Goal: Task Accomplishment & Management: Manage account settings

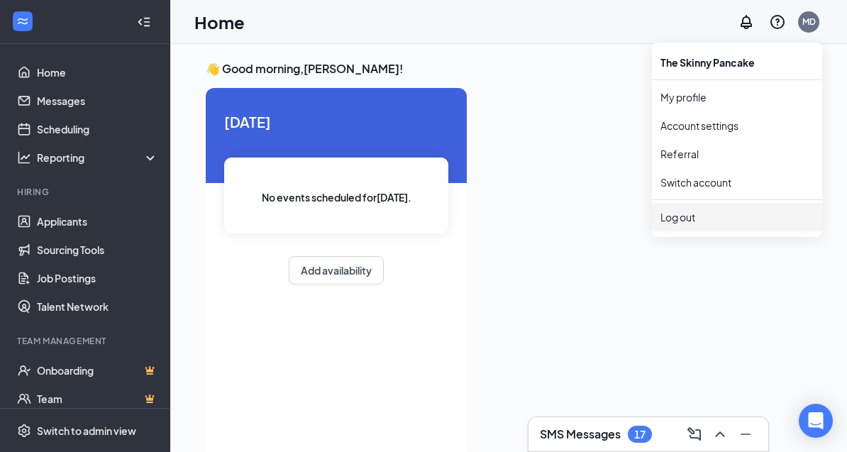
click at [684, 228] on li "Log out" at bounding box center [737, 217] width 170 height 28
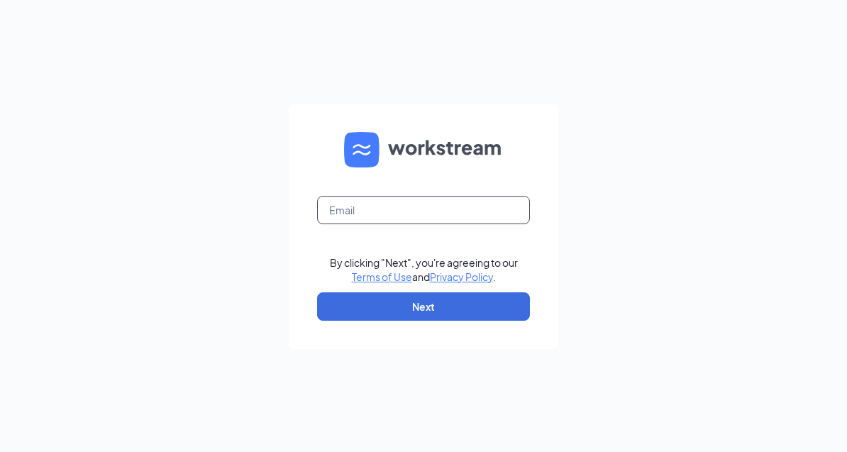
click at [427, 224] on input "text" at bounding box center [423, 210] width 213 height 28
type input "[EMAIL_ADDRESS][DOMAIN_NAME]"
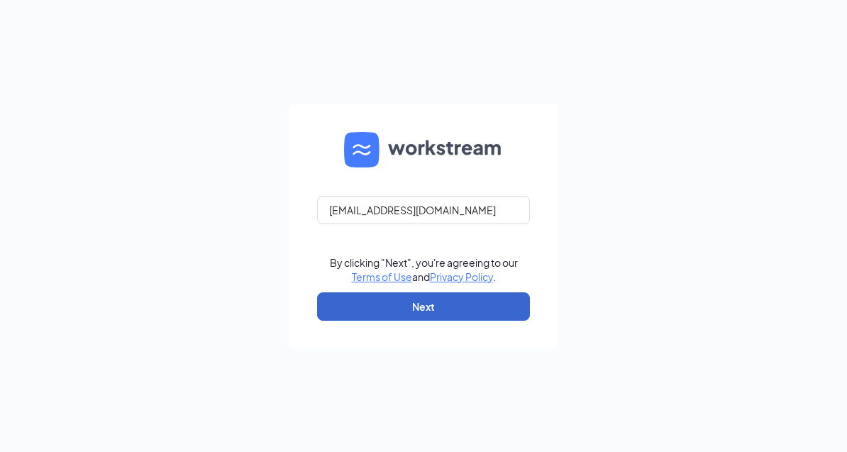
click at [432, 321] on button "Next" at bounding box center [423, 306] width 213 height 28
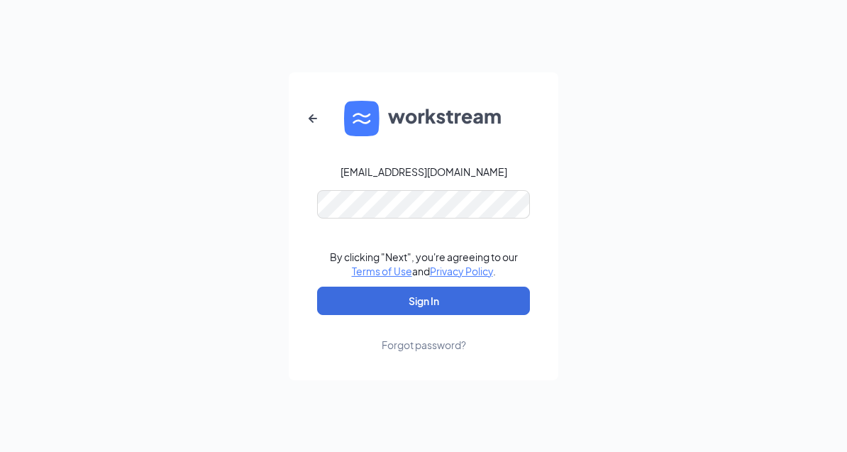
click at [421, 238] on form "kayladaigle2258@gmail.com By clicking "Next", you're agreeing to our Terms of U…" at bounding box center [424, 226] width 270 height 308
click at [424, 315] on button "Sign In" at bounding box center [423, 301] width 213 height 28
click at [435, 315] on button "Sign In" at bounding box center [423, 301] width 213 height 28
click at [306, 127] on icon "ArrowLeftNew" at bounding box center [312, 118] width 17 height 17
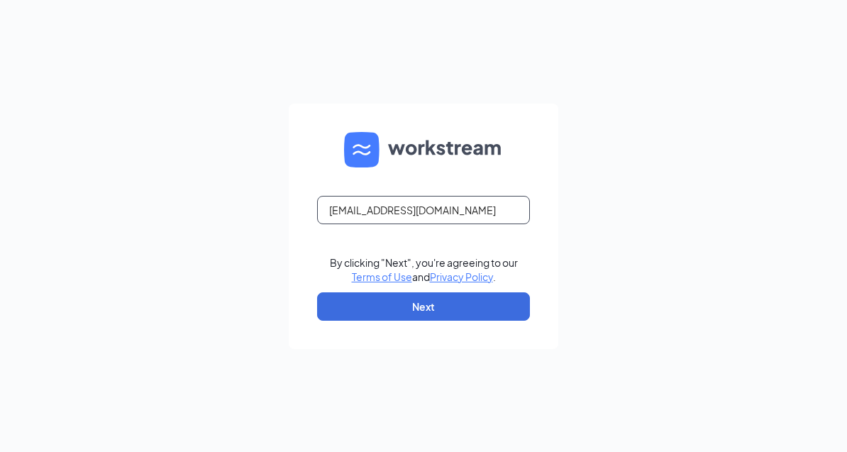
click at [458, 224] on input "kayladaigle2258@gmail.com" at bounding box center [423, 210] width 213 height 28
click at [470, 224] on input "kayladaigle2258@gmail.com" at bounding box center [423, 210] width 213 height 28
drag, startPoint x: 470, startPoint y: 263, endPoint x: 255, endPoint y: 264, distance: 214.3
click at [255, 264] on div "kayladaigle2258@gmail.com By clicking "Next", you're agreeing to our Terms of U…" at bounding box center [423, 226] width 847 height 452
type input "Makayla@skinnypancake.com"
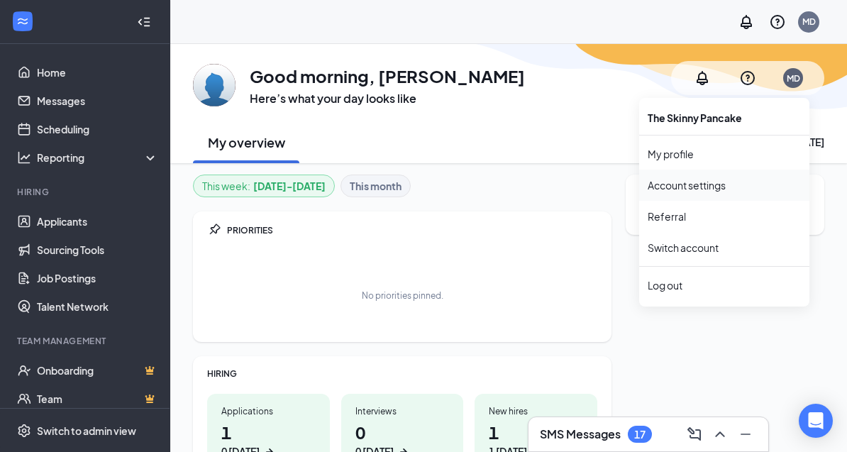
click at [731, 182] on link "Account settings" at bounding box center [724, 185] width 153 height 14
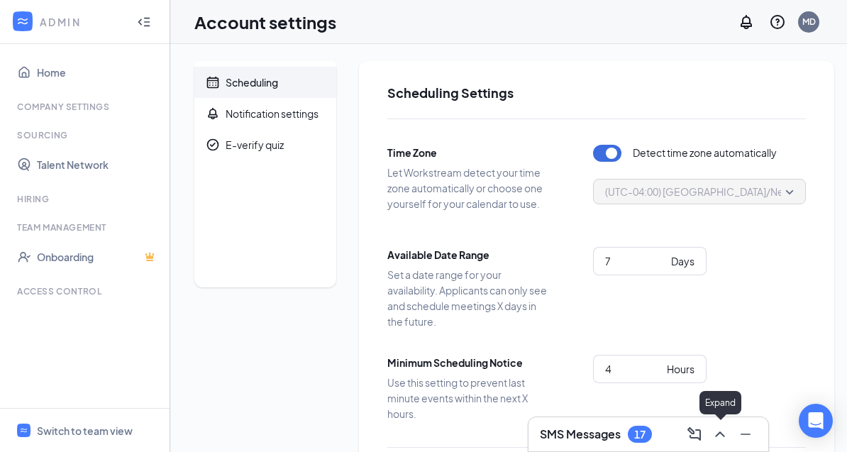
click at [727, 436] on icon "ChevronUp" at bounding box center [720, 434] width 17 height 17
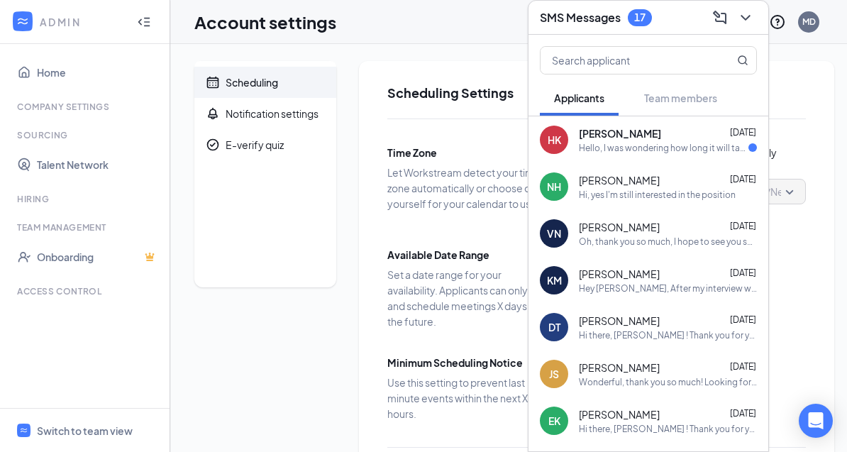
click at [652, 126] on div "[PERSON_NAME] [DATE] Hello, I was wondering how long it will take on average fo…" at bounding box center [668, 140] width 178 height 28
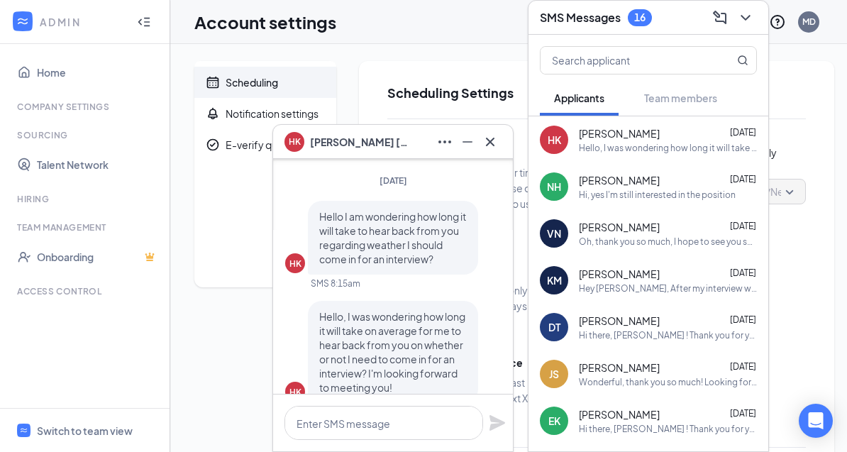
scroll to position [-26, 0]
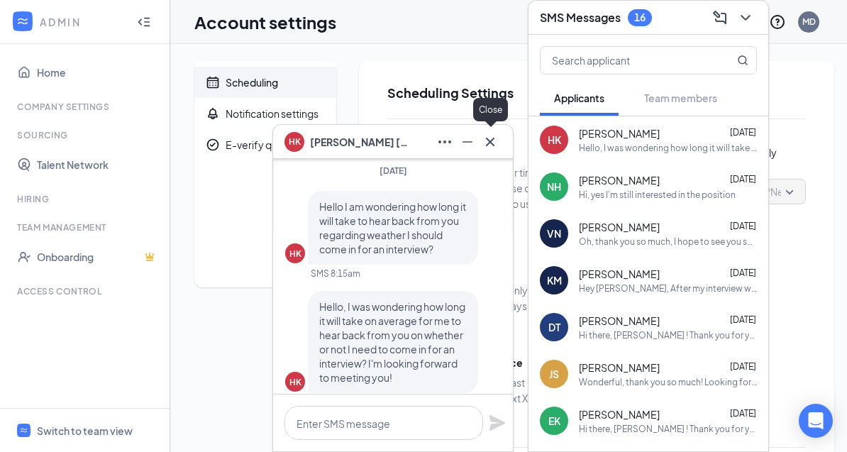
click at [490, 146] on icon "Cross" at bounding box center [490, 141] width 17 height 17
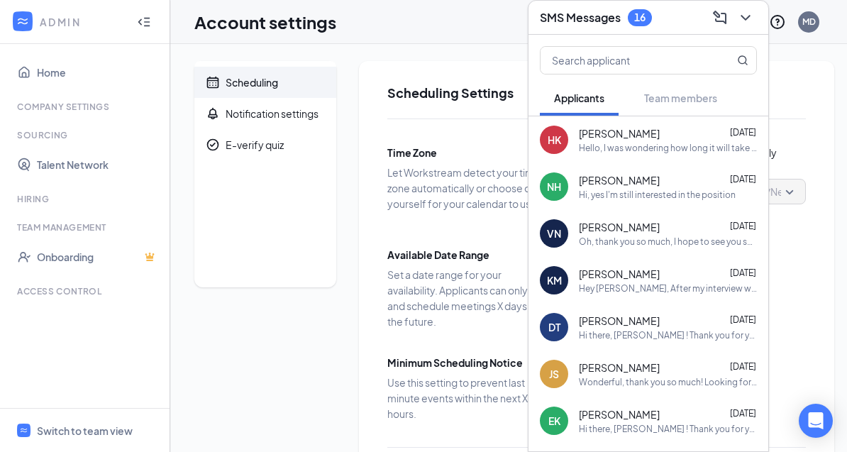
click at [741, 9] on div "SMS Messages 16" at bounding box center [649, 18] width 240 height 34
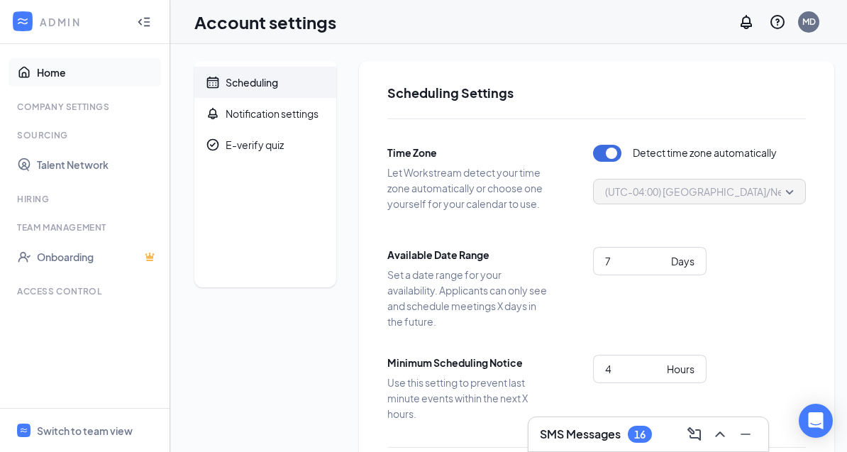
click at [59, 72] on link "Home" at bounding box center [97, 72] width 121 height 28
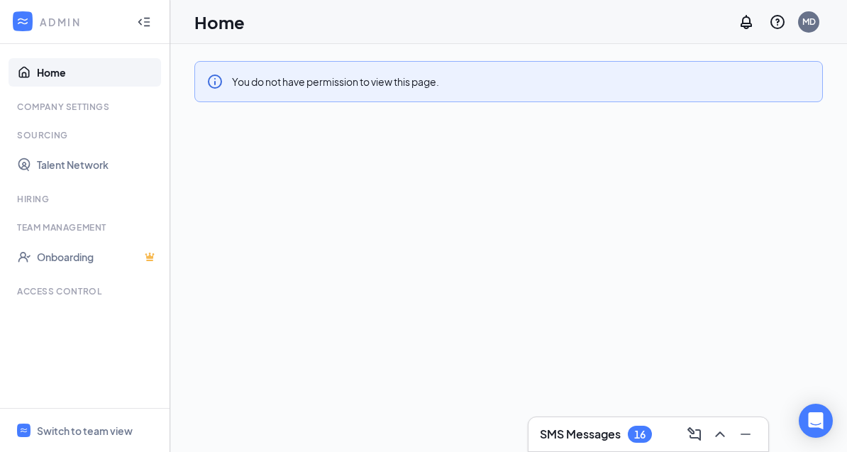
click at [55, 17] on div "ADMIN" at bounding box center [82, 22] width 84 height 14
click at [144, 21] on icon "Collapse" at bounding box center [147, 21] width 6 height 9
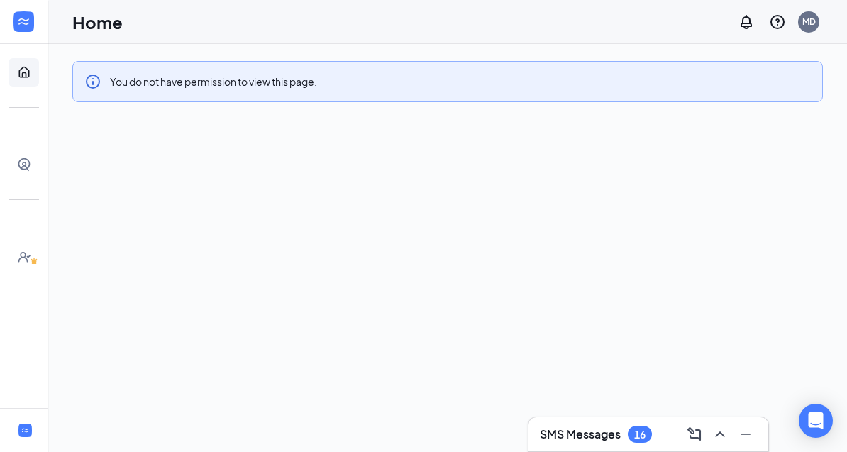
click at [1, 9] on div at bounding box center [24, 22] width 48 height 44
click at [24, 18] on icon "Expand" at bounding box center [24, 22] width 14 height 14
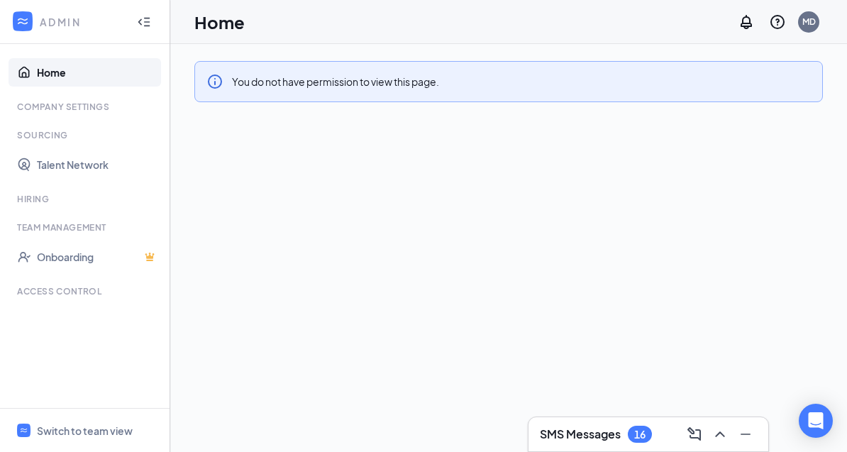
click at [218, 83] on icon "Info" at bounding box center [214, 81] width 17 height 17
click at [102, 111] on div "Company Settings" at bounding box center [86, 107] width 138 height 12
click at [810, 21] on div "MD" at bounding box center [808, 22] width 13 height 12
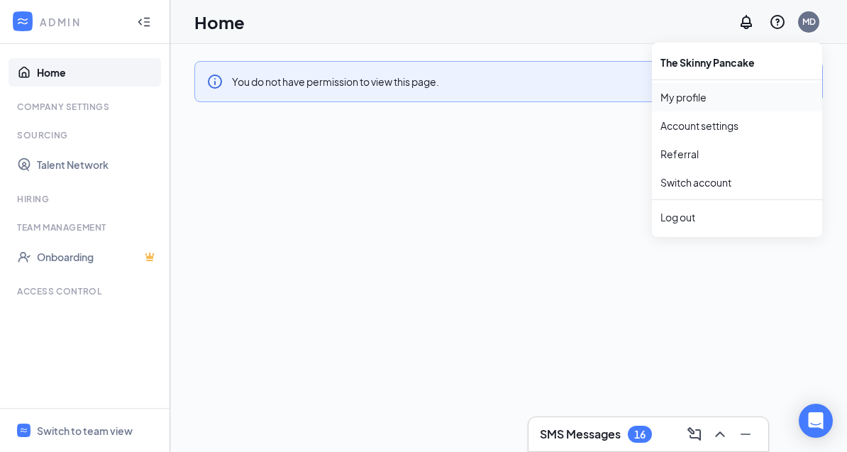
click at [742, 96] on link "My profile" at bounding box center [737, 97] width 153 height 14
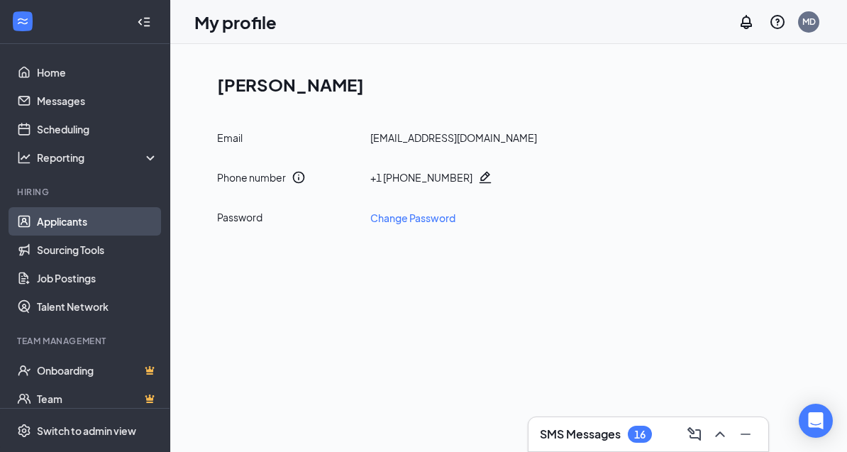
click at [77, 217] on link "Applicants" at bounding box center [97, 221] width 121 height 28
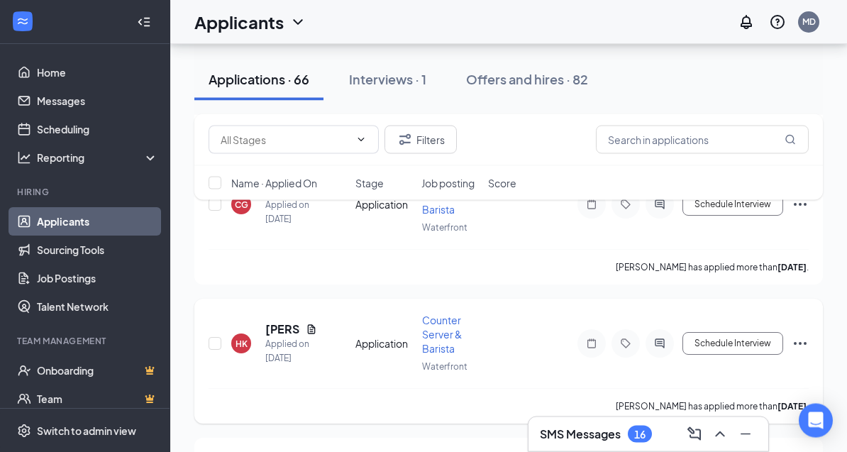
scroll to position [4358, 0]
click at [311, 324] on icon "Document" at bounding box center [312, 328] width 8 height 9
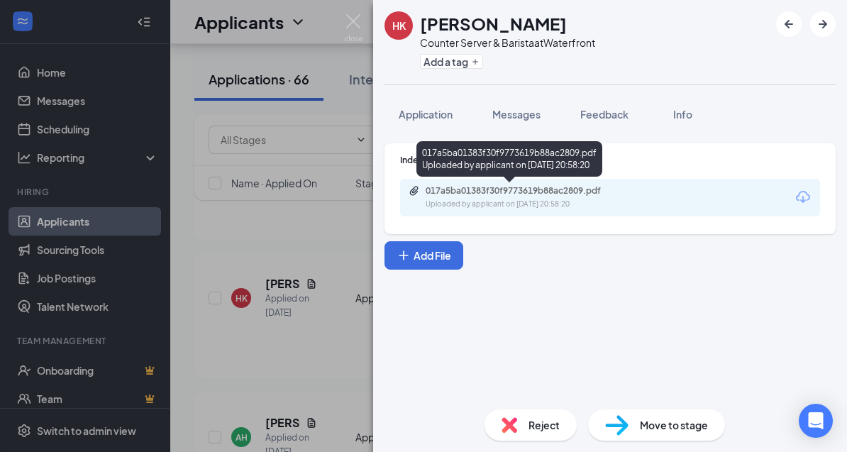
click at [513, 193] on div "017a5ba01383f30f9773619b88ac2809.pdf" at bounding box center [525, 190] width 199 height 11
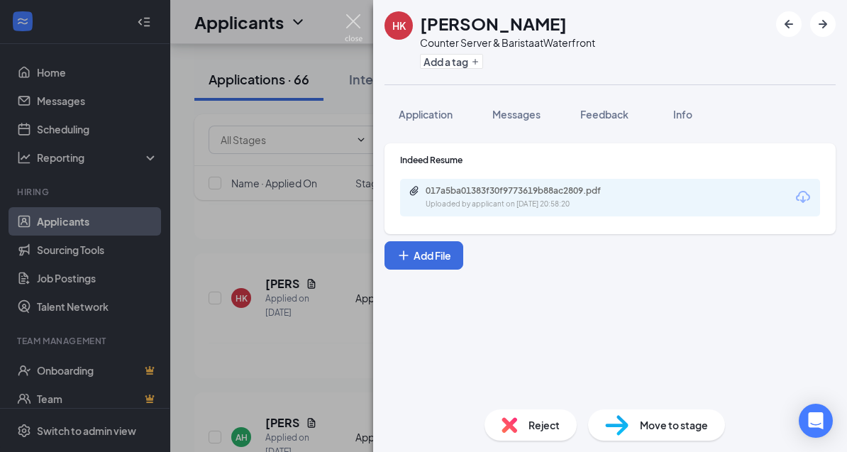
click at [355, 21] on img at bounding box center [354, 28] width 18 height 28
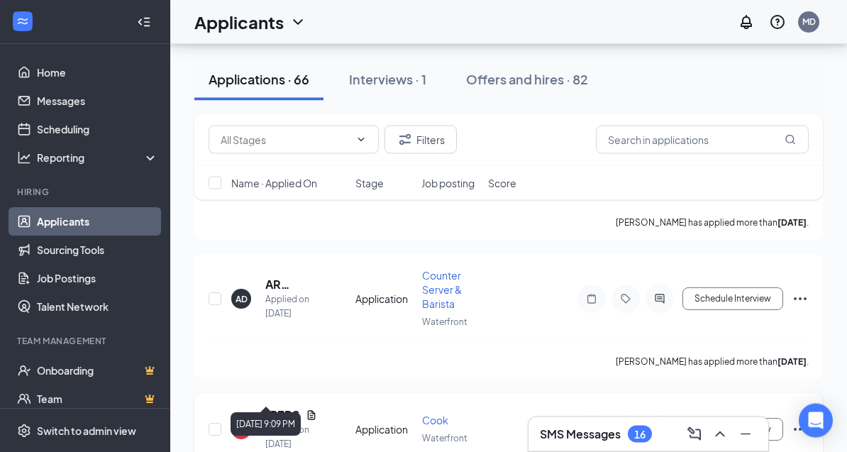
scroll to position [4680, 0]
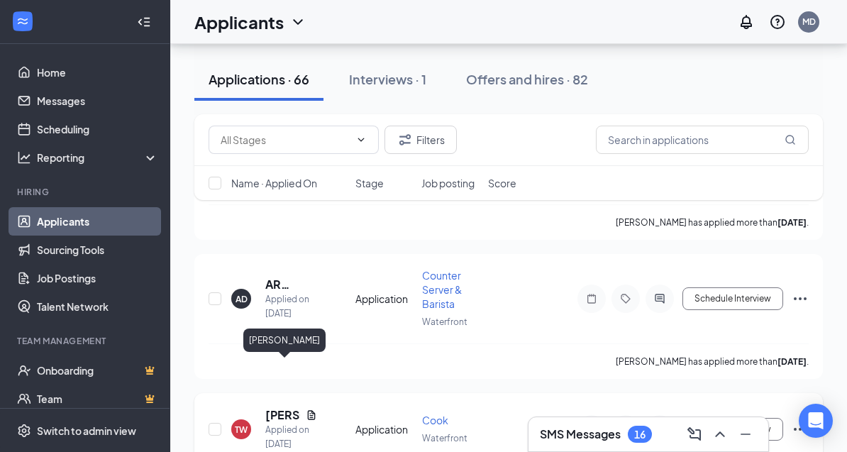
click at [279, 407] on h5 "[PERSON_NAME]" at bounding box center [282, 415] width 35 height 16
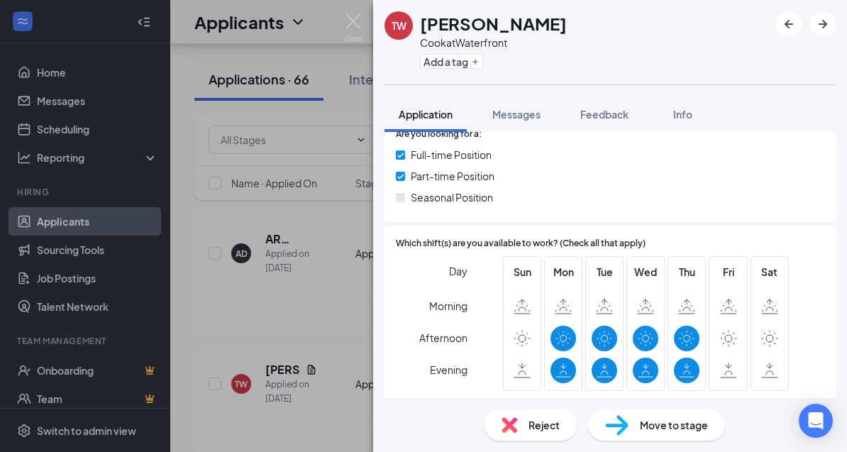
scroll to position [289, 0]
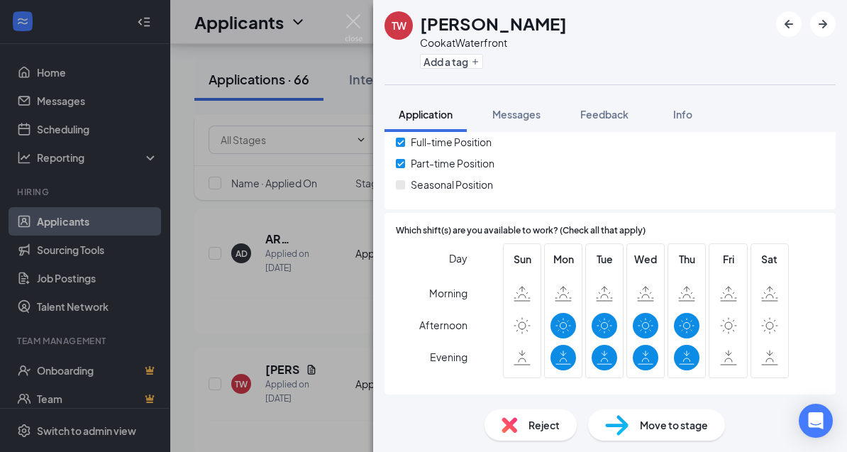
click at [330, 308] on div "TW [PERSON_NAME] at Waterfront Add a tag Application Messages Feedback Info Col…" at bounding box center [423, 226] width 847 height 452
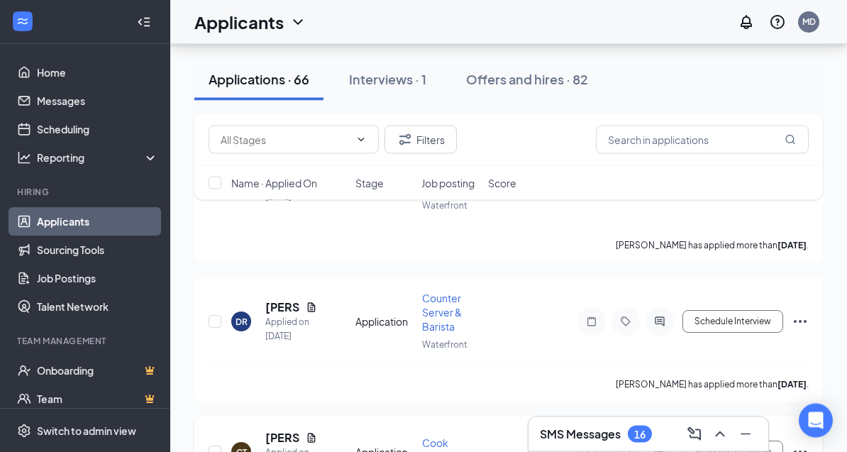
scroll to position [5058, 0]
click at [361, 445] on div "Application" at bounding box center [384, 452] width 58 height 14
click at [269, 430] on h5 "[PERSON_NAME]" at bounding box center [282, 438] width 35 height 16
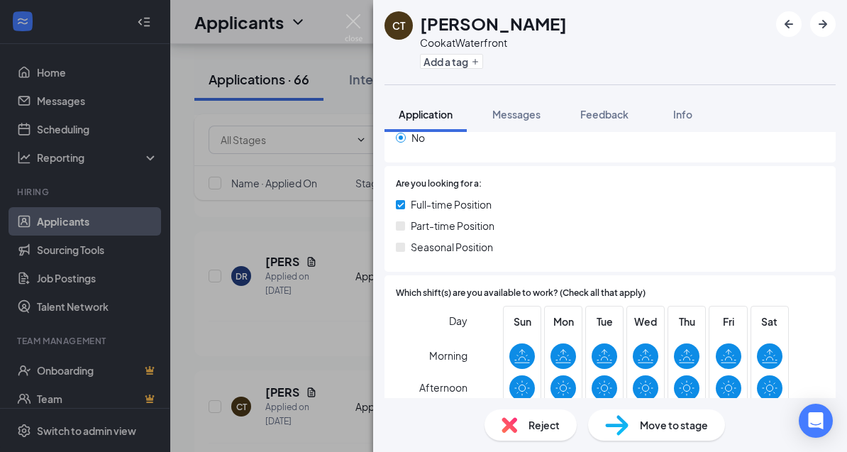
scroll to position [229, 0]
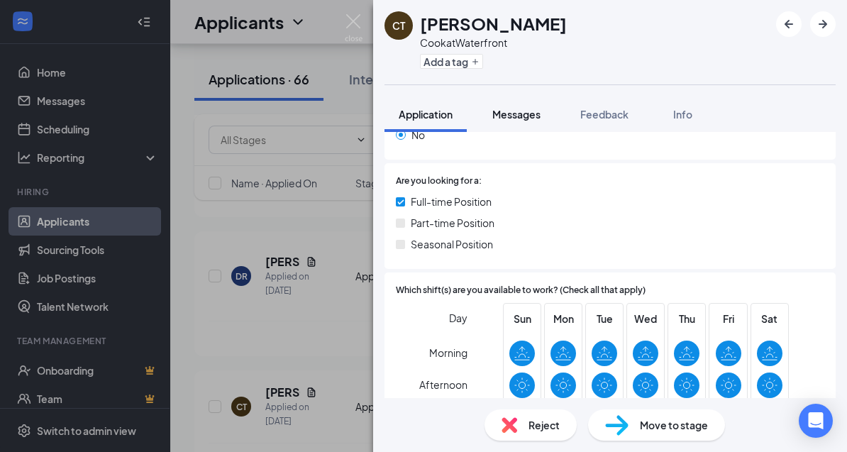
click at [515, 112] on span "Messages" at bounding box center [516, 114] width 48 height 13
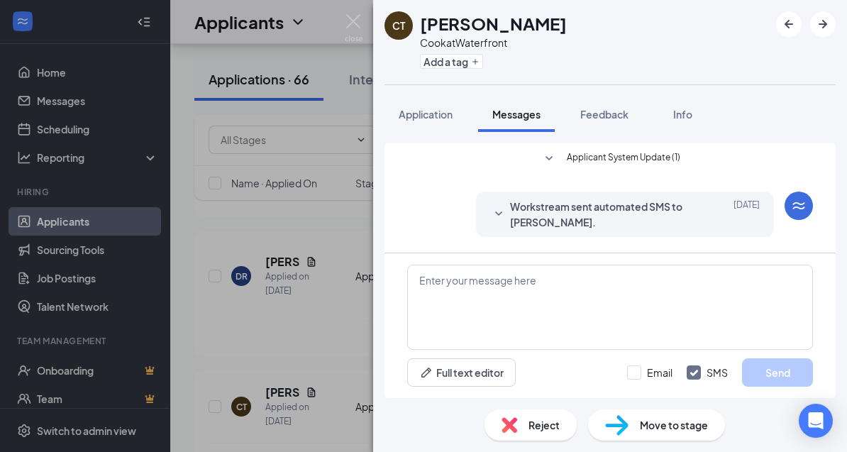
scroll to position [45, 0]
click at [419, 96] on button "Application" at bounding box center [426, 113] width 82 height 35
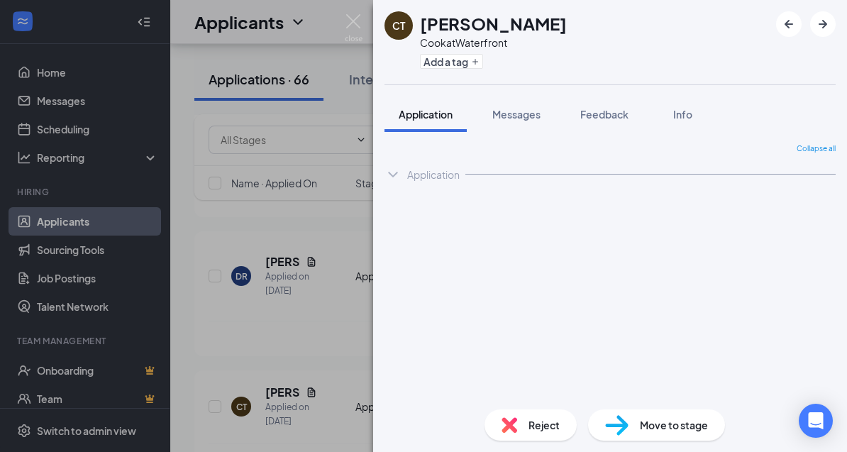
click at [421, 108] on span "Application" at bounding box center [426, 114] width 54 height 13
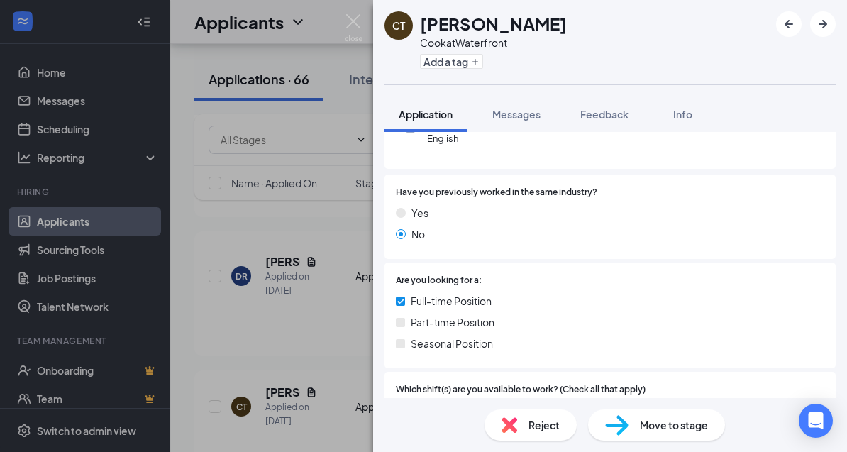
scroll to position [148, 0]
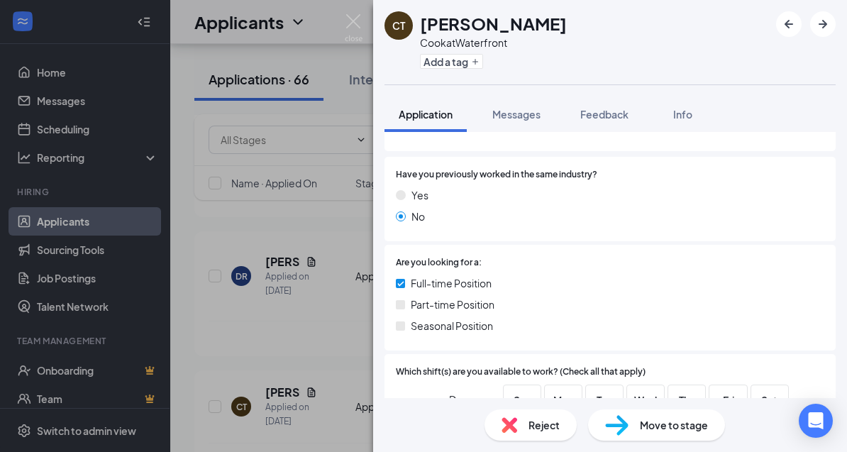
click at [299, 246] on div "CT [PERSON_NAME] at Waterfront Add a tag Application Messages Feedback Info Col…" at bounding box center [423, 226] width 847 height 452
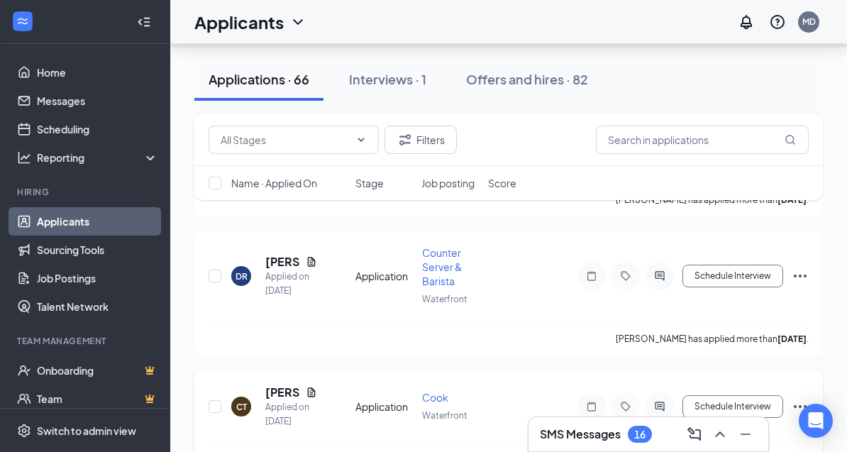
click at [314, 387] on icon "Document" at bounding box center [311, 392] width 11 height 11
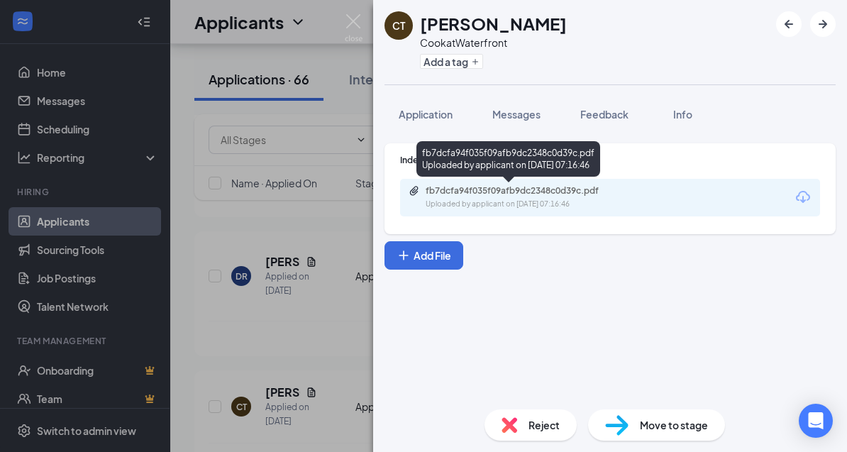
click at [453, 203] on div "Uploaded by applicant on [DATE] 07:16:46" at bounding box center [532, 204] width 213 height 11
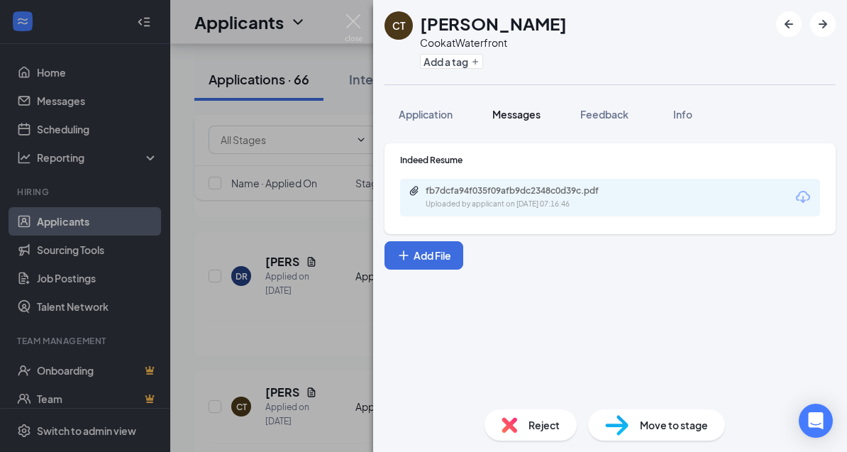
click at [521, 118] on span "Messages" at bounding box center [516, 114] width 48 height 13
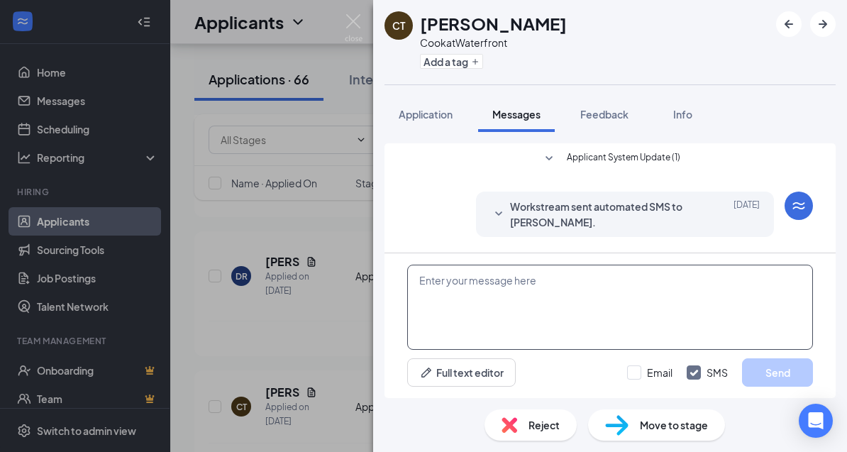
scroll to position [45, 0]
click at [529, 346] on textarea at bounding box center [610, 307] width 406 height 85
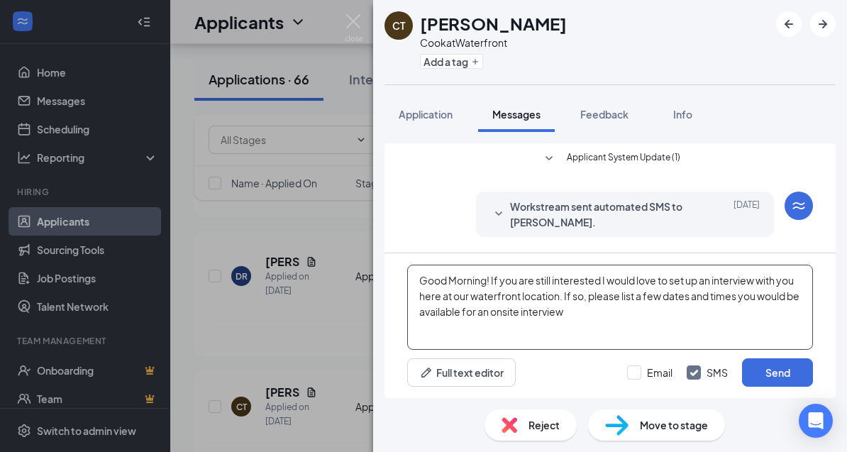
click at [492, 345] on textarea "Good Morning! If you are still interested I would love to set up an interview w…" at bounding box center [610, 307] width 406 height 85
click at [763, 350] on textarea "Good Morning! Thank you for your application, If you are still interested I wou…" at bounding box center [610, 307] width 406 height 85
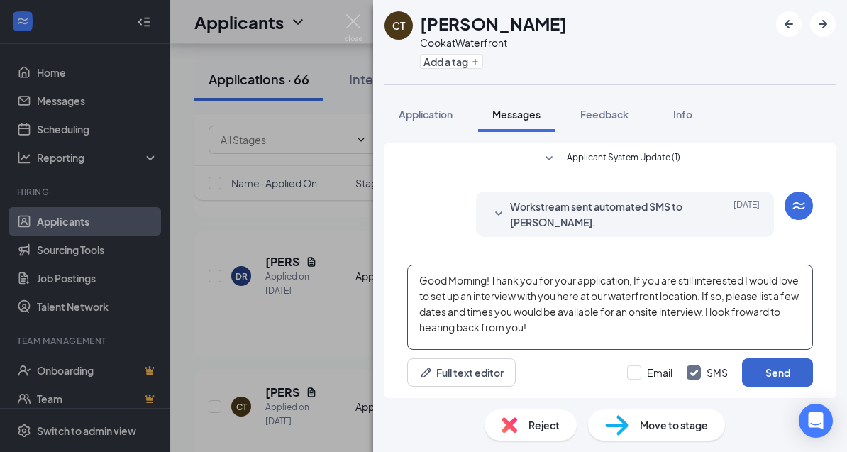
type textarea "Good Morning! Thank you for your application, If you are still interested I wou…"
click at [761, 387] on button "Send" at bounding box center [777, 372] width 71 height 28
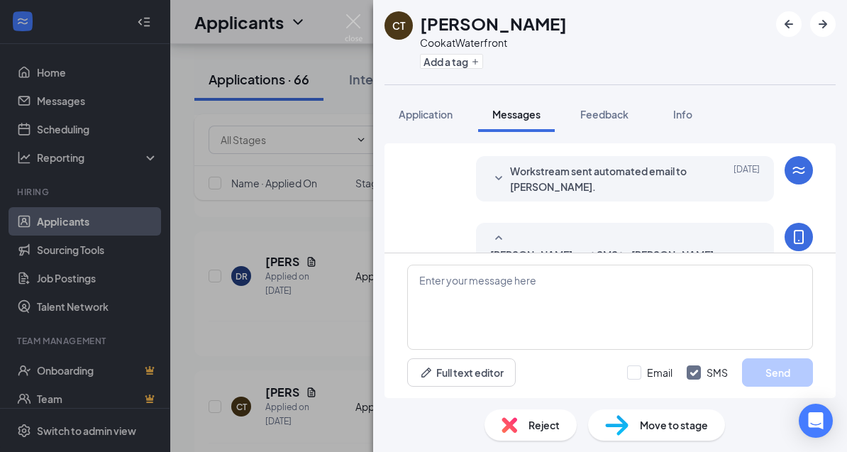
scroll to position [109, 0]
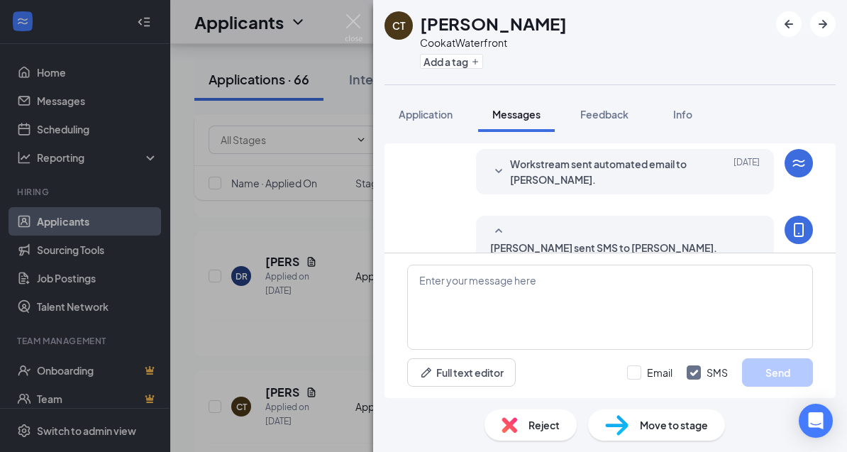
click at [292, 264] on div "CT [PERSON_NAME] at Waterfront Add a tag Application Messages Feedback Info App…" at bounding box center [423, 226] width 847 height 452
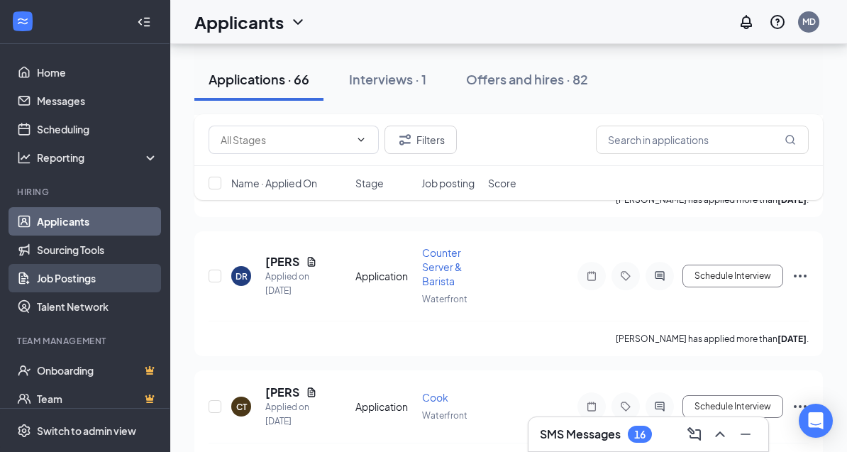
click at [64, 279] on link "Job Postings" at bounding box center [97, 278] width 121 height 28
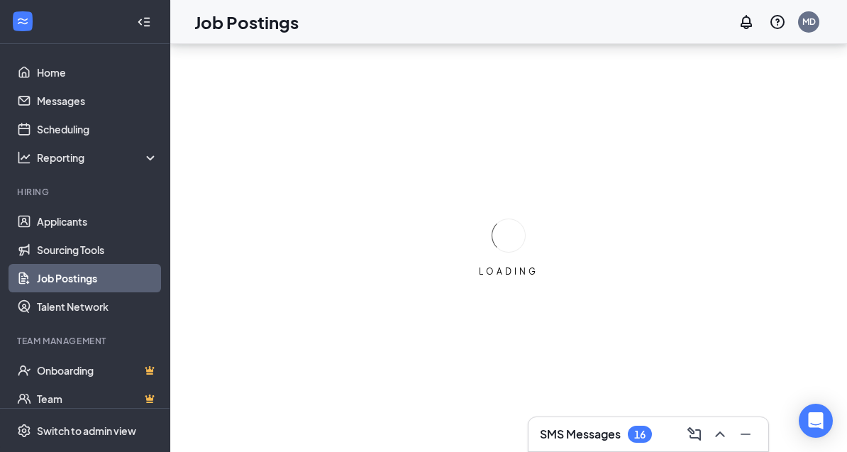
scroll to position [45, 0]
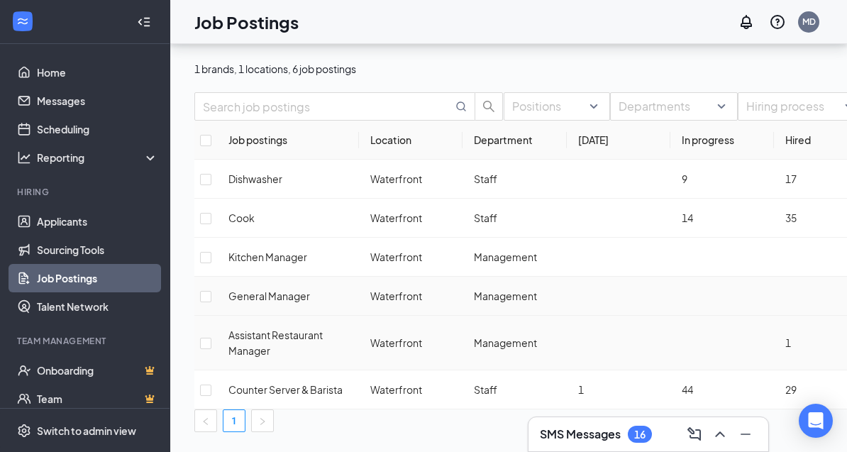
click at [211, 302] on input "checkbox" at bounding box center [205, 296] width 11 height 11
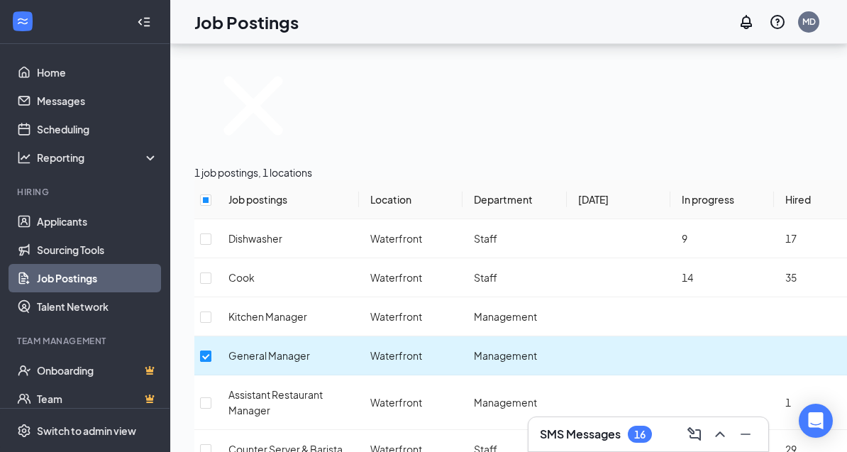
click at [211, 350] on input "checkbox" at bounding box center [205, 355] width 11 height 11
checkbox input "false"
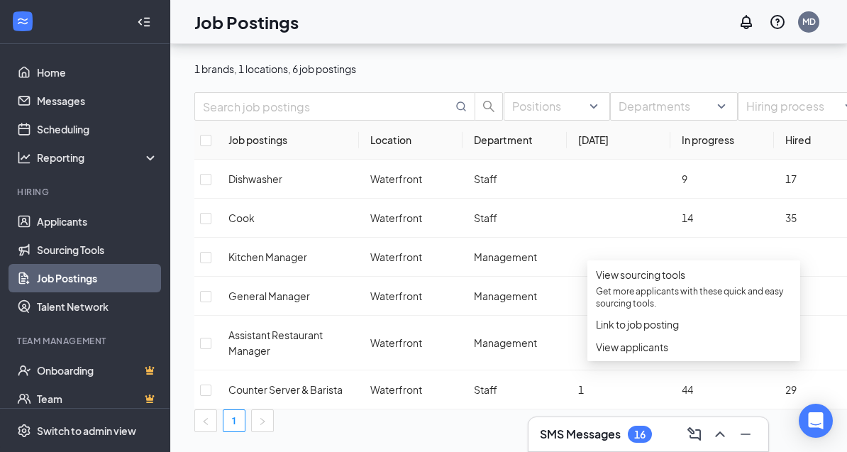
click at [792, 121] on div "Positions Departments Hiring process Status" at bounding box center [604, 106] width 820 height 28
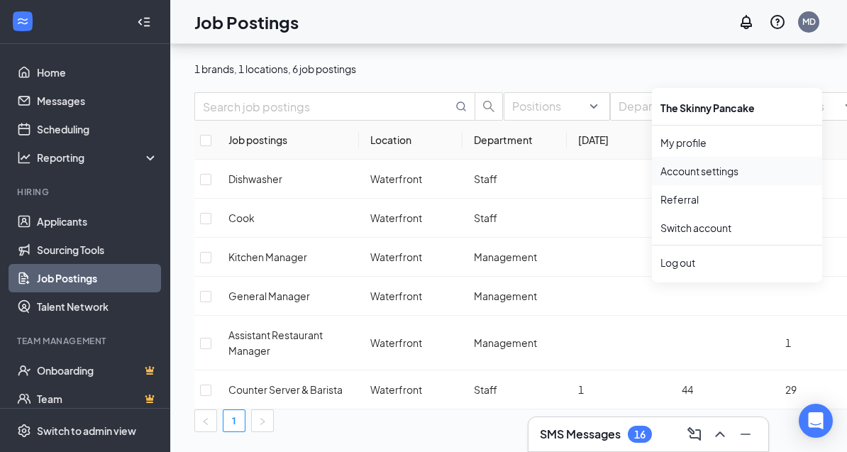
click at [705, 164] on link "Account settings" at bounding box center [737, 171] width 153 height 14
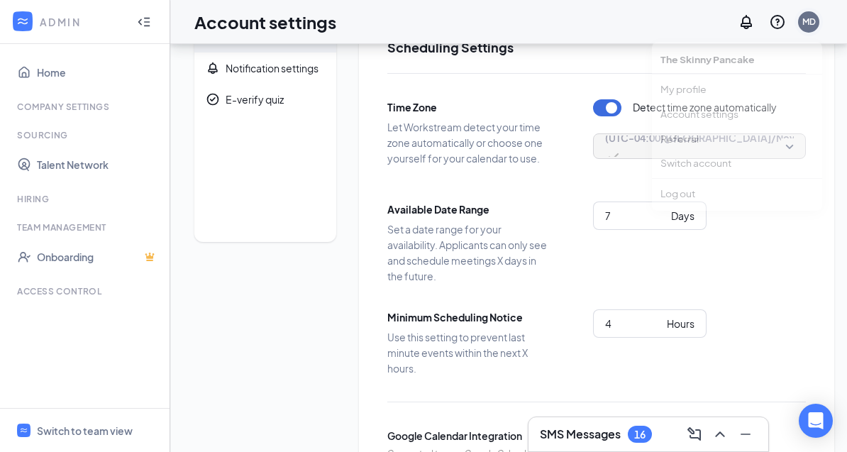
click at [812, 21] on div "MD" at bounding box center [808, 22] width 13 height 12
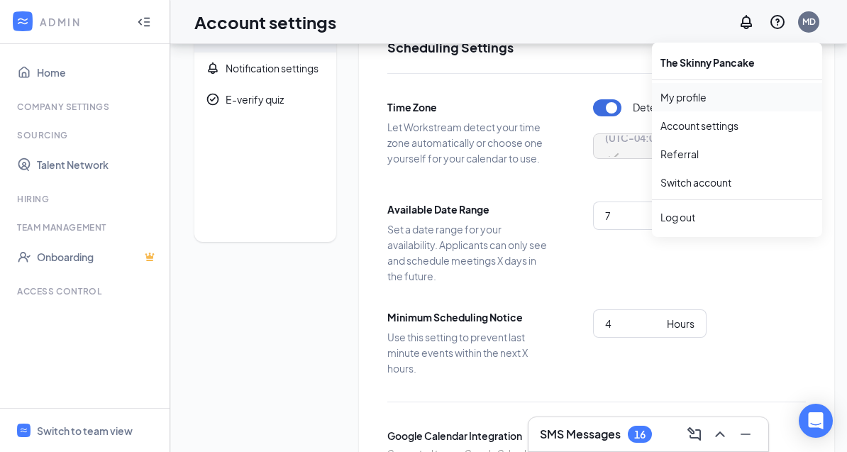
click at [727, 104] on link "My profile" at bounding box center [737, 97] width 153 height 14
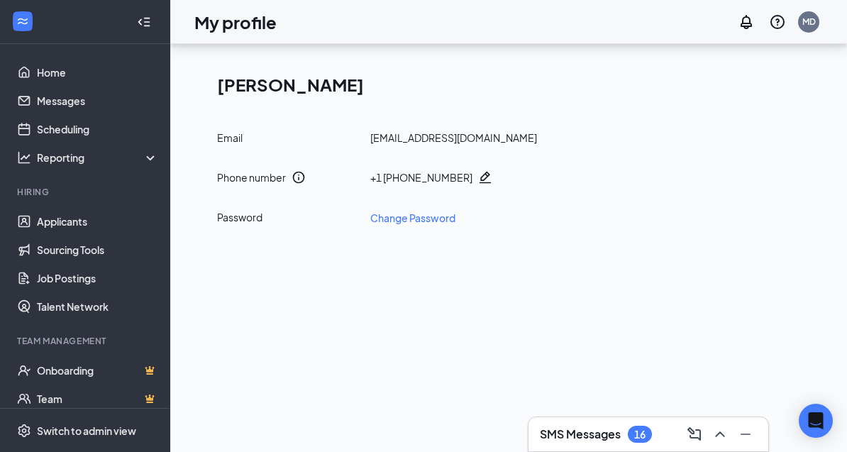
drag, startPoint x: 710, startPoint y: 446, endPoint x: 724, endPoint y: 497, distance: 53.5
click at [724, 452] on html "Home Messages Scheduling Reporting Hiring Applicants Sourcing Tools Job Posting…" at bounding box center [423, 226] width 847 height 452
click at [722, 452] on html "Home Messages Scheduling Reporting Hiring Applicants Sourcing Tools Job Posting…" at bounding box center [423, 226] width 847 height 452
drag, startPoint x: 722, startPoint y: 499, endPoint x: 644, endPoint y: 501, distance: 78.1
click at [644, 452] on html "Home Messages Scheduling Reporting Hiring Applicants Sourcing Tools Job Posting…" at bounding box center [423, 226] width 847 height 452
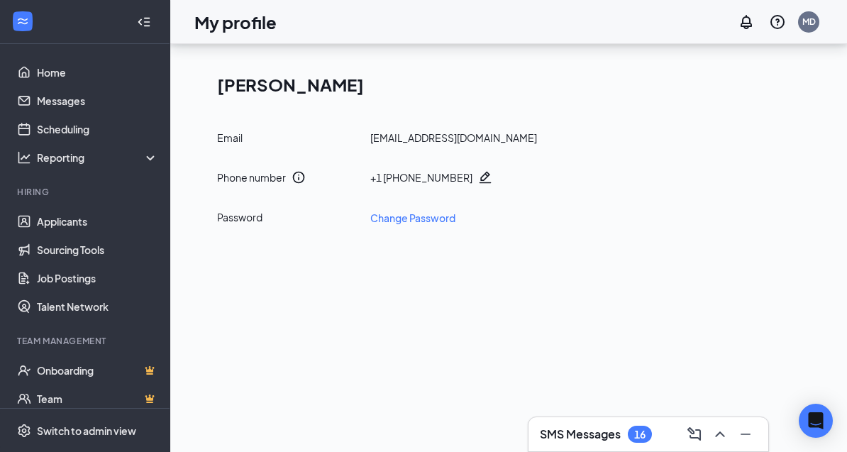
drag, startPoint x: 644, startPoint y: 501, endPoint x: 548, endPoint y: 492, distance: 96.2
click at [548, 452] on html "Home Messages Scheduling Reporting Hiring Applicants Sourcing Tools Job Posting…" at bounding box center [423, 226] width 847 height 452
click at [616, 452] on html "Home Messages Scheduling Reporting Hiring Applicants Sourcing Tools Job Posting…" at bounding box center [423, 226] width 847 height 452
click at [38, 207] on link "Applicants" at bounding box center [97, 221] width 121 height 28
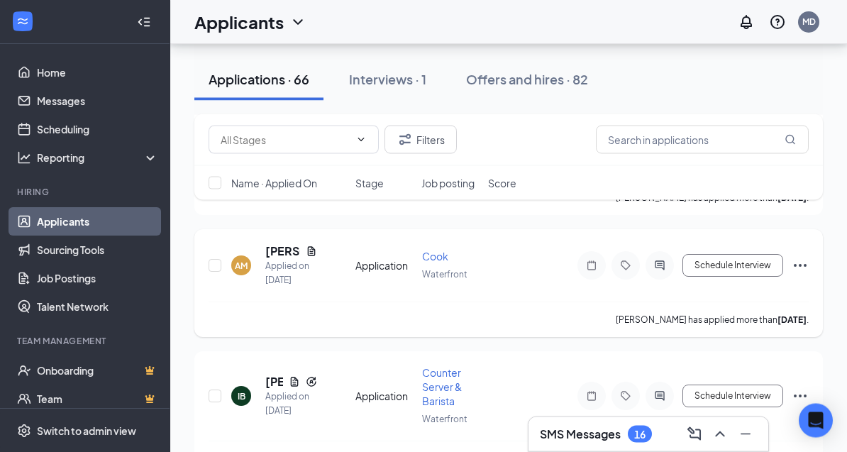
scroll to position [602, 0]
click at [314, 246] on icon "Document" at bounding box center [312, 250] width 8 height 9
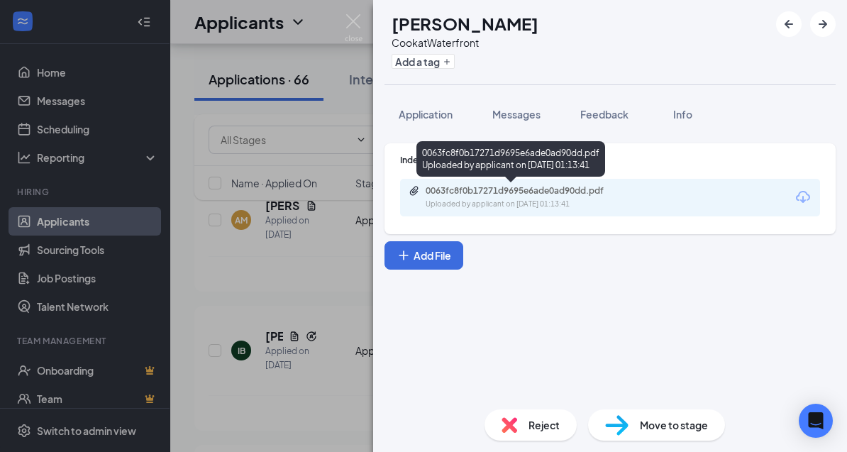
click at [524, 194] on div "0063fc8f0b17271d9695e6ade0ad90dd.pdf" at bounding box center [525, 190] width 199 height 11
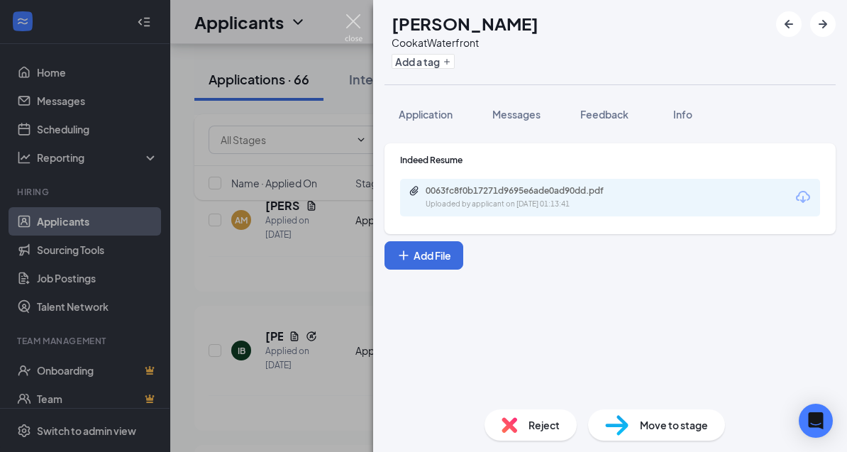
click at [351, 22] on img at bounding box center [354, 28] width 18 height 28
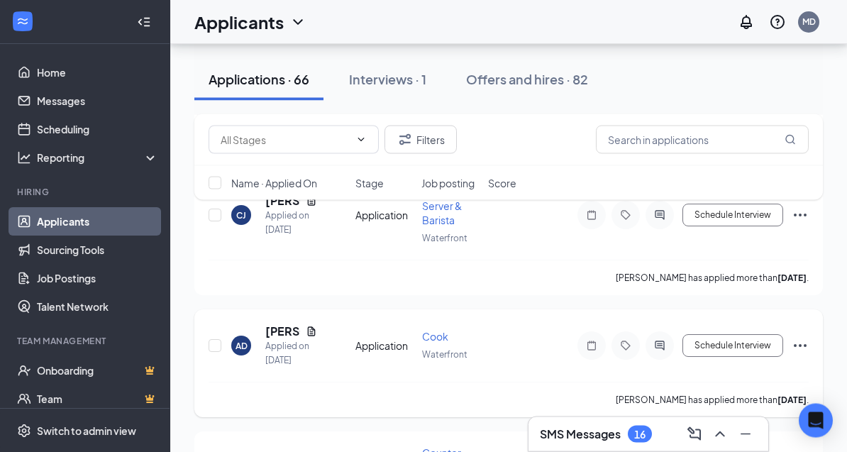
scroll to position [2729, 0]
click at [281, 324] on h5 "[PERSON_NAME]" at bounding box center [282, 332] width 35 height 16
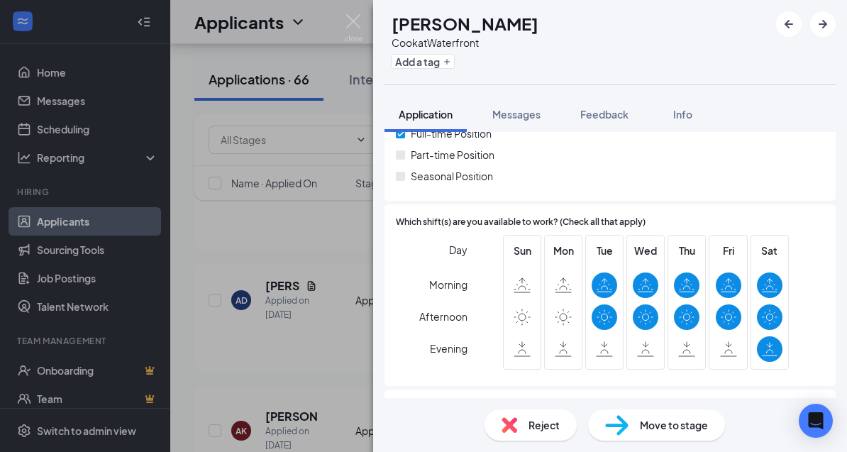
scroll to position [376, 0]
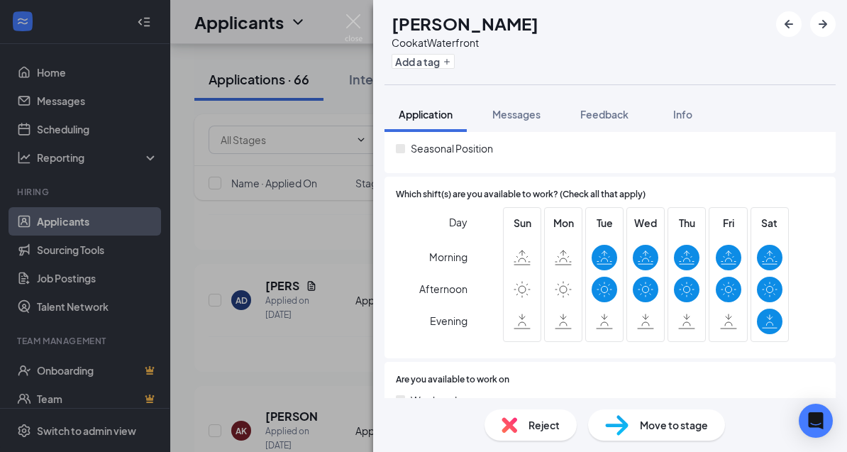
click at [328, 354] on div "AD AR [PERSON_NAME] at Waterfront Add a tag Application Messages Feedback Info …" at bounding box center [423, 226] width 847 height 452
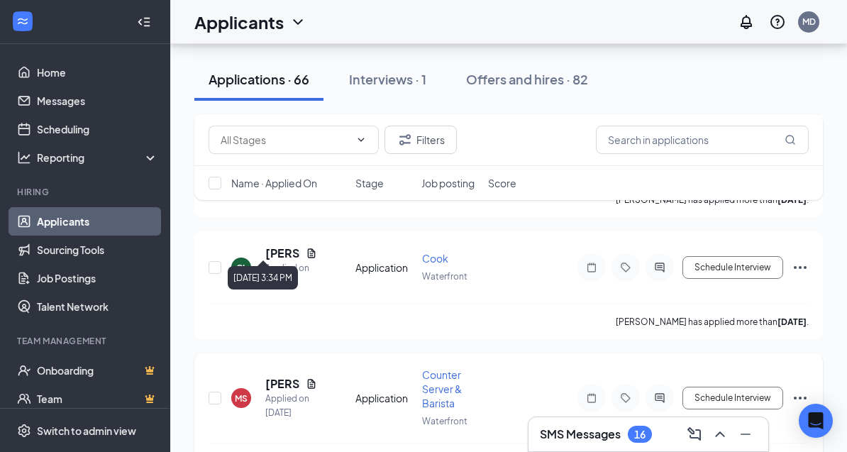
scroll to position [3212, 0]
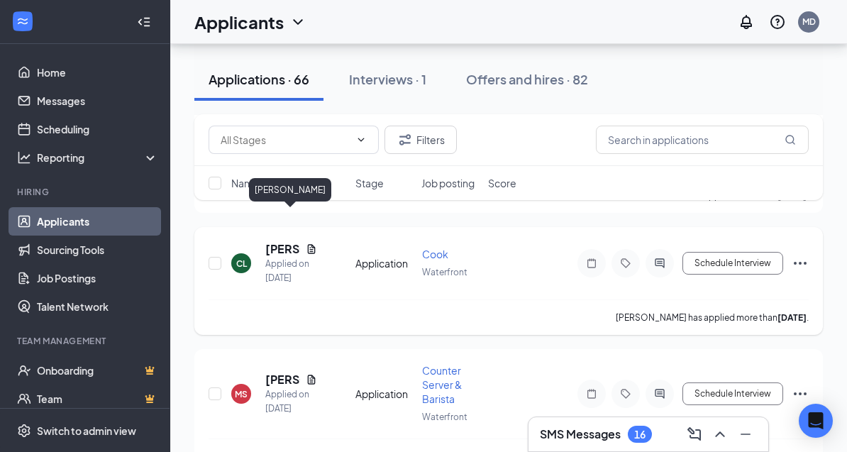
click at [283, 241] on h5 "[PERSON_NAME]" at bounding box center [282, 249] width 35 height 16
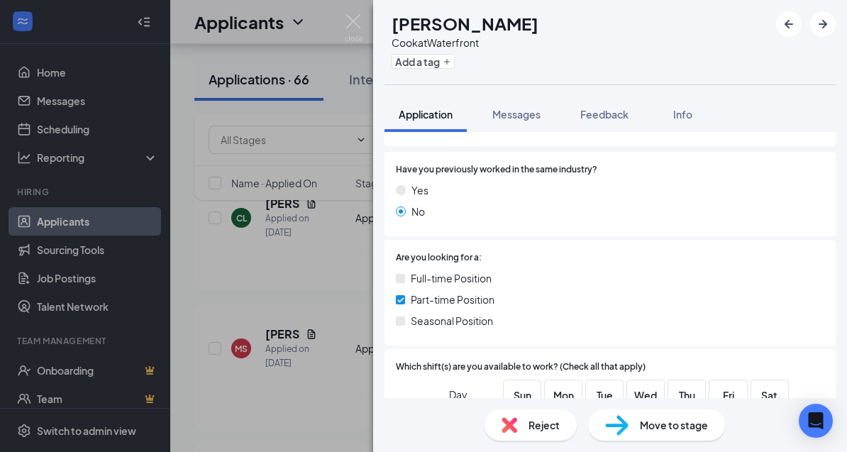
scroll to position [209, 0]
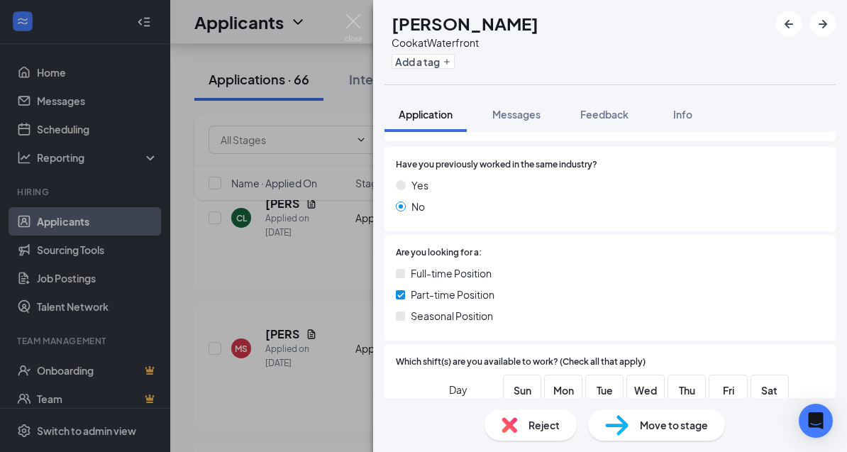
click at [285, 311] on div "CL [PERSON_NAME] at Waterfront Add a tag Application Messages Feedback Info Thi…" at bounding box center [423, 226] width 847 height 452
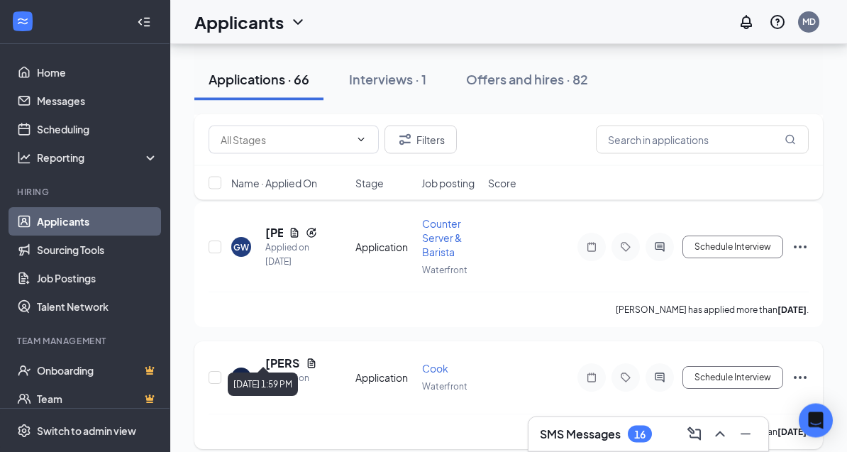
scroll to position [3498, 0]
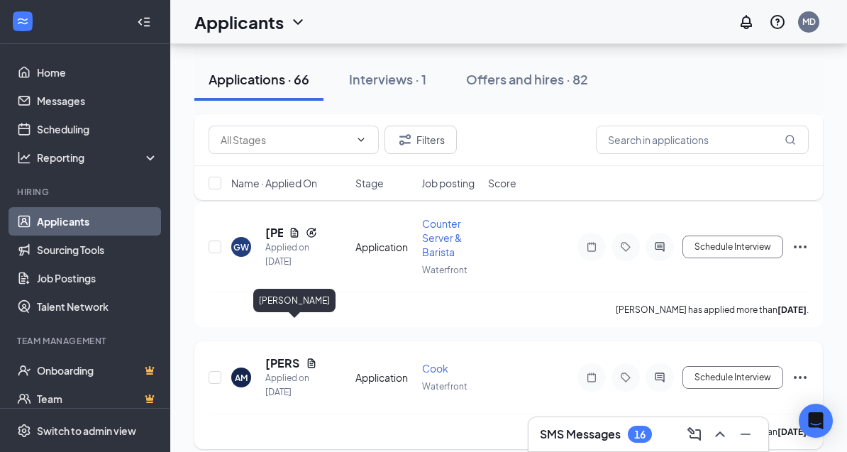
click at [279, 355] on h5 "[PERSON_NAME]" at bounding box center [282, 363] width 35 height 16
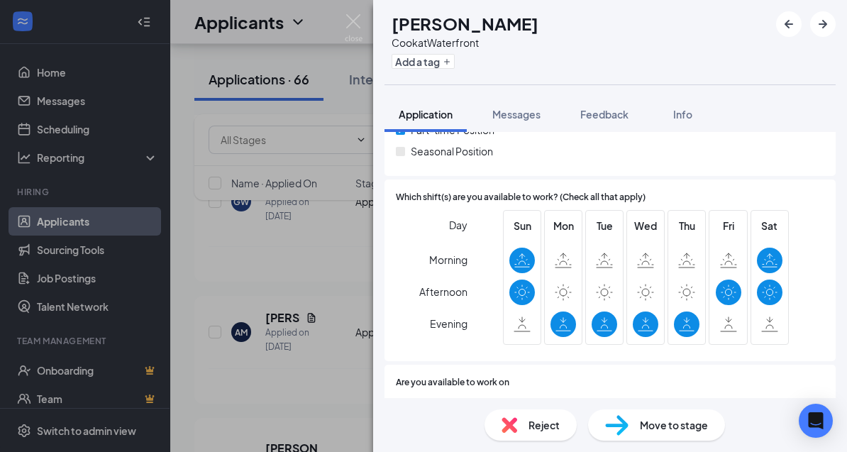
scroll to position [303, 0]
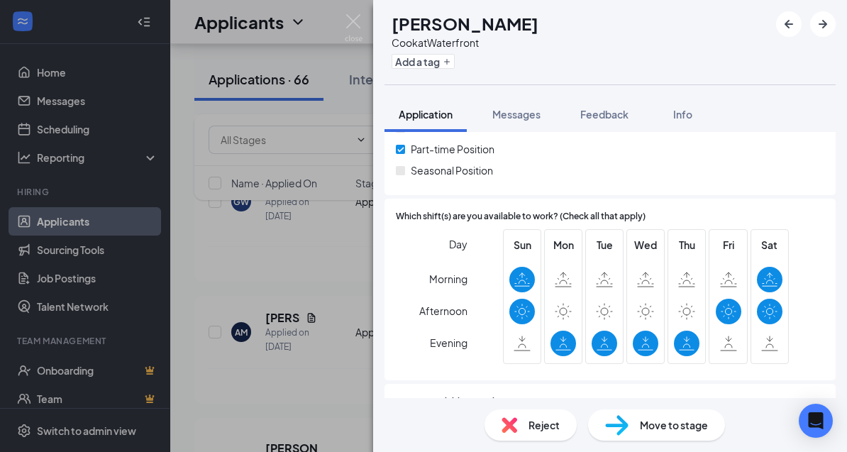
click at [568, 277] on icon at bounding box center [563, 280] width 17 height 16
click at [565, 304] on icon at bounding box center [563, 311] width 17 height 17
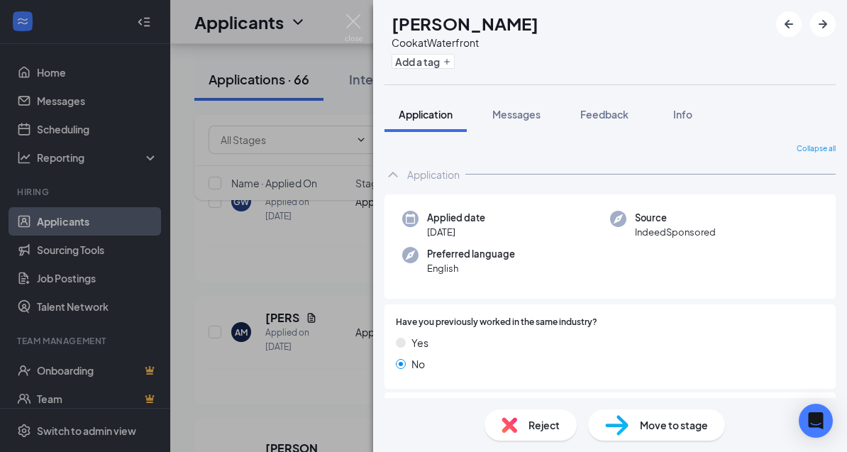
scroll to position [0, 0]
click at [267, 278] on div "AM [PERSON_NAME] at Waterfront Add a tag Application Messages Feedback Info Col…" at bounding box center [423, 226] width 847 height 452
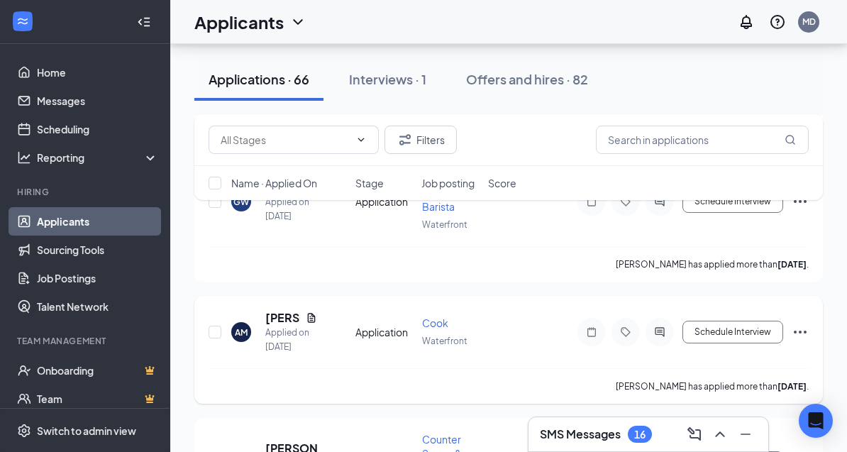
click at [810, 296] on div "AM [PERSON_NAME] Applied on [DATE] Application Cook Waterfront Schedule Intervi…" at bounding box center [508, 350] width 629 height 108
click at [802, 324] on icon "Ellipses" at bounding box center [800, 332] width 17 height 17
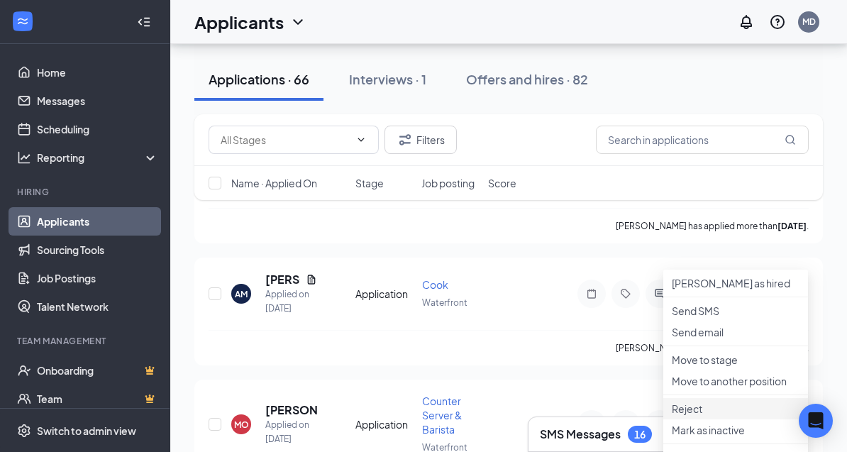
scroll to position [3587, 0]
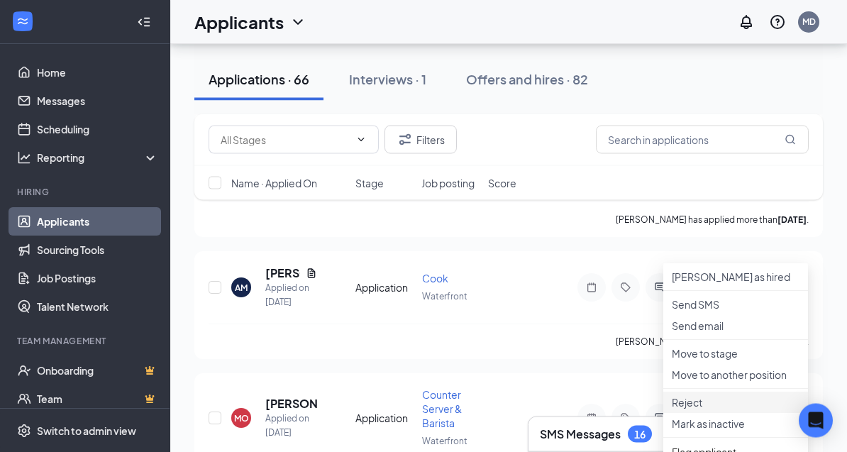
click at [705, 410] on p "Reject" at bounding box center [736, 403] width 128 height 14
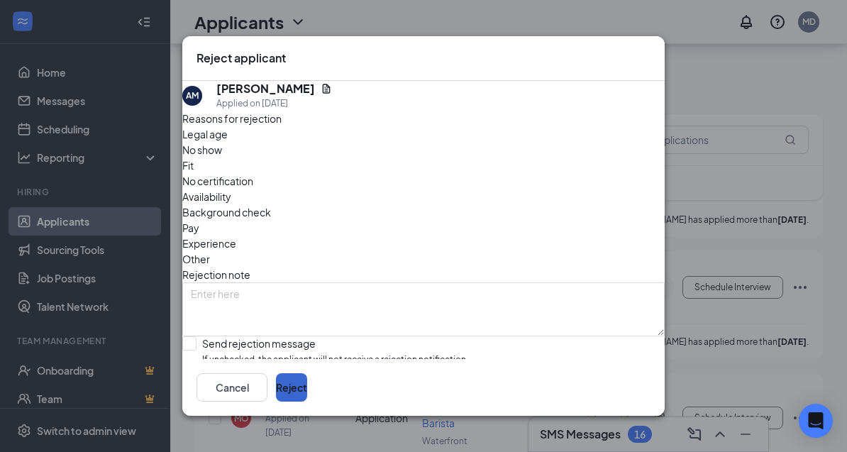
click at [307, 402] on button "Reject" at bounding box center [291, 387] width 31 height 28
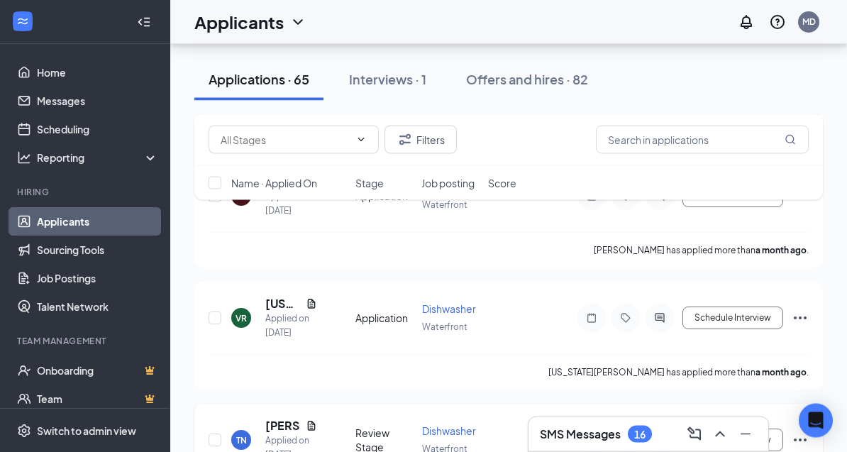
scroll to position [8292, 0]
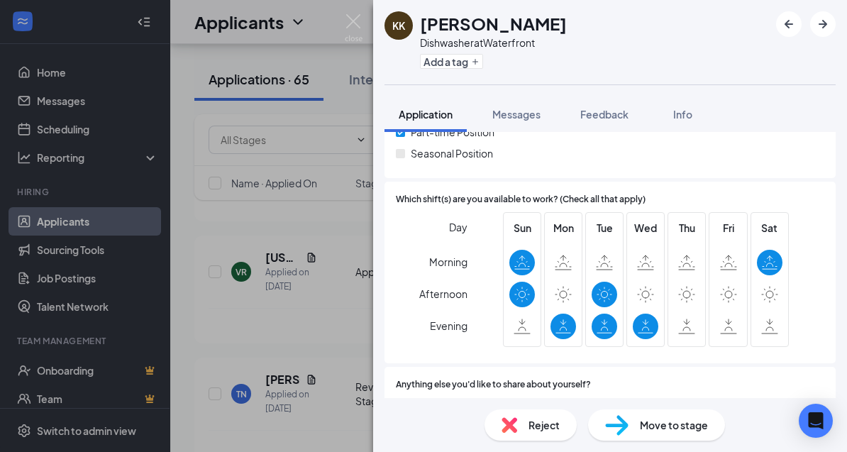
scroll to position [370, 0]
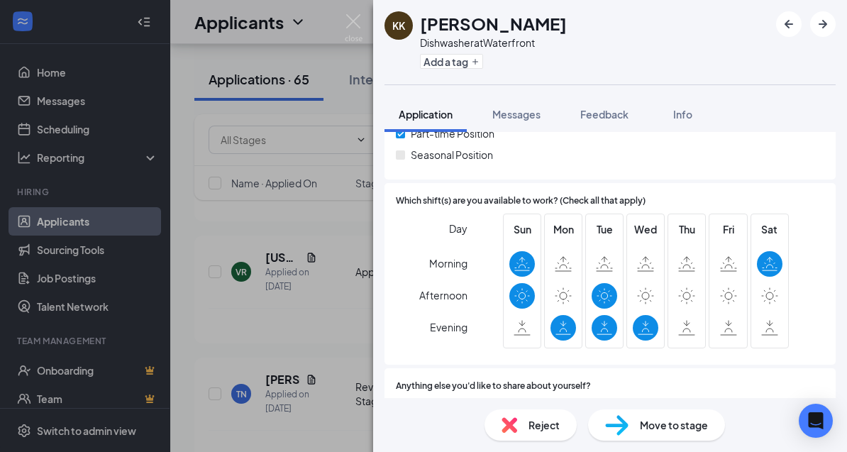
click at [318, 377] on div "KK [PERSON_NAME] at Waterfront Add a tag Application Messages Feedback Info Thi…" at bounding box center [423, 226] width 847 height 452
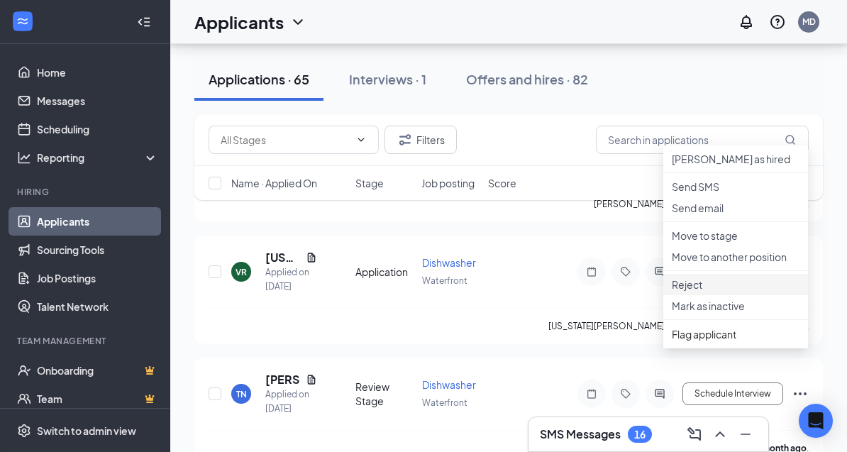
click at [712, 292] on p "Reject" at bounding box center [736, 284] width 128 height 14
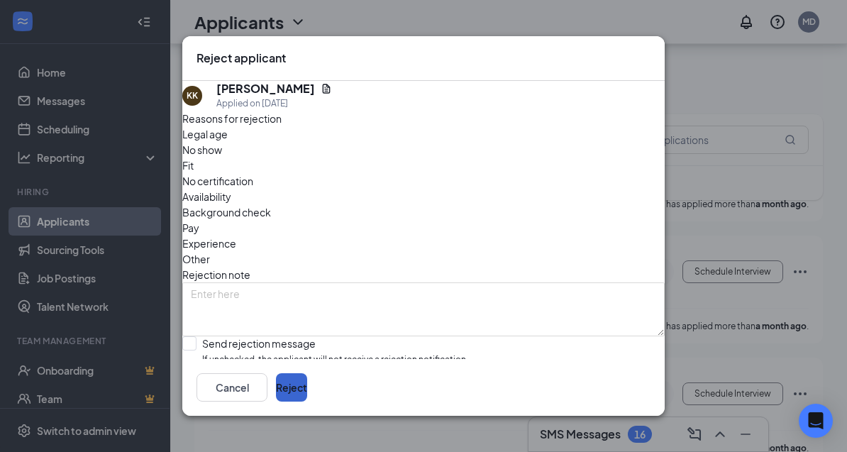
click at [307, 402] on button "Reject" at bounding box center [291, 387] width 31 height 28
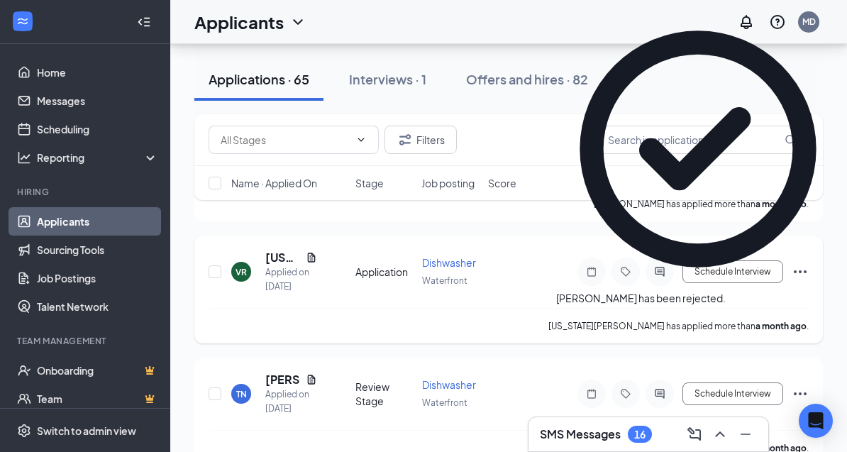
drag, startPoint x: 276, startPoint y: 416, endPoint x: 276, endPoint y: 307, distance: 109.3
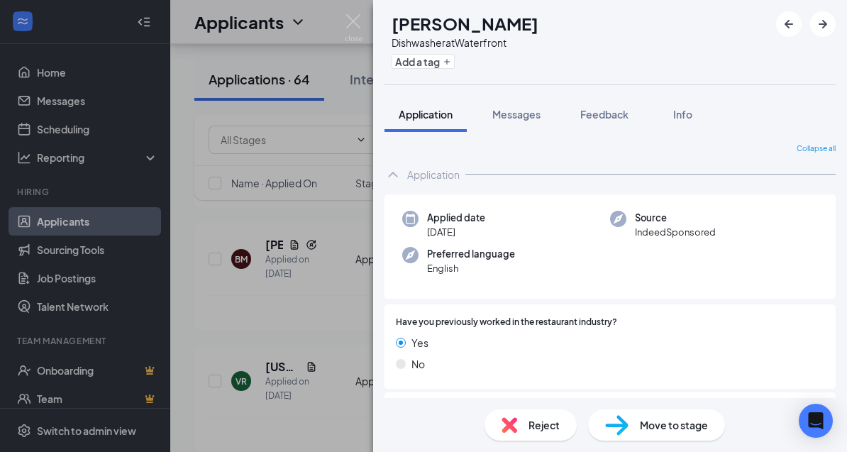
click at [332, 368] on div "TN [PERSON_NAME] Dishwasher at Waterfront Add a tag Application Messages Feedba…" at bounding box center [423, 226] width 847 height 452
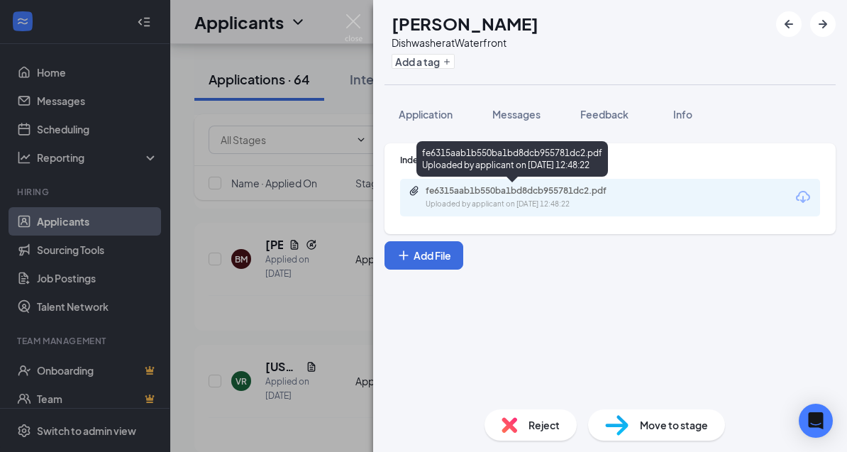
click at [496, 190] on div "fe6315aab1b550ba1bd8dcb955781dc2.pdf" at bounding box center [525, 190] width 199 height 11
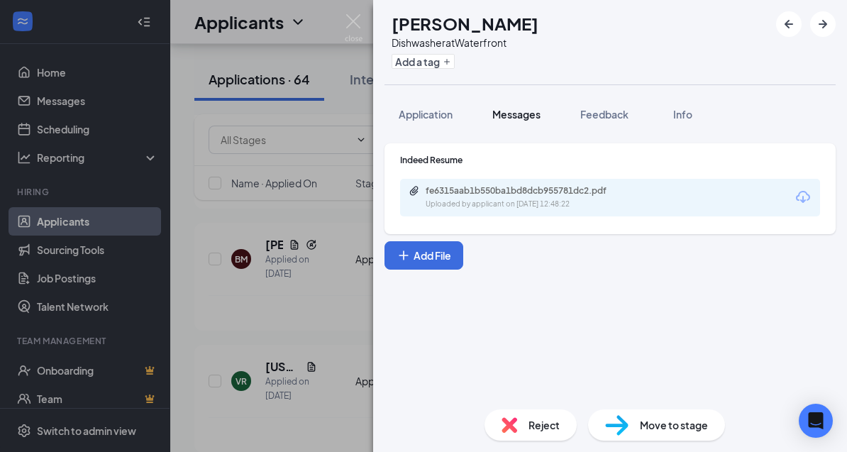
click at [517, 114] on span "Messages" at bounding box center [516, 114] width 48 height 13
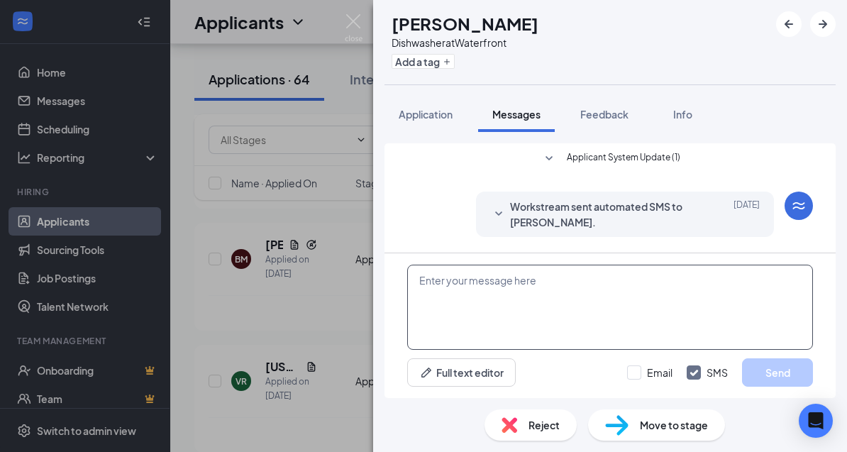
click at [502, 336] on textarea at bounding box center [610, 307] width 406 height 85
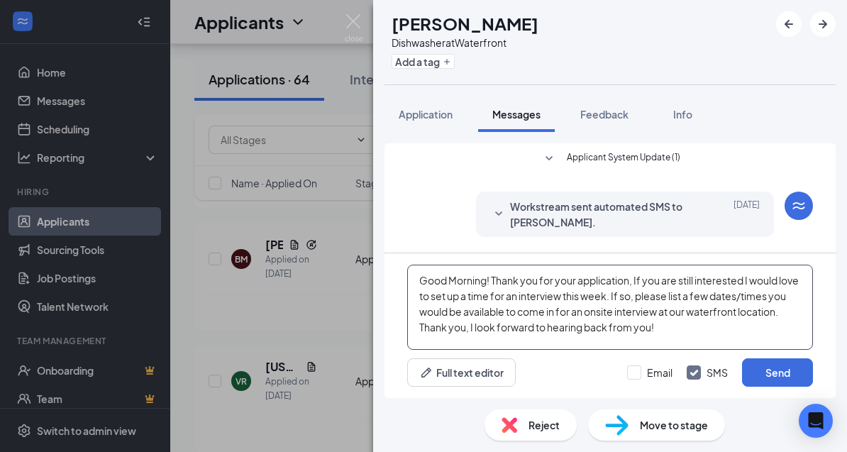
drag, startPoint x: 713, startPoint y: 390, endPoint x: 497, endPoint y: 344, distance: 220.4
click at [497, 344] on textarea "Good Morning! Thank you for your application, If you are still interested I wou…" at bounding box center [610, 307] width 406 height 85
click at [716, 350] on textarea "Good Morning! Thank you for your application, If you are still interested I wou…" at bounding box center [610, 307] width 406 height 85
drag, startPoint x: 707, startPoint y: 390, endPoint x: 418, endPoint y: 343, distance: 293.1
click at [418, 343] on textarea "Good Morning! Thank you for your application, If you are still interested I wou…" at bounding box center [610, 307] width 406 height 85
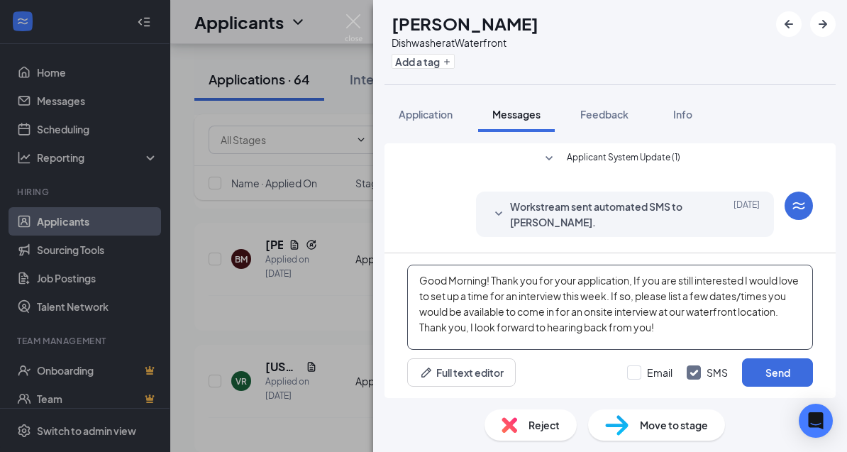
click at [716, 350] on textarea "Good Morning! Thank you for your application, If you are still interested I wou…" at bounding box center [610, 307] width 406 height 85
type textarea "Good Morning! Thank you for your application, If you are still interested I wou…"
click at [636, 380] on input "Email" at bounding box center [649, 372] width 45 height 14
checkbox input "true"
click at [780, 387] on button "Send" at bounding box center [777, 372] width 71 height 28
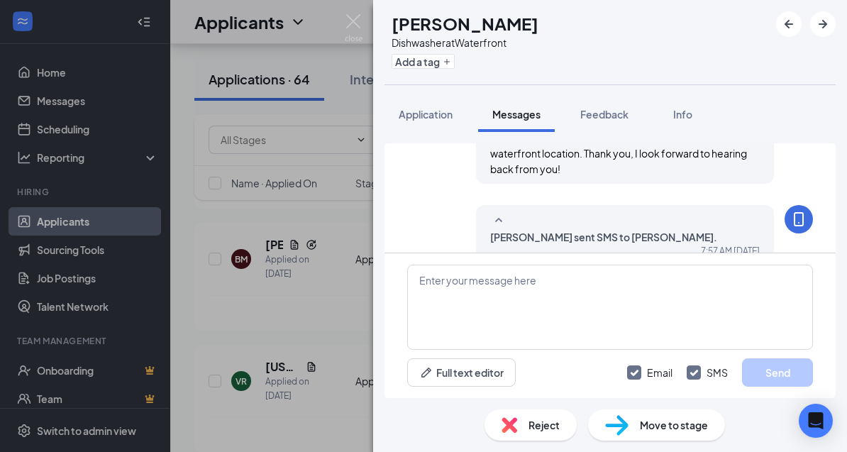
scroll to position [402, 0]
click at [410, 116] on span "Application" at bounding box center [426, 114] width 54 height 13
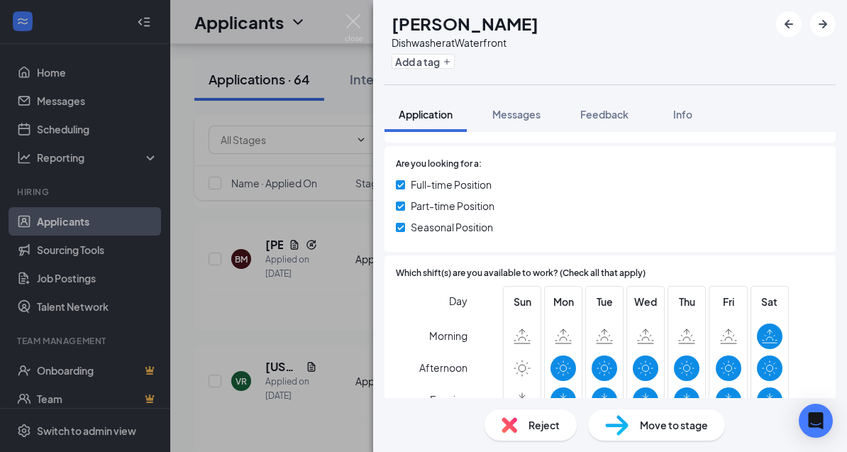
scroll to position [258, 0]
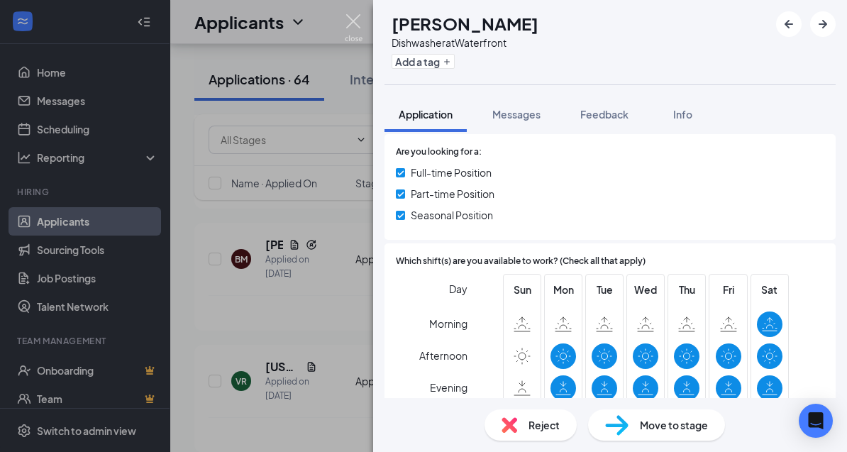
click at [352, 21] on img at bounding box center [354, 28] width 18 height 28
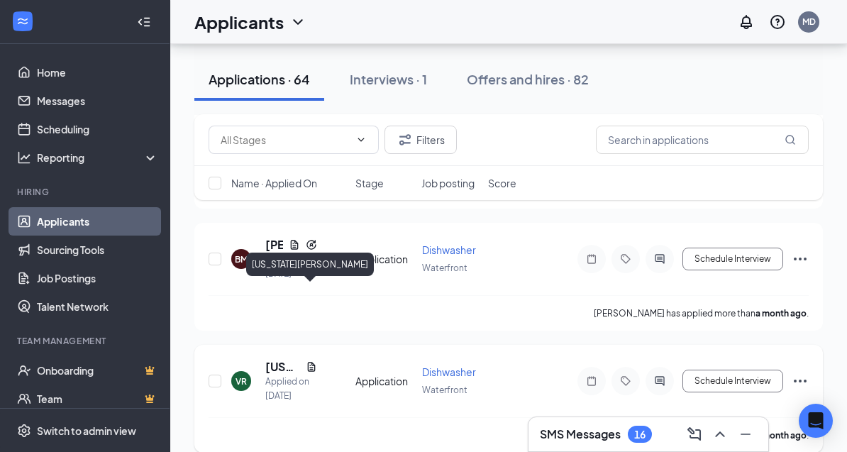
click at [280, 359] on h5 "[US_STATE][PERSON_NAME]" at bounding box center [282, 367] width 35 height 16
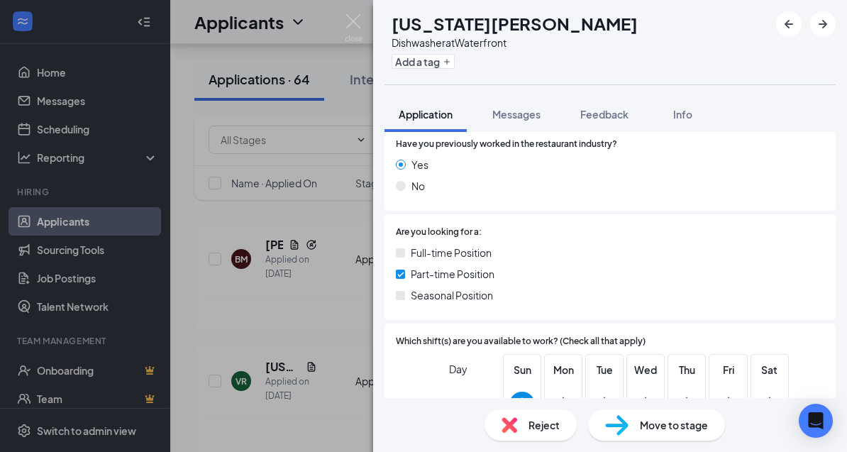
scroll to position [237, 0]
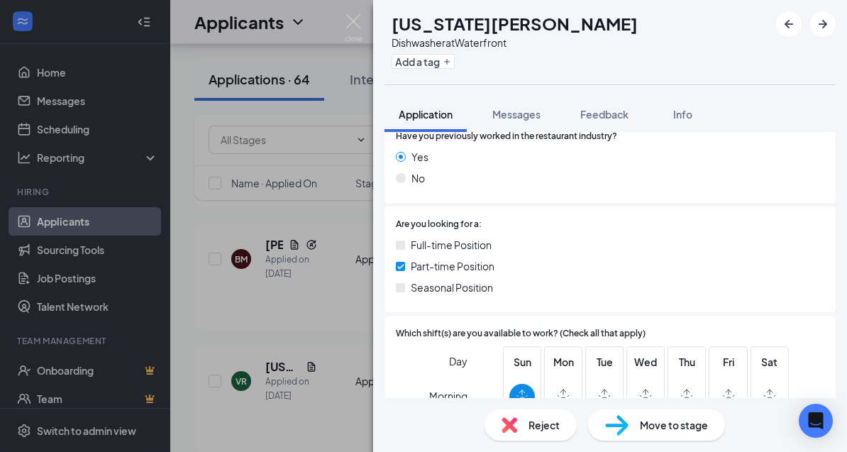
click at [353, 13] on div "VR [US_STATE][PERSON_NAME] Dishwasher at Waterfront Add a tag Application Messa…" at bounding box center [423, 226] width 847 height 452
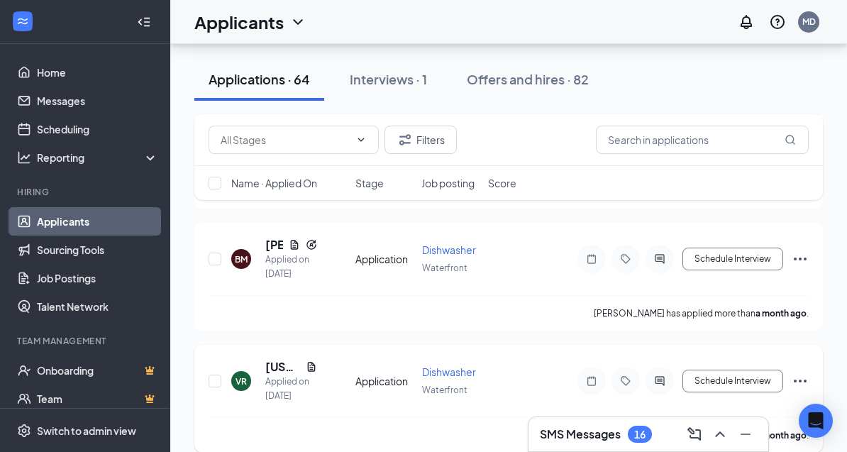
click at [801, 372] on icon "Ellipses" at bounding box center [800, 380] width 17 height 17
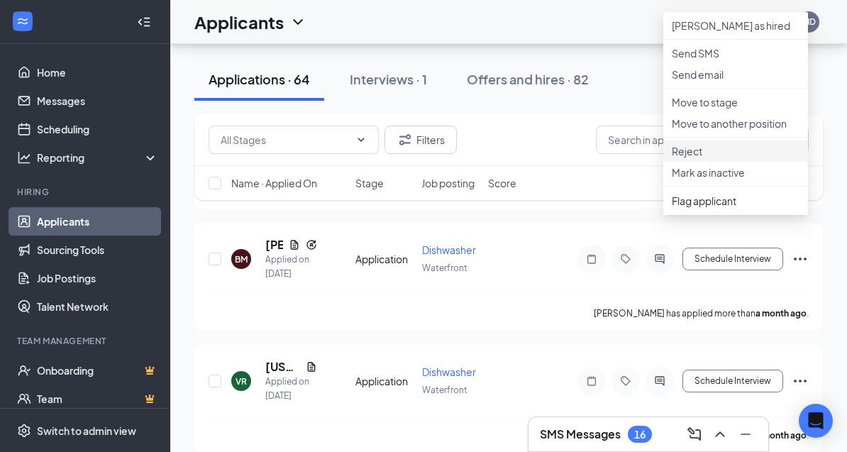
click at [719, 162] on li "Reject" at bounding box center [735, 150] width 145 height 21
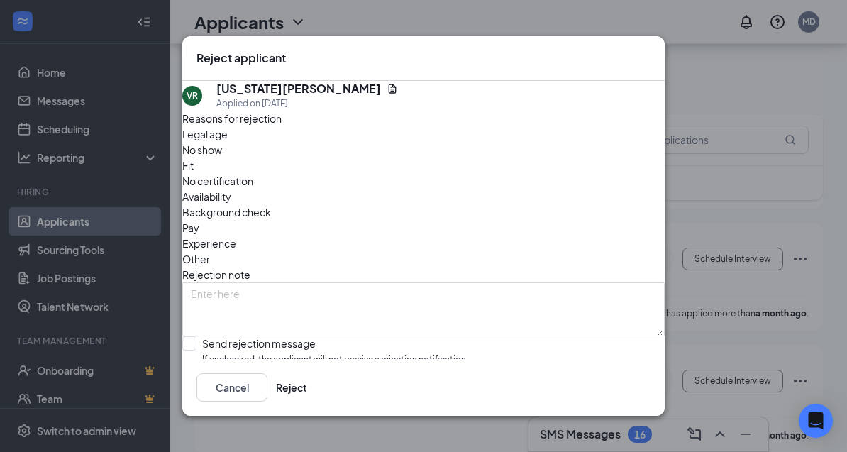
click at [231, 189] on span "Availability" at bounding box center [206, 197] width 49 height 16
click at [307, 402] on button "Reject" at bounding box center [291, 387] width 31 height 28
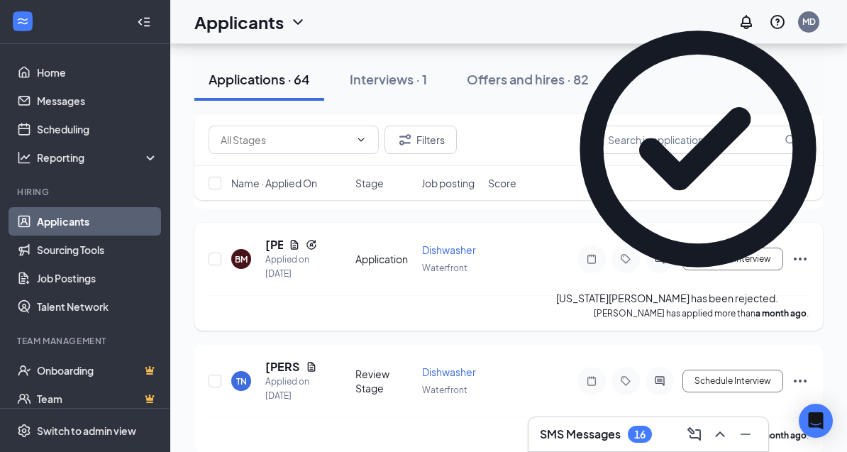
scroll to position [8107, 0]
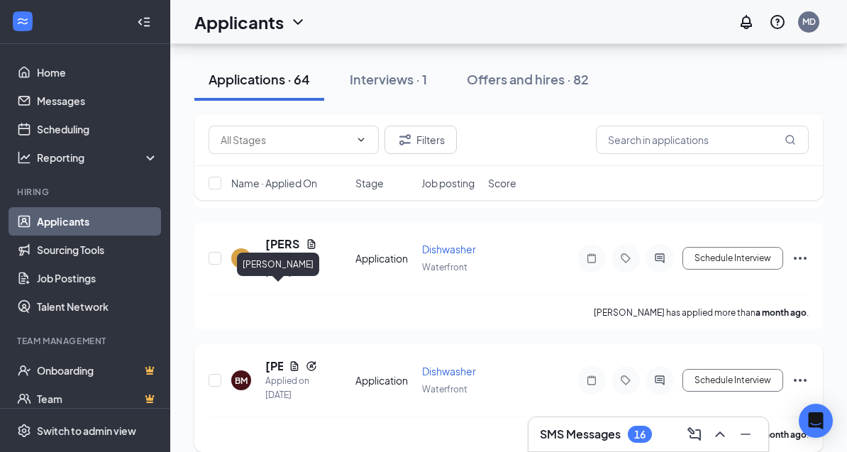
click at [268, 358] on h5 "[PERSON_NAME]" at bounding box center [274, 366] width 18 height 16
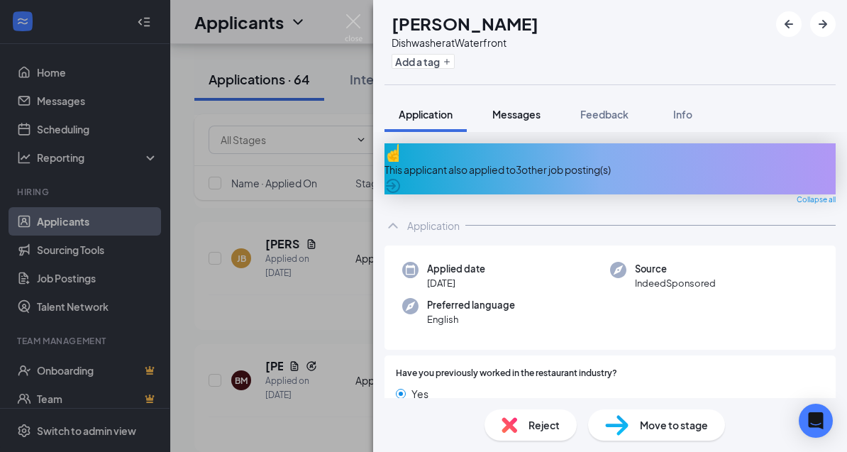
click at [525, 113] on span "Messages" at bounding box center [516, 114] width 48 height 13
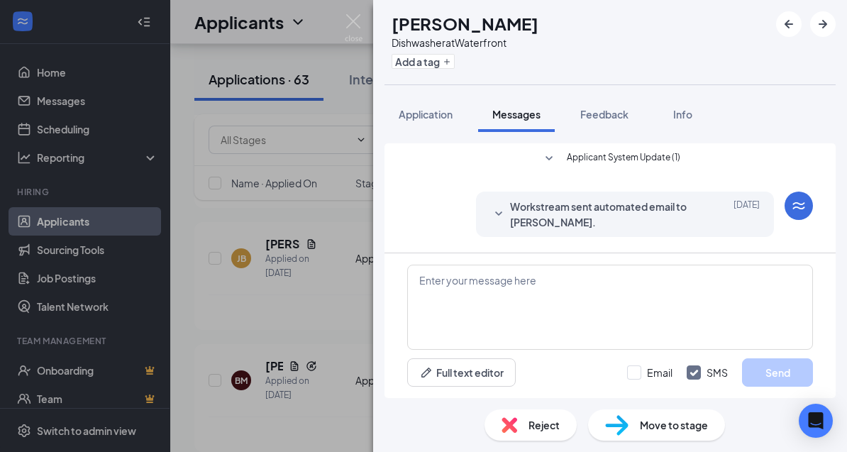
scroll to position [45, 0]
click at [551, 333] on textarea at bounding box center [610, 307] width 406 height 85
paste textarea "Good Morning! Thank you for your application, If you are still interested I wou…"
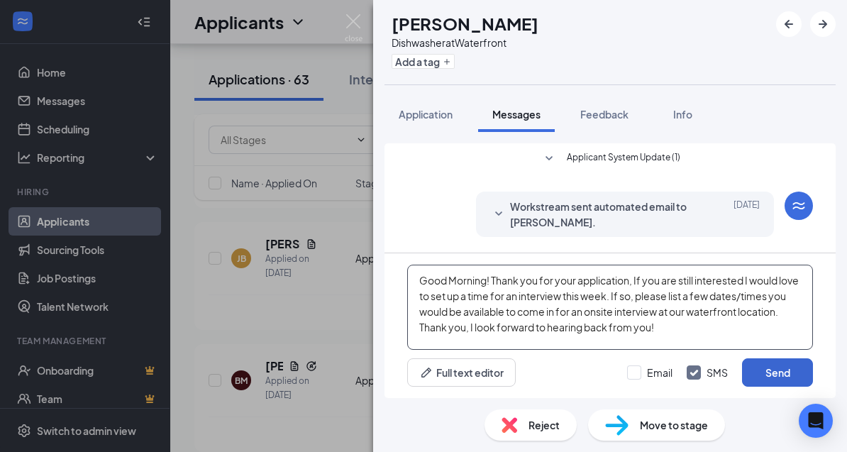
type textarea "Good Morning! Thank you for your application, If you are still interested I wou…"
click at [784, 387] on button "Send" at bounding box center [777, 372] width 71 height 28
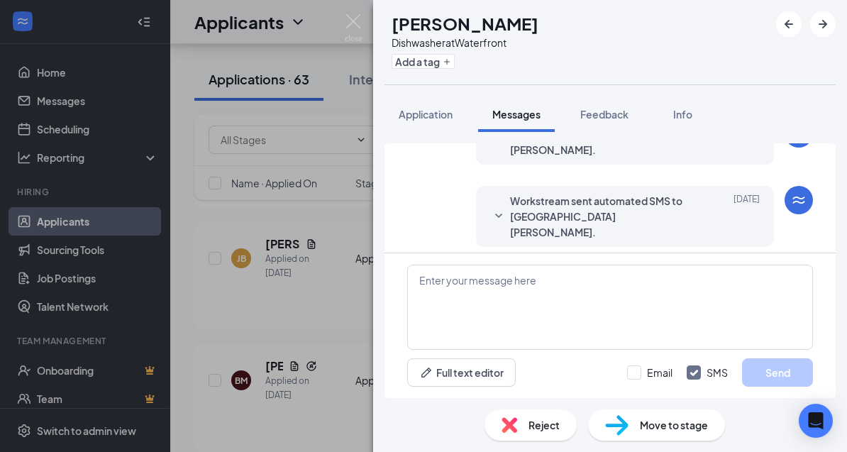
scroll to position [0, 0]
click at [352, 28] on img at bounding box center [354, 28] width 18 height 28
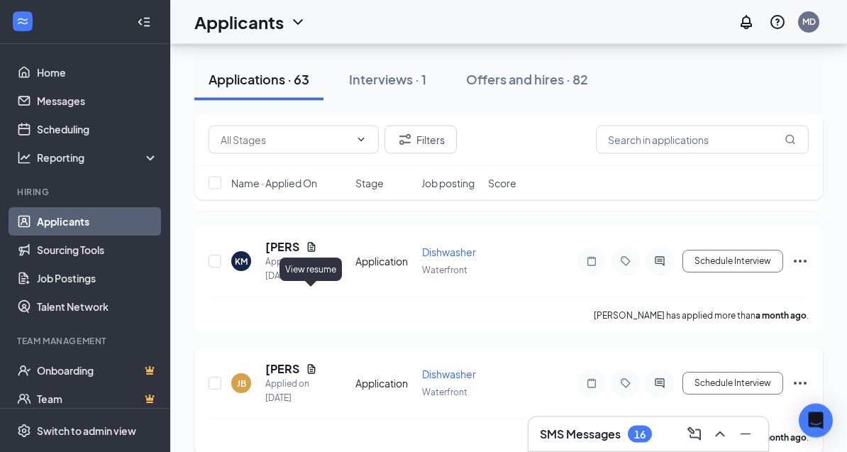
scroll to position [7982, 0]
click at [282, 361] on h5 "[PERSON_NAME]" at bounding box center [282, 369] width 35 height 16
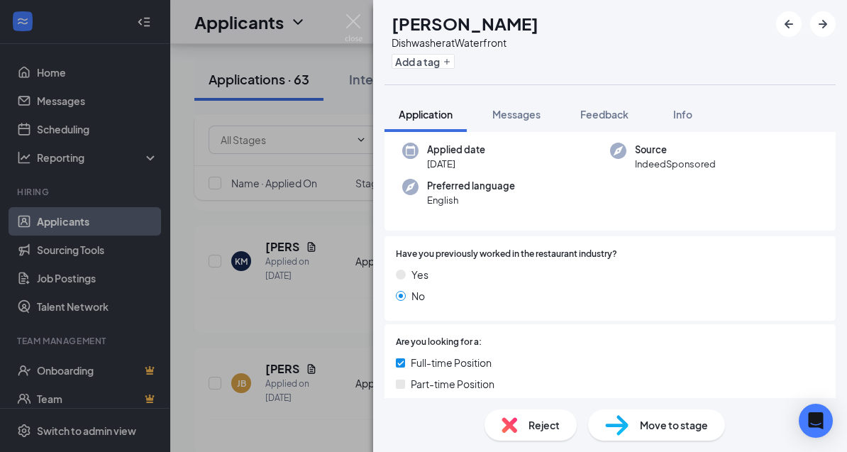
scroll to position [18, 0]
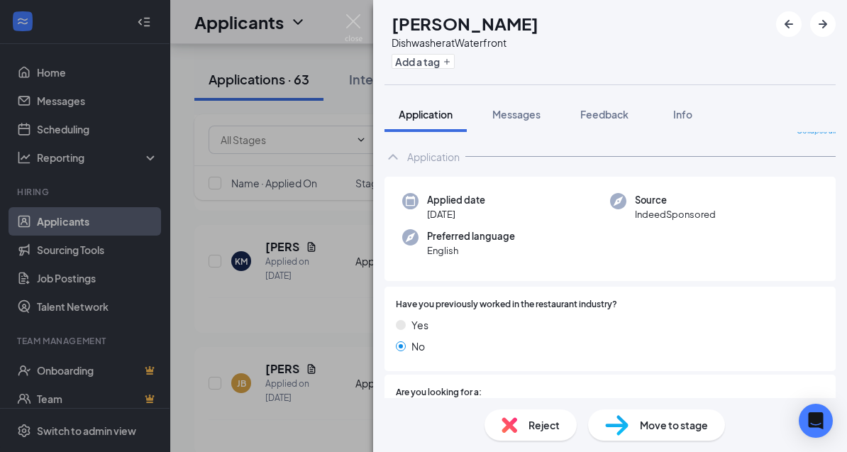
click at [339, 216] on div "JB [PERSON_NAME] Dishwasher at Waterfront Add a tag Application Messages Feedba…" at bounding box center [423, 226] width 847 height 452
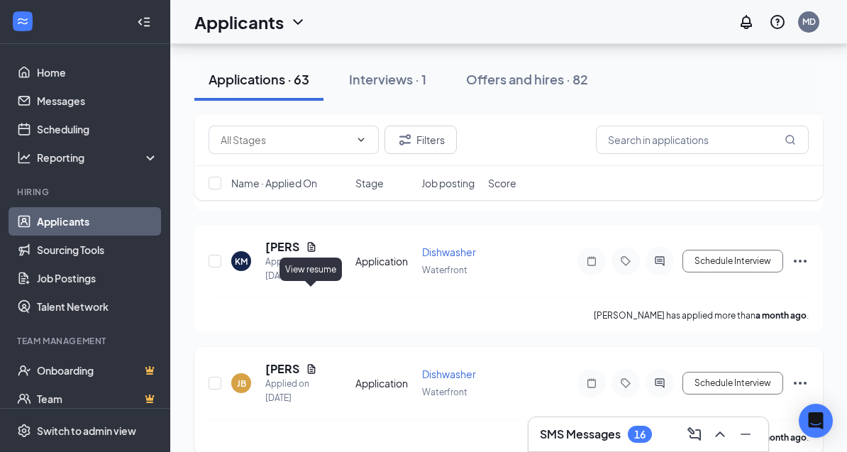
click at [310, 364] on icon "Document" at bounding box center [312, 368] width 8 height 9
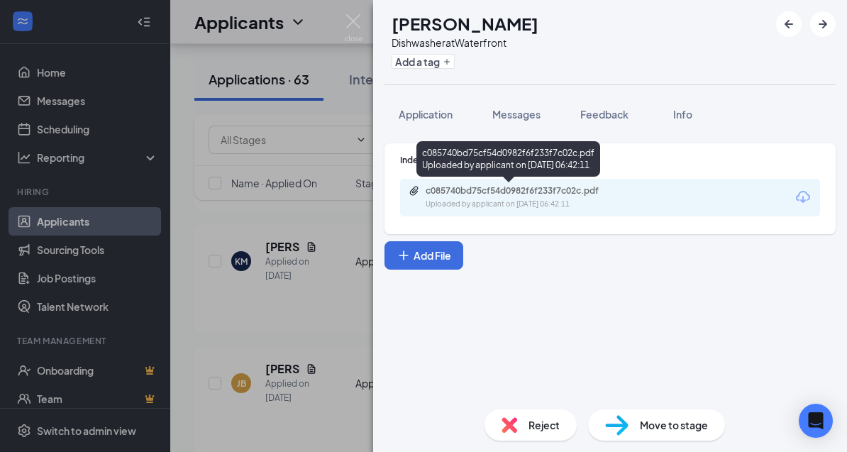
click at [520, 206] on div "Uploaded by applicant on [DATE] 06:42:11" at bounding box center [532, 204] width 213 height 11
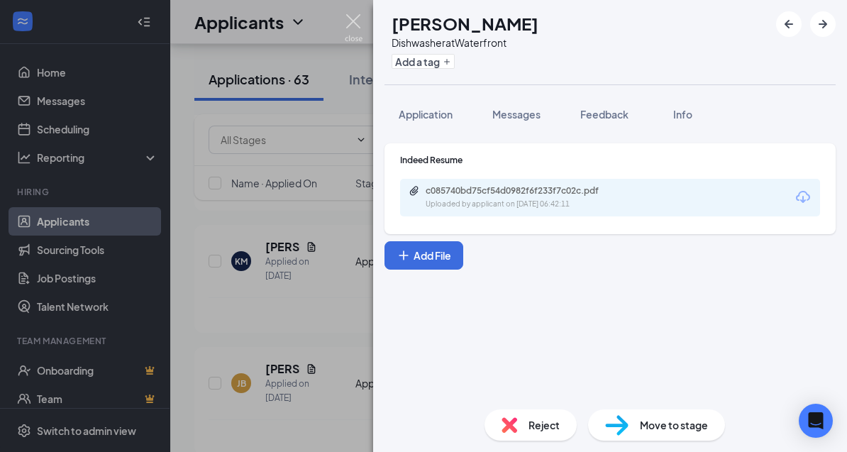
click at [354, 19] on img at bounding box center [354, 28] width 18 height 28
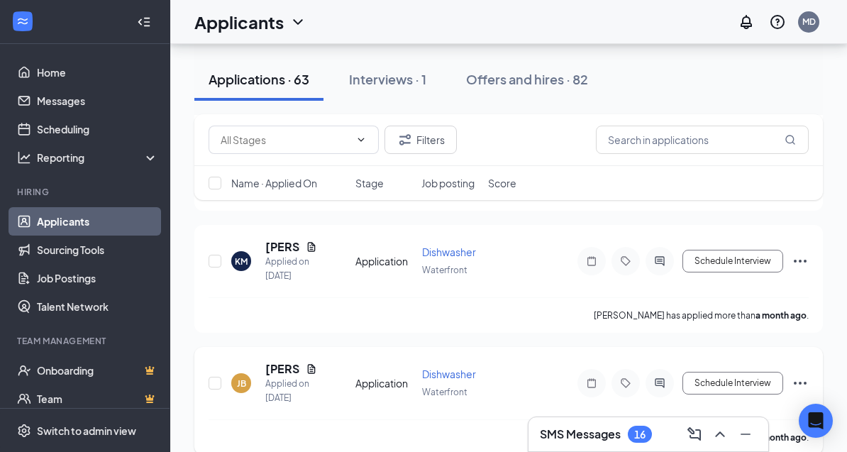
click at [368, 376] on div "Application" at bounding box center [384, 383] width 58 height 14
click at [284, 361] on h5 "[PERSON_NAME]" at bounding box center [282, 369] width 35 height 16
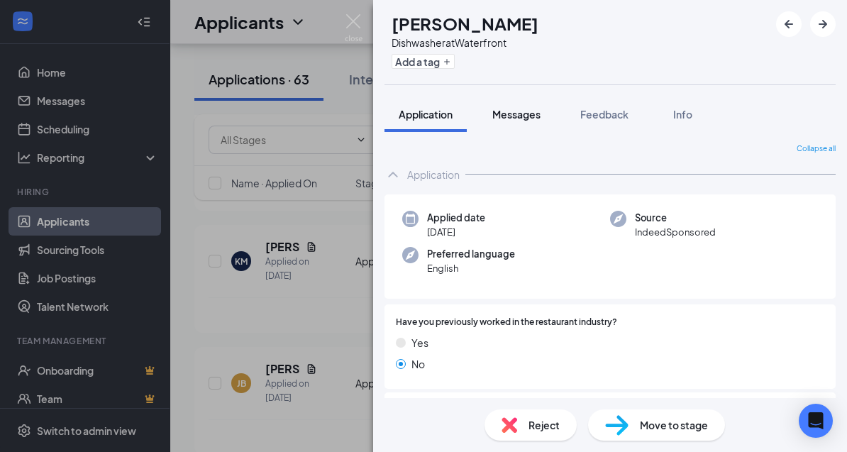
click at [502, 109] on span "Messages" at bounding box center [516, 114] width 48 height 13
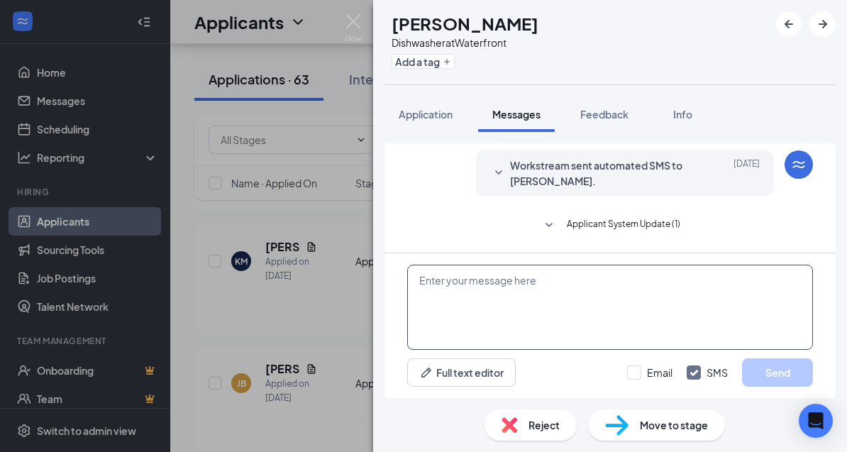
scroll to position [45, 0]
click at [505, 331] on textarea at bounding box center [610, 307] width 406 height 85
paste textarea "Good Morning! Thank you for your application, If you are still interested I wou…"
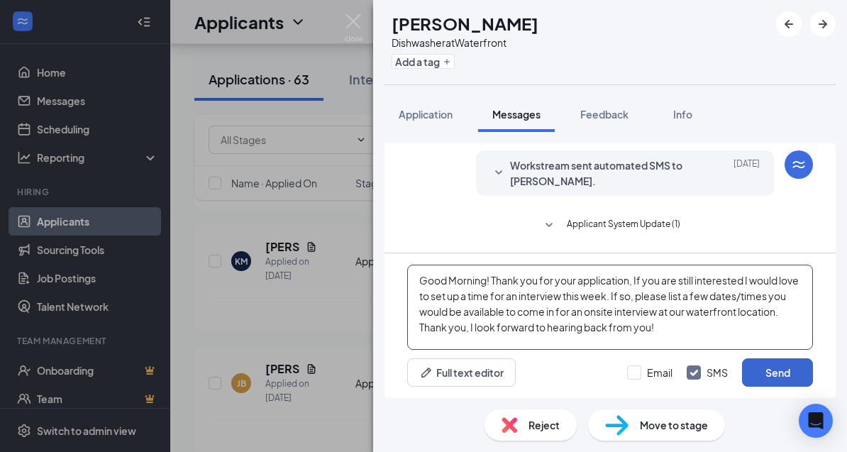
type textarea "Good Morning! Thank you for your application, If you are still interested I wou…"
click at [774, 387] on button "Send" at bounding box center [777, 372] width 71 height 28
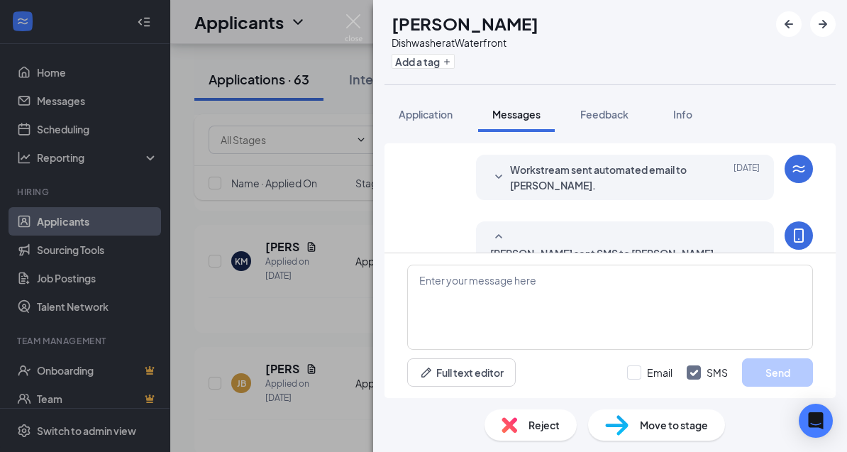
scroll to position [111, 0]
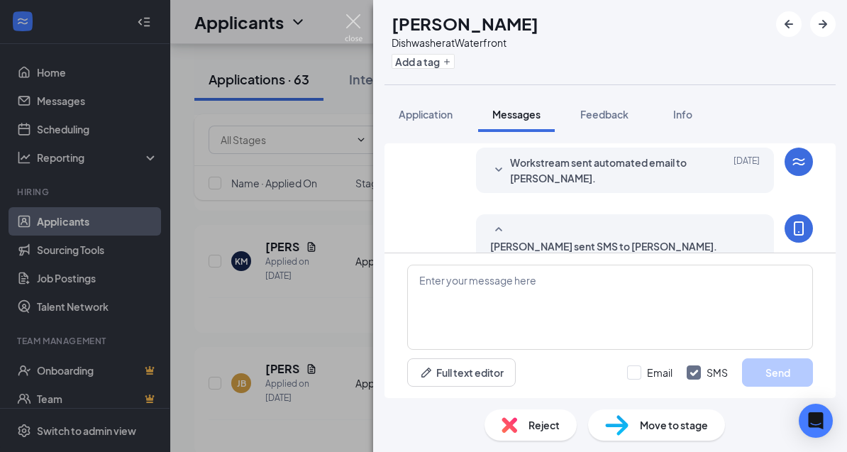
click at [348, 24] on img at bounding box center [354, 28] width 18 height 28
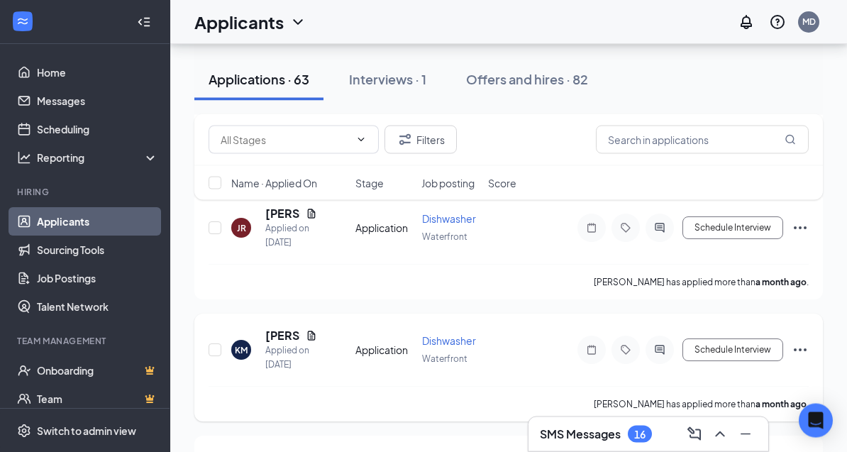
scroll to position [7893, 0]
click at [287, 328] on h5 "[PERSON_NAME]" at bounding box center [282, 336] width 35 height 16
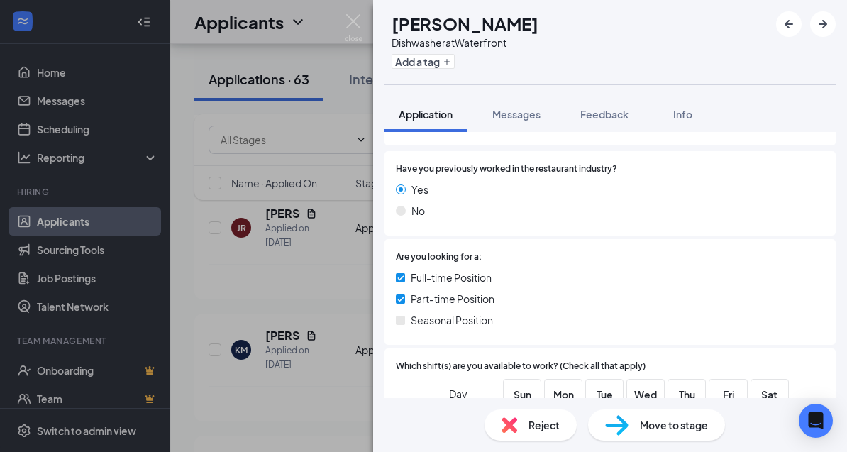
scroll to position [160, 0]
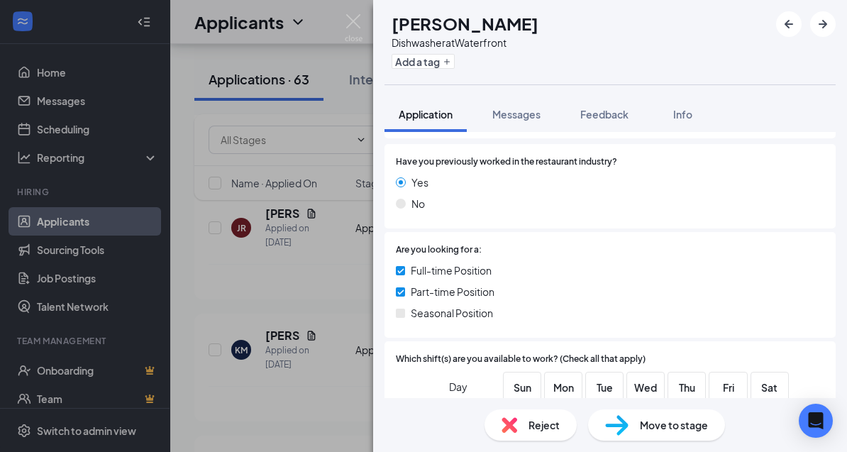
click at [348, 243] on div "KM [PERSON_NAME] Dishwasher at Waterfront Add a tag Application Messages Feedba…" at bounding box center [423, 226] width 847 height 452
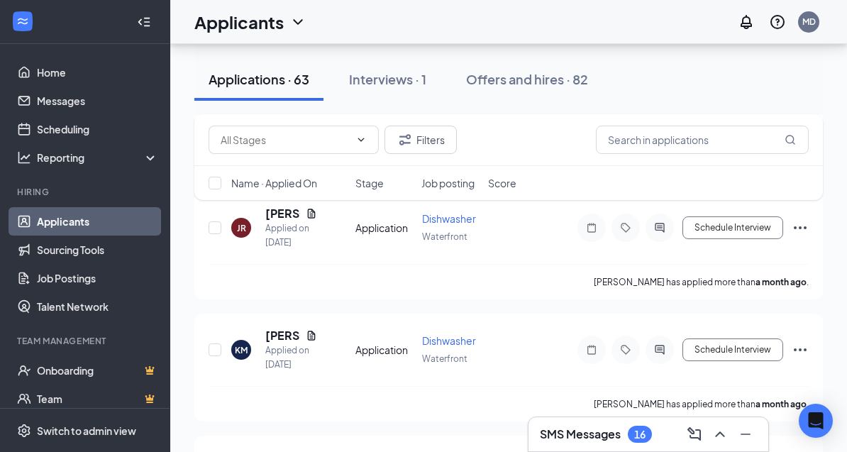
click at [350, 29] on div "Applicants MD" at bounding box center [508, 22] width 677 height 44
click at [800, 341] on icon "Ellipses" at bounding box center [800, 349] width 17 height 17
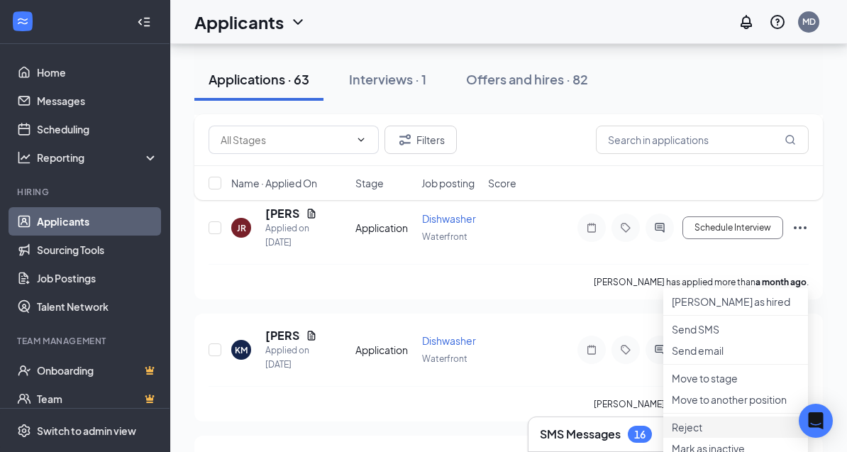
click at [710, 434] on p "Reject" at bounding box center [736, 427] width 128 height 14
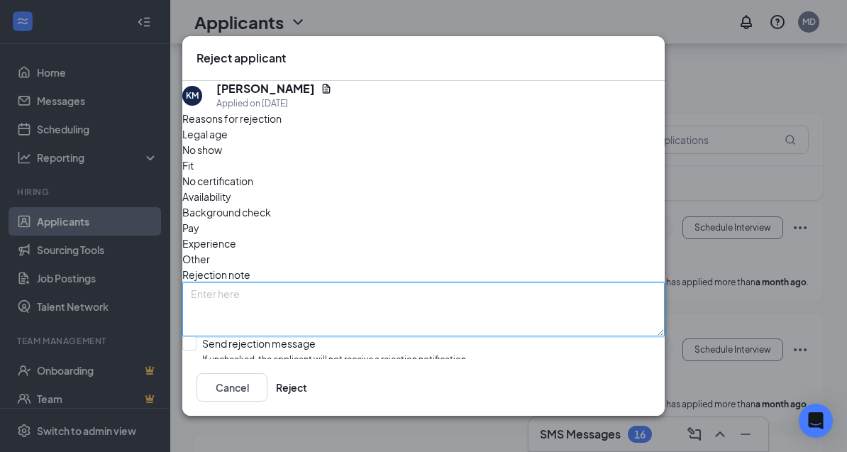
click at [333, 282] on textarea at bounding box center [423, 309] width 482 height 54
type textarea "No Weekend availability"
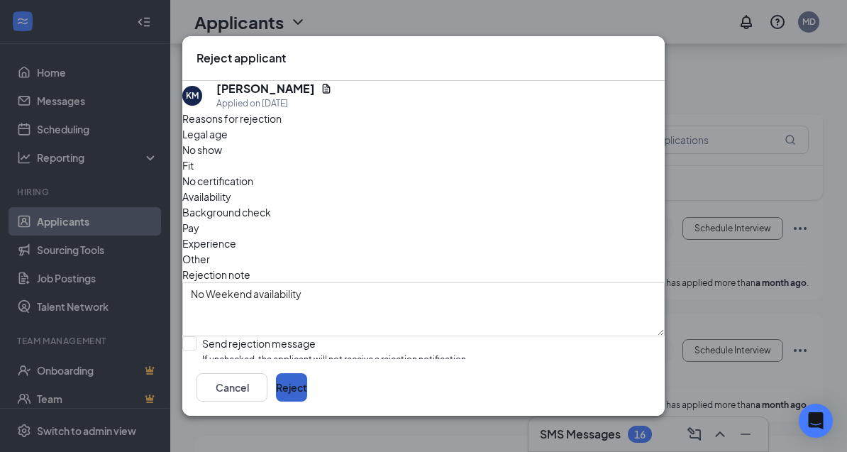
click at [307, 402] on button "Reject" at bounding box center [291, 387] width 31 height 28
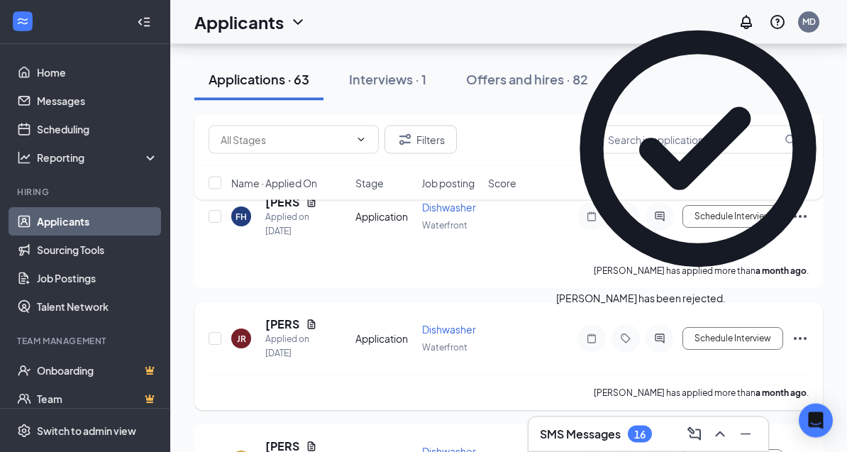
scroll to position [7742, 0]
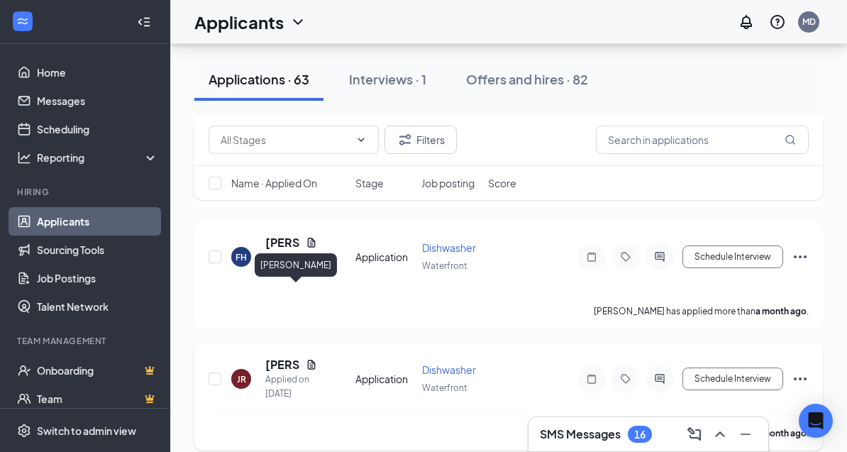
click at [284, 357] on h5 "[PERSON_NAME]" at bounding box center [282, 365] width 35 height 16
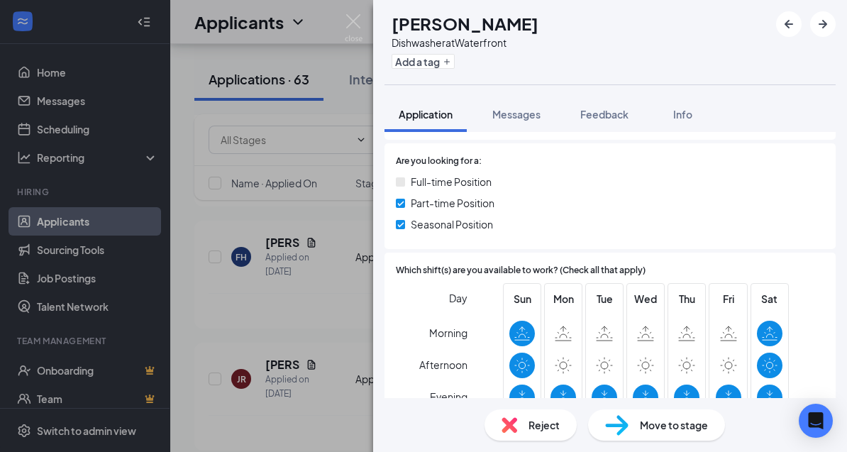
scroll to position [254, 0]
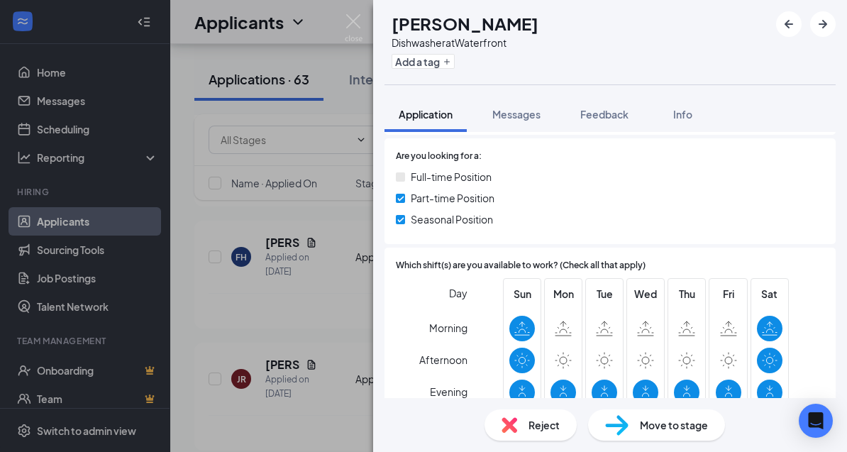
click at [306, 251] on div "JR [PERSON_NAME] Dishwasher at Waterfront Add a tag Application Messages Feedba…" at bounding box center [423, 226] width 847 height 452
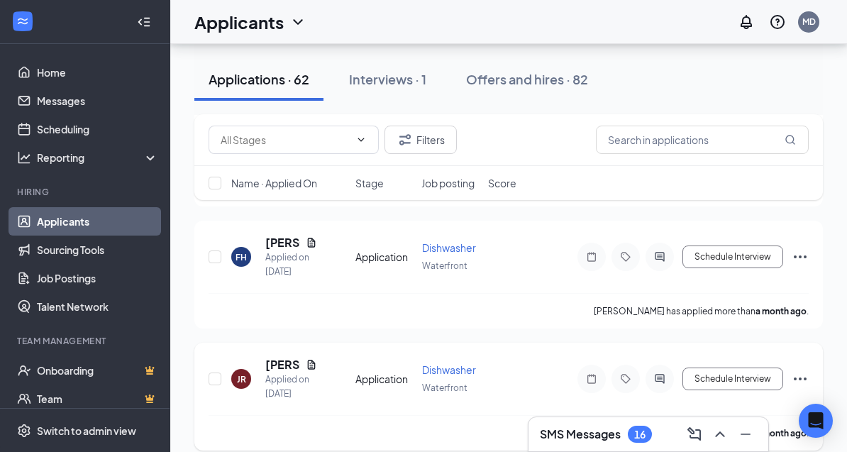
click at [798, 370] on icon "Ellipses" at bounding box center [800, 378] width 17 height 17
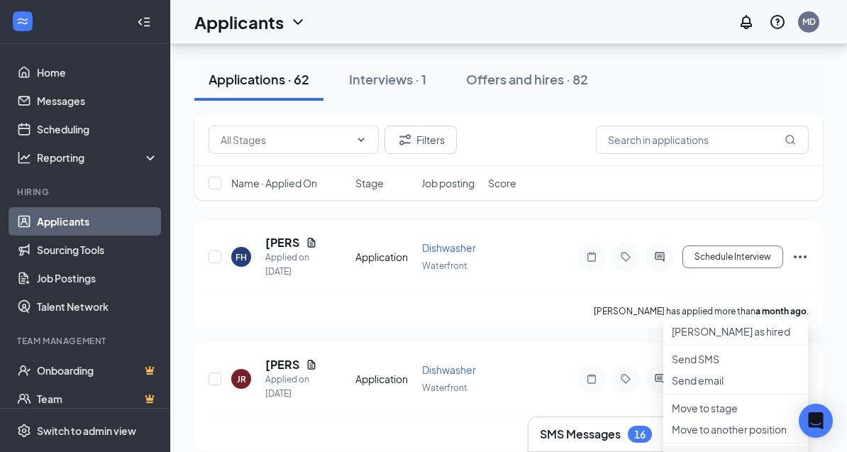
click at [705, 464] on p "Reject" at bounding box center [736, 457] width 128 height 14
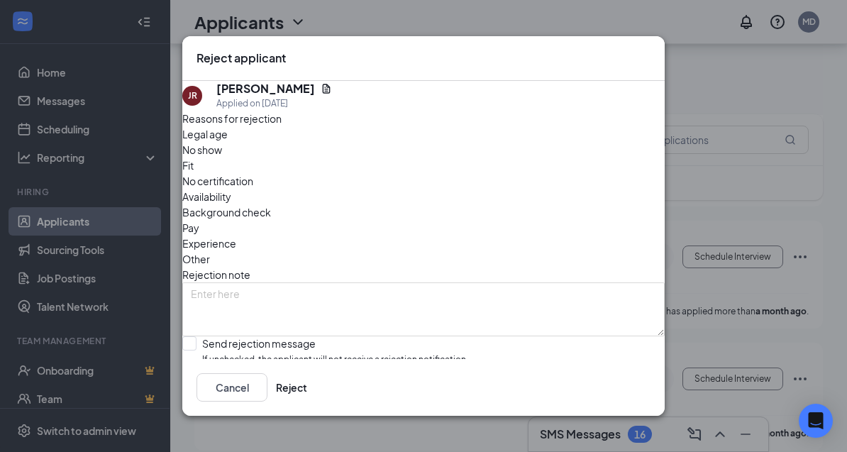
click at [231, 189] on span "Availability" at bounding box center [206, 197] width 49 height 16
click at [307, 402] on button "Reject" at bounding box center [291, 387] width 31 height 28
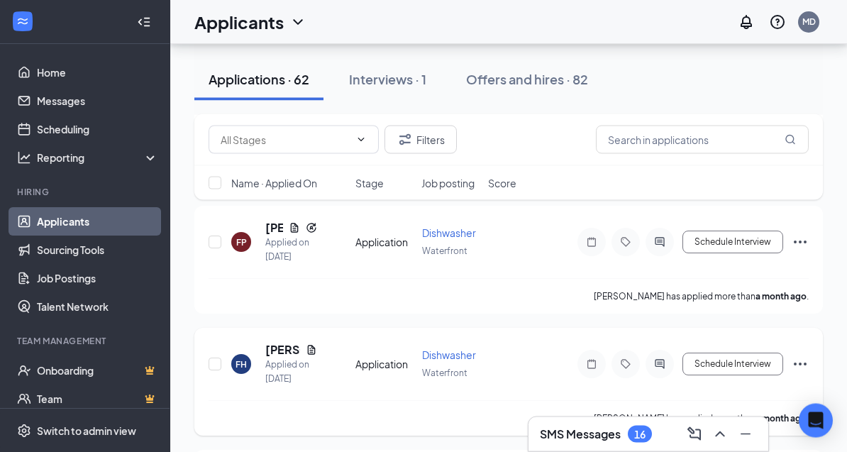
scroll to position [7631, 0]
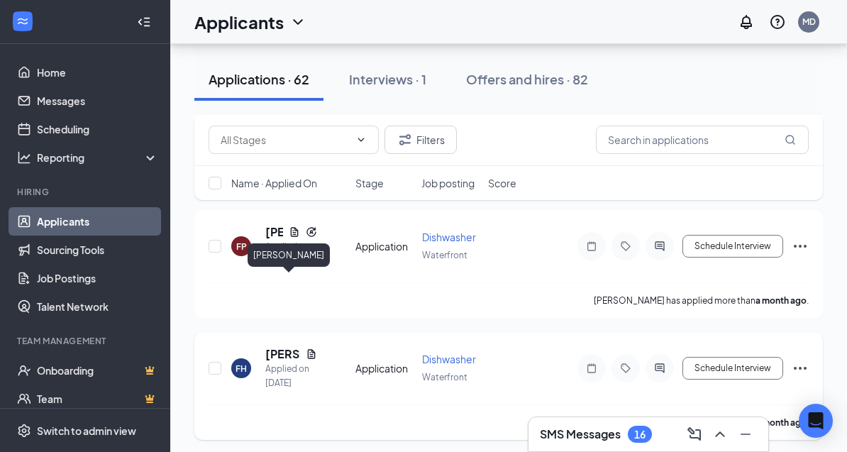
click at [277, 346] on h5 "[PERSON_NAME]" at bounding box center [282, 354] width 35 height 16
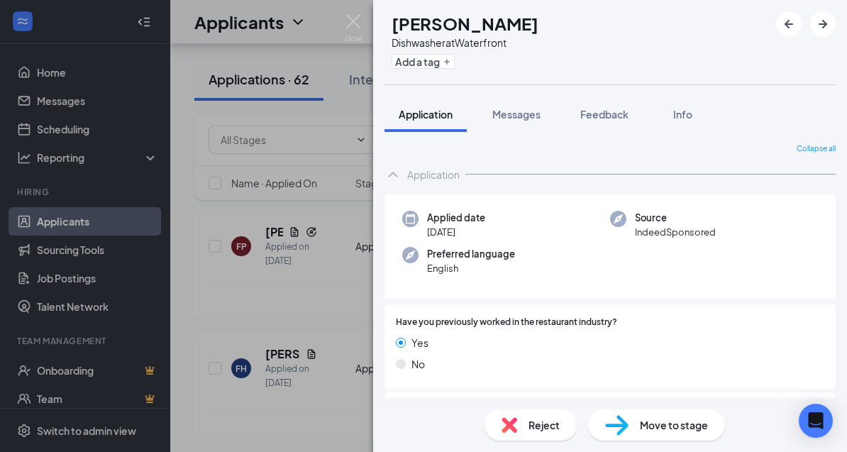
click at [265, 277] on div "FH [PERSON_NAME] Dishwasher at Waterfront Add a tag Application Messages Feedba…" at bounding box center [423, 226] width 847 height 452
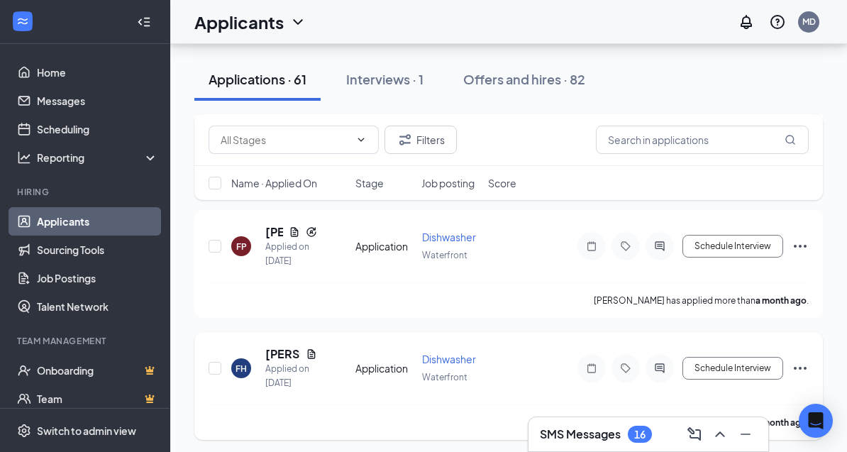
click at [313, 348] on icon "Document" at bounding box center [311, 353] width 11 height 11
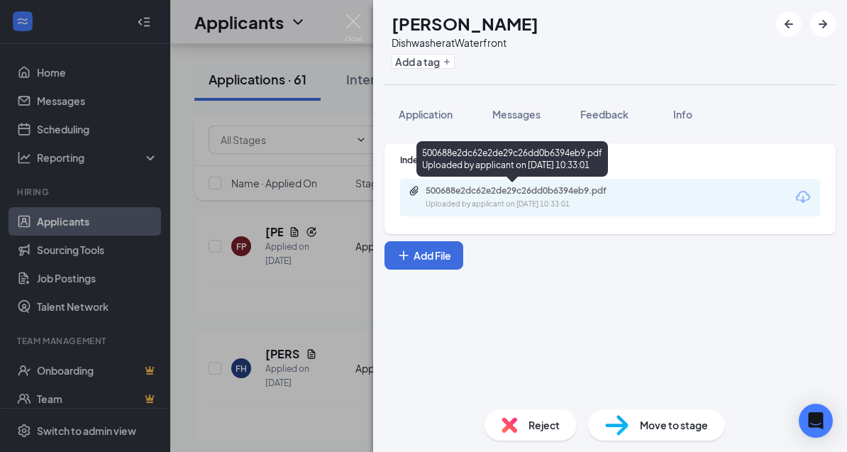
click at [519, 197] on div "500688e2dc62e2de29c26dd0b6394eb9.pdf Uploaded by applicant on [DATE] 10:33:01" at bounding box center [524, 197] width 230 height 25
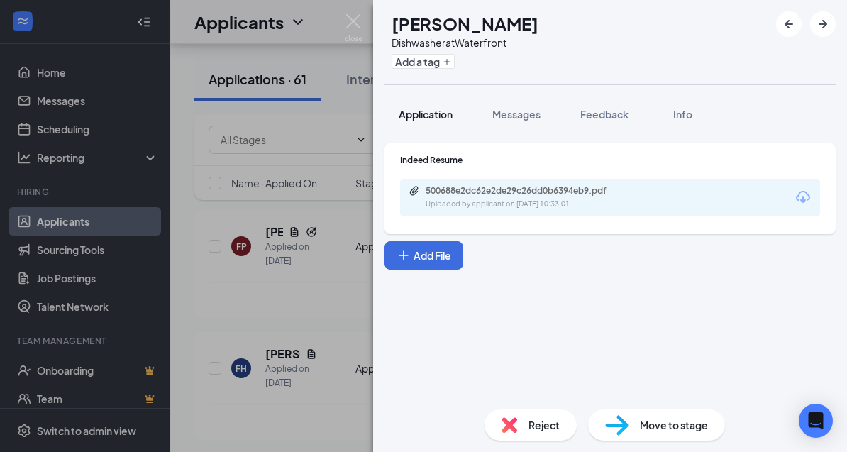
click at [436, 114] on span "Application" at bounding box center [426, 114] width 54 height 13
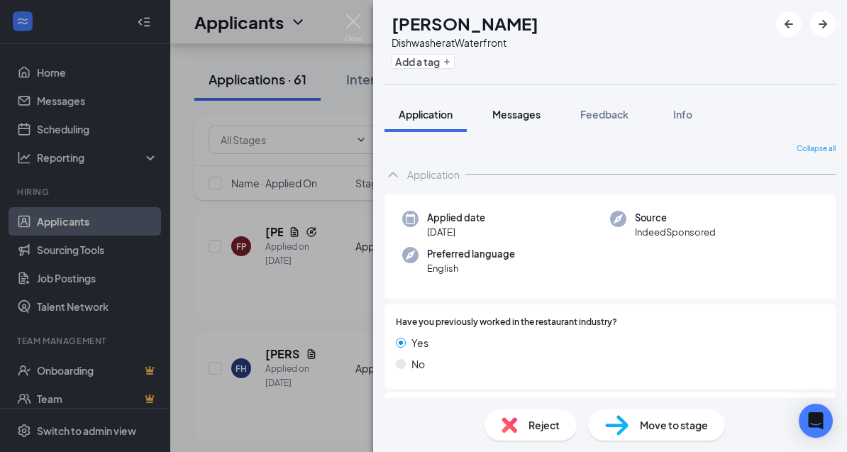
click at [524, 118] on span "Messages" at bounding box center [516, 114] width 48 height 13
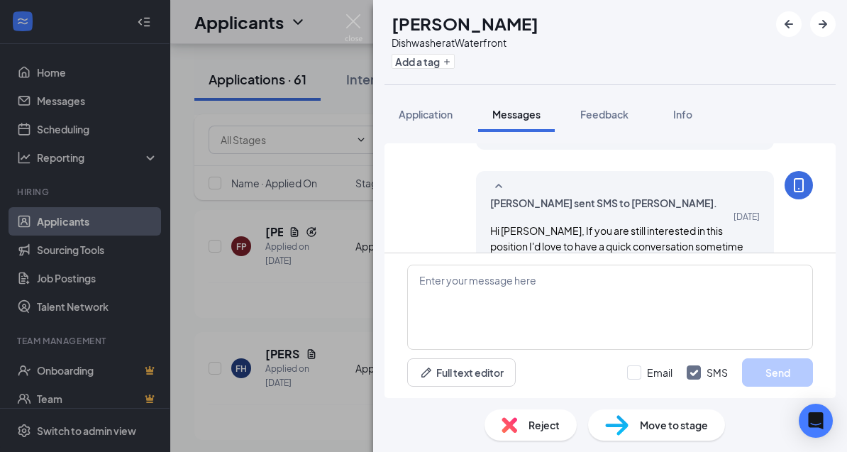
scroll to position [153, 0]
click at [538, 433] on span "Reject" at bounding box center [544, 425] width 31 height 16
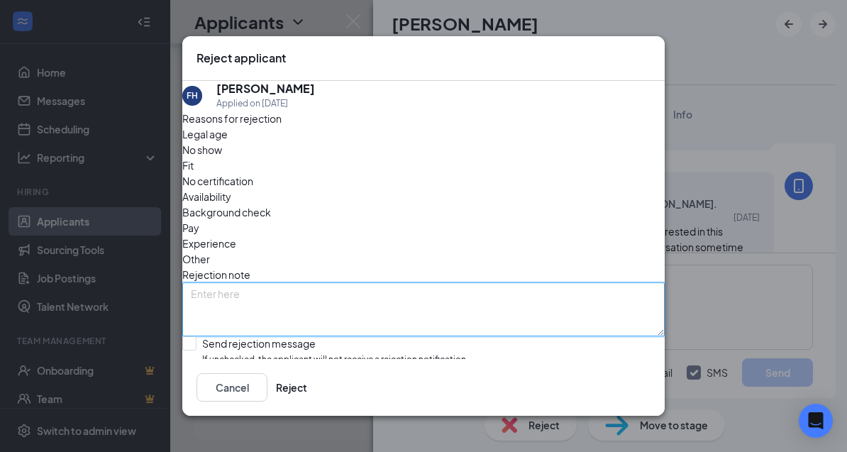
click at [370, 282] on textarea at bounding box center [423, 309] width 482 height 54
type textarea "Messaged with no response"
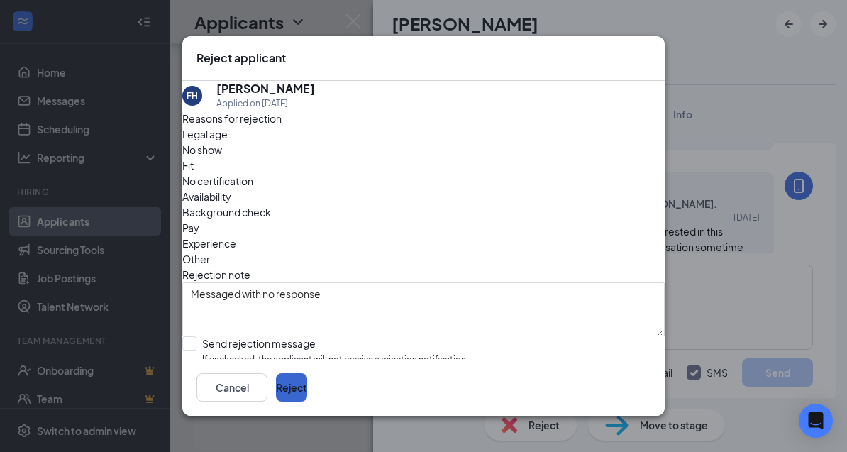
click at [307, 402] on button "Reject" at bounding box center [291, 387] width 31 height 28
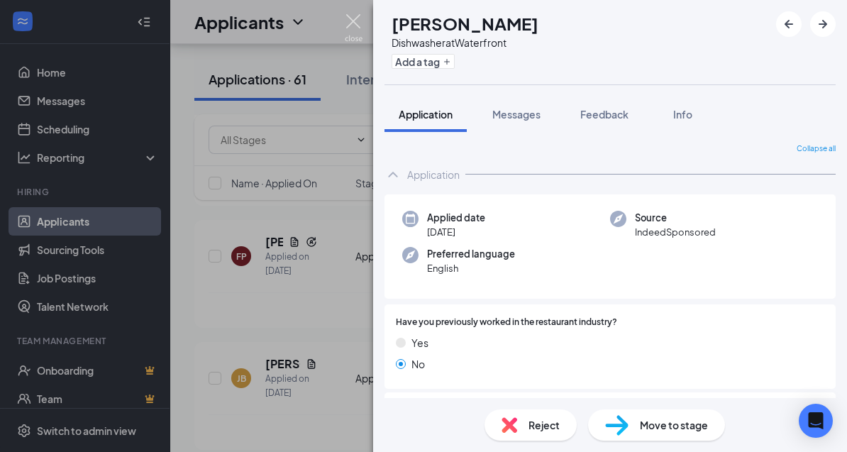
click at [354, 23] on img at bounding box center [354, 28] width 18 height 28
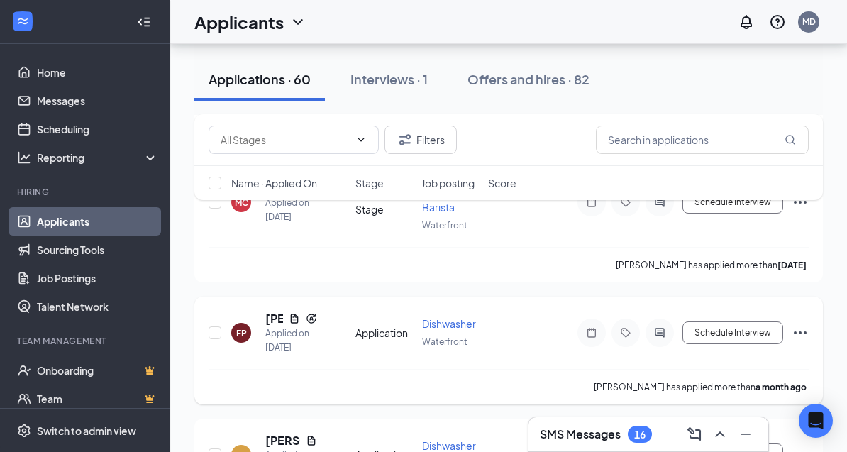
scroll to position [7540, 0]
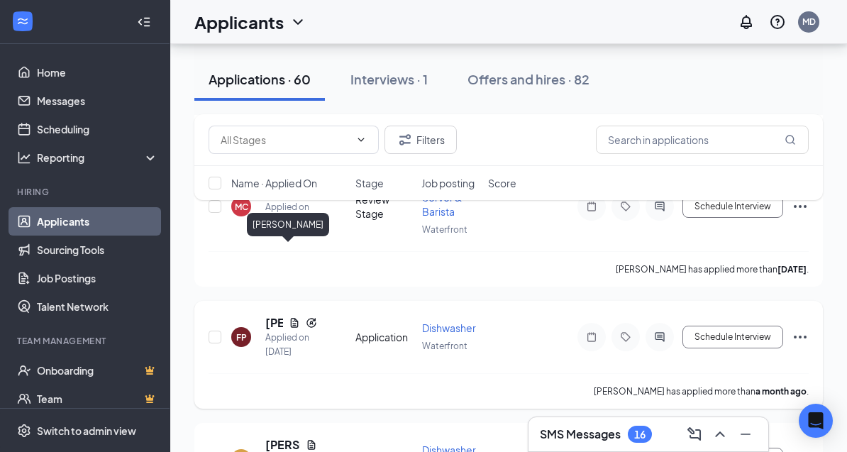
click at [268, 315] on h5 "[PERSON_NAME]" at bounding box center [274, 323] width 18 height 16
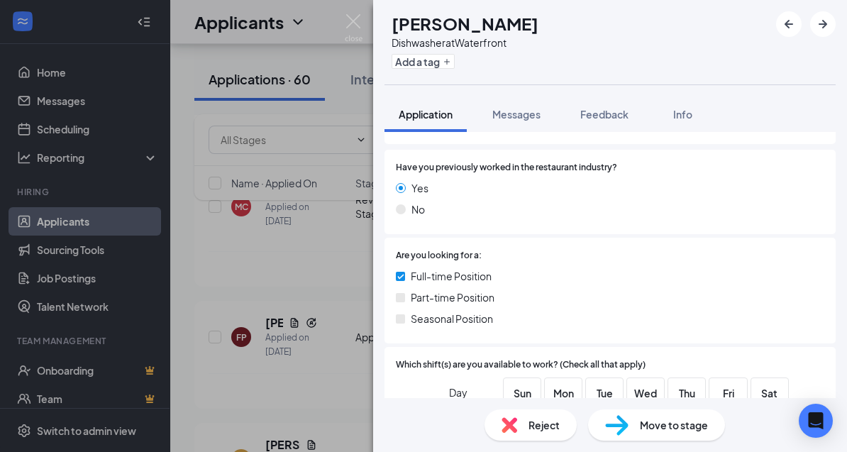
scroll to position [231, 0]
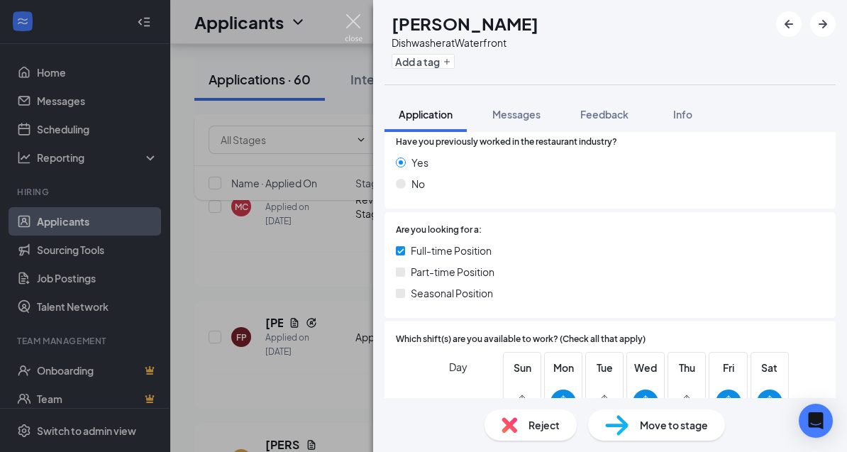
click at [356, 21] on img at bounding box center [354, 28] width 18 height 28
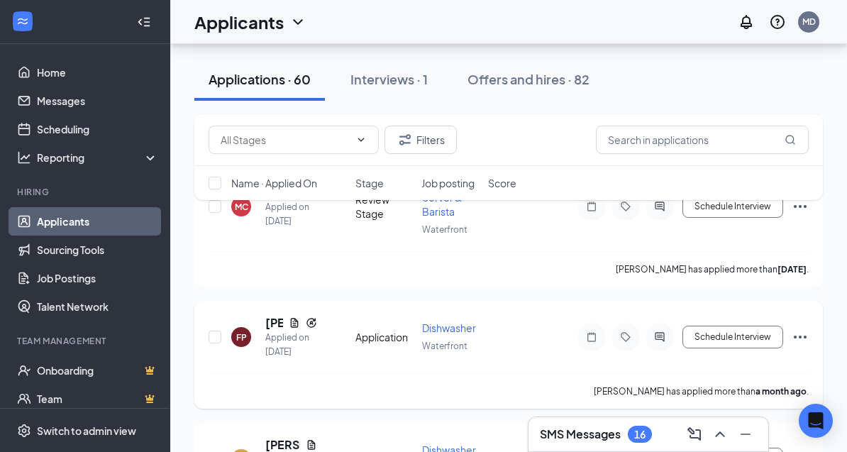
click at [802, 328] on icon "Ellipses" at bounding box center [800, 336] width 17 height 17
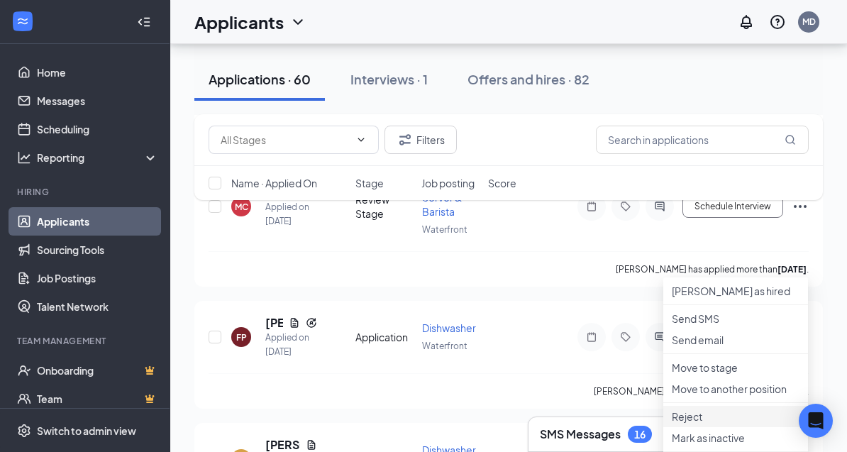
click at [700, 424] on p "Reject" at bounding box center [736, 416] width 128 height 14
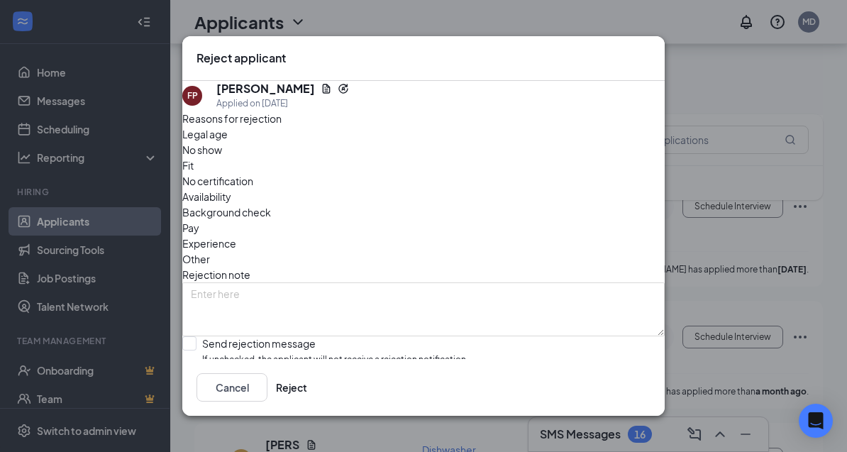
click at [231, 189] on span "Availability" at bounding box center [206, 197] width 49 height 16
click at [307, 402] on button "Reject" at bounding box center [291, 387] width 31 height 28
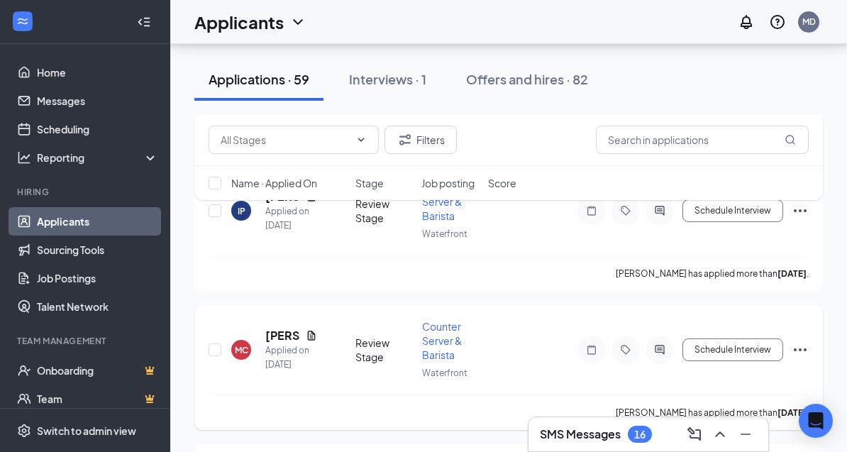
scroll to position [7362, 0]
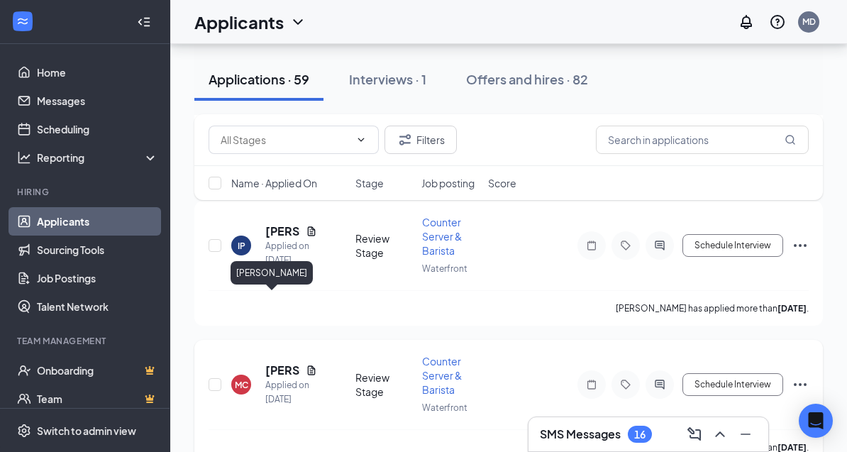
click at [281, 363] on h5 "[PERSON_NAME]" at bounding box center [282, 371] width 35 height 16
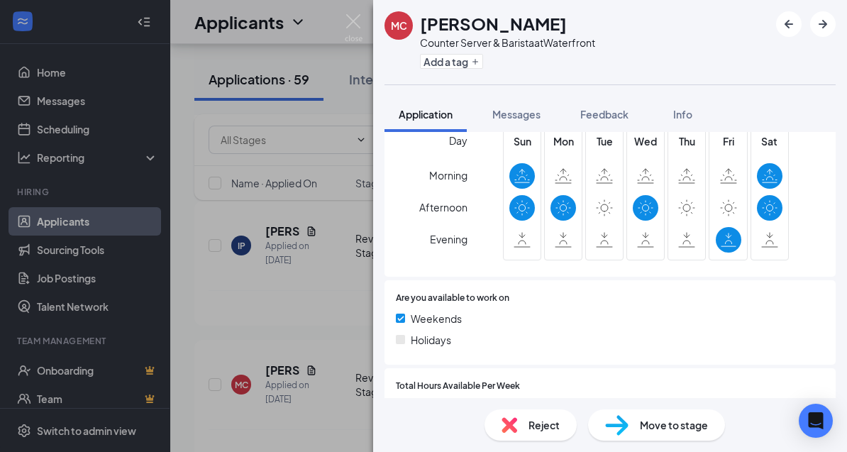
scroll to position [457, 0]
click at [353, 23] on img at bounding box center [354, 28] width 18 height 28
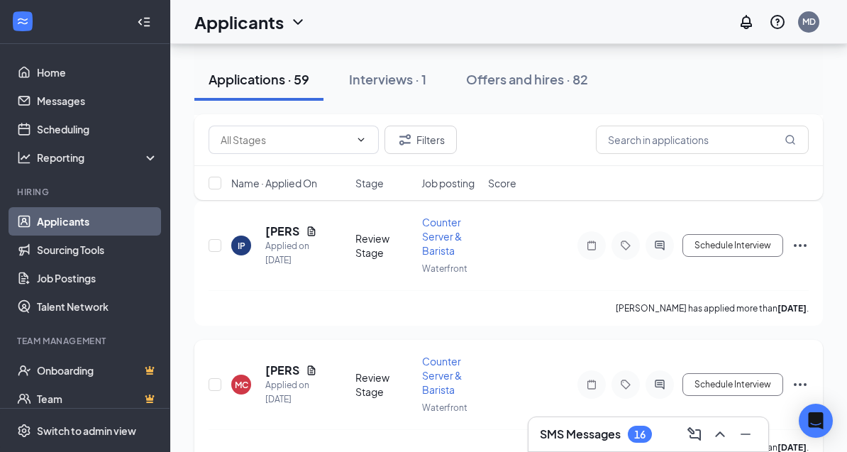
click at [795, 376] on icon "Ellipses" at bounding box center [800, 384] width 17 height 17
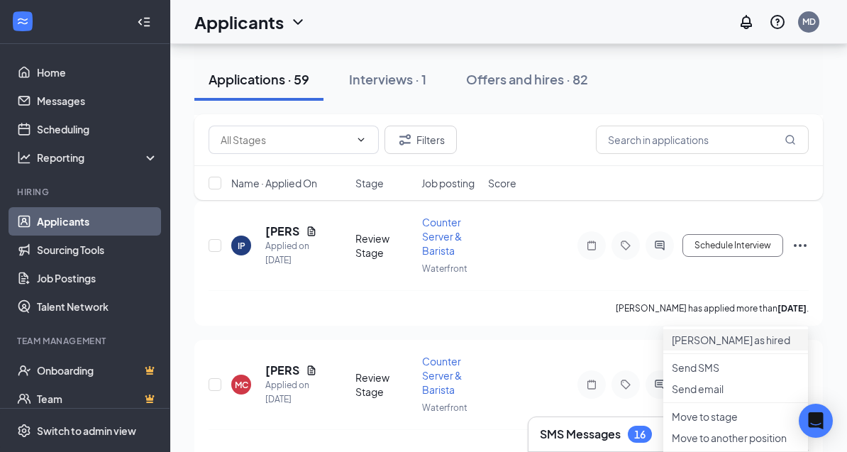
click at [736, 347] on p "[PERSON_NAME] as hired" at bounding box center [736, 340] width 128 height 14
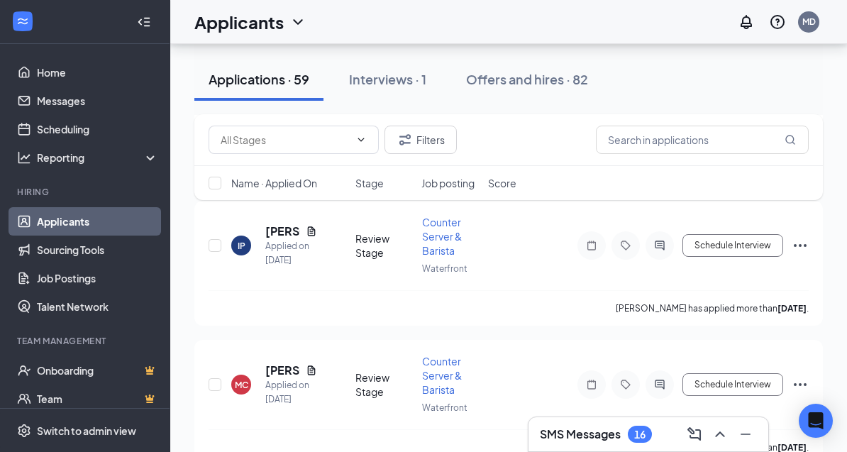
type input "Hiring Complete (final stage)"
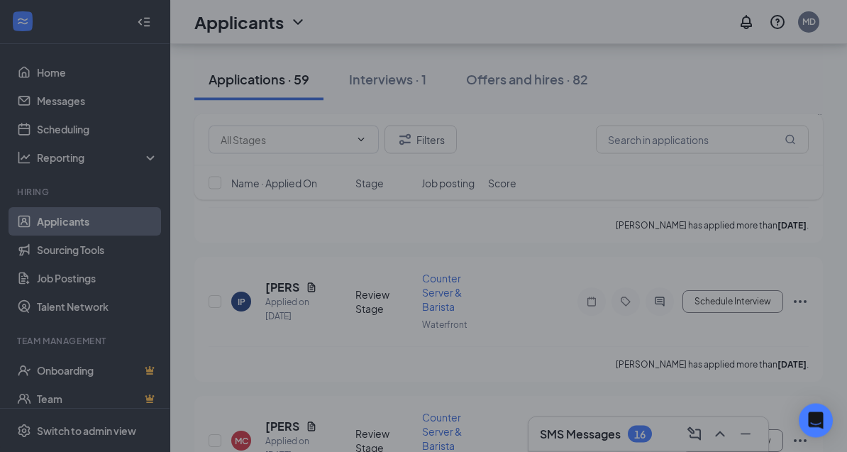
scroll to position [7306, 0]
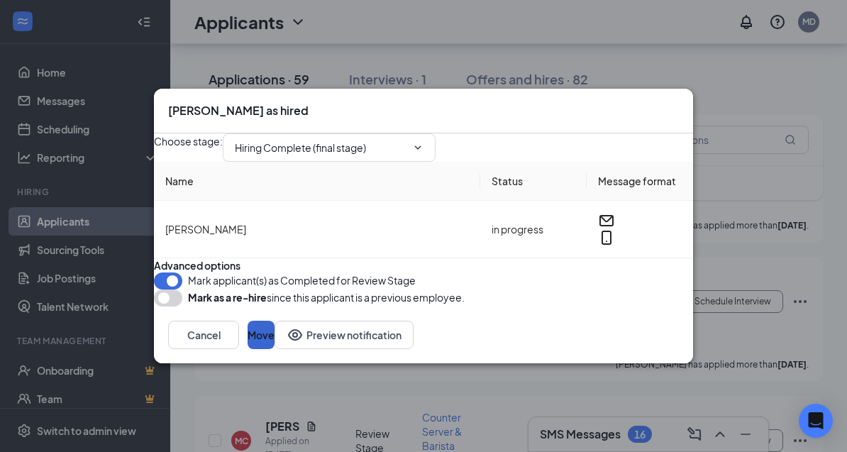
click at [275, 349] on button "Move" at bounding box center [261, 335] width 27 height 28
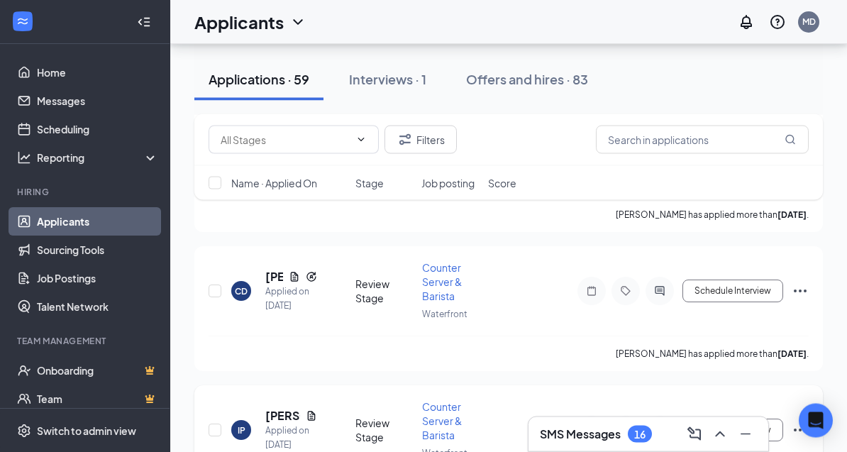
scroll to position [7177, 0]
click at [273, 408] on h5 "[PERSON_NAME]" at bounding box center [282, 416] width 35 height 16
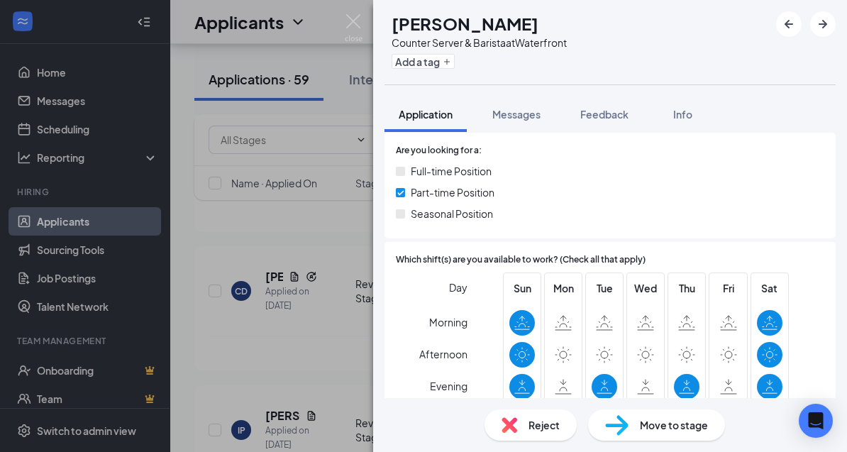
scroll to position [344, 0]
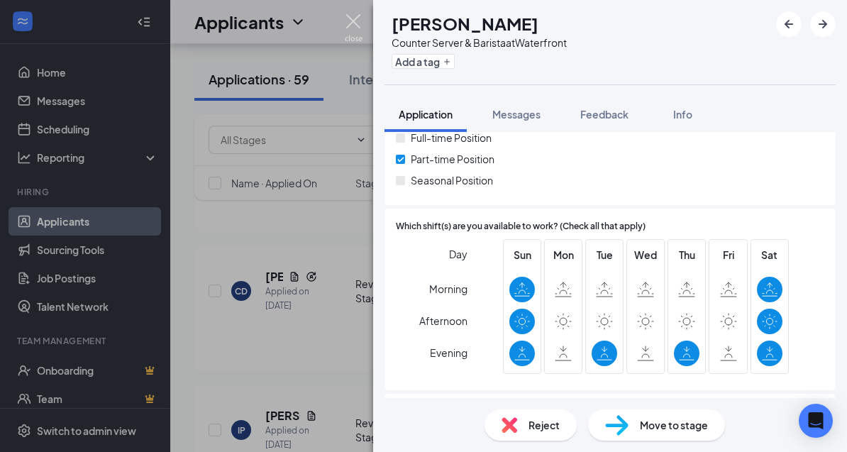
click at [353, 23] on img at bounding box center [354, 28] width 18 height 28
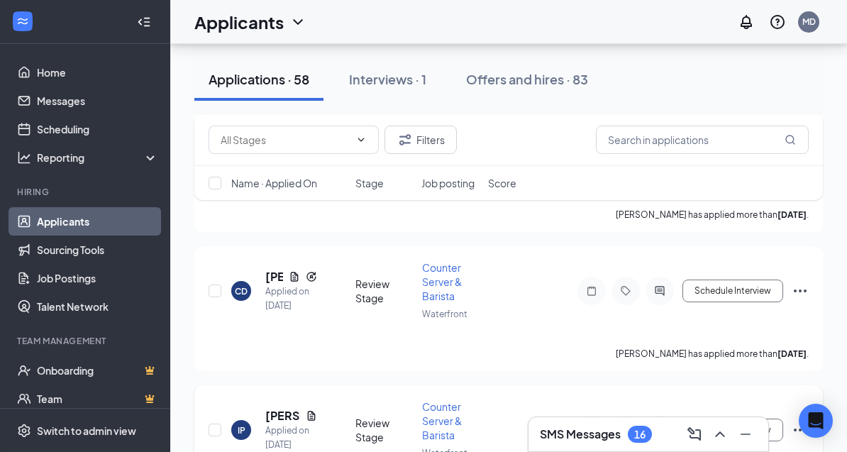
click at [804, 421] on icon "Ellipses" at bounding box center [800, 429] width 17 height 17
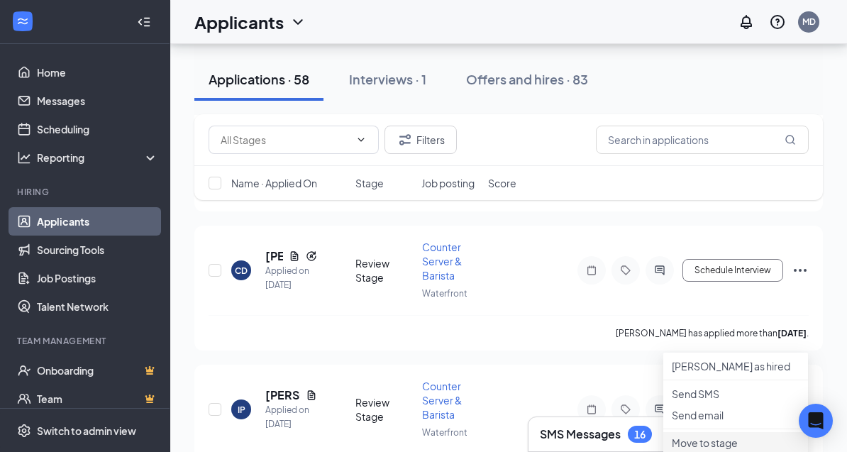
scroll to position [7206, 0]
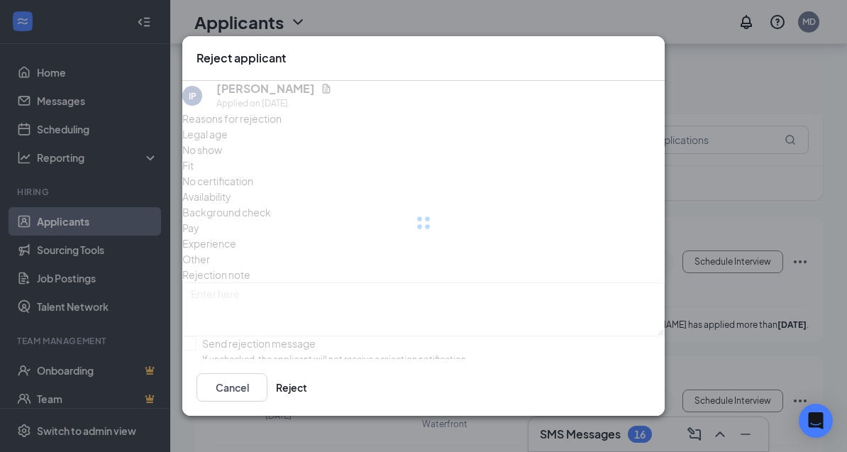
click at [724, 452] on div "Reject applicant IP [PERSON_NAME] Applied on [DATE] Reasons for rejection Legal…" at bounding box center [423, 226] width 847 height 452
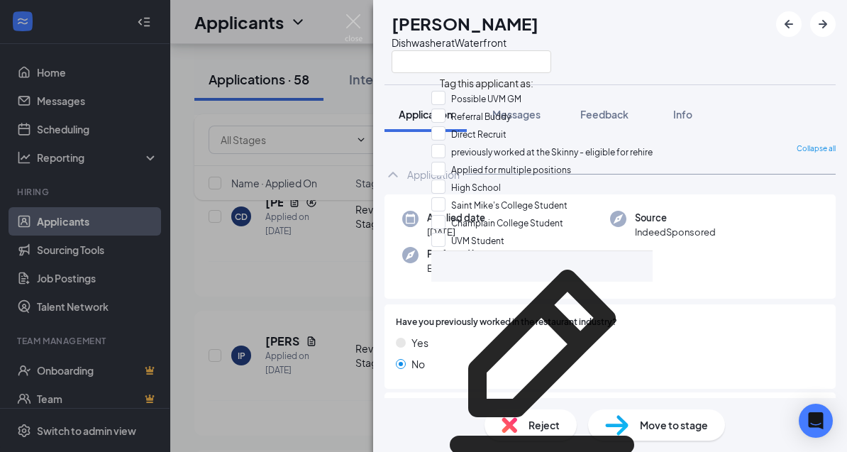
click at [240, 311] on div "JB [PERSON_NAME] Dishwasher at Waterfront Application Messages Feedback Info Co…" at bounding box center [423, 226] width 847 height 452
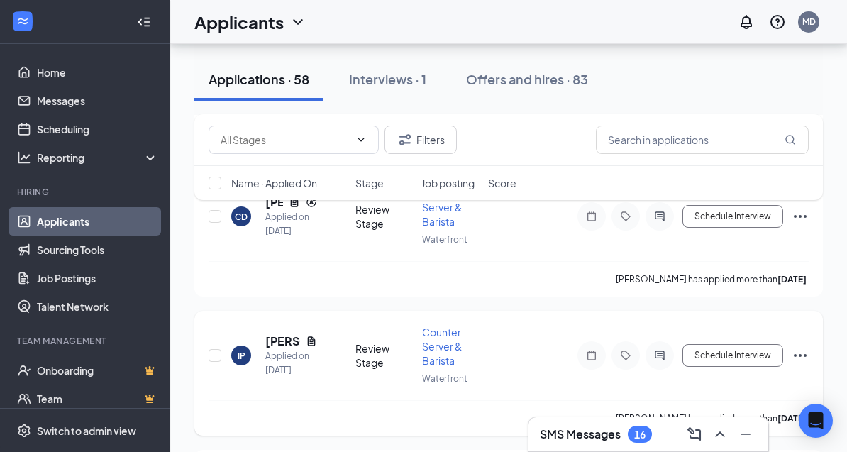
click at [797, 347] on icon "Ellipses" at bounding box center [800, 355] width 17 height 17
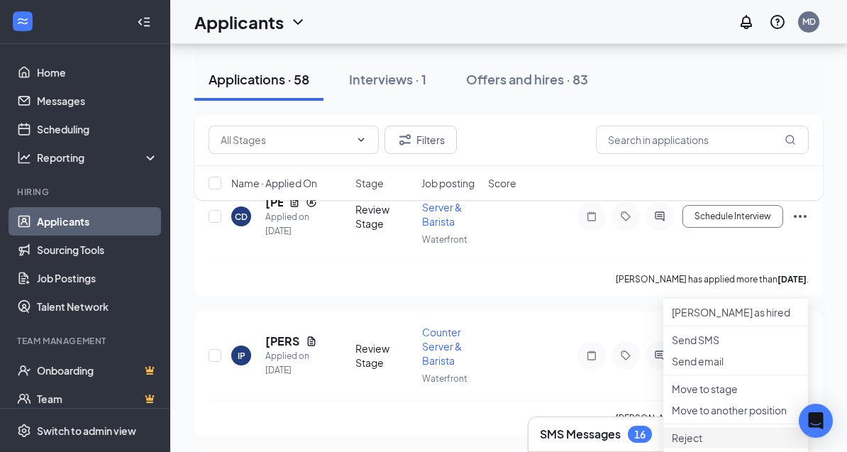
click at [692, 445] on p "Reject" at bounding box center [736, 438] width 128 height 14
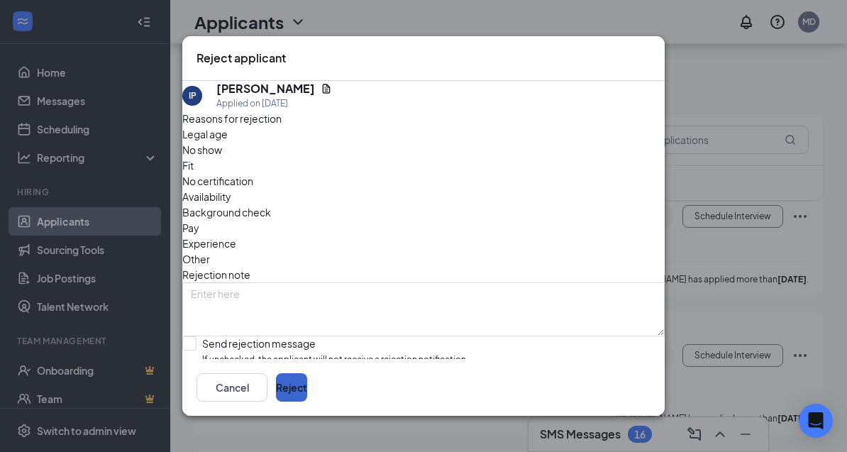
click at [307, 402] on button "Reject" at bounding box center [291, 387] width 31 height 28
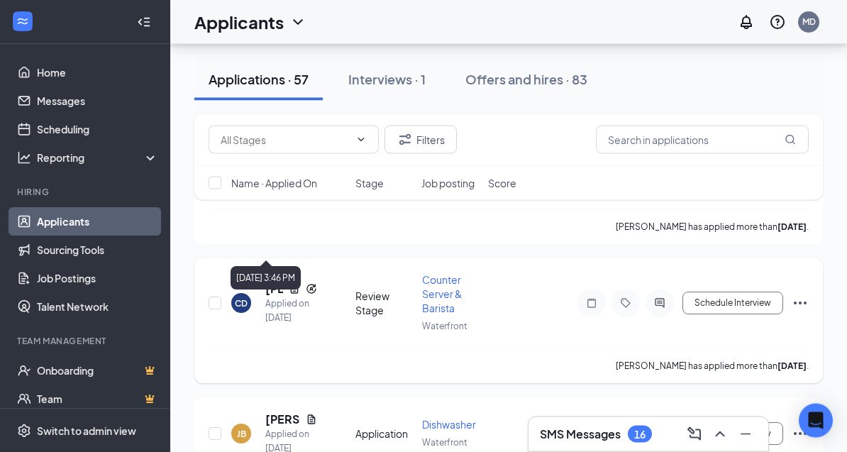
scroll to position [7130, 0]
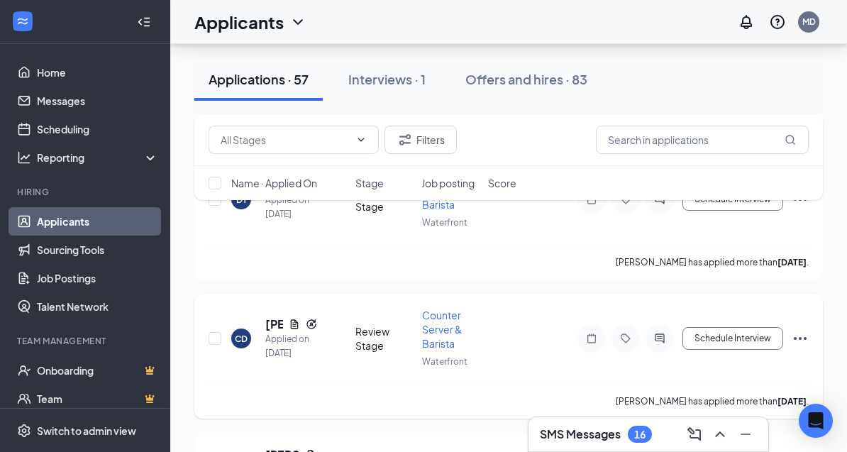
click at [270, 316] on h5 "[PERSON_NAME]" at bounding box center [274, 324] width 18 height 16
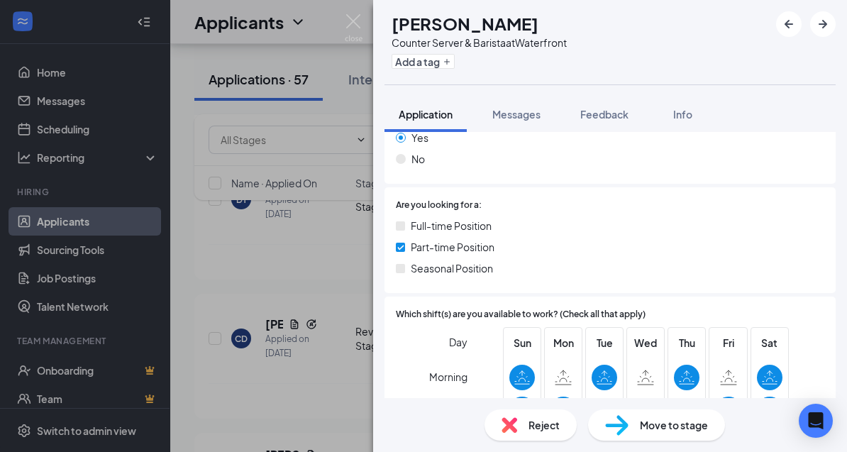
scroll to position [264, 0]
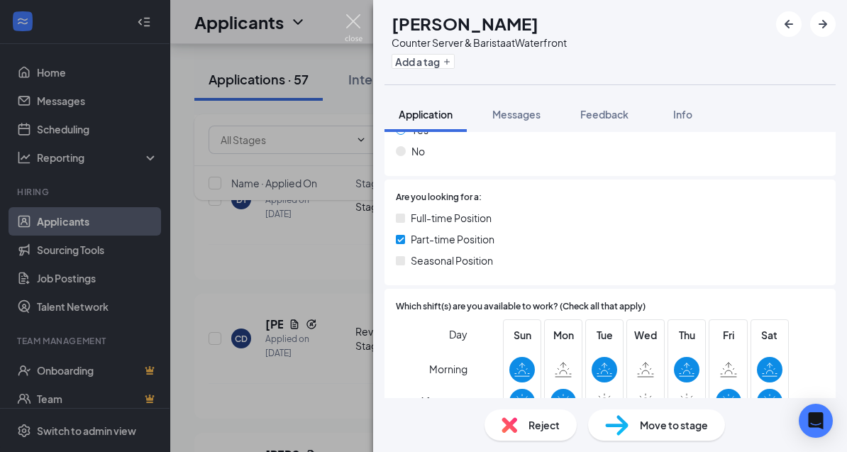
click at [356, 26] on img at bounding box center [354, 28] width 18 height 28
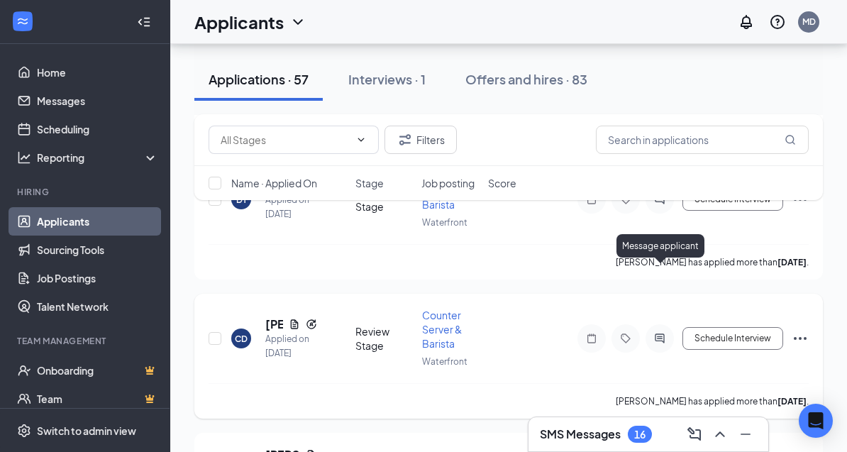
click at [656, 333] on icon "ActiveChat" at bounding box center [659, 337] width 9 height 9
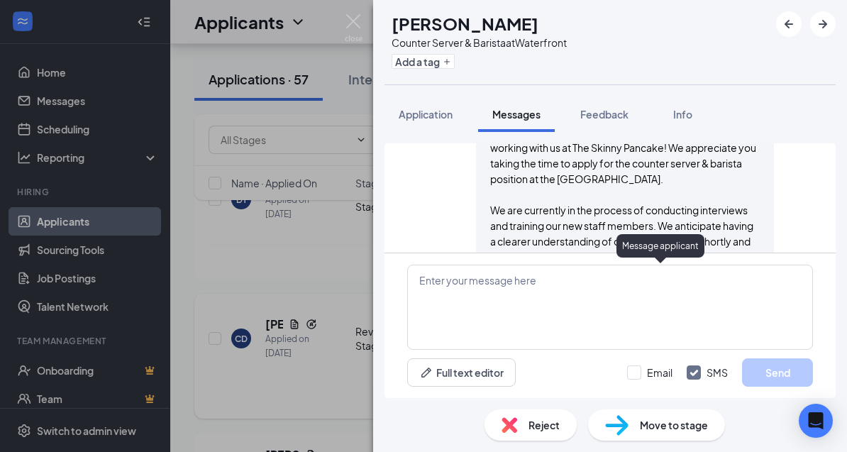
scroll to position [650, 0]
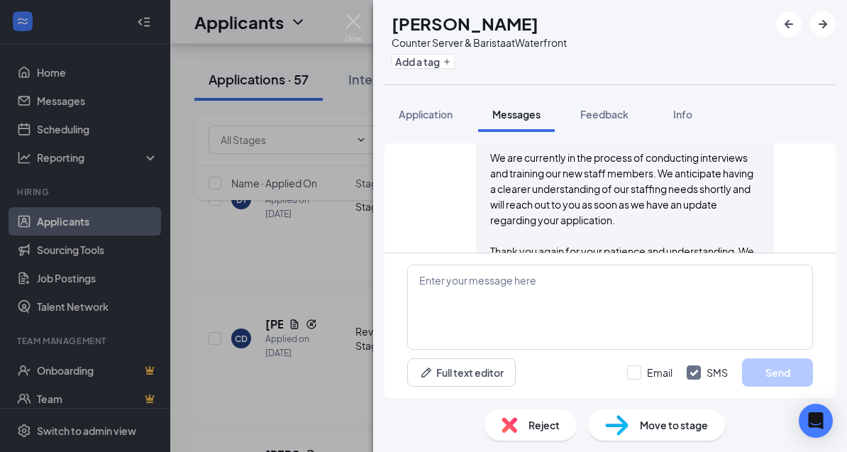
scroll to position [650, 0]
click at [519, 441] on div "Reject" at bounding box center [531, 424] width 92 height 31
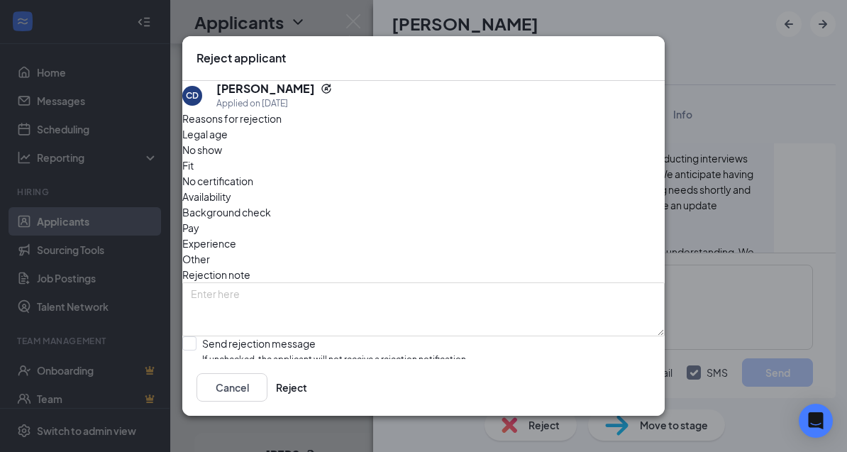
click at [546, 183] on div "Legal age No show Fit No certification Availability Background check Pay Experi…" at bounding box center [423, 196] width 482 height 140
click at [231, 189] on span "Availability" at bounding box center [206, 197] width 49 height 16
click at [307, 402] on button "Reject" at bounding box center [291, 387] width 31 height 28
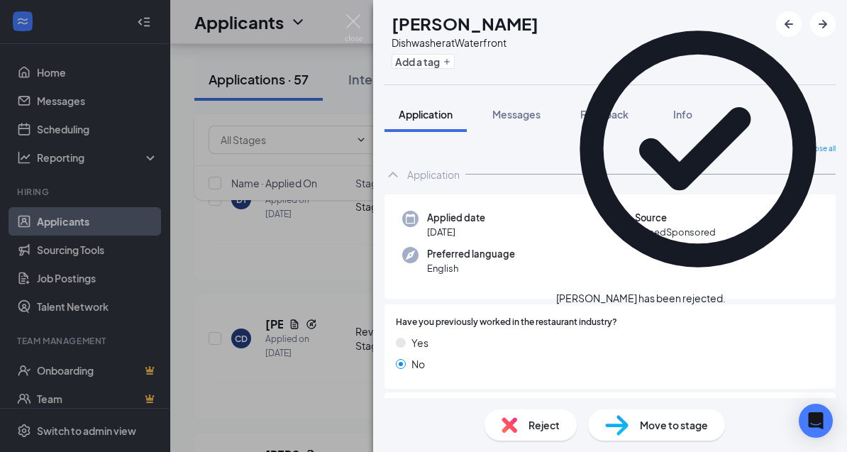
click at [297, 232] on div "JB [PERSON_NAME] Dishwasher at Waterfront Add a tag Application Messages Feedba…" at bounding box center [423, 226] width 847 height 452
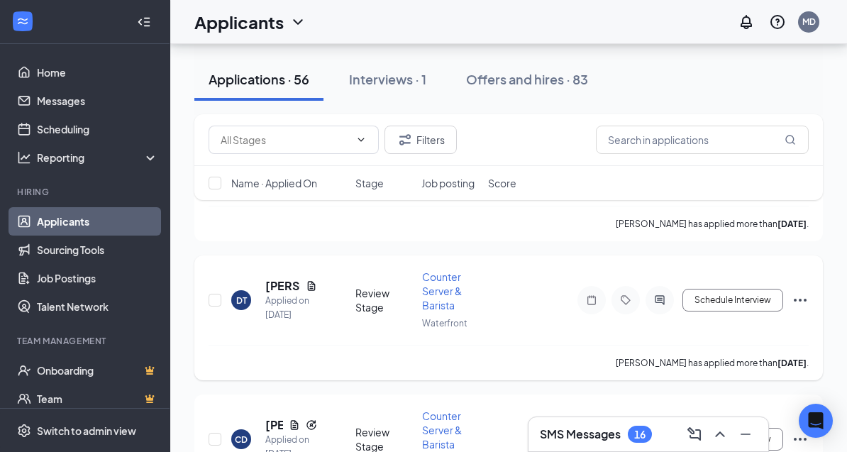
scroll to position [7018, 0]
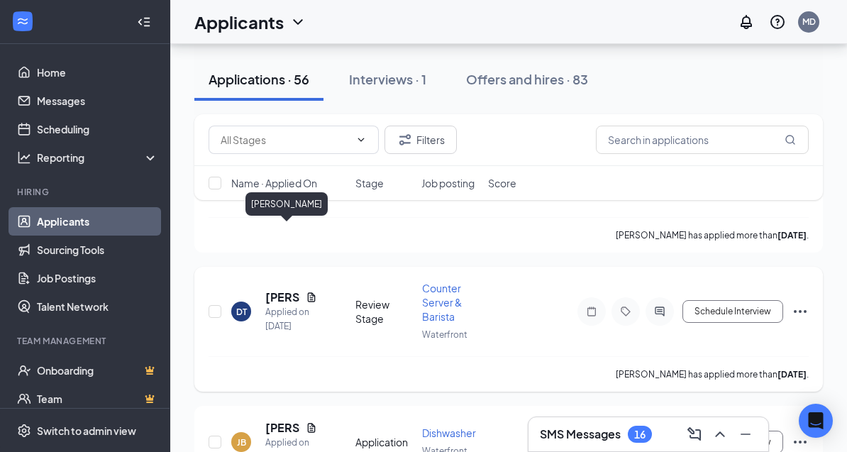
click at [278, 289] on h5 "[PERSON_NAME]" at bounding box center [282, 297] width 35 height 16
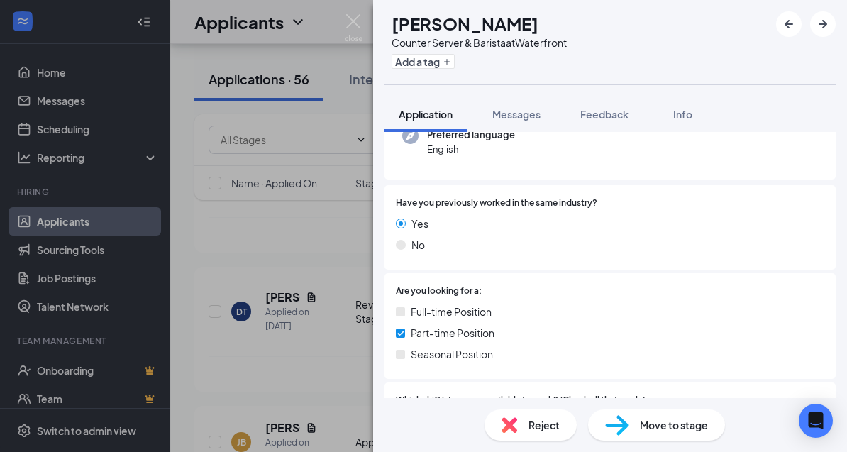
scroll to position [185, 0]
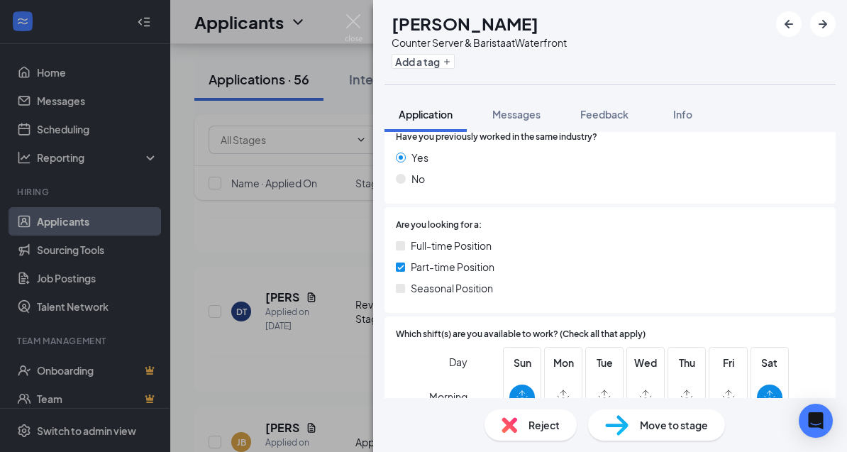
click at [290, 258] on div "DT [PERSON_NAME] Counter Server & Barista at Waterfront Add a tag Application M…" at bounding box center [423, 226] width 847 height 452
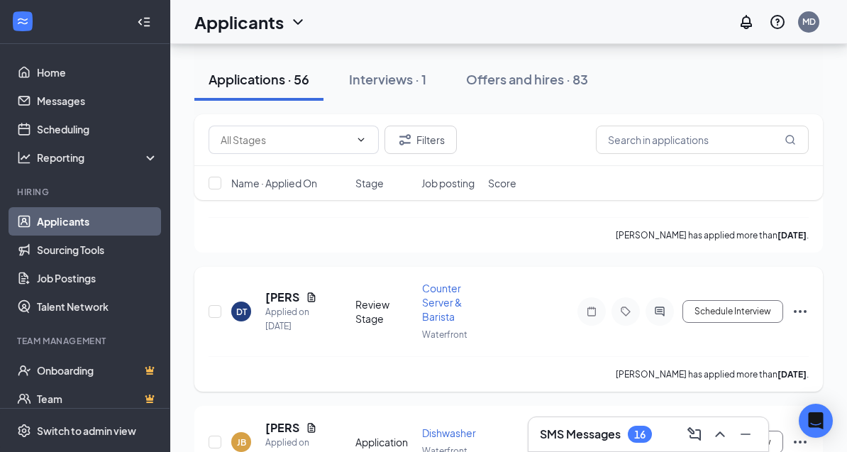
click at [800, 303] on icon "Ellipses" at bounding box center [800, 311] width 17 height 17
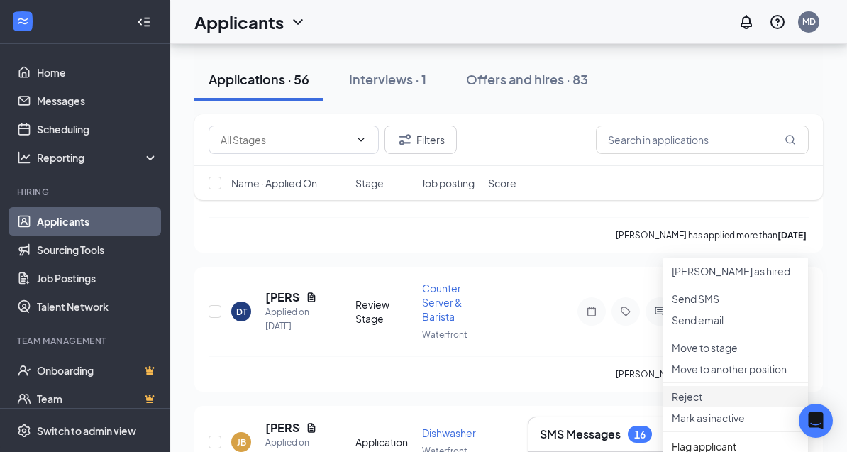
click at [706, 404] on p "Reject" at bounding box center [736, 397] width 128 height 14
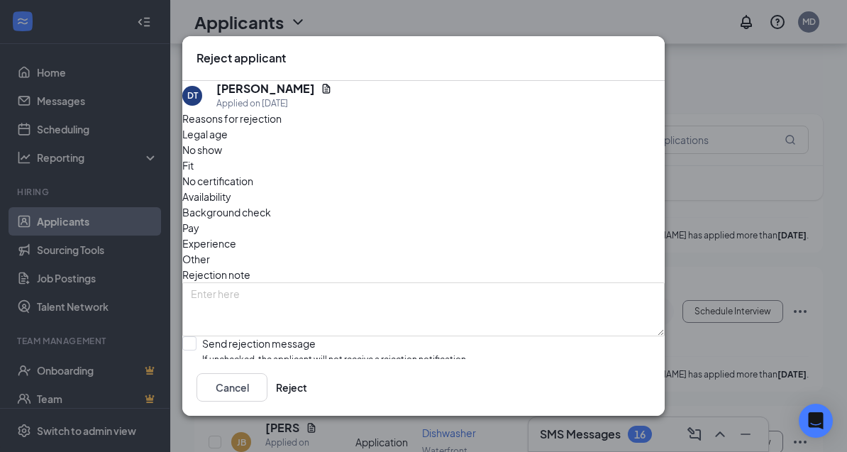
click at [231, 189] on span "Availability" at bounding box center [206, 197] width 49 height 16
click at [307, 402] on button "Reject" at bounding box center [291, 387] width 31 height 28
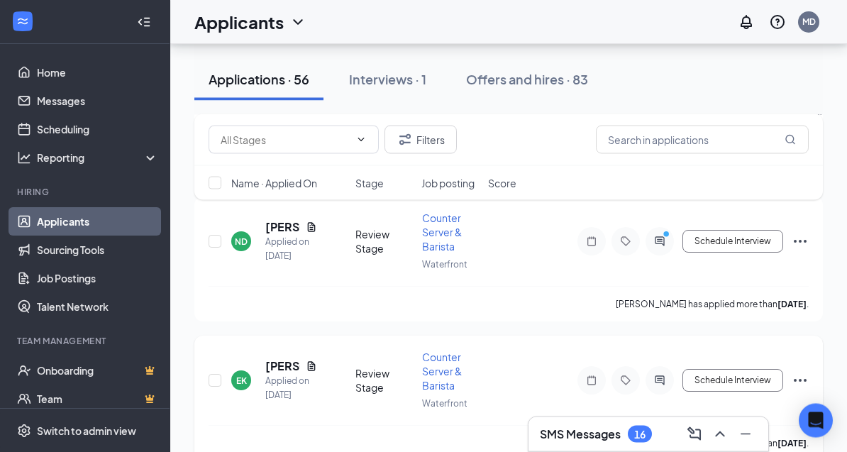
scroll to position [6810, 0]
click at [271, 358] on h5 "[PERSON_NAME]" at bounding box center [282, 366] width 35 height 16
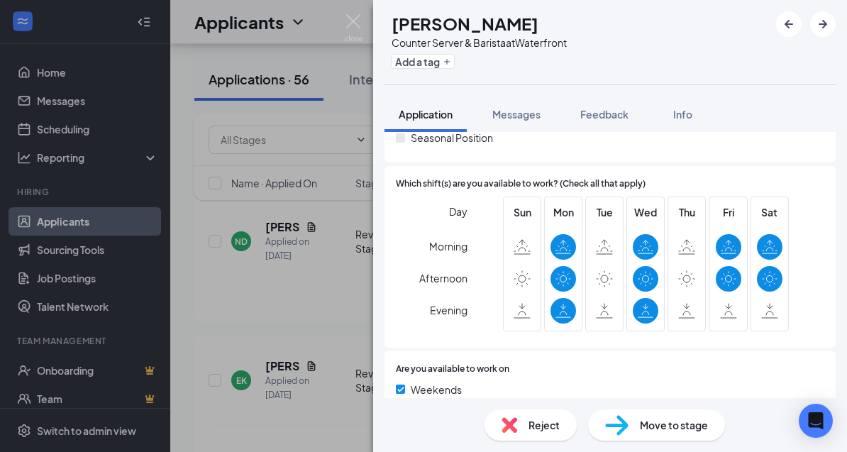
scroll to position [394, 0]
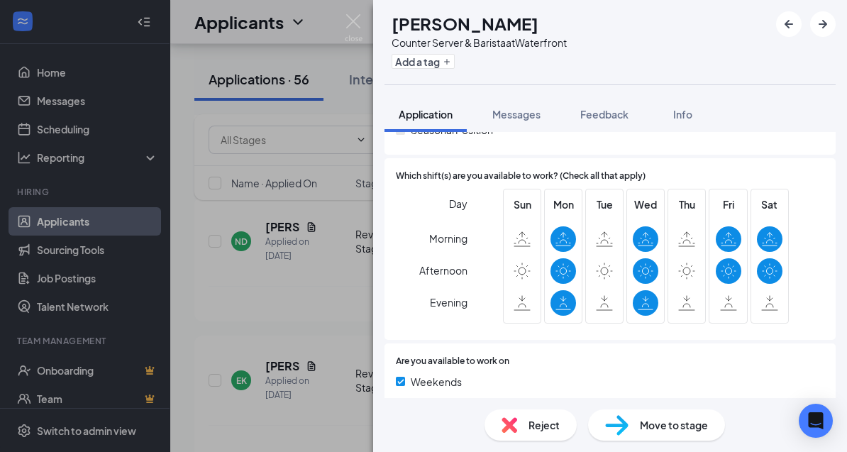
click at [292, 278] on div "EK [PERSON_NAME] Counter Server & Barista at Waterfront Add a tag Application M…" at bounding box center [423, 226] width 847 height 452
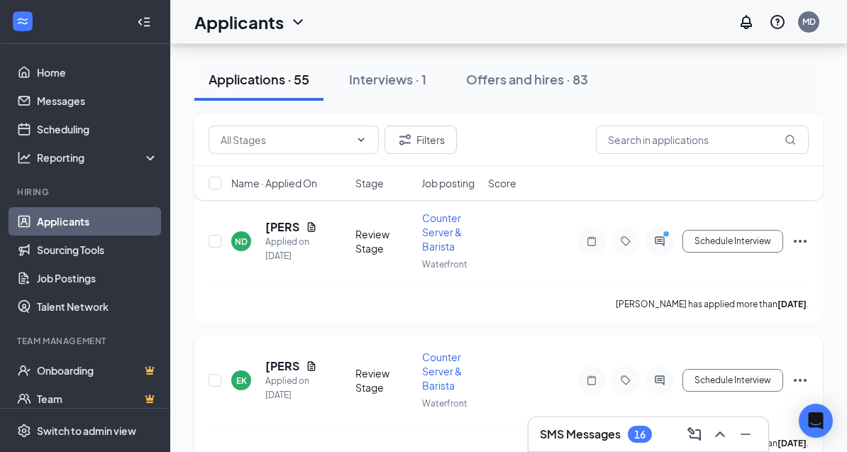
click at [795, 372] on icon "Ellipses" at bounding box center [800, 380] width 17 height 17
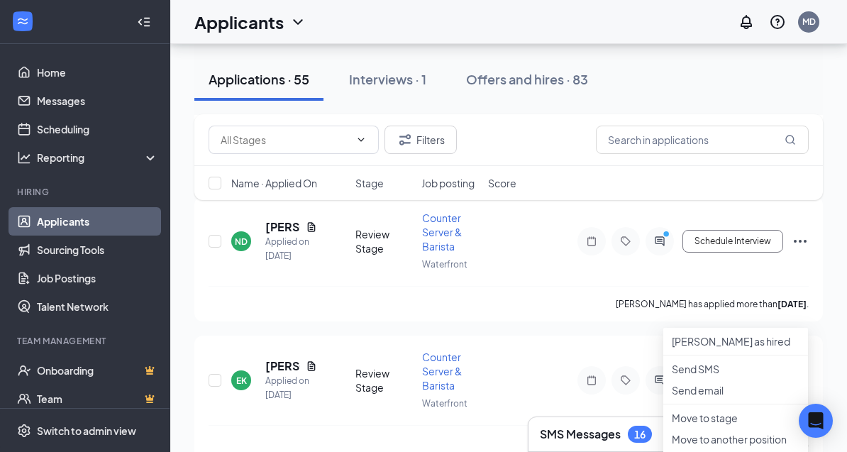
scroll to position [6836, 0]
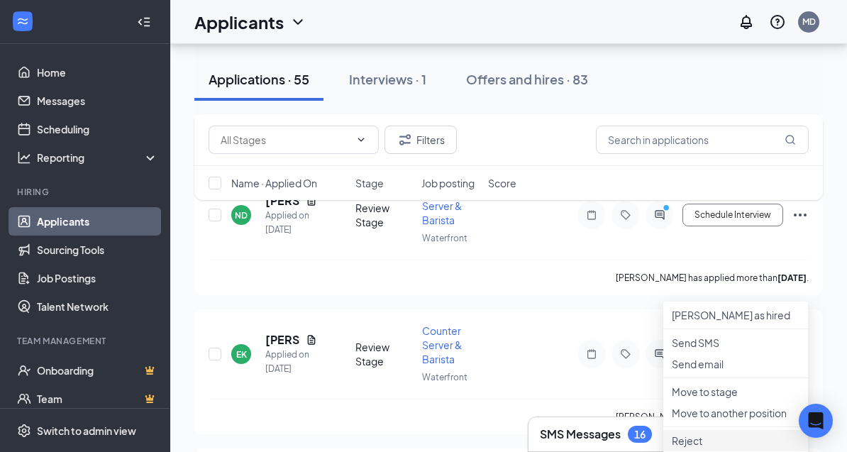
click at [707, 448] on p "Reject" at bounding box center [736, 440] width 128 height 14
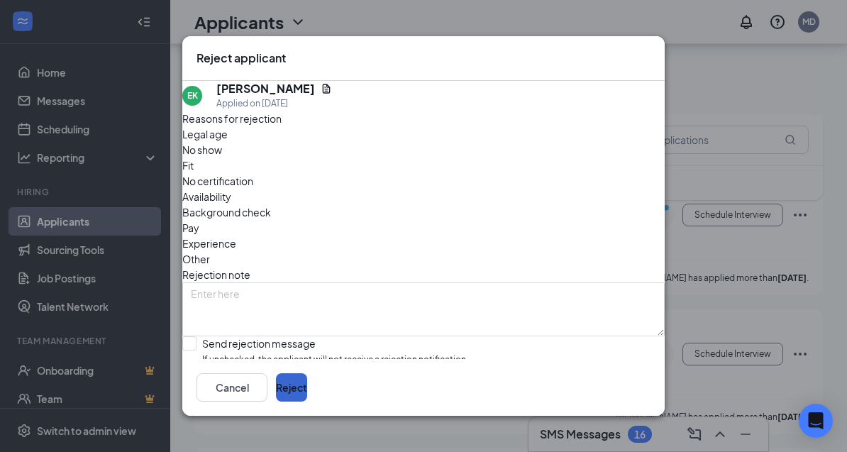
click at [307, 402] on button "Reject" at bounding box center [291, 387] width 31 height 28
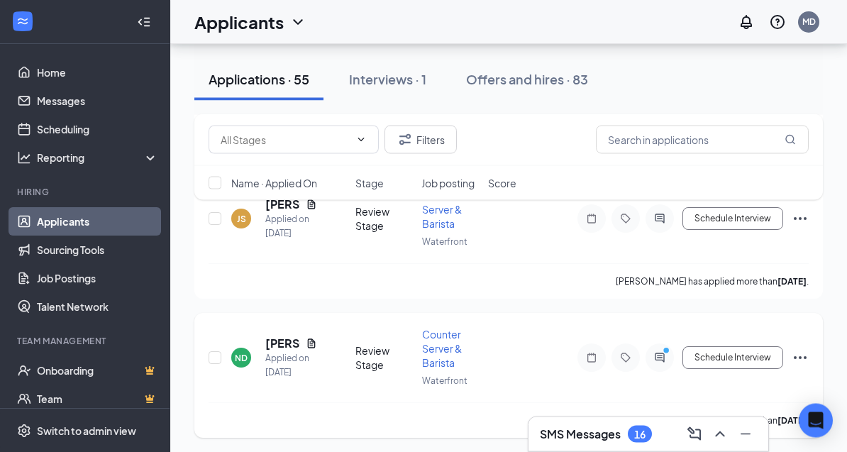
scroll to position [6693, 0]
click at [276, 336] on h5 "[PERSON_NAME]" at bounding box center [282, 344] width 35 height 16
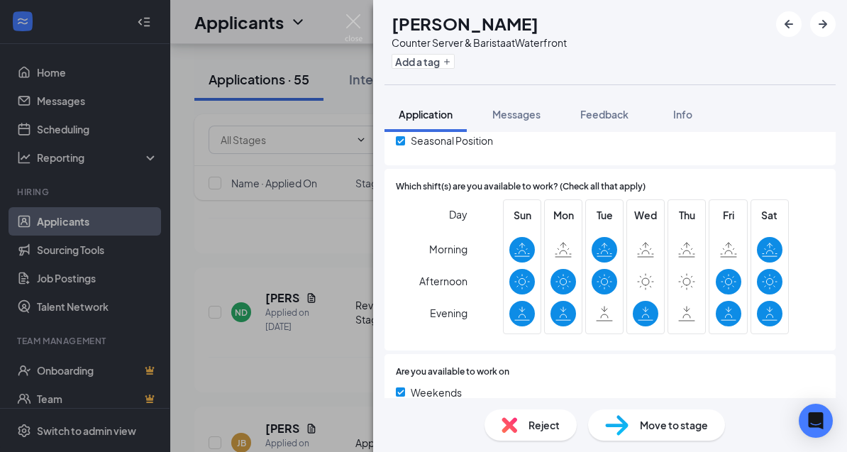
scroll to position [372, 0]
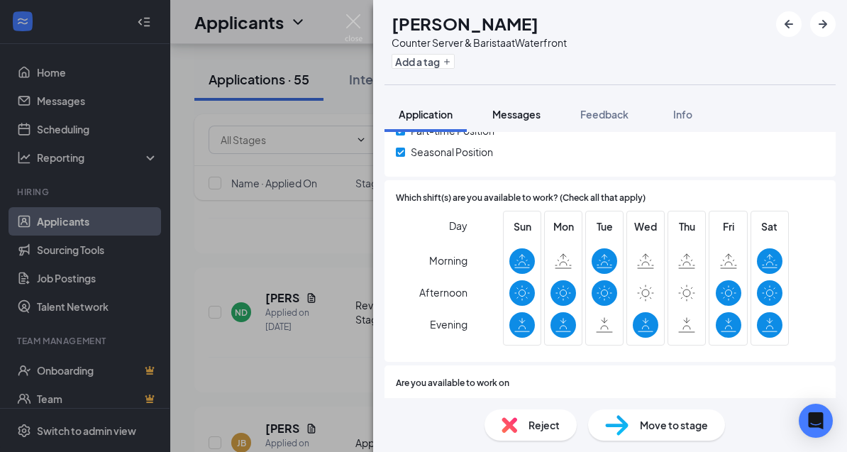
click at [530, 118] on span "Messages" at bounding box center [516, 114] width 48 height 13
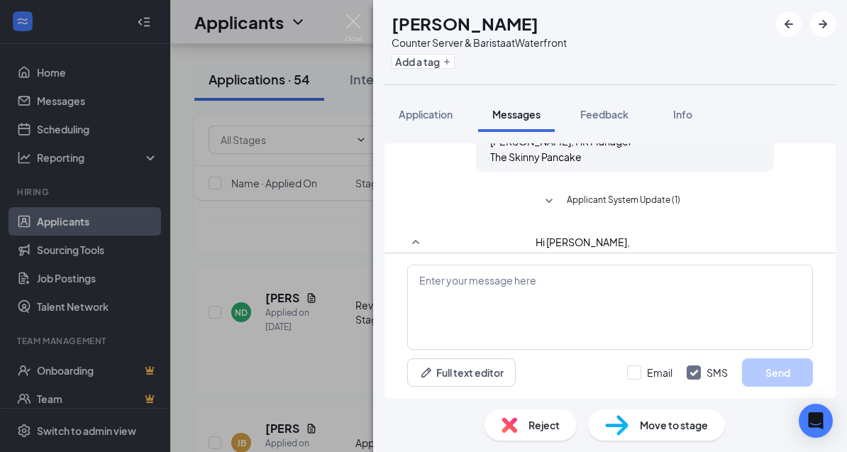
scroll to position [822, 0]
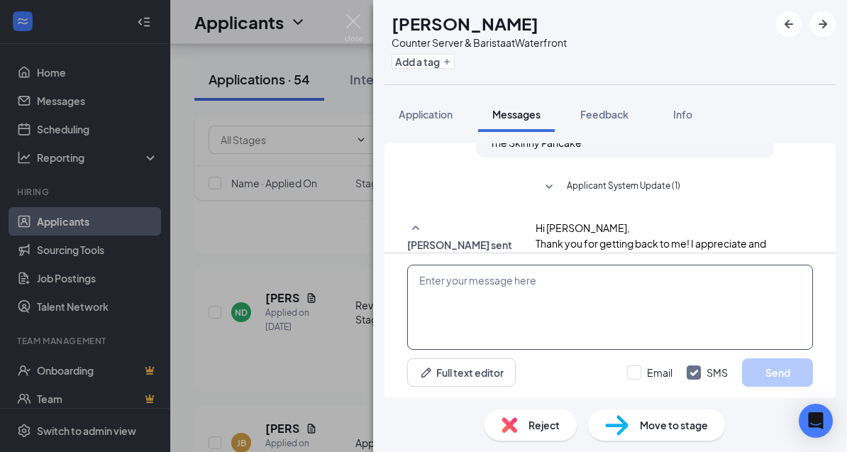
click at [494, 341] on textarea at bounding box center [610, 307] width 406 height 85
paste textarea "Good Morning! Thank you for your application, If you are still interested I wou…"
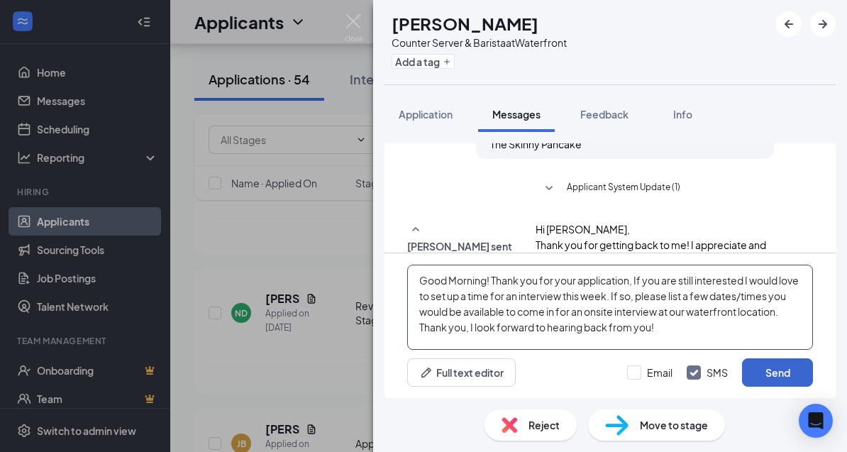
type textarea "Good Morning! Thank you for your application, If you are still interested I wou…"
click at [776, 387] on button "Send" at bounding box center [777, 372] width 71 height 28
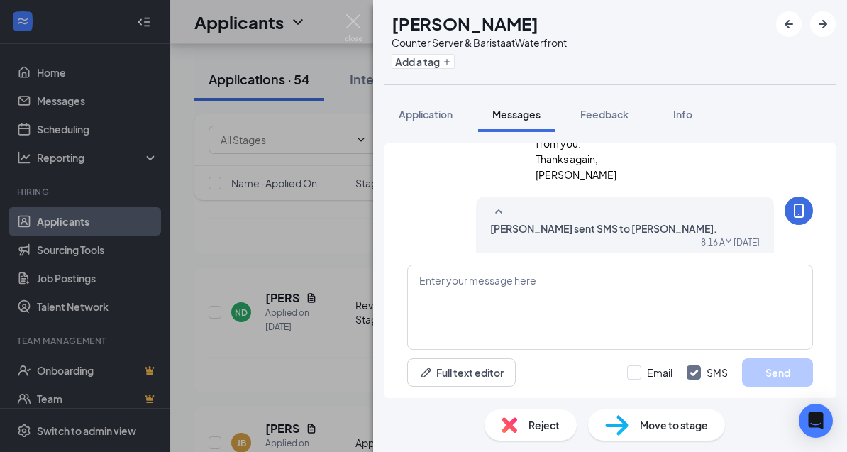
scroll to position [1005, 0]
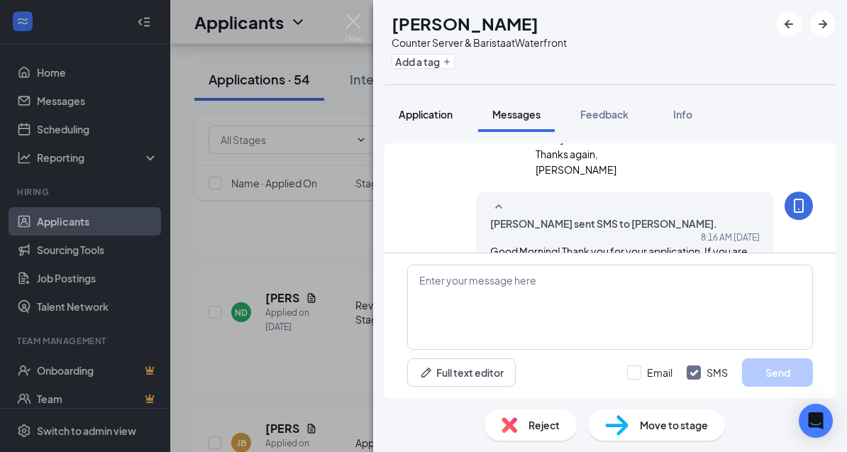
click at [433, 108] on span "Application" at bounding box center [426, 114] width 54 height 13
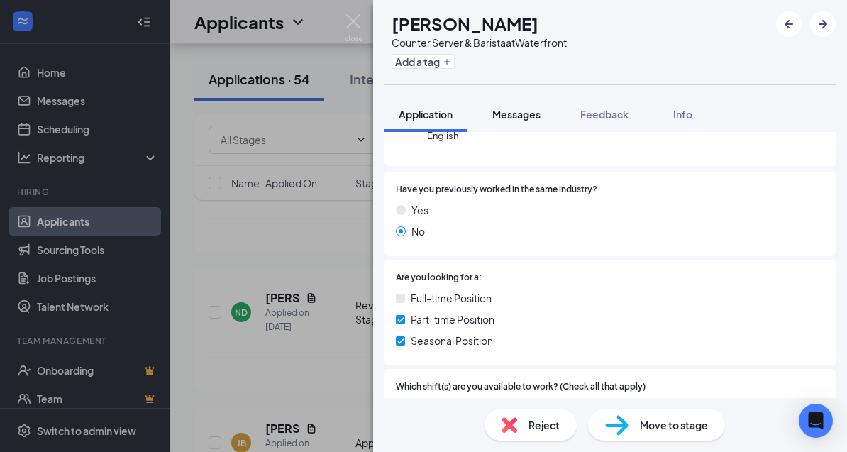
click at [519, 114] on span "Messages" at bounding box center [516, 114] width 48 height 13
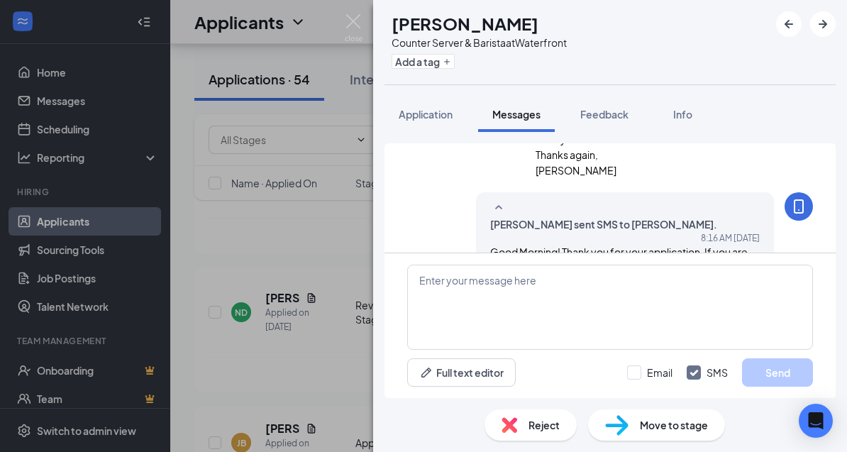
scroll to position [45, 0]
click at [346, 23] on img at bounding box center [354, 28] width 18 height 28
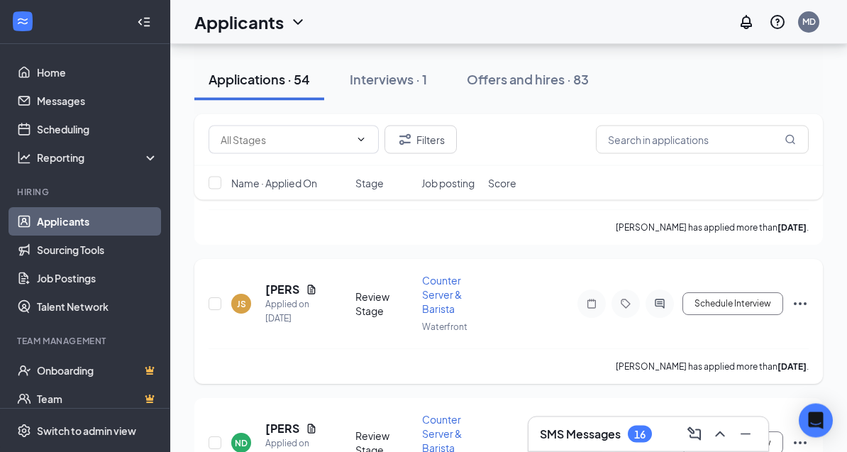
scroll to position [6608, 0]
click at [283, 282] on h5 "[PERSON_NAME]" at bounding box center [282, 290] width 35 height 16
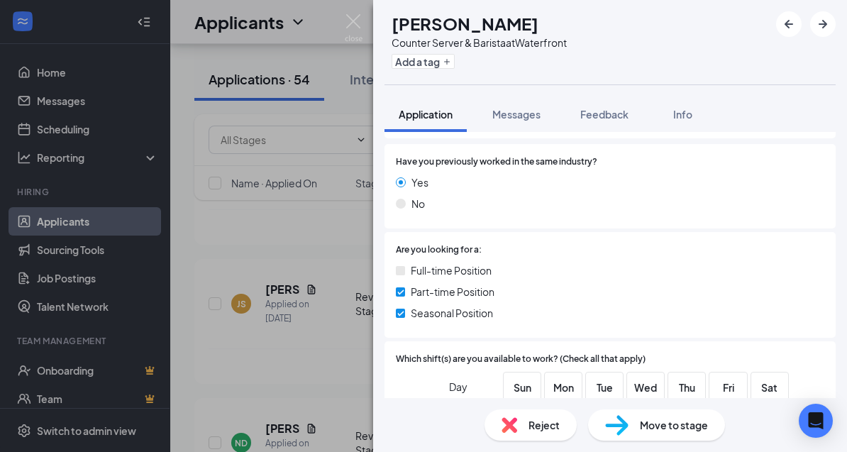
scroll to position [223, 0]
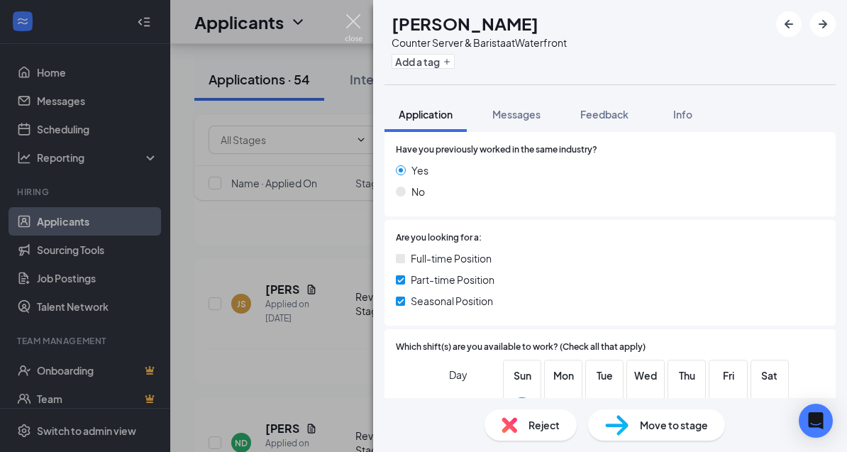
click at [357, 25] on img at bounding box center [354, 28] width 18 height 28
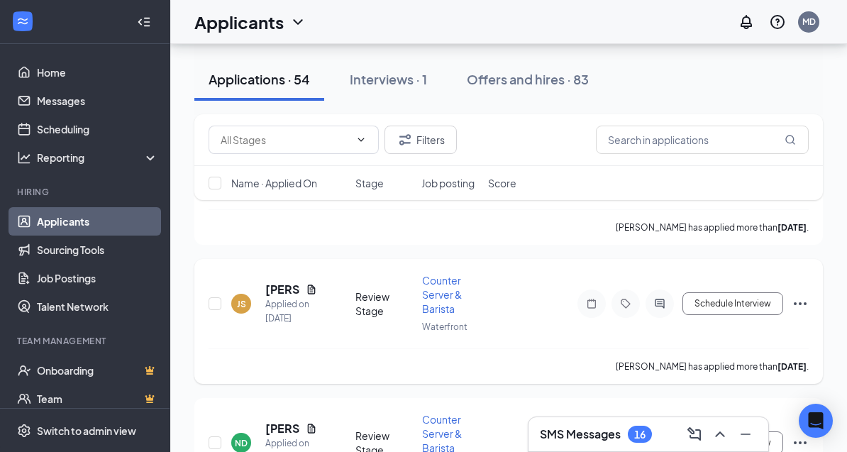
click at [802, 295] on icon "Ellipses" at bounding box center [800, 303] width 17 height 17
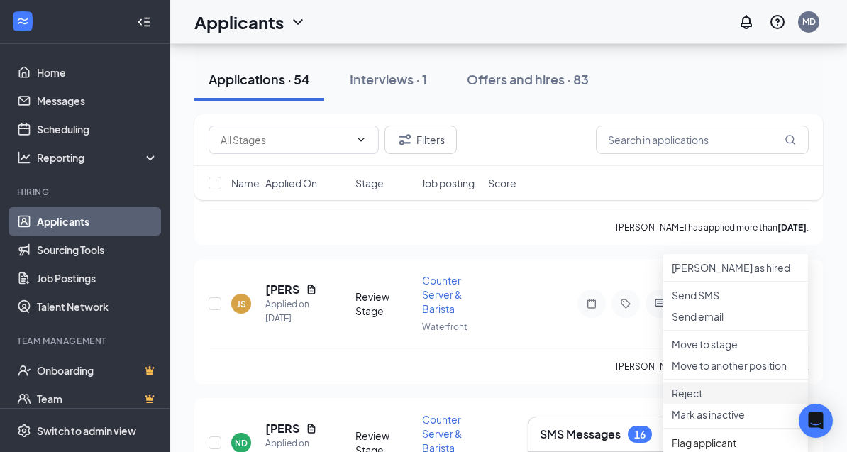
click at [694, 400] on p "Reject" at bounding box center [736, 393] width 128 height 14
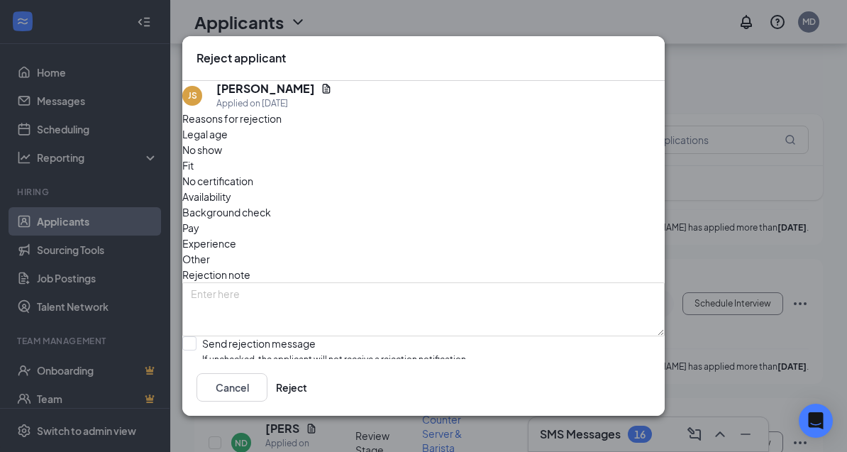
click at [231, 189] on span "Availability" at bounding box center [206, 197] width 49 height 16
click at [307, 402] on button "Reject" at bounding box center [291, 387] width 31 height 28
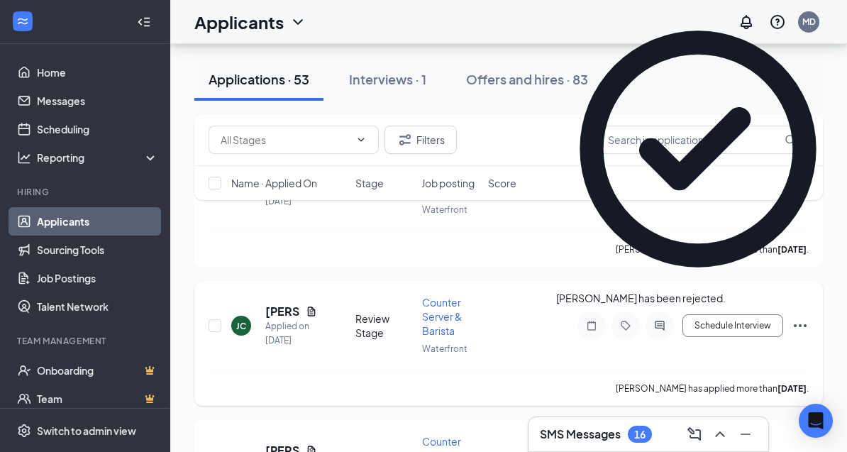
scroll to position [6449, 0]
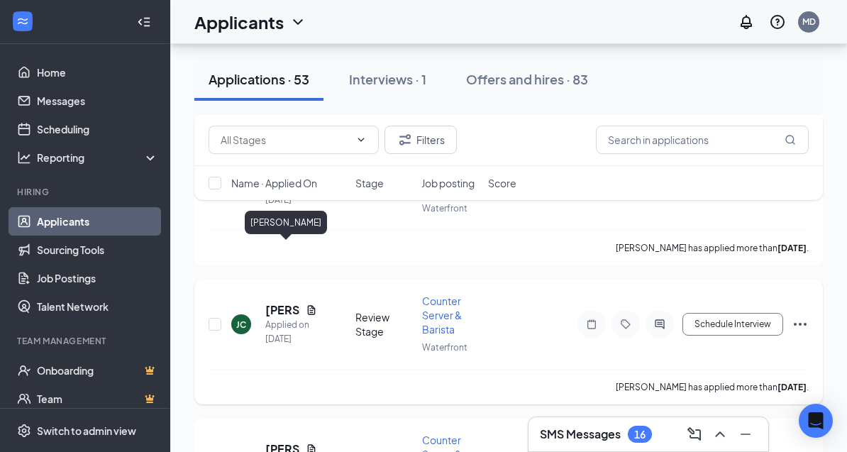
click at [275, 302] on h5 "[PERSON_NAME]" at bounding box center [282, 310] width 35 height 16
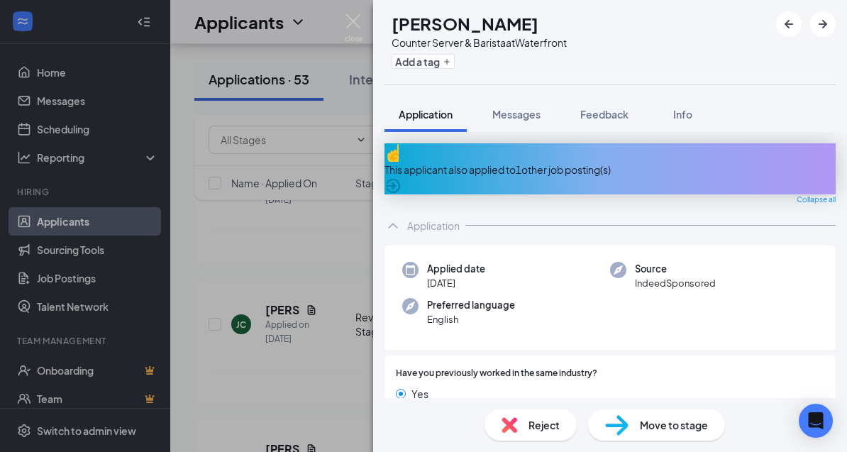
click at [353, 244] on div "[PERSON_NAME] [PERSON_NAME] Counter Server & Barista at Waterfront Add a tag Ap…" at bounding box center [423, 226] width 847 height 452
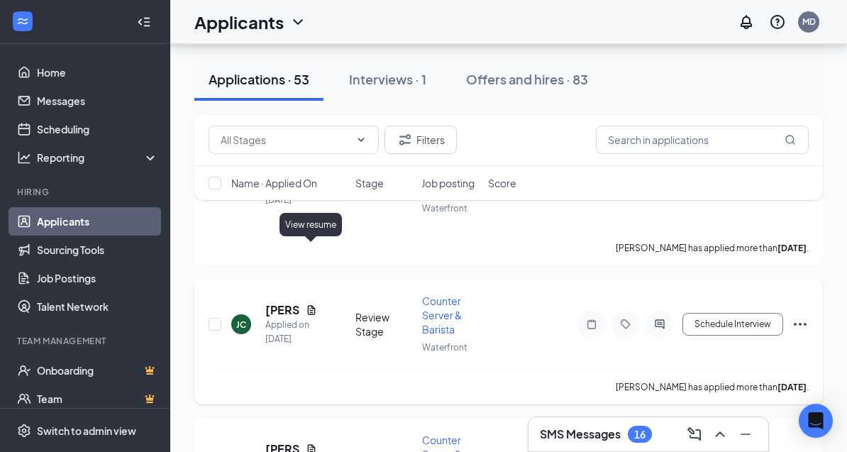
click at [310, 304] on icon "Document" at bounding box center [311, 309] width 11 height 11
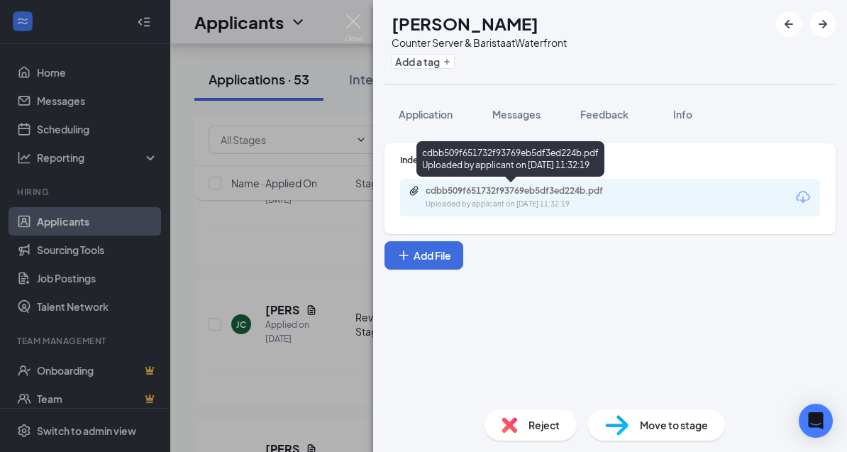
click at [477, 200] on div "Uploaded by applicant on [DATE] 11:32:19" at bounding box center [532, 204] width 213 height 11
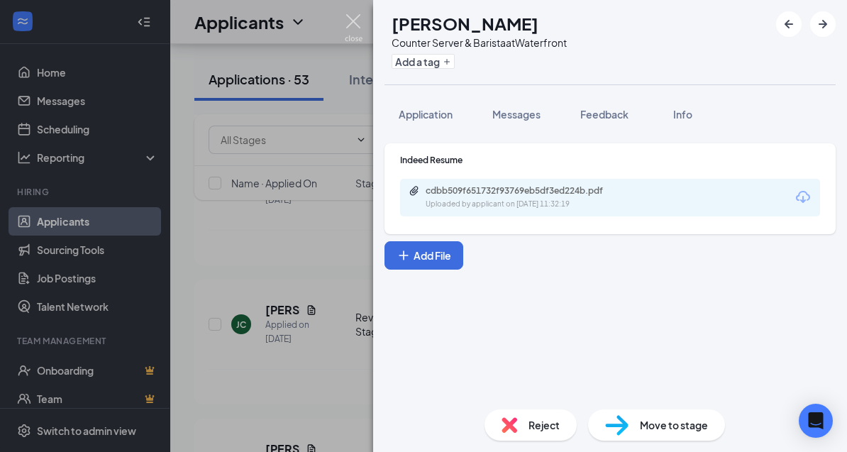
click at [353, 21] on img at bounding box center [354, 28] width 18 height 28
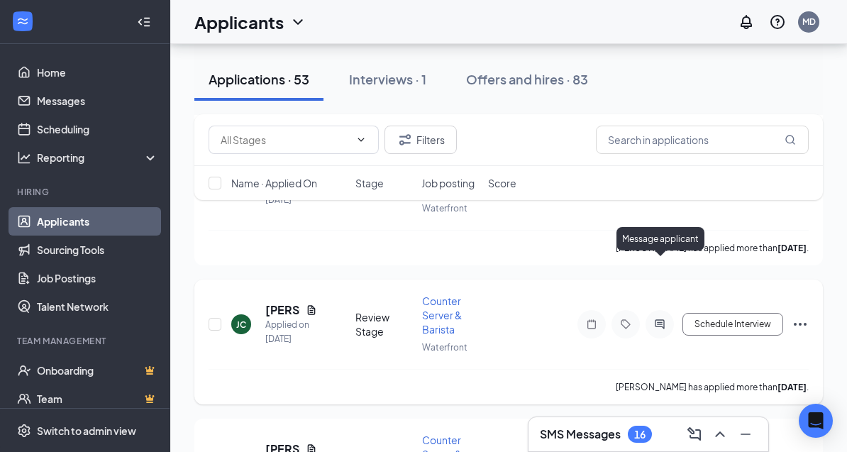
click at [661, 319] on icon "ActiveChat" at bounding box center [659, 323] width 9 height 9
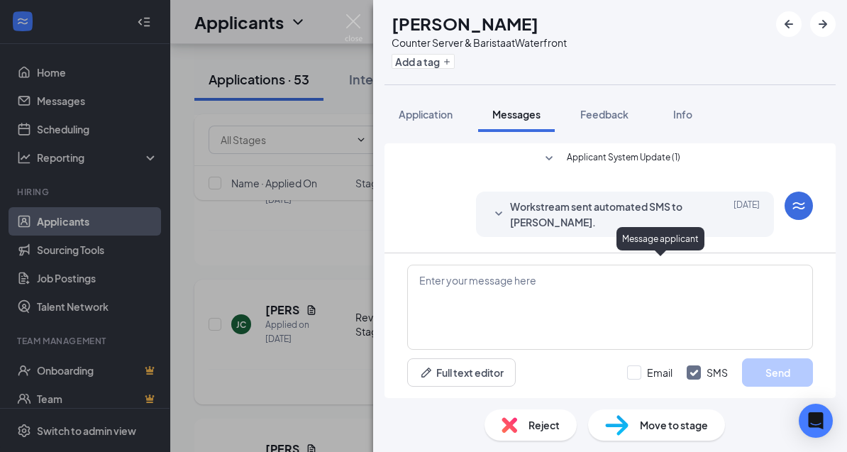
scroll to position [45, 0]
click at [426, 108] on span "Application" at bounding box center [426, 114] width 54 height 13
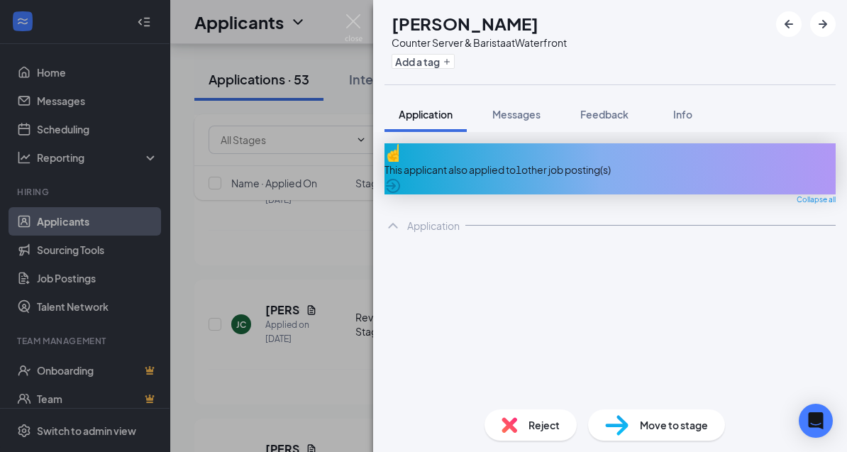
click at [526, 441] on div "Reject" at bounding box center [531, 424] width 92 height 31
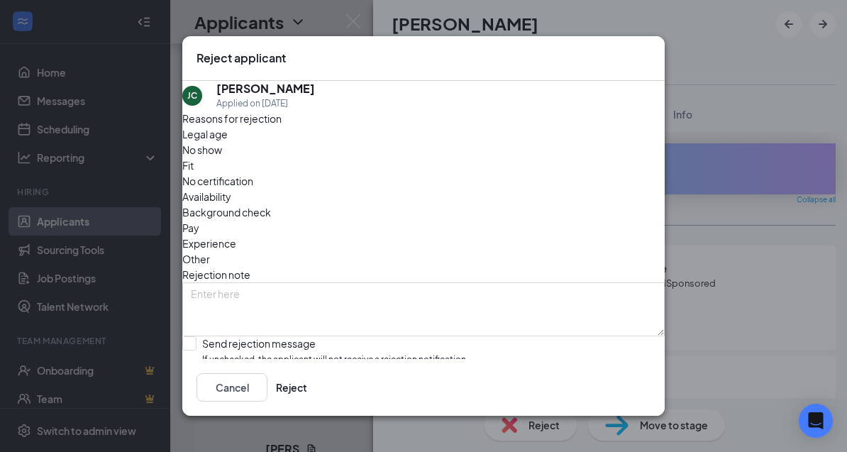
click at [231, 189] on span "Availability" at bounding box center [206, 197] width 49 height 16
click at [307, 402] on button "Reject" at bounding box center [291, 387] width 31 height 28
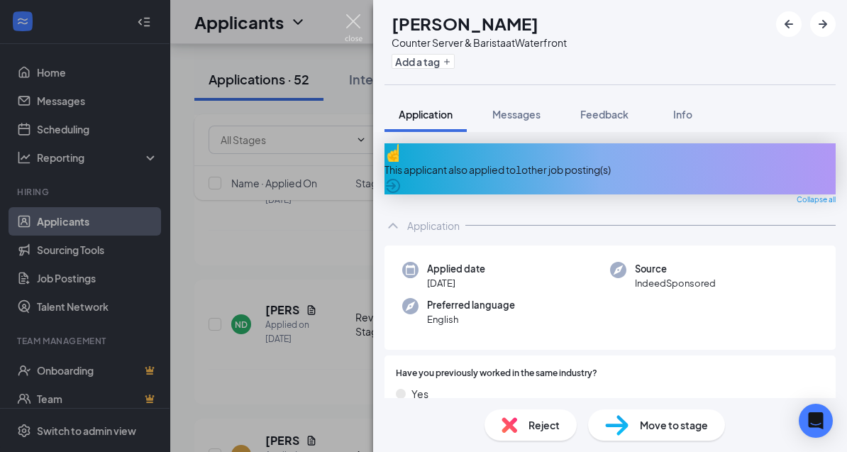
click at [356, 26] on img at bounding box center [354, 28] width 18 height 28
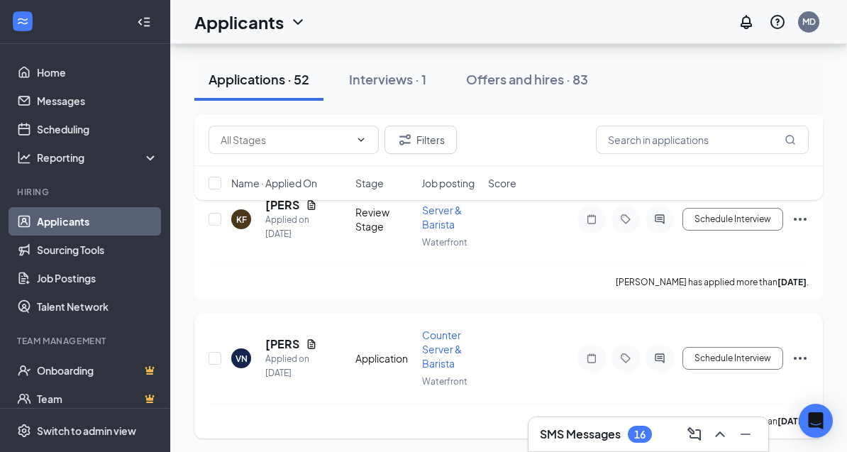
scroll to position [6276, 0]
click at [277, 336] on h5 "[PERSON_NAME]" at bounding box center [282, 344] width 35 height 16
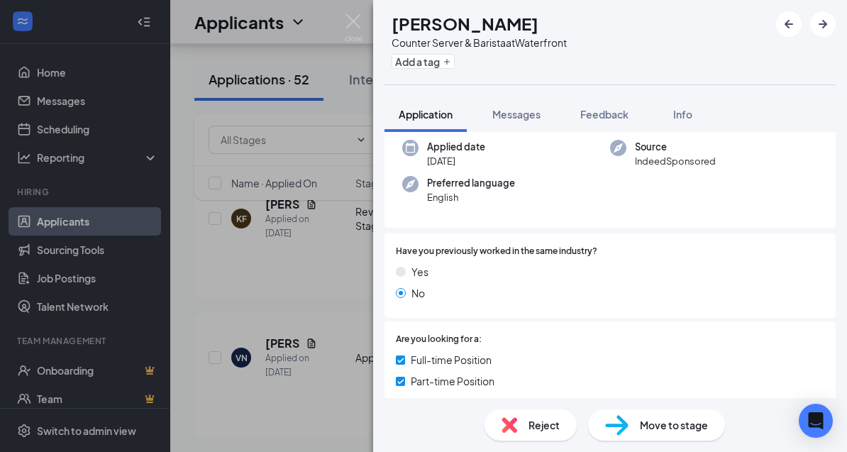
scroll to position [64, 0]
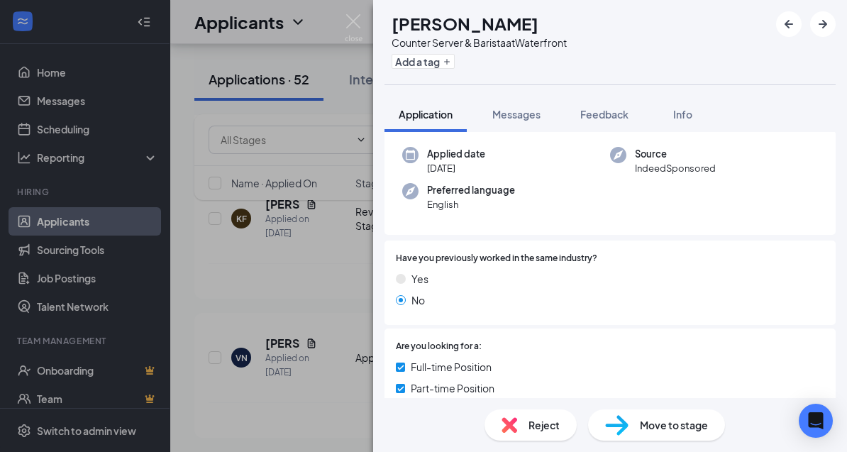
click at [277, 274] on div "VN Vyan [PERSON_NAME] Counter Server & Barista at Waterfront Add a tag Applicat…" at bounding box center [423, 226] width 847 height 452
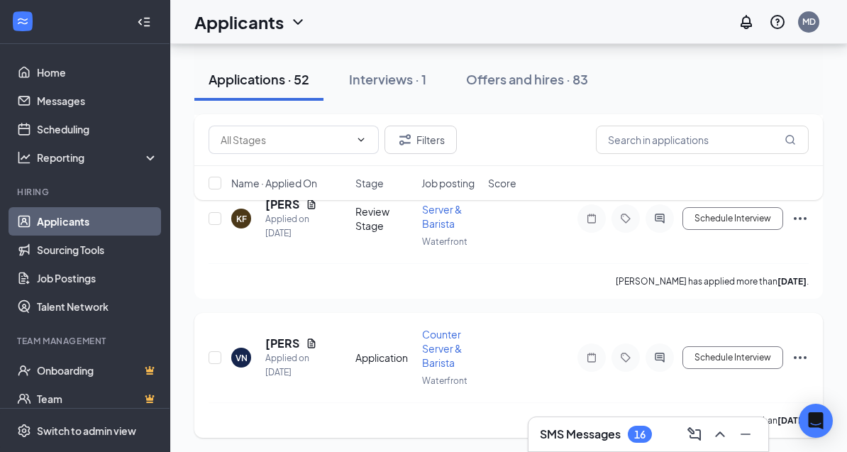
click at [802, 349] on icon "Ellipses" at bounding box center [800, 357] width 17 height 17
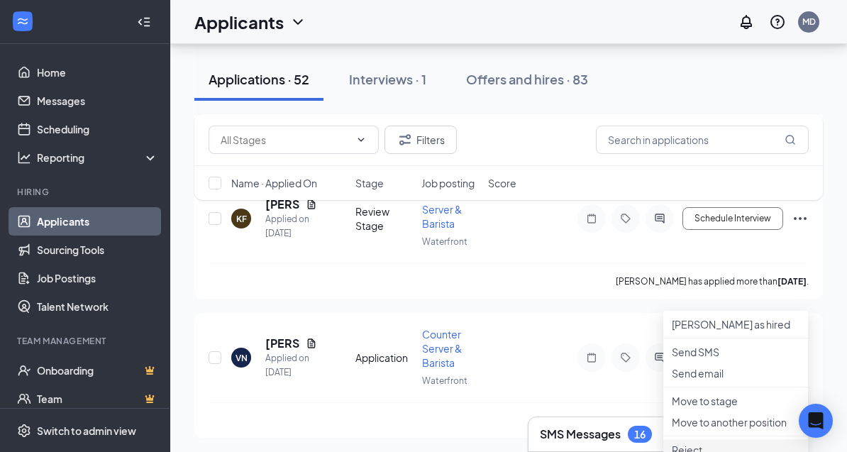
click at [702, 457] on p "Reject" at bounding box center [736, 450] width 128 height 14
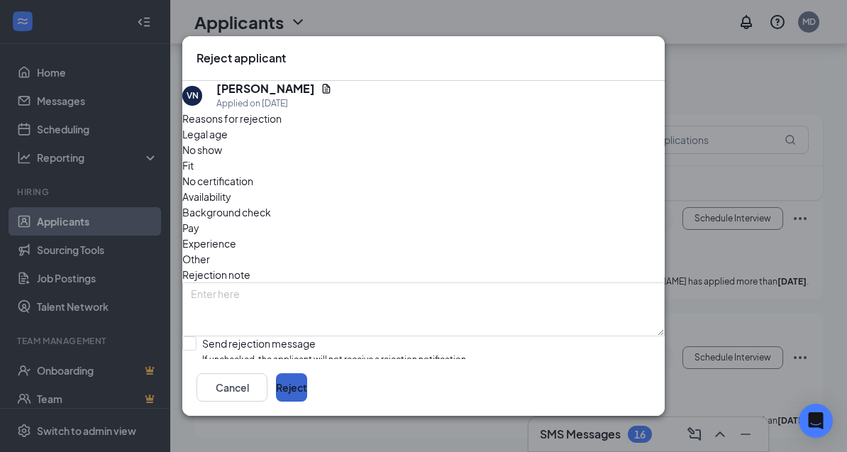
click at [307, 402] on button "Reject" at bounding box center [291, 387] width 31 height 28
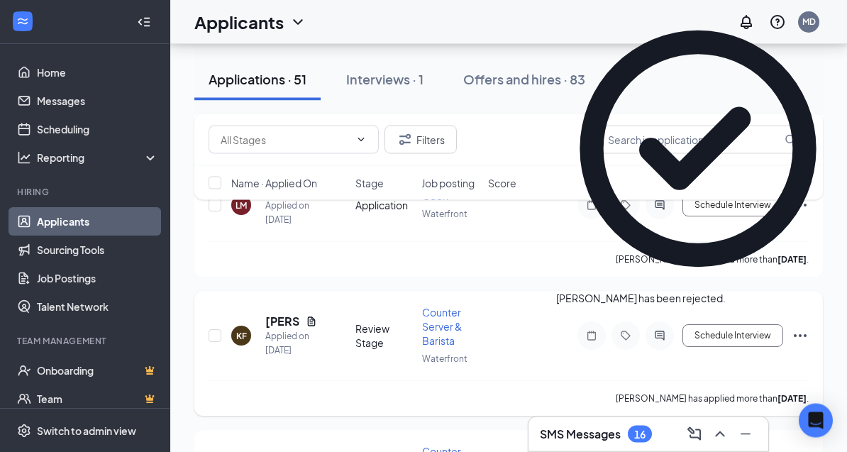
scroll to position [6132, 0]
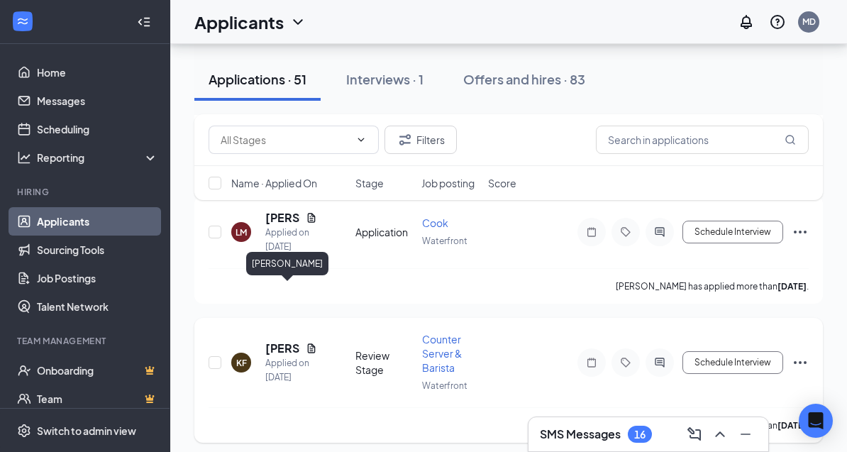
click at [284, 341] on h5 "[PERSON_NAME]" at bounding box center [282, 349] width 35 height 16
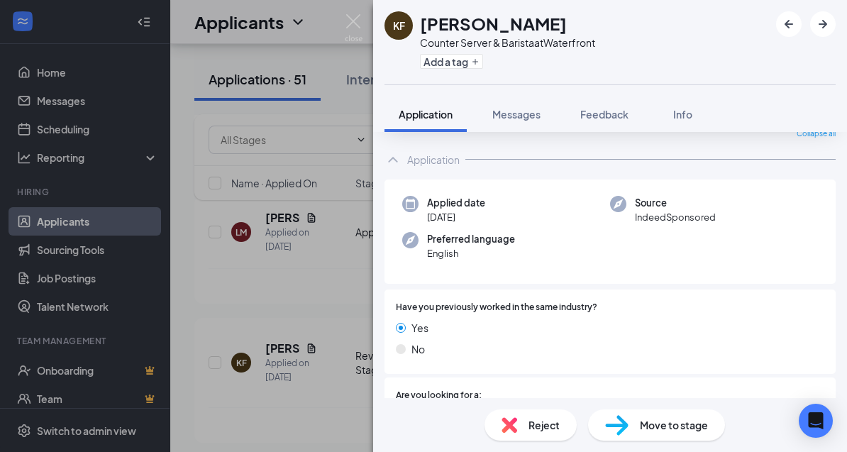
scroll to position [53, 0]
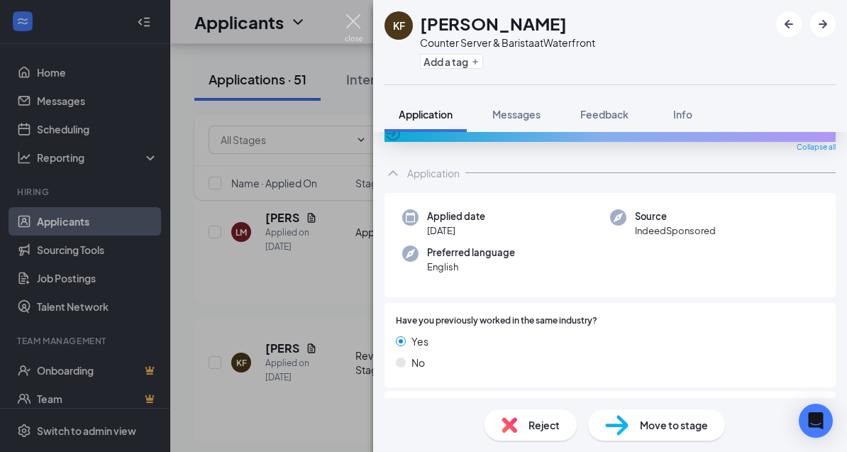
click at [354, 26] on img at bounding box center [354, 28] width 18 height 28
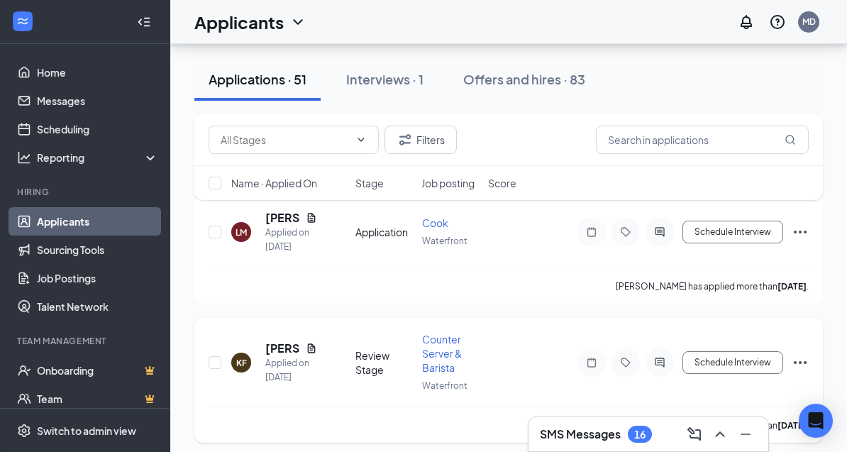
click at [799, 354] on icon "Ellipses" at bounding box center [800, 362] width 17 height 17
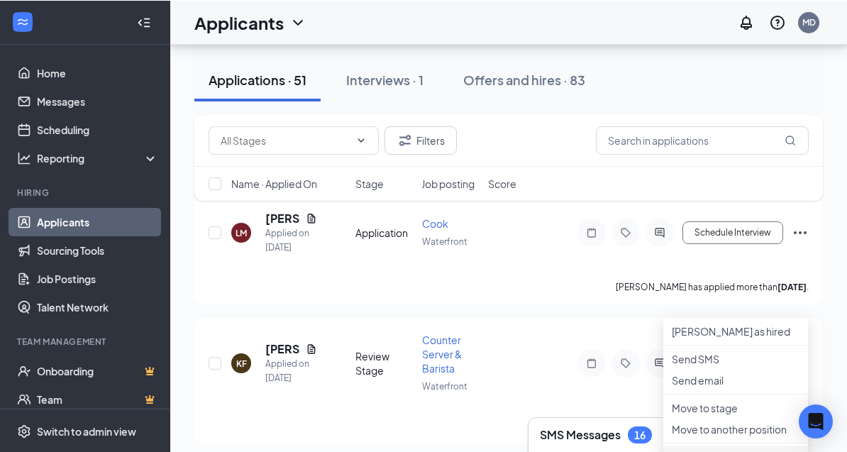
scroll to position [6129, 0]
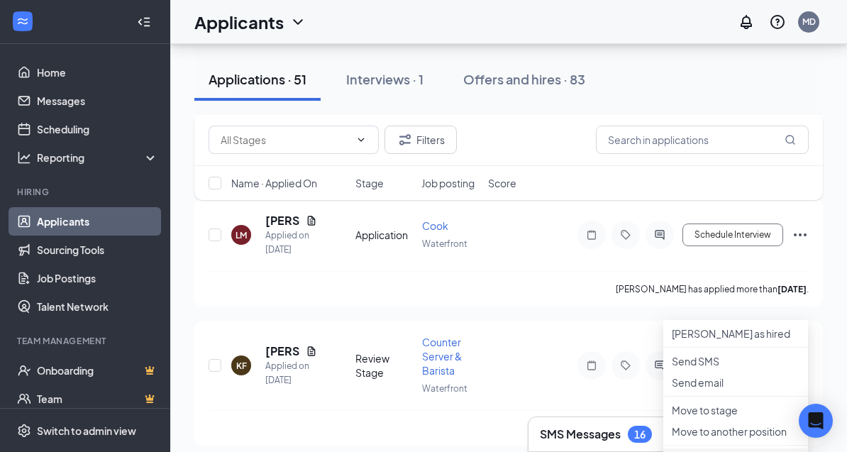
click at [722, 466] on p "Reject" at bounding box center [736, 459] width 128 height 14
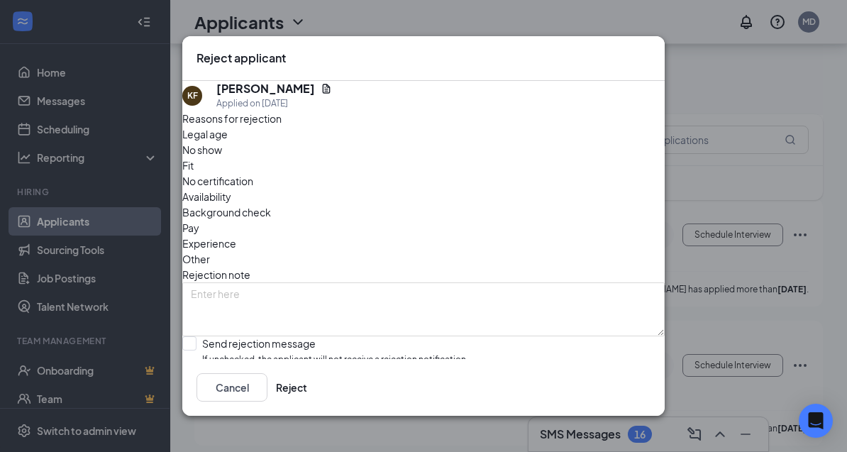
click at [505, 189] on div "Availability" at bounding box center [423, 197] width 482 height 16
click at [307, 402] on button "Reject" at bounding box center [291, 387] width 31 height 28
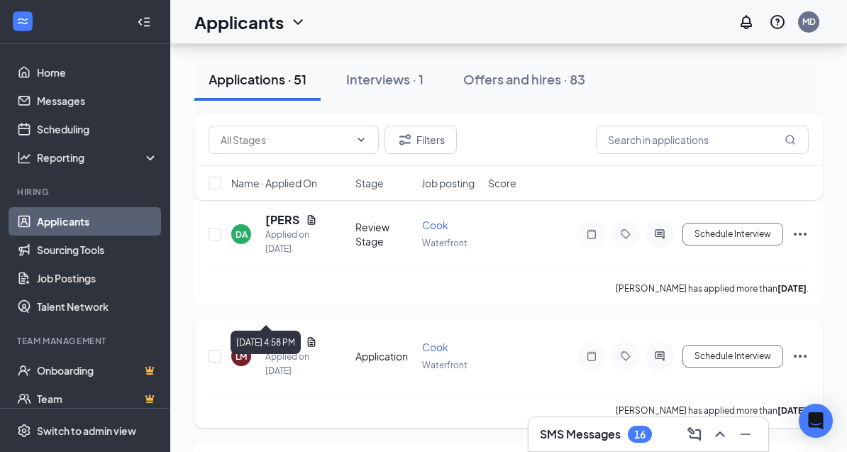
scroll to position [6004, 0]
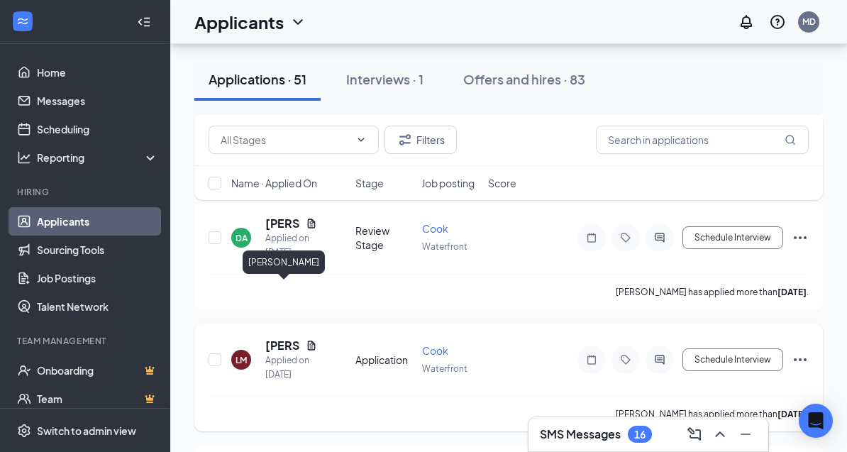
click at [273, 338] on h5 "[PERSON_NAME]" at bounding box center [282, 346] width 35 height 16
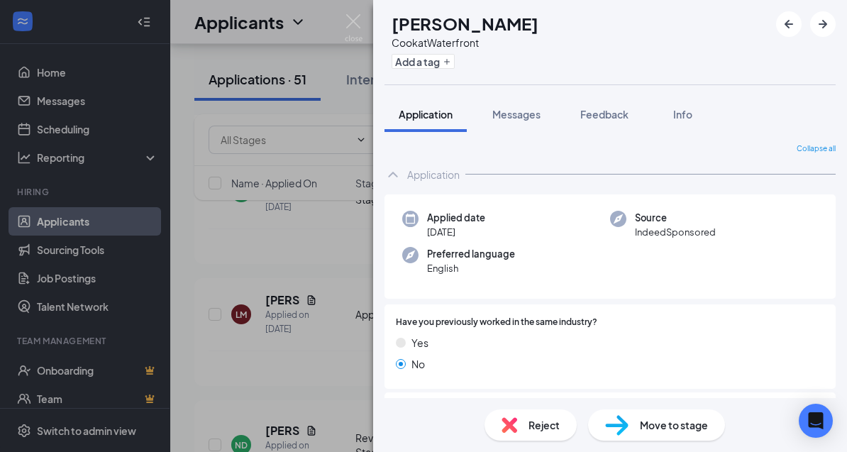
click at [313, 245] on div "LM [PERSON_NAME] [PERSON_NAME] at Waterfront Add a tag Application Messages Fee…" at bounding box center [423, 226] width 847 height 452
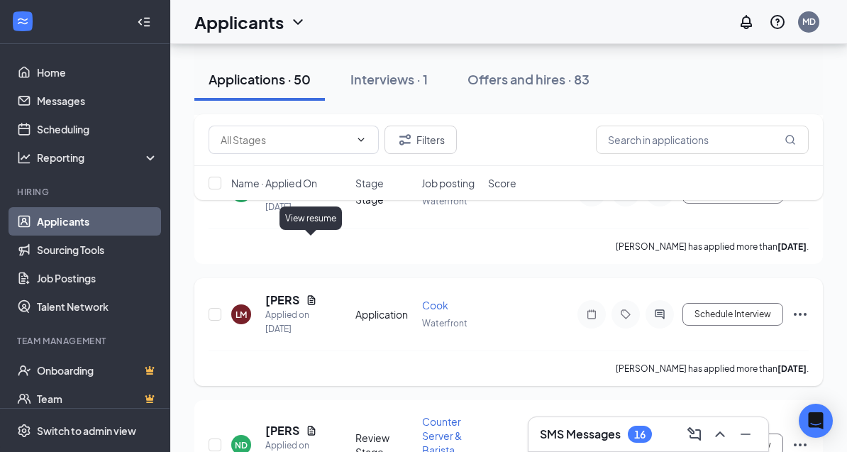
click at [312, 294] on icon "Document" at bounding box center [311, 299] width 11 height 11
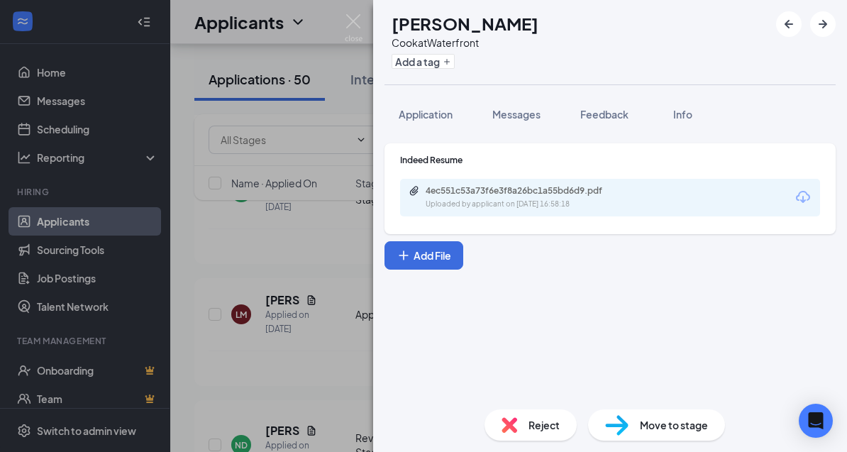
click at [687, 181] on div "4ec551c53a73f6e3f8a26bc1a55bd6d9.pdf Uploaded by applicant on [DATE] 16:58:18" at bounding box center [610, 198] width 420 height 38
click at [658, 189] on div "4ec551c53a73f6e3f8a26bc1a55bd6d9.pdf Uploaded by applicant on [DATE] 16:58:18" at bounding box center [610, 198] width 420 height 38
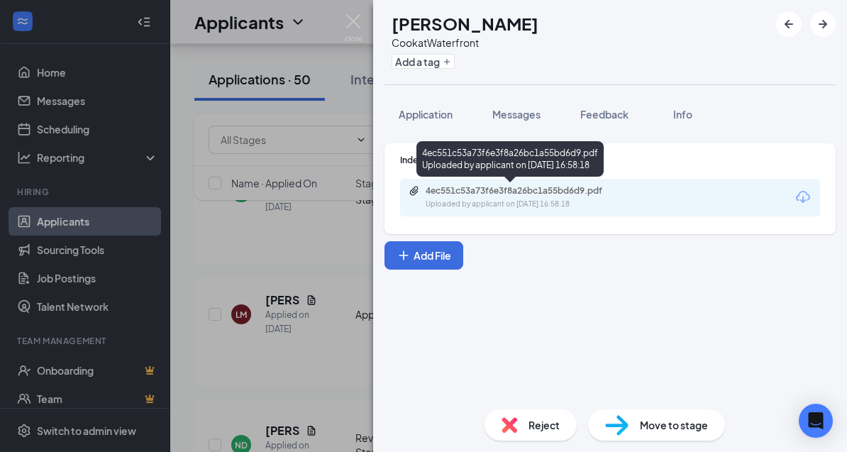
click at [475, 195] on div "4ec551c53a73f6e3f8a26bc1a55bd6d9.pdf" at bounding box center [525, 190] width 199 height 11
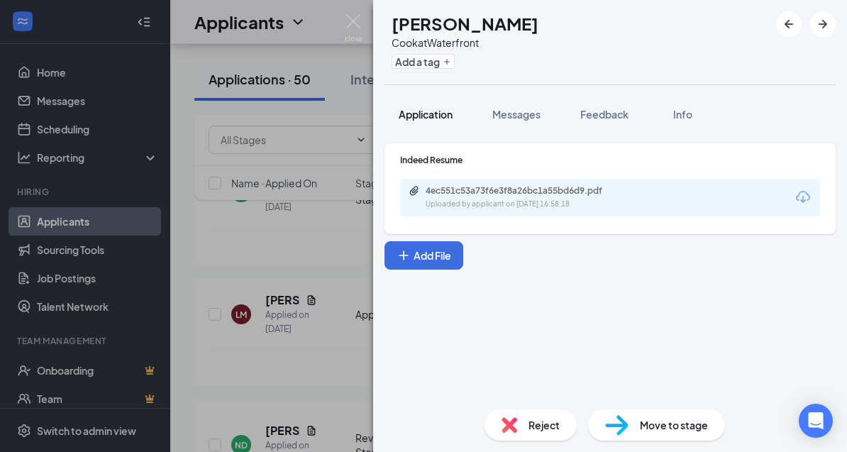
click at [425, 115] on span "Application" at bounding box center [426, 114] width 54 height 13
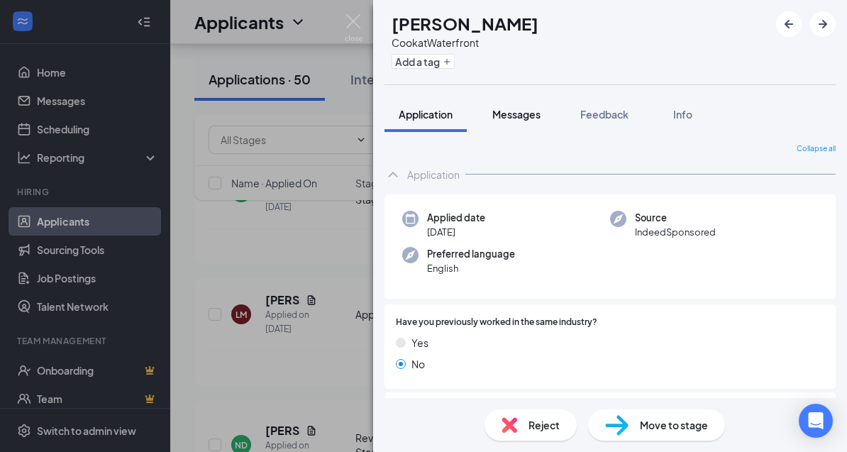
scroll to position [-1, 0]
click at [512, 114] on span "Messages" at bounding box center [516, 114] width 48 height 13
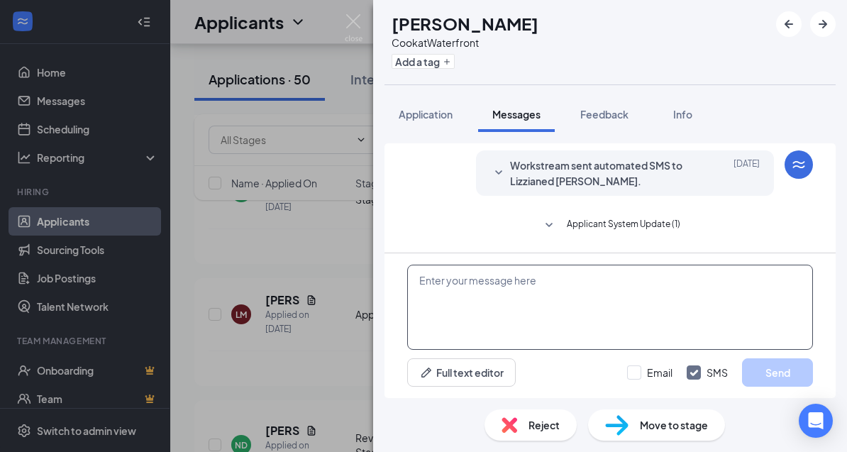
scroll to position [45, 0]
click at [518, 338] on textarea at bounding box center [610, 307] width 406 height 85
paste textarea "Good Morning! Thank you for your application, If you are still interested I wou…"
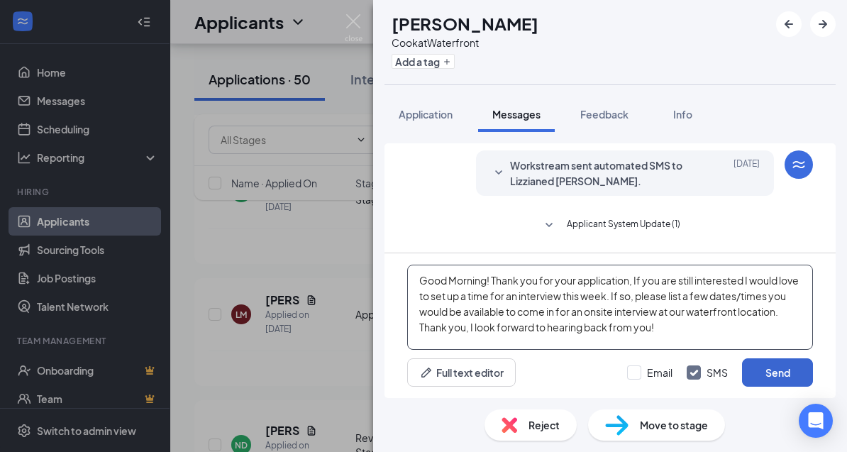
type textarea "Good Morning! Thank you for your application, If you are still interested I wou…"
click at [762, 387] on button "Send" at bounding box center [777, 372] width 71 height 28
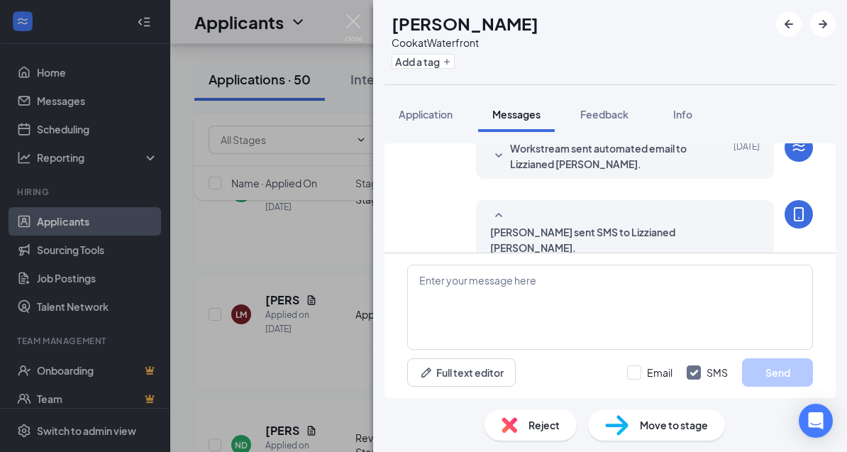
scroll to position [8, 0]
click at [356, 22] on img at bounding box center [354, 28] width 18 height 28
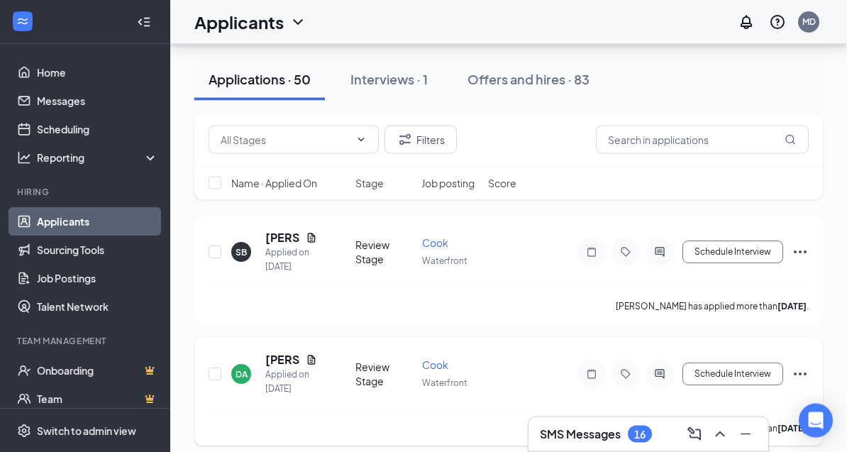
scroll to position [5868, 0]
click at [272, 352] on h5 "[PERSON_NAME]" at bounding box center [282, 360] width 35 height 16
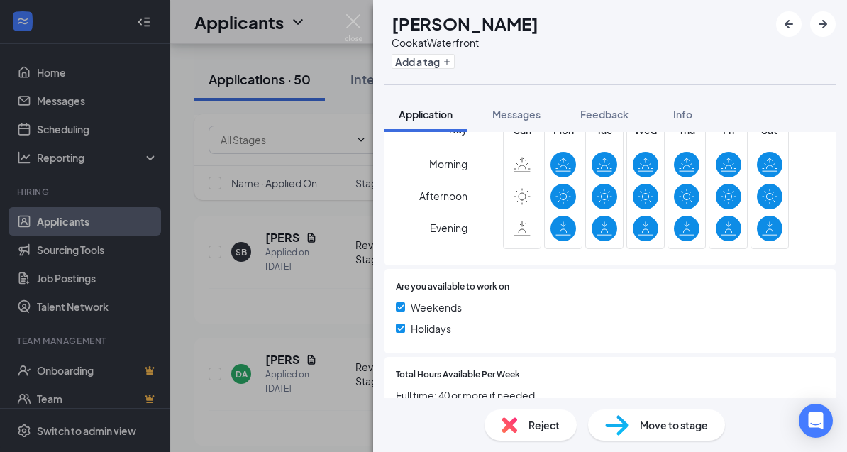
scroll to position [417, 0]
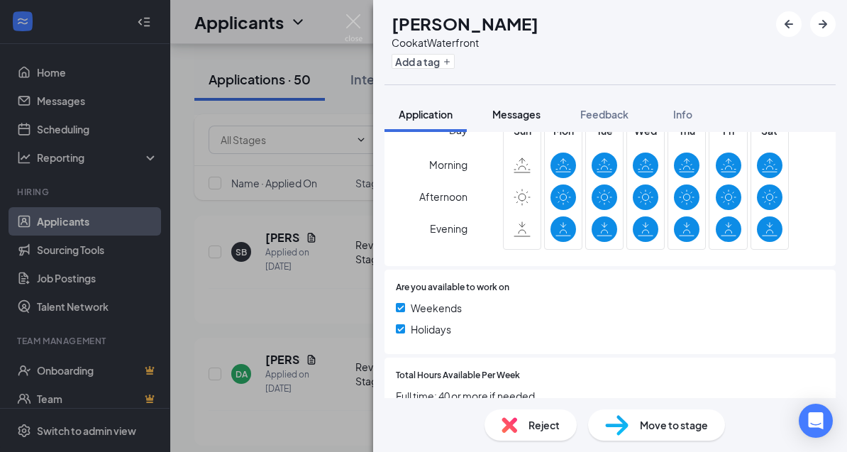
click at [516, 115] on span "Messages" at bounding box center [516, 114] width 48 height 13
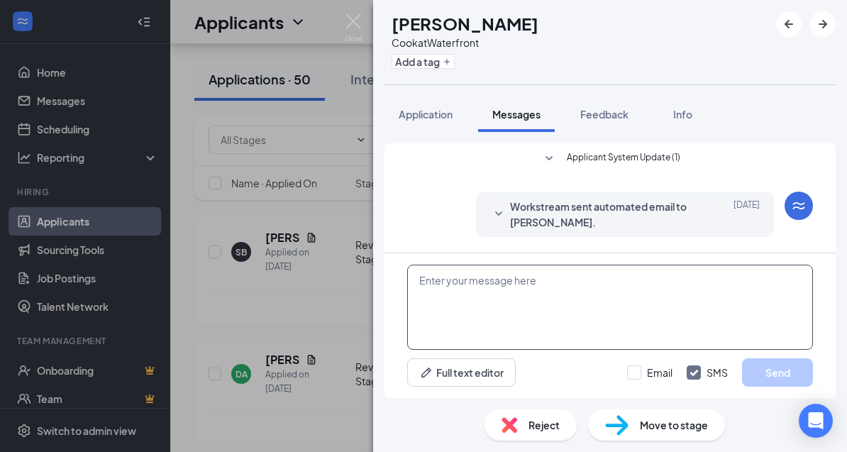
scroll to position [45, 0]
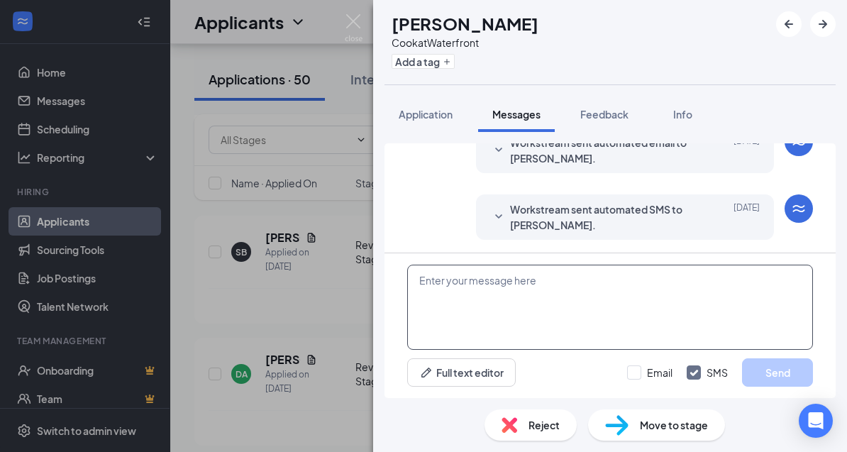
click at [500, 341] on textarea at bounding box center [610, 307] width 406 height 85
paste textarea "Good Morning! Thank you for your application, If you are still interested I wou…"
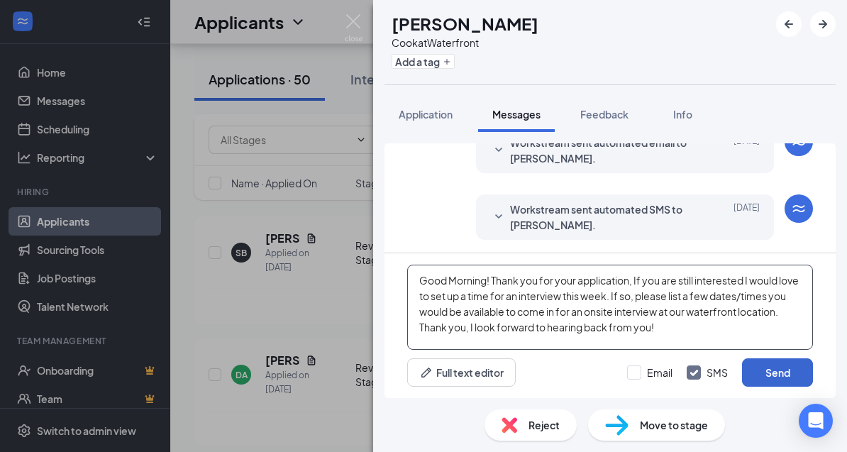
type textarea "Good Morning! Thank you for your application, If you are still interested I wou…"
click at [781, 387] on button "Send" at bounding box center [777, 372] width 71 height 28
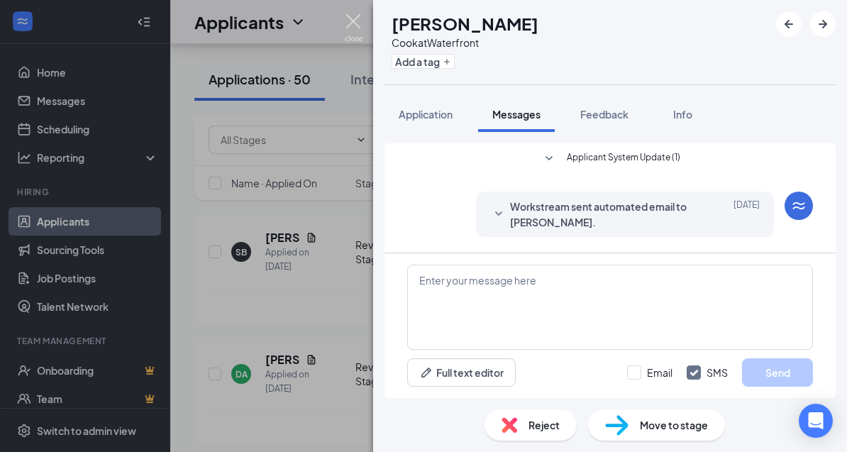
scroll to position [0, 0]
click at [355, 21] on img at bounding box center [354, 28] width 18 height 28
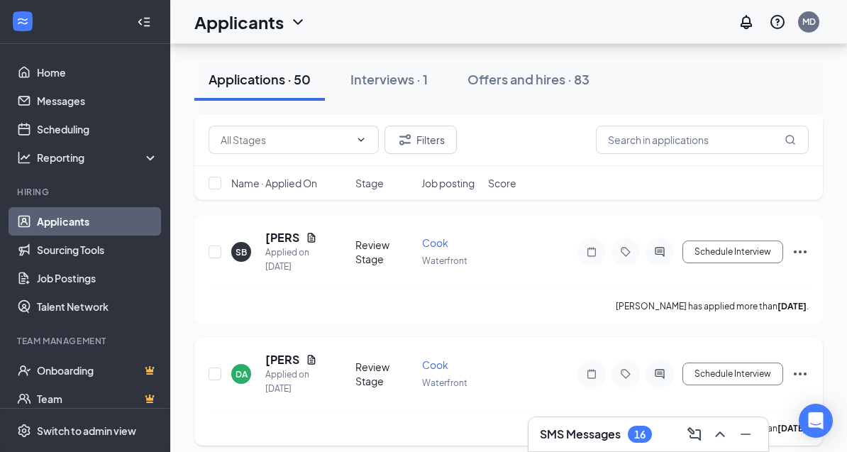
click at [314, 354] on icon "Document" at bounding box center [311, 359] width 11 height 11
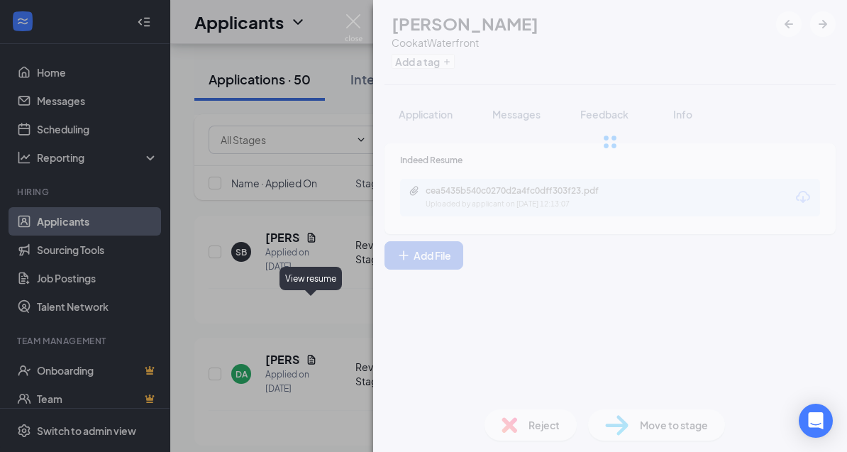
click at [311, 305] on div "[PERSON_NAME] [PERSON_NAME] at Waterfront Add a tag Application Messages Feedba…" at bounding box center [423, 226] width 847 height 452
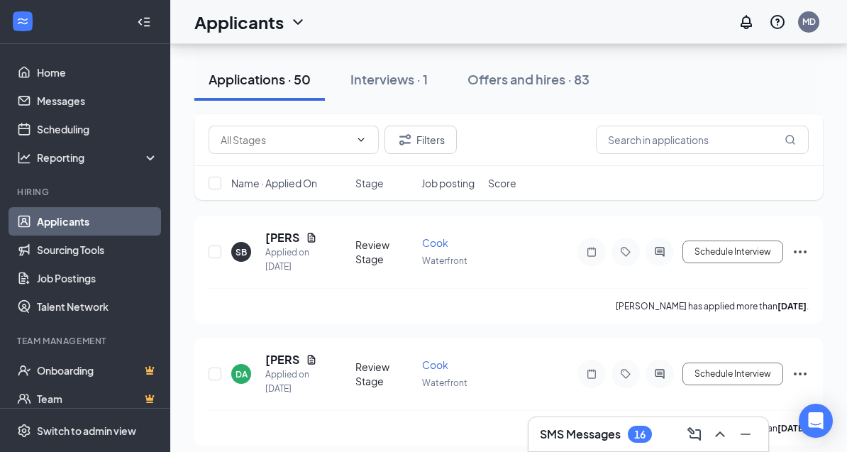
click at [529, 192] on div "Name · Applied On Stage Job posting Score" at bounding box center [508, 183] width 629 height 34
click at [310, 354] on icon "Document" at bounding box center [311, 359] width 11 height 11
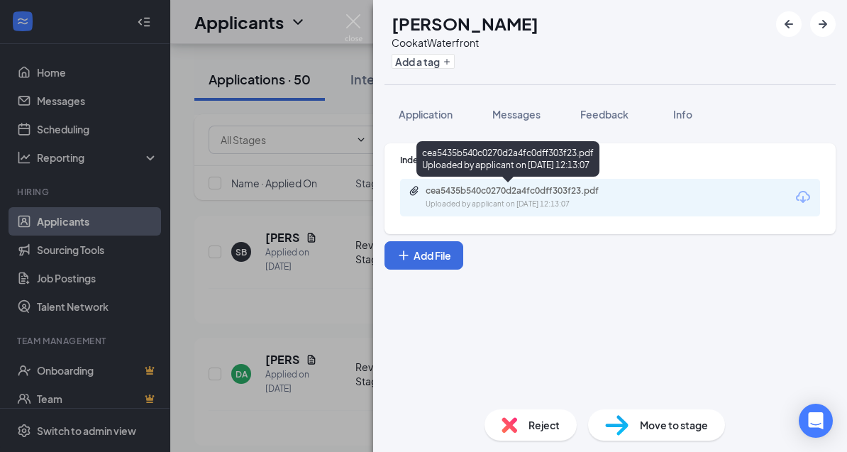
click at [452, 194] on div "cea5435b540c0270d2a4fc0dff303f23.pdf" at bounding box center [525, 190] width 199 height 11
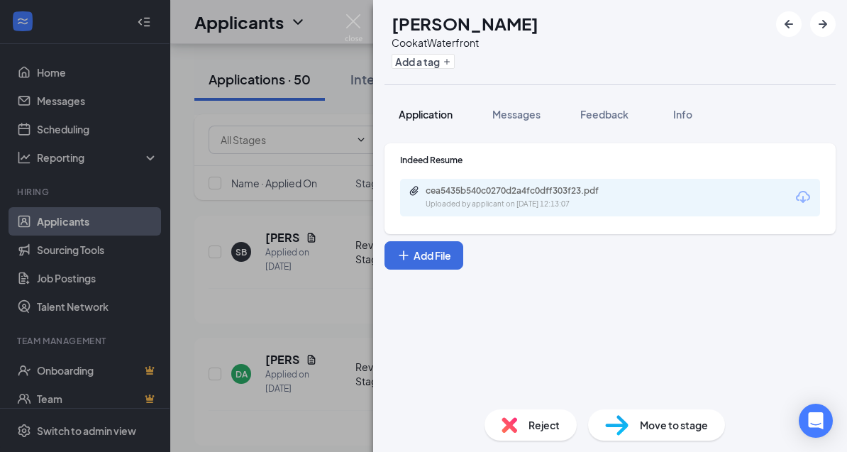
click at [429, 111] on span "Application" at bounding box center [426, 114] width 54 height 13
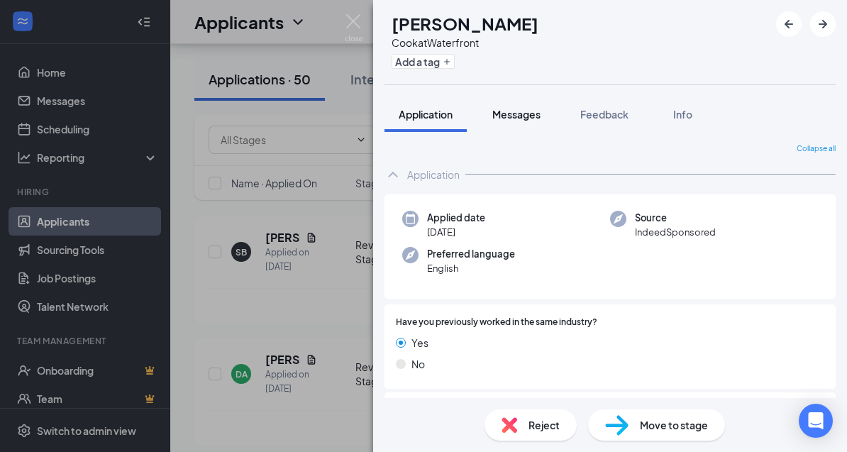
click at [521, 118] on span "Messages" at bounding box center [516, 114] width 48 height 13
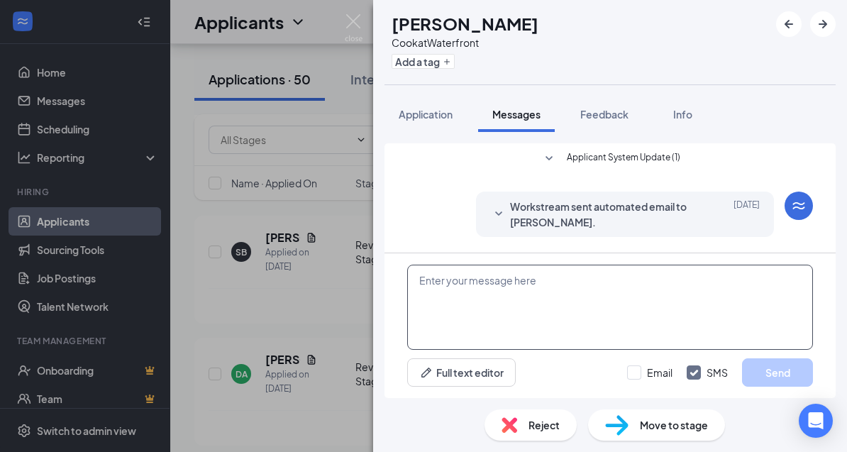
scroll to position [45, 0]
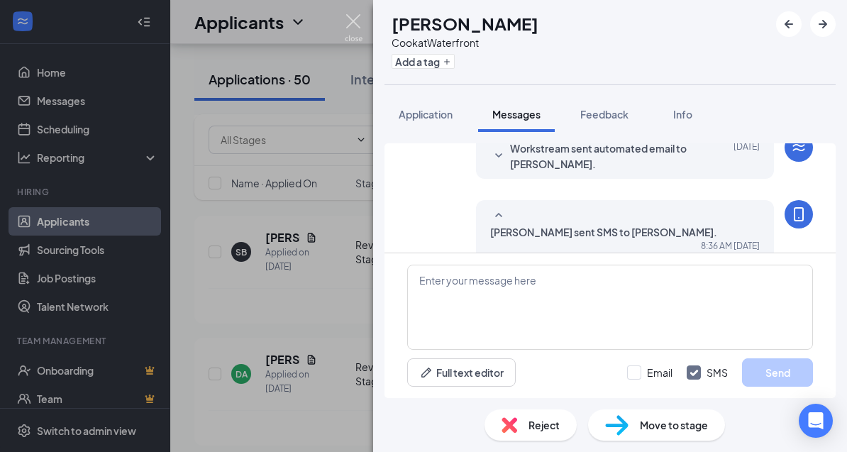
click at [356, 24] on img at bounding box center [354, 28] width 18 height 28
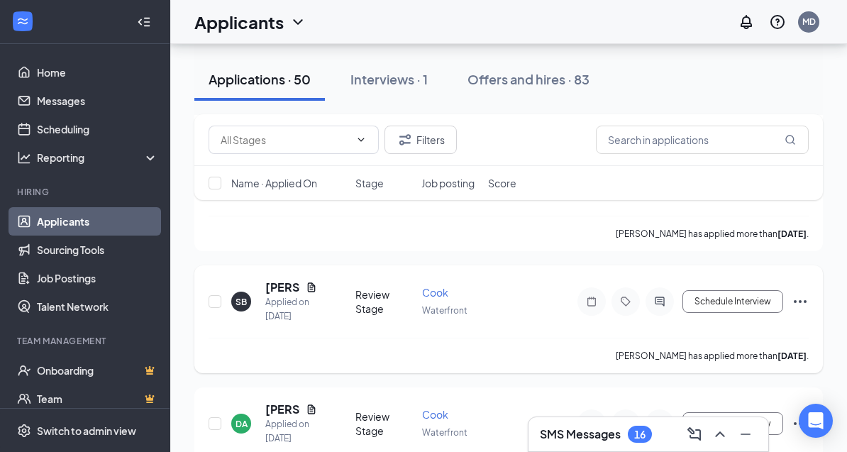
scroll to position [5793, 0]
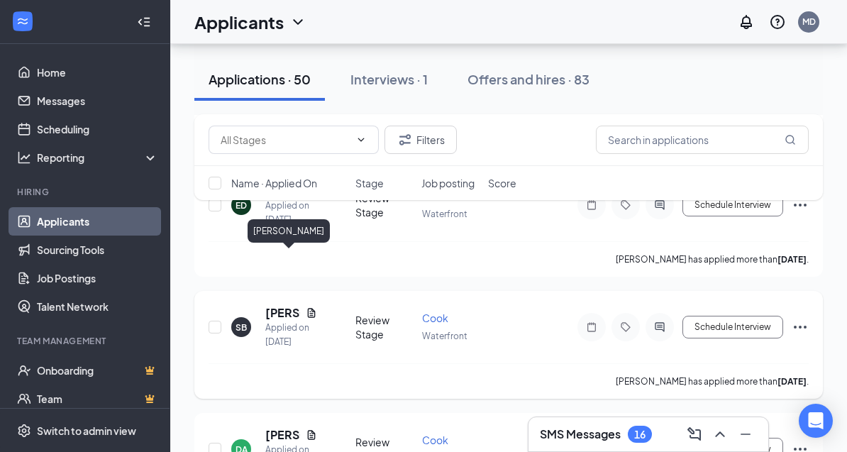
click at [276, 305] on h5 "[PERSON_NAME]" at bounding box center [282, 313] width 35 height 16
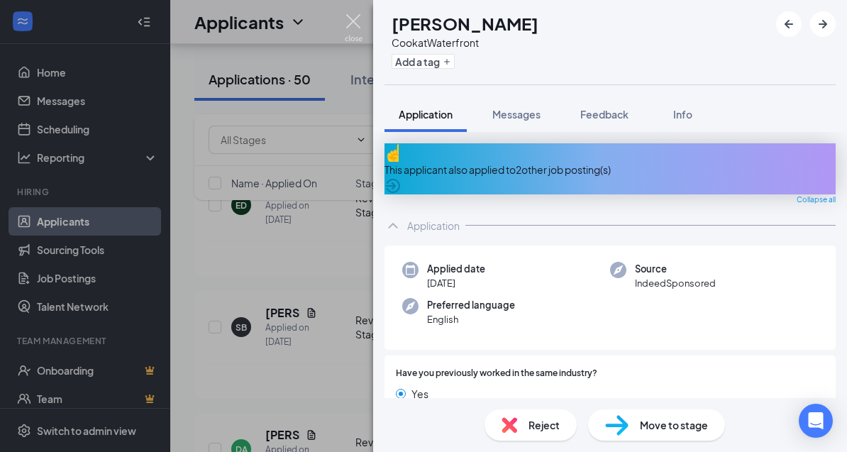
click at [348, 21] on img at bounding box center [354, 28] width 18 height 28
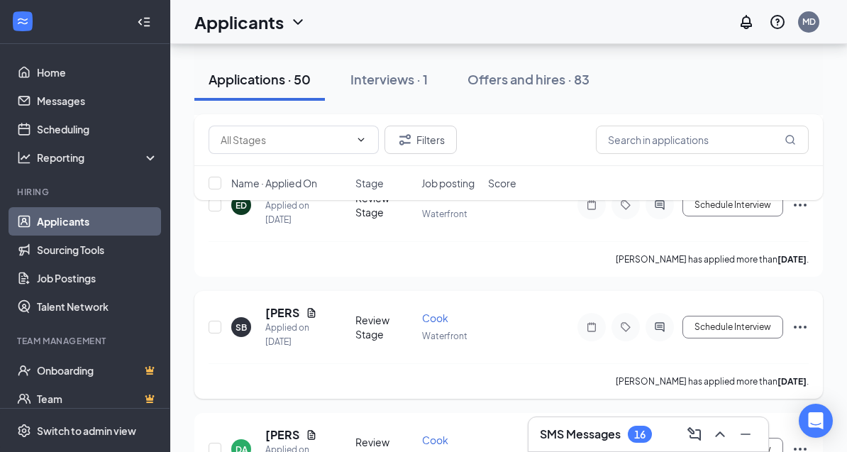
click at [800, 319] on icon "Ellipses" at bounding box center [800, 327] width 17 height 17
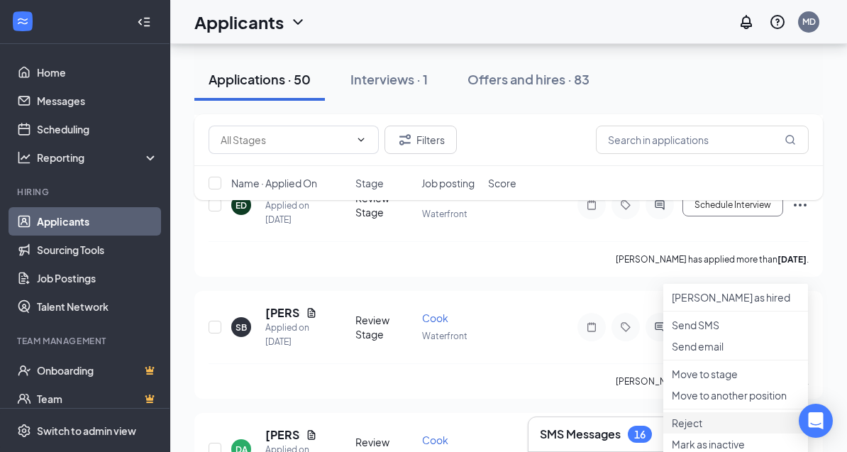
click at [729, 433] on li "Reject" at bounding box center [735, 422] width 145 height 21
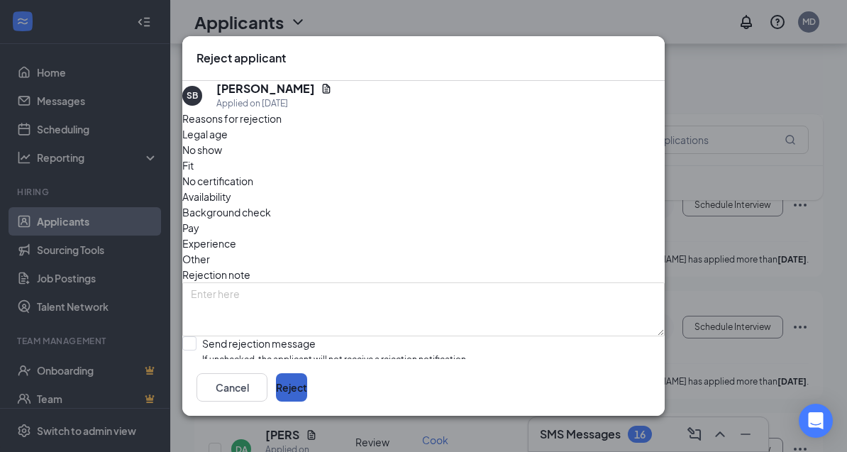
click at [307, 402] on button "Reject" at bounding box center [291, 387] width 31 height 28
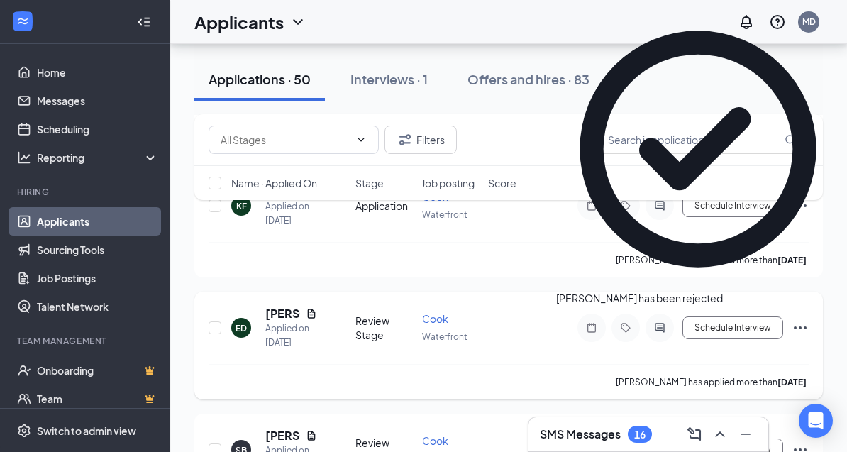
scroll to position [5664, 0]
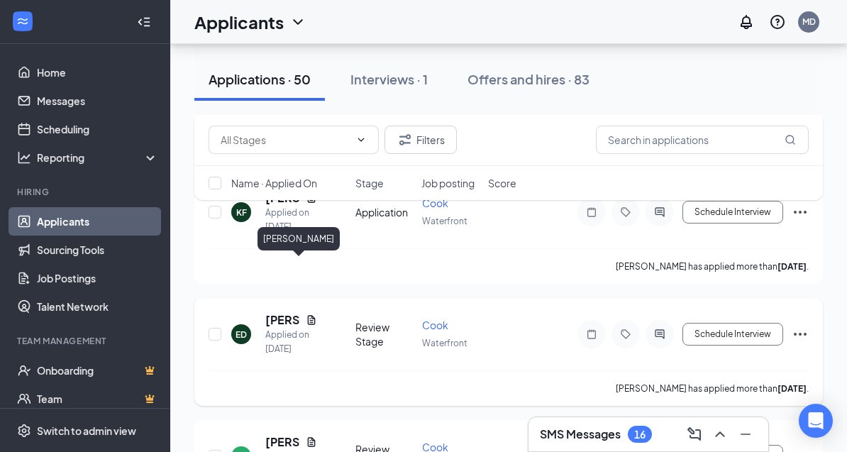
click at [283, 312] on h5 "[PERSON_NAME]" at bounding box center [282, 320] width 35 height 16
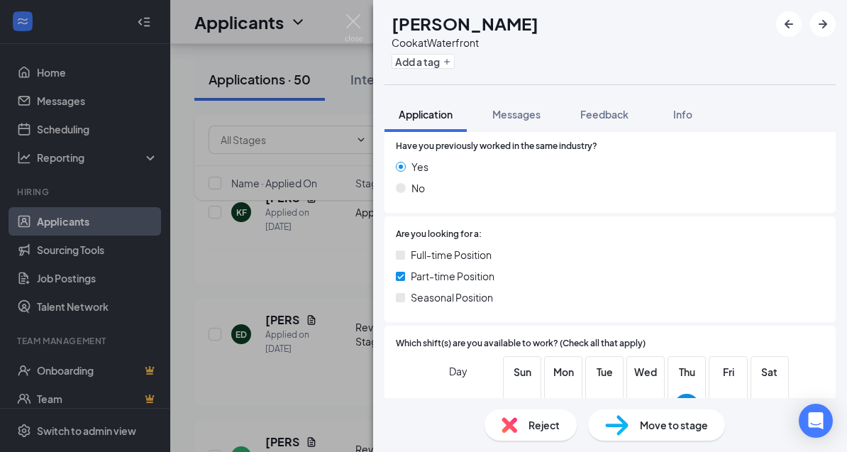
scroll to position [228, 0]
click at [351, 26] on img at bounding box center [354, 28] width 18 height 28
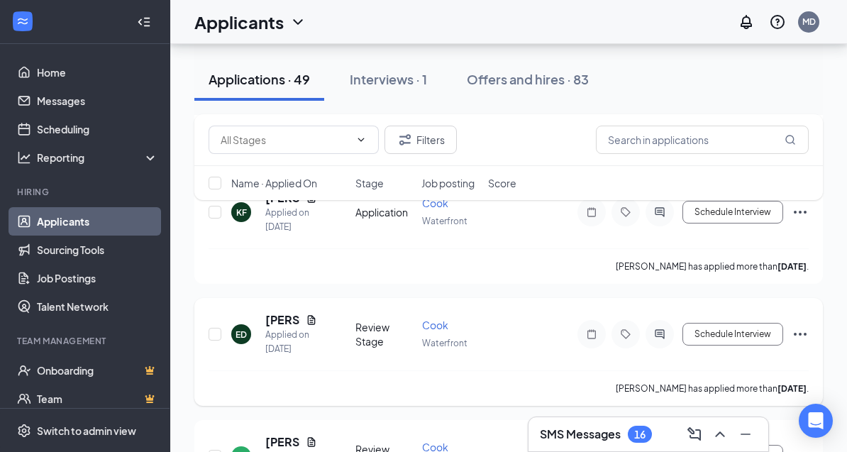
click at [802, 326] on icon "Ellipses" at bounding box center [800, 334] width 17 height 17
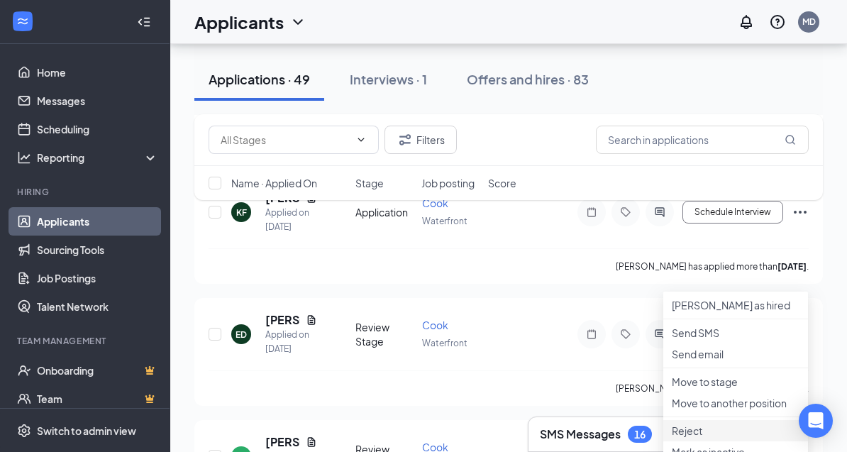
click at [701, 438] on p "Reject" at bounding box center [736, 431] width 128 height 14
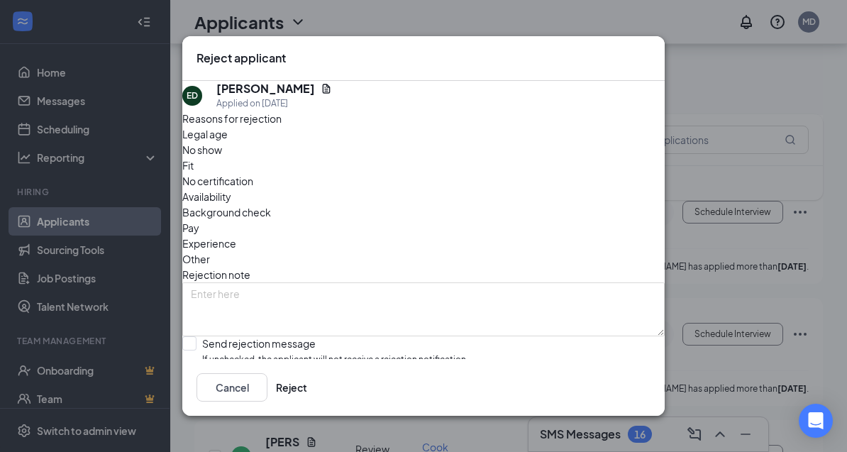
click at [231, 189] on span "Availability" at bounding box center [206, 197] width 49 height 16
click at [307, 402] on button "Reject" at bounding box center [291, 387] width 31 height 28
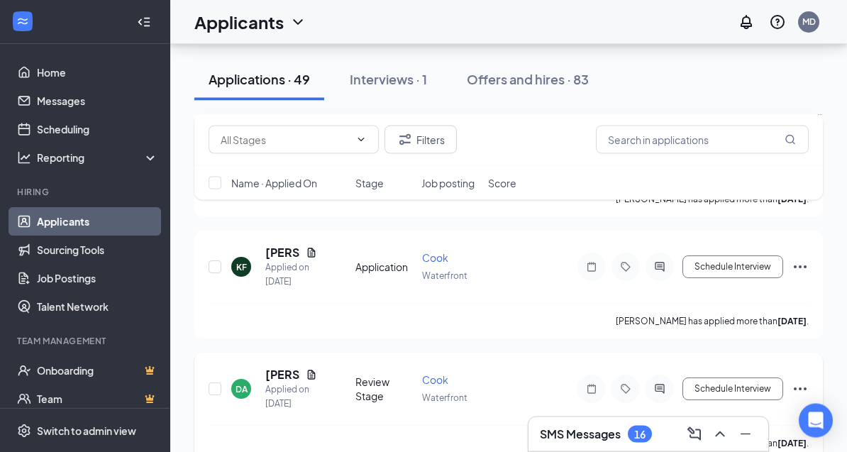
scroll to position [5546, 0]
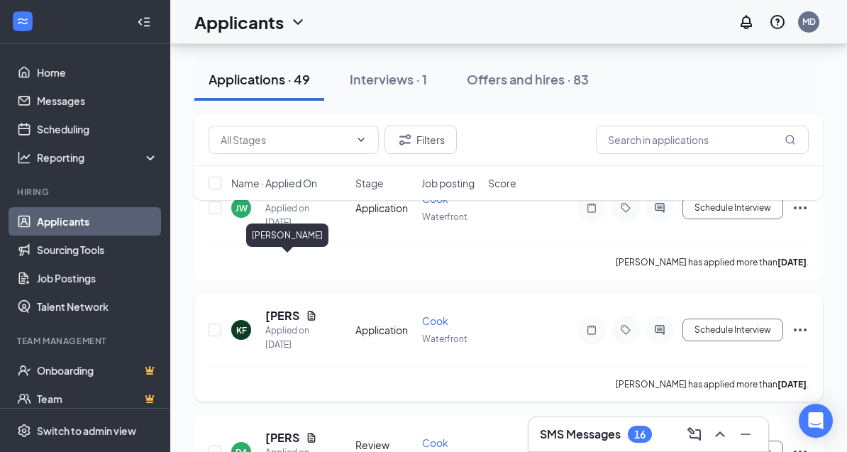
click at [279, 308] on h5 "[PERSON_NAME]" at bounding box center [282, 316] width 35 height 16
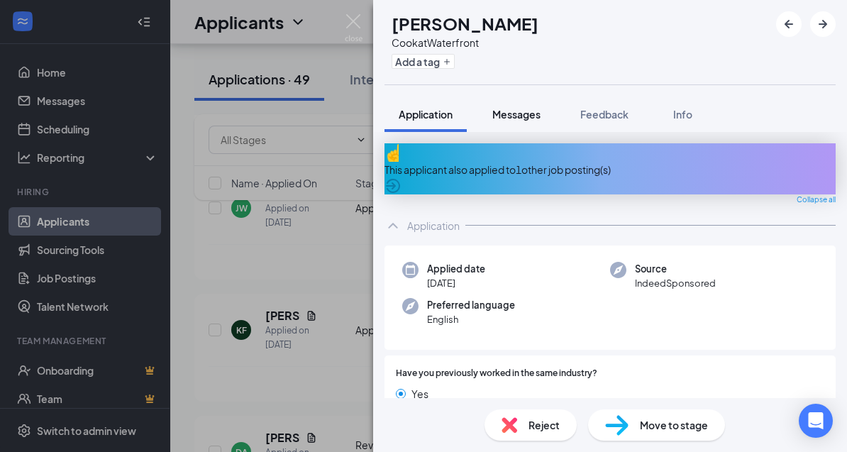
click at [520, 117] on span "Messages" at bounding box center [516, 114] width 48 height 13
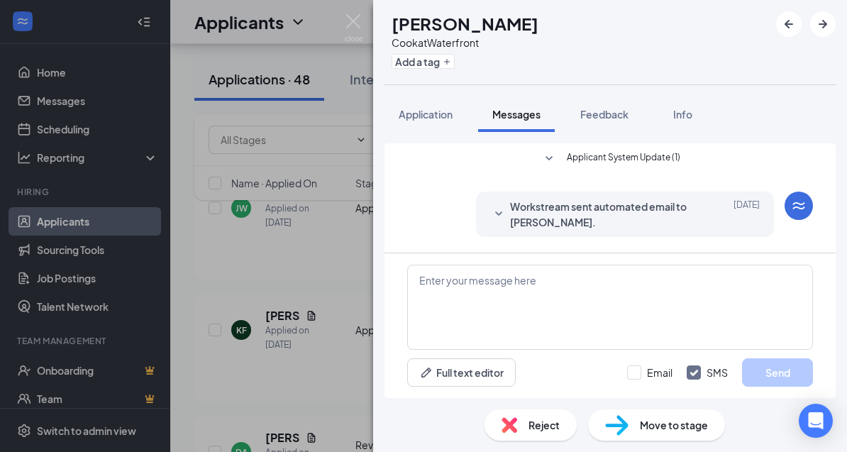
scroll to position [45, 0]
click at [459, 346] on textarea at bounding box center [610, 307] width 406 height 85
paste textarea "Good Morning! Thank you for your application, If you are still interested I wou…"
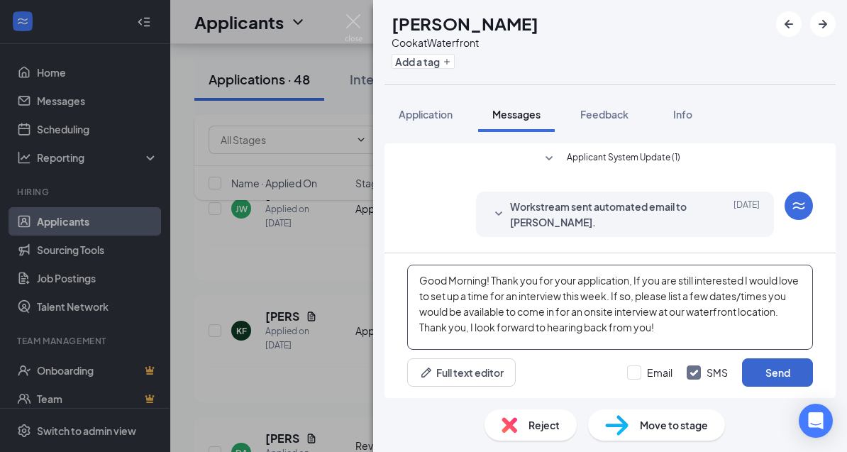
type textarea "Good Morning! Thank you for your application, If you are still interested I wou…"
click at [773, 387] on button "Send" at bounding box center [777, 372] width 71 height 28
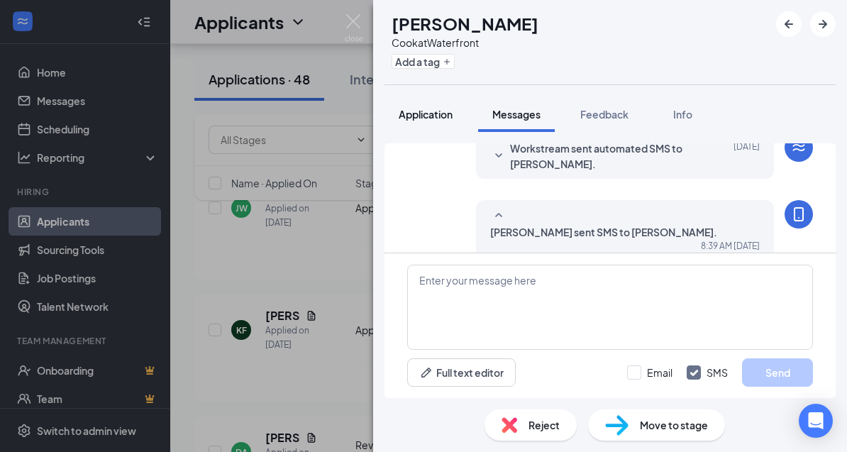
scroll to position [0, 0]
click at [419, 112] on span "Application" at bounding box center [426, 114] width 54 height 13
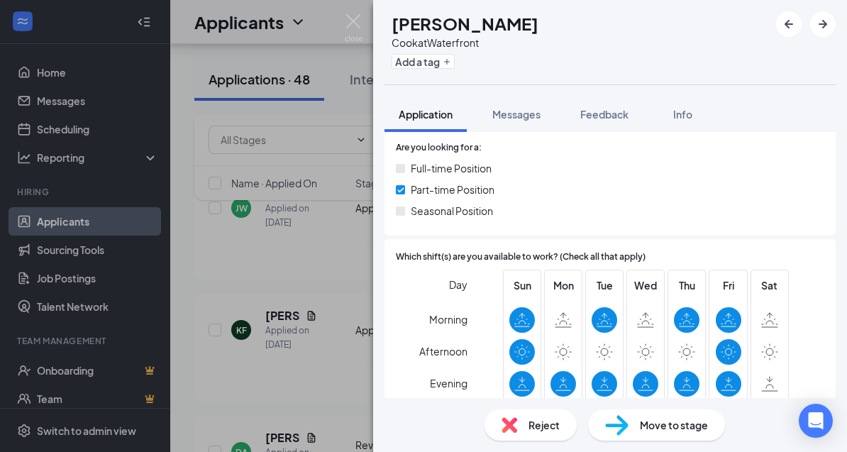
scroll to position [315, 0]
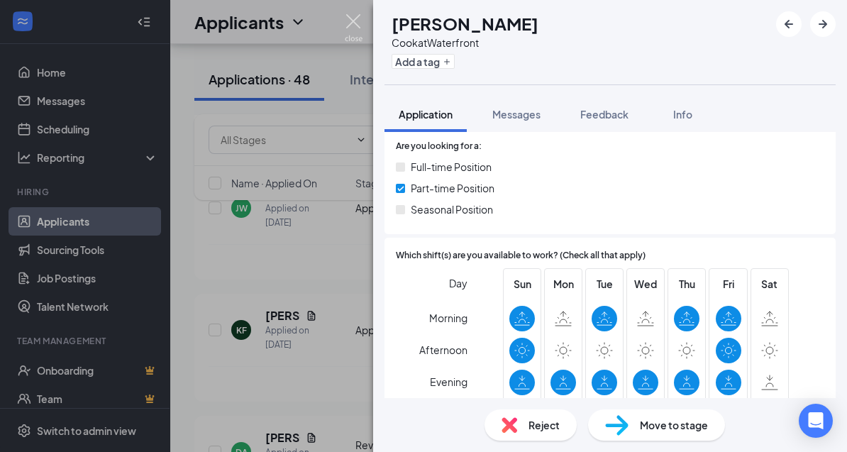
click at [353, 21] on img at bounding box center [354, 28] width 18 height 28
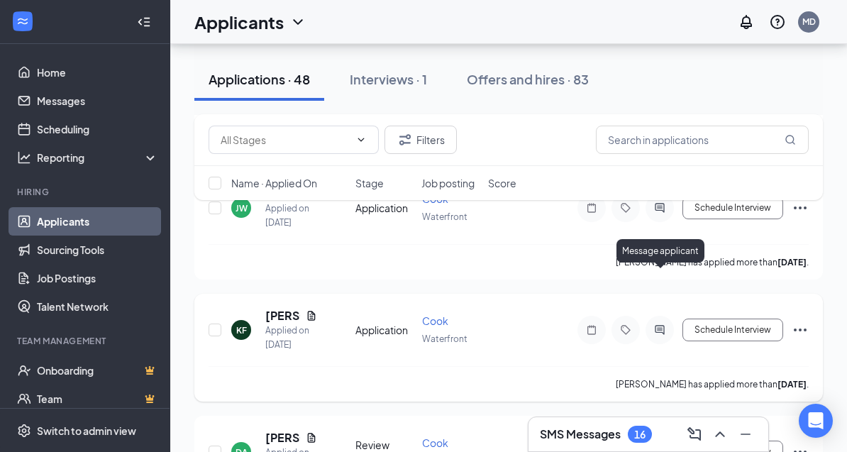
click at [661, 324] on icon "ActiveChat" at bounding box center [659, 329] width 17 height 11
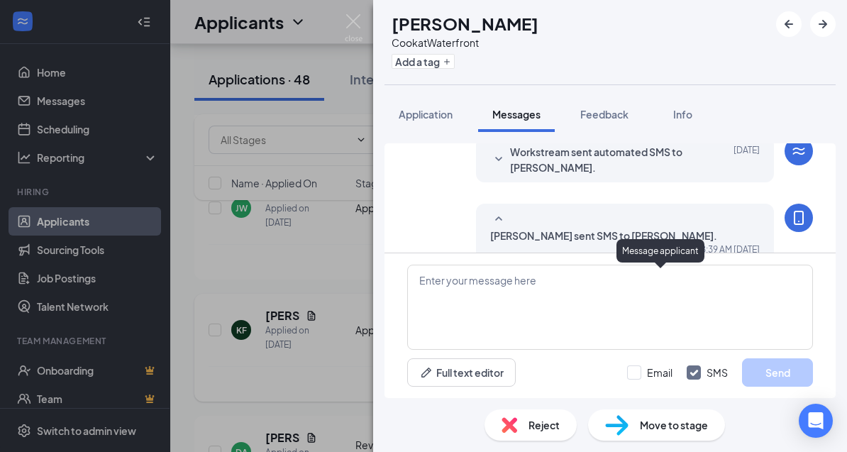
scroll to position [45, 0]
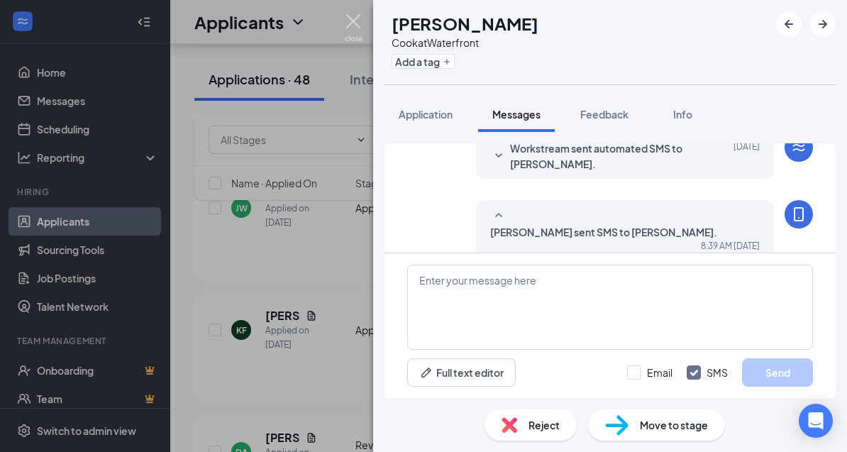
click at [354, 31] on img at bounding box center [354, 28] width 18 height 28
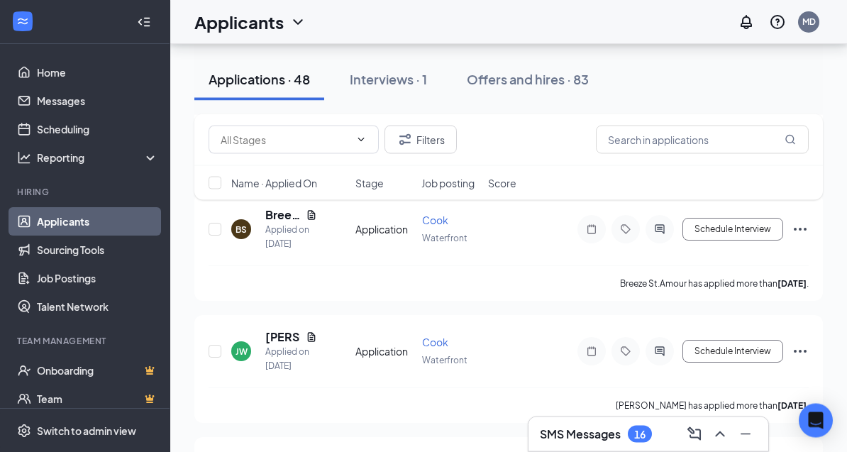
scroll to position [5403, 0]
click at [278, 329] on h5 "[PERSON_NAME]" at bounding box center [282, 337] width 35 height 16
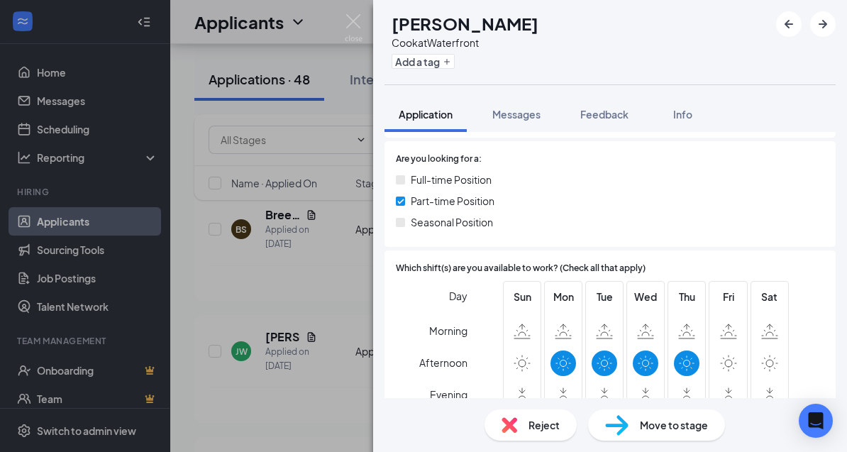
scroll to position [253, 0]
click at [356, 25] on img at bounding box center [354, 28] width 18 height 28
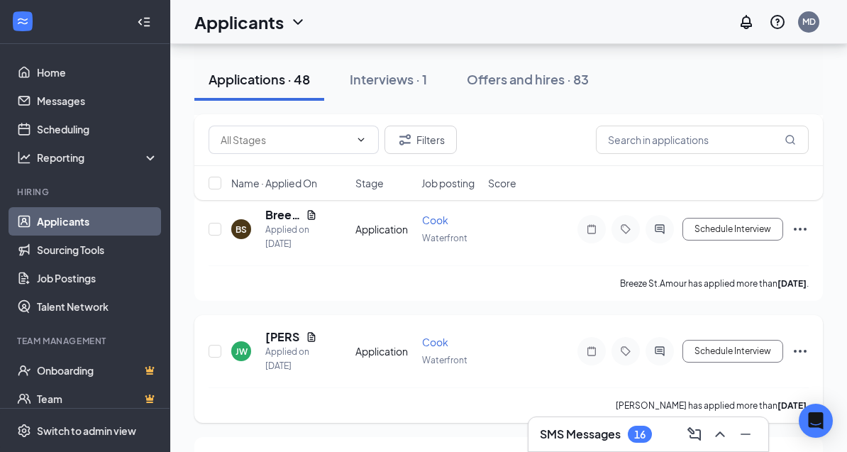
click at [797, 343] on icon "Ellipses" at bounding box center [800, 351] width 17 height 17
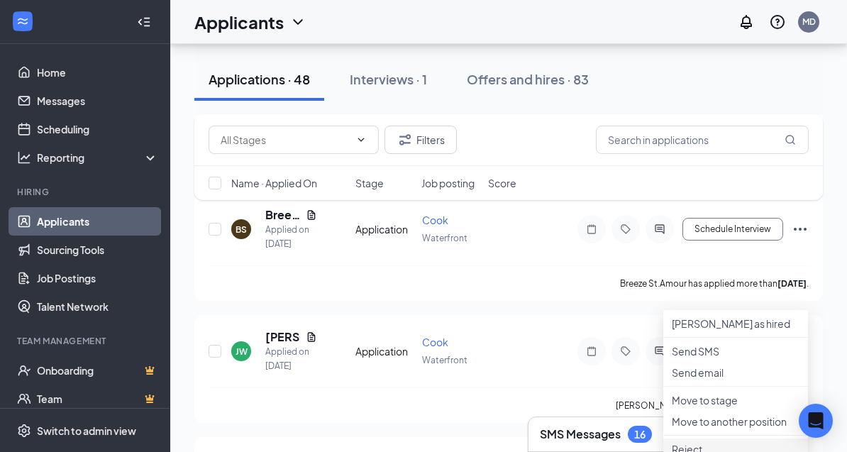
click at [698, 456] on p "Reject" at bounding box center [736, 449] width 128 height 14
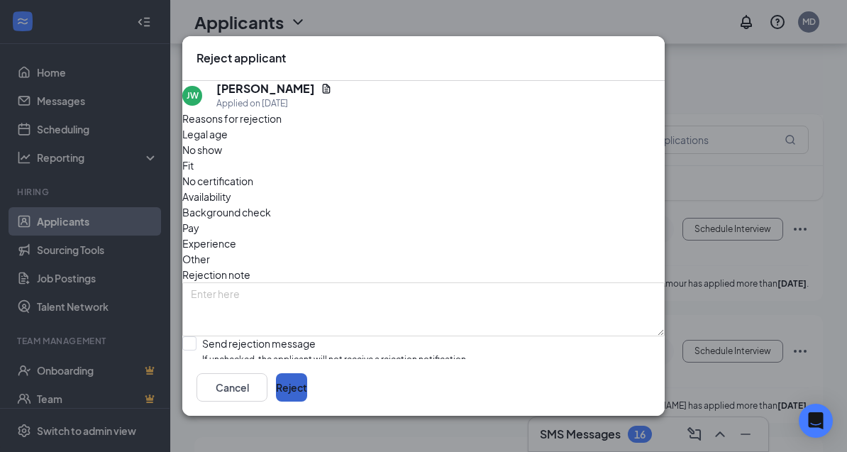
click at [307, 402] on button "Reject" at bounding box center [291, 387] width 31 height 28
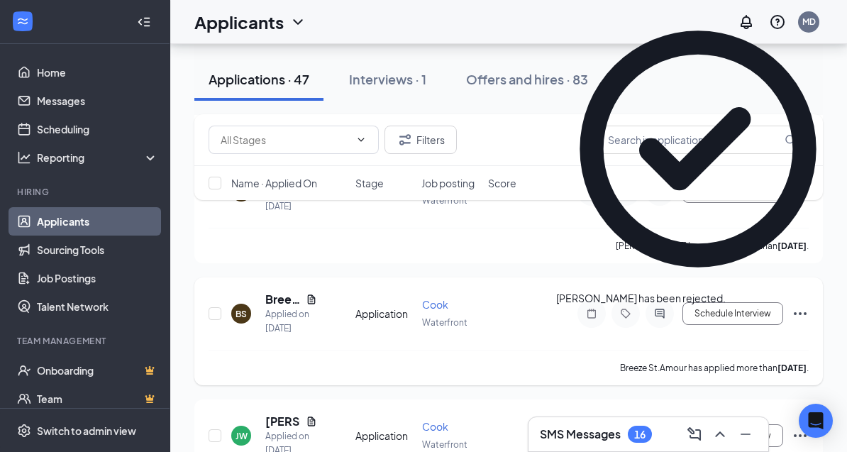
scroll to position [5274, 0]
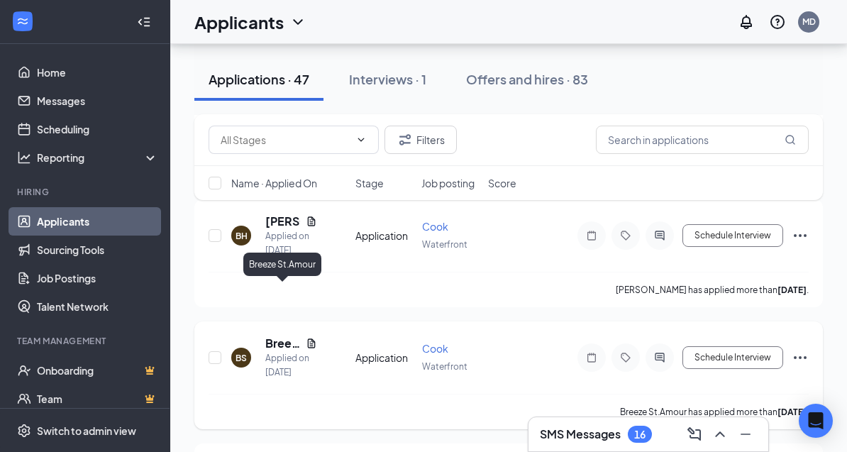
click at [277, 336] on h5 "Breeze St.Amour" at bounding box center [282, 344] width 35 height 16
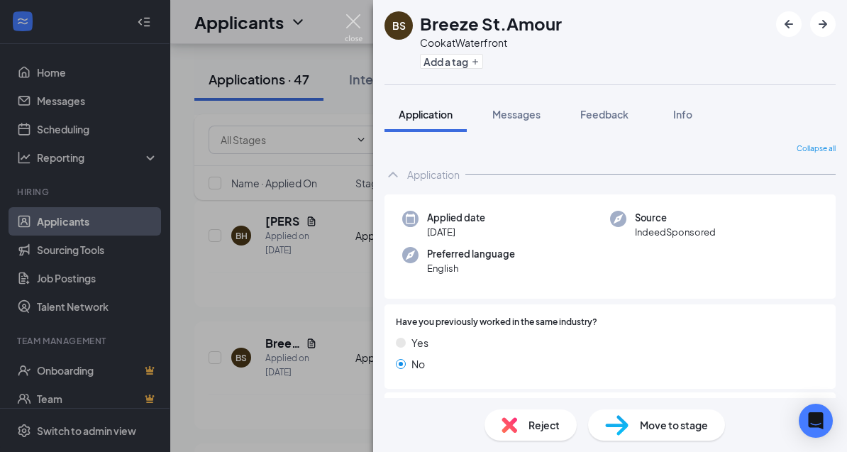
click at [350, 20] on img at bounding box center [354, 28] width 18 height 28
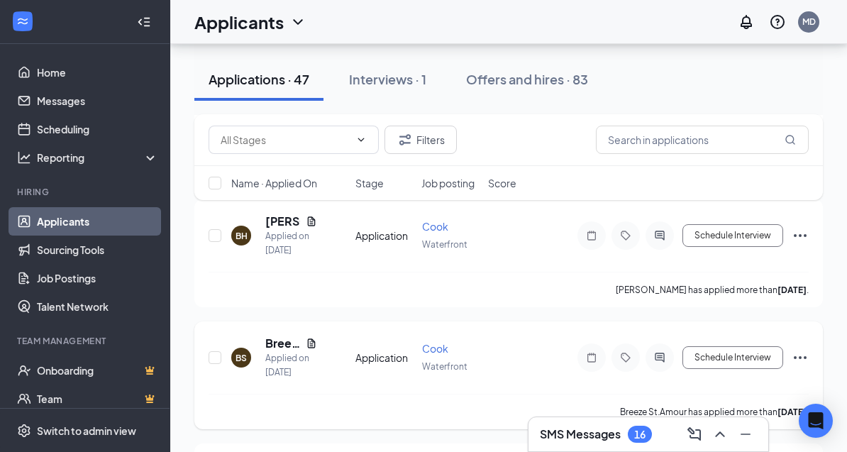
click at [311, 338] on icon "Document" at bounding box center [312, 342] width 8 height 9
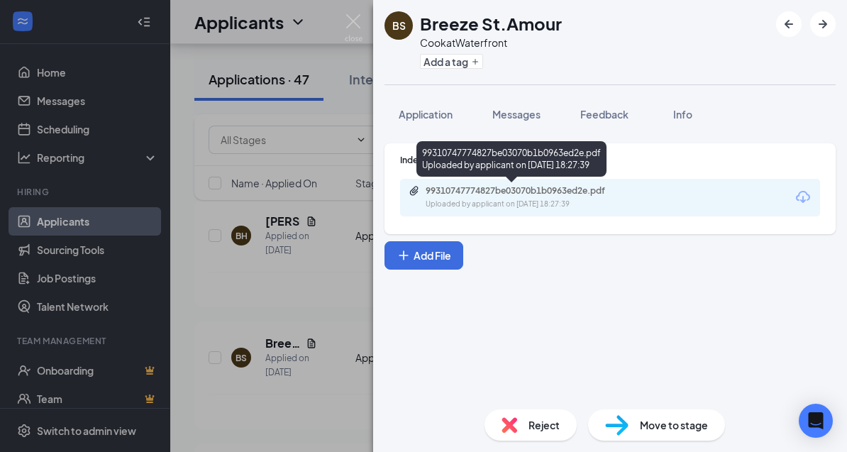
click at [526, 192] on div "99310747774827be03070b1b0963ed2e.pdf" at bounding box center [525, 190] width 199 height 11
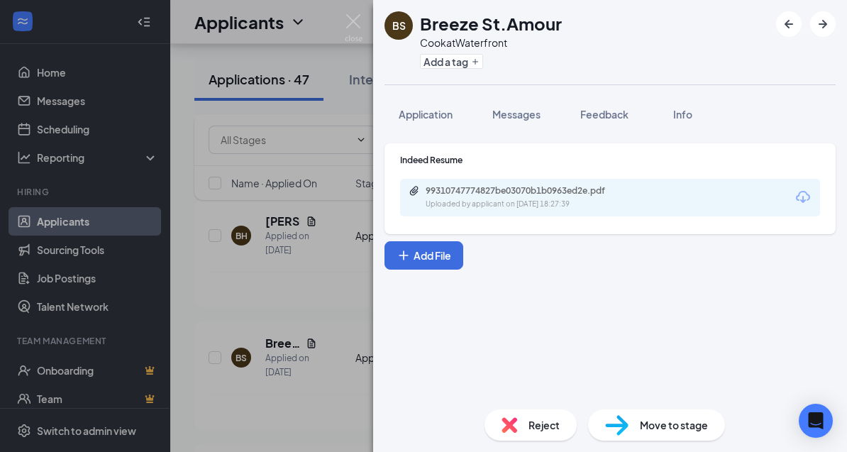
click at [348, 310] on div "BS Breeze St.Amour Cook at Waterfront Add a tag Application Messages Feedback I…" at bounding box center [423, 226] width 847 height 452
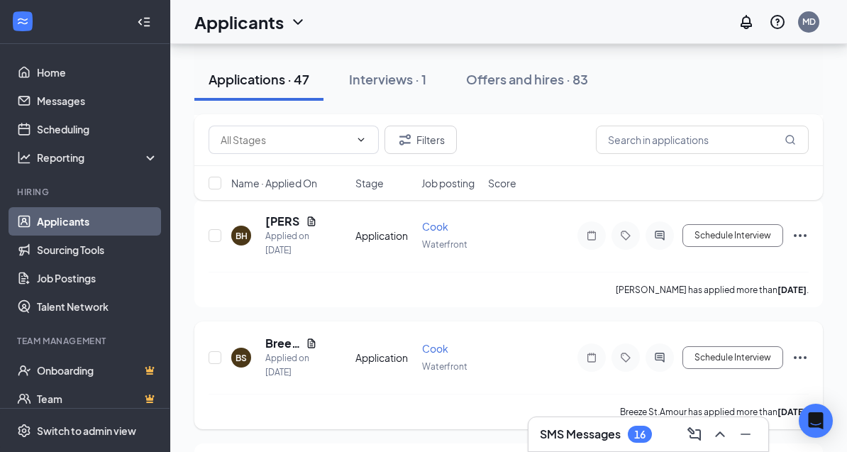
click at [803, 349] on icon "Ellipses" at bounding box center [800, 357] width 17 height 17
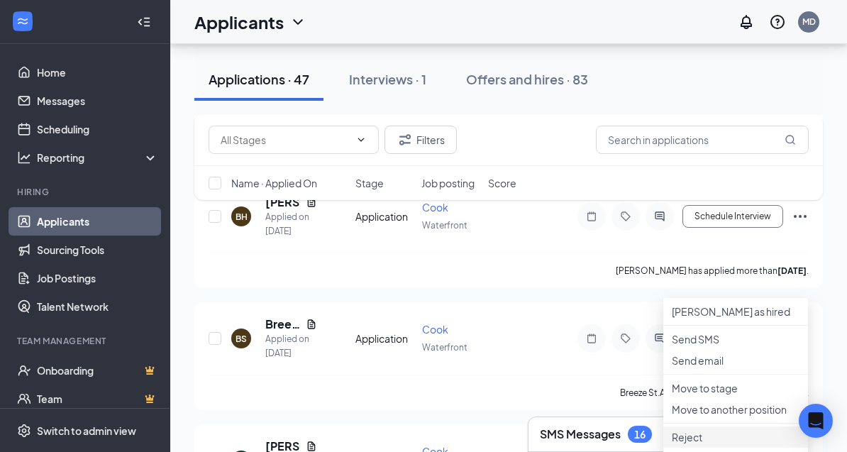
scroll to position [5294, 0]
click at [720, 443] on p "Reject" at bounding box center [736, 436] width 128 height 14
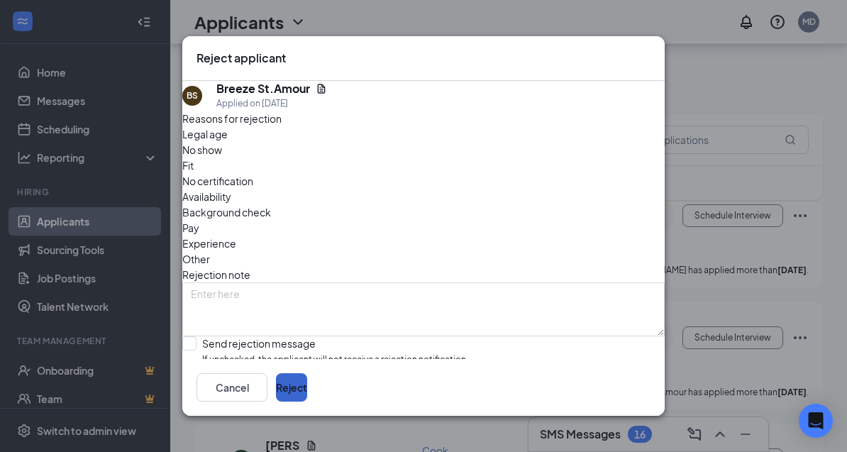
click at [307, 402] on button "Reject" at bounding box center [291, 387] width 31 height 28
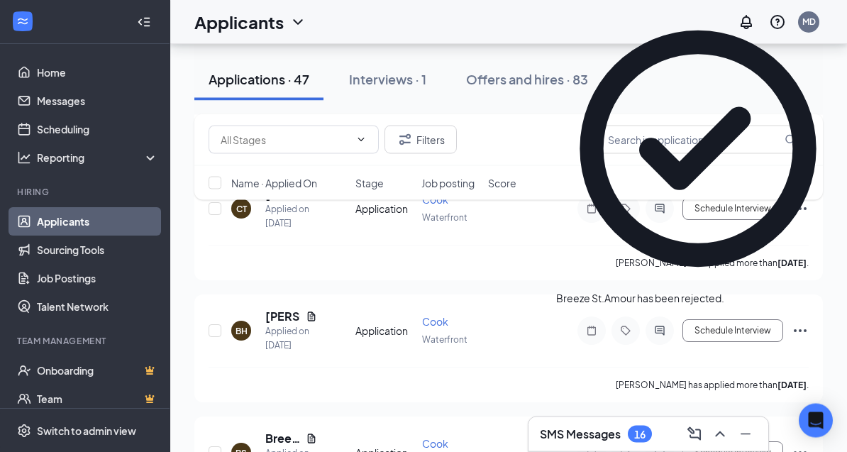
scroll to position [5179, 0]
click at [283, 309] on h5 "[PERSON_NAME]" at bounding box center [282, 317] width 35 height 16
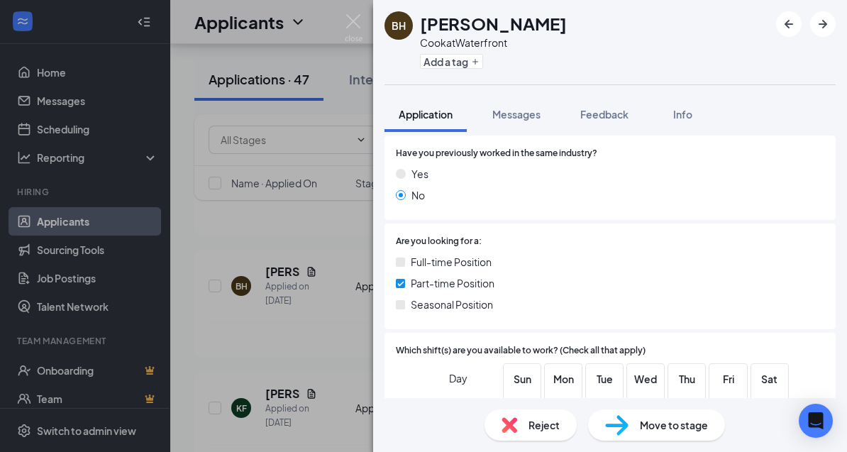
scroll to position [246, 0]
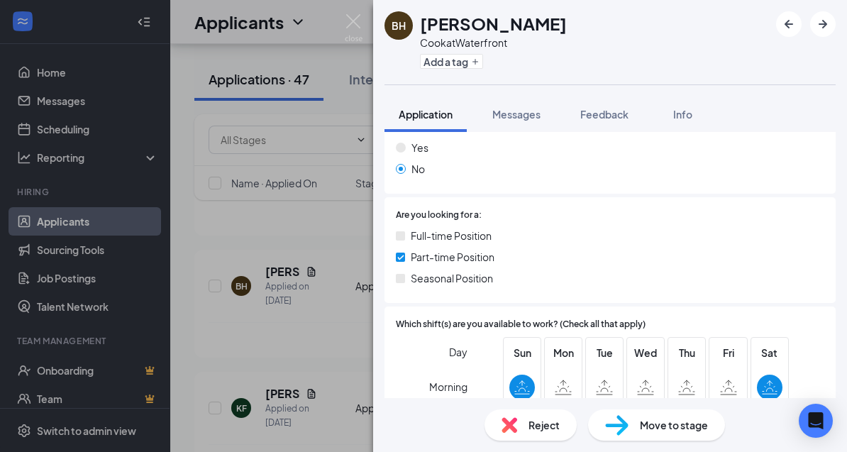
click at [280, 244] on div "BH [PERSON_NAME] at Waterfront Add a tag Application Messages Feedback Info Thi…" at bounding box center [423, 226] width 847 height 452
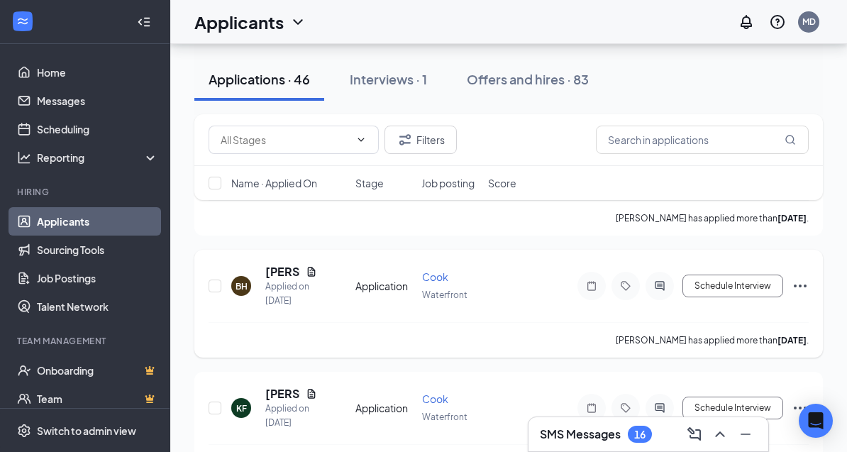
click at [797, 277] on icon "Ellipses" at bounding box center [800, 285] width 17 height 17
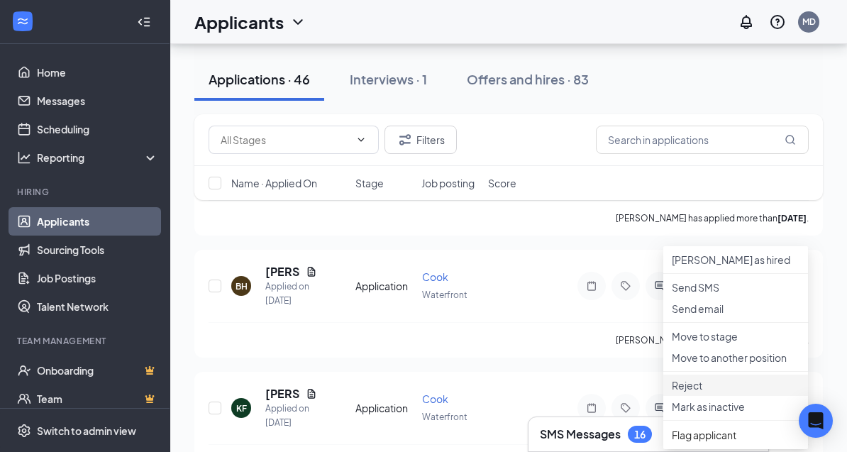
click at [705, 392] on p "Reject" at bounding box center [736, 385] width 128 height 14
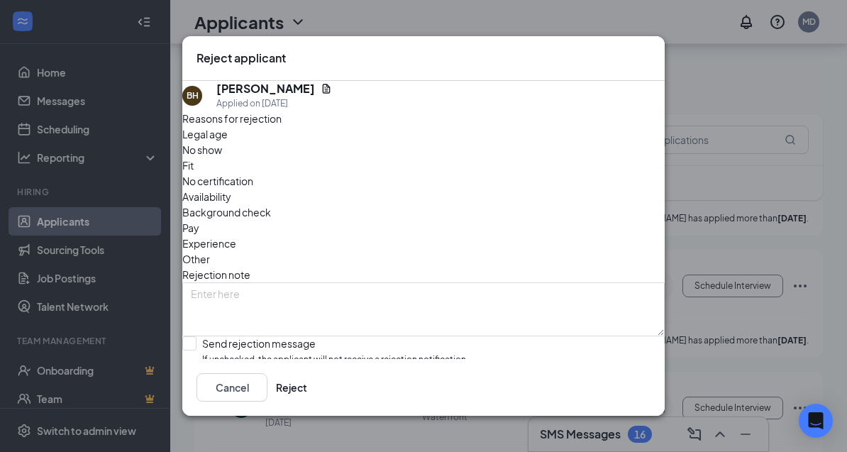
click at [231, 189] on span "Availability" at bounding box center [206, 197] width 49 height 16
click at [307, 402] on button "Reject" at bounding box center [291, 387] width 31 height 28
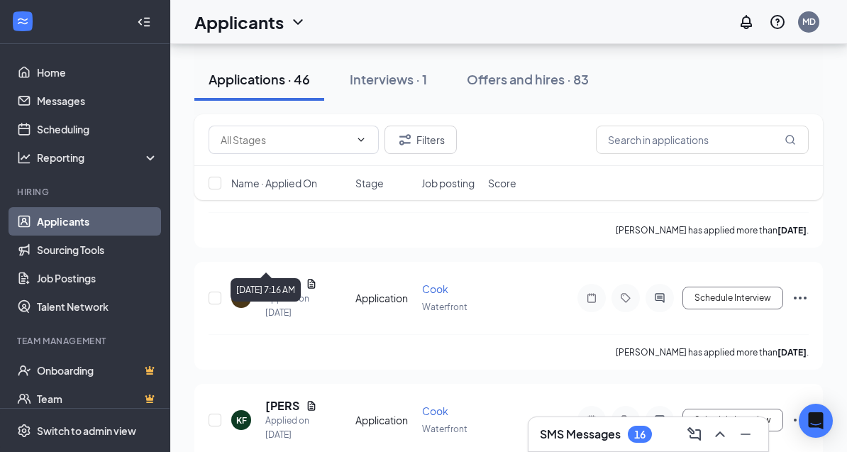
scroll to position [5083, 0]
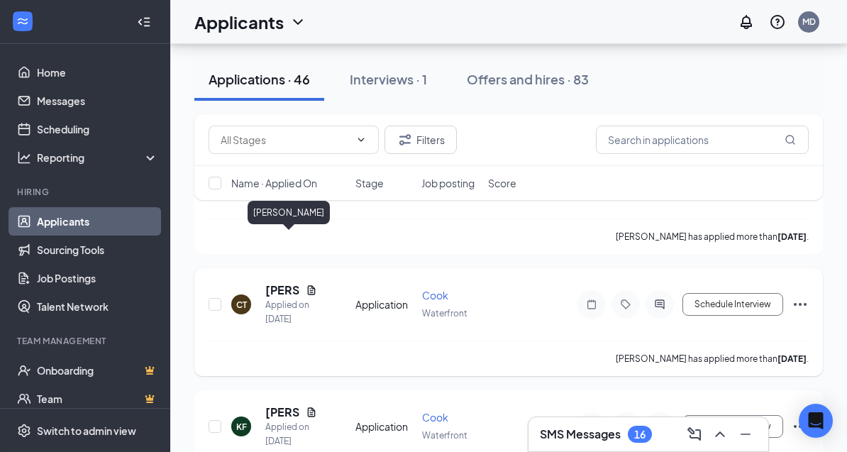
click at [273, 282] on h5 "[PERSON_NAME]" at bounding box center [282, 290] width 35 height 16
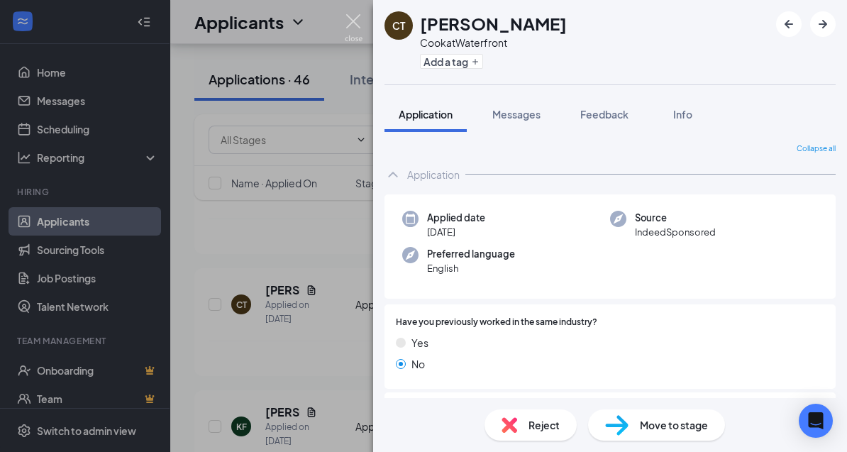
click at [353, 21] on img at bounding box center [354, 28] width 18 height 28
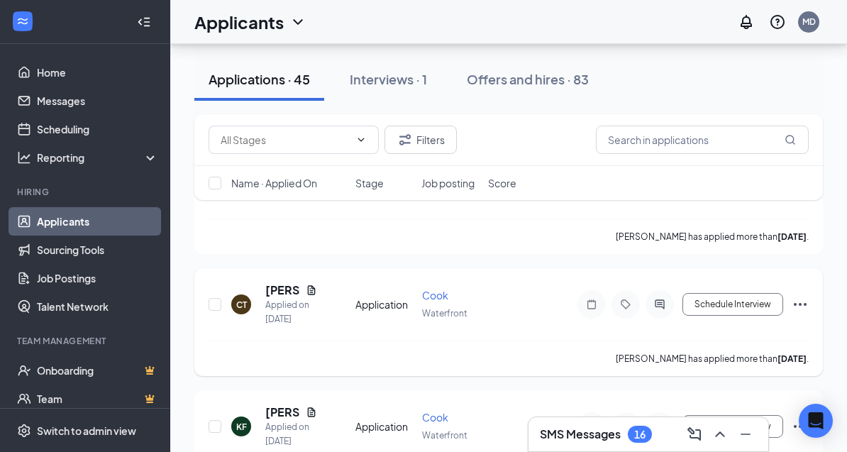
click at [314, 285] on icon "Document" at bounding box center [312, 289] width 8 height 9
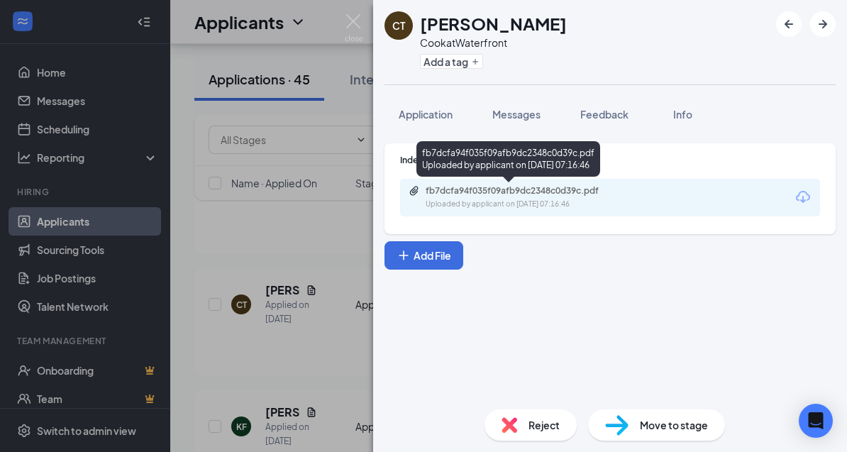
click at [466, 194] on div "fb7dcfa94f035f09afb9dc2348c0d39c.pdf" at bounding box center [525, 190] width 199 height 11
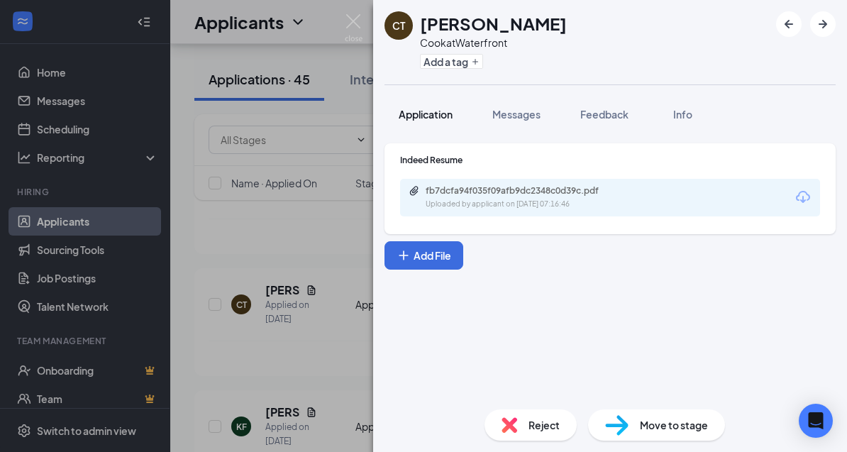
click at [421, 114] on span "Application" at bounding box center [426, 114] width 54 height 13
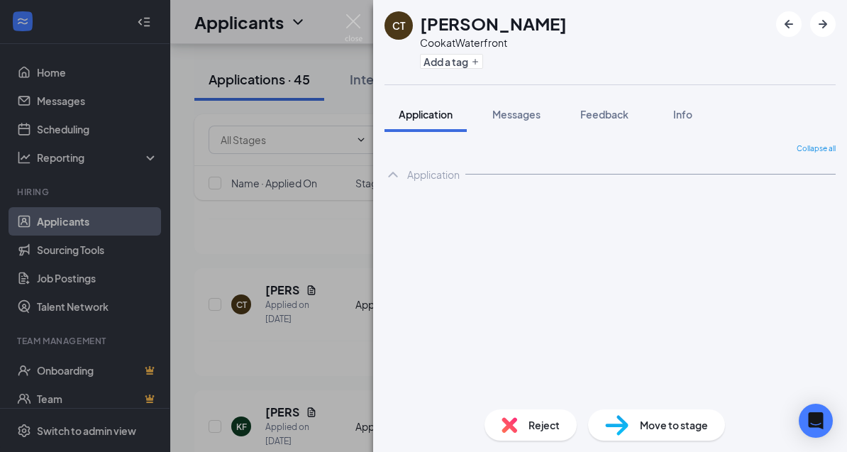
click at [294, 267] on div "CT [PERSON_NAME] at Waterfront Add a tag Application Messages Feedback Info Col…" at bounding box center [423, 226] width 847 height 452
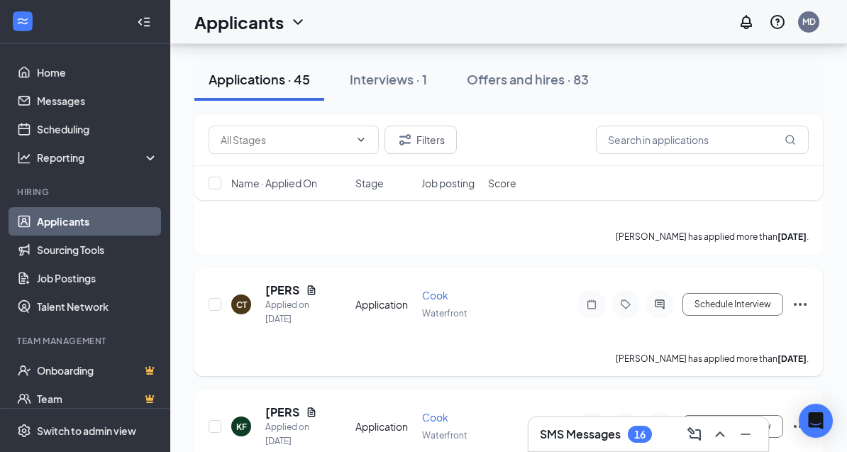
drag, startPoint x: 801, startPoint y: 253, endPoint x: 801, endPoint y: 239, distance: 14.2
click at [801, 303] on icon "Ellipses" at bounding box center [800, 304] width 13 height 3
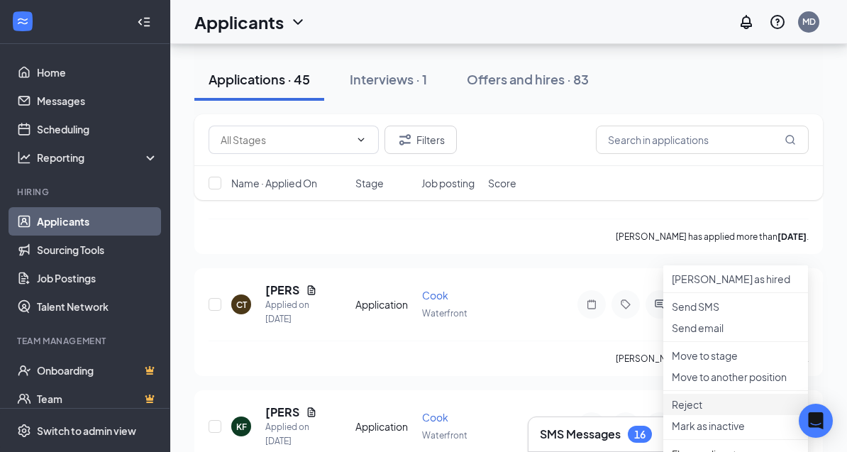
click at [711, 412] on p "Reject" at bounding box center [736, 404] width 128 height 14
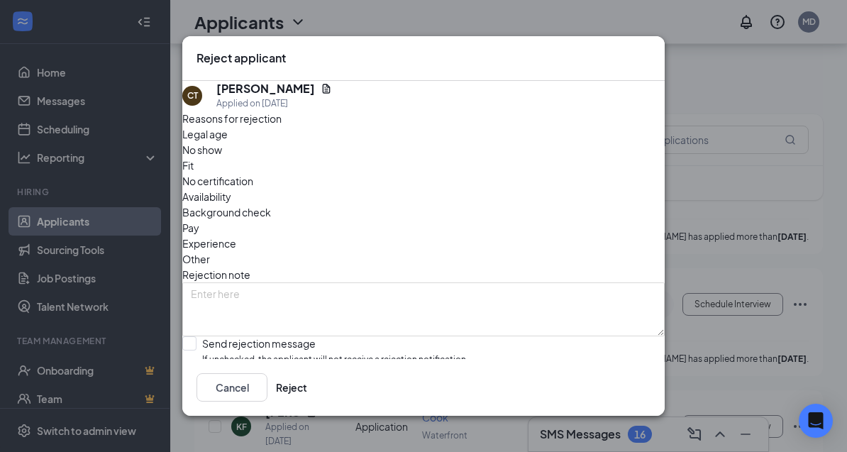
click at [385, 236] on div "Experience" at bounding box center [423, 244] width 482 height 16
click at [307, 402] on button "Reject" at bounding box center [291, 387] width 31 height 28
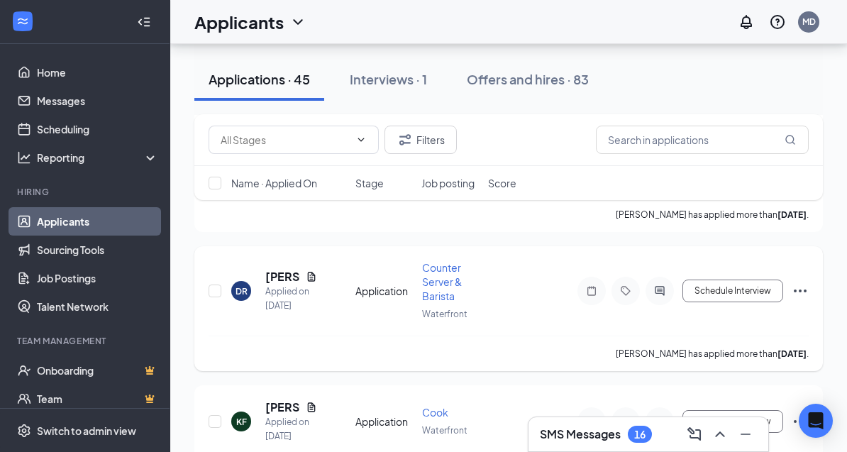
scroll to position [4956, 0]
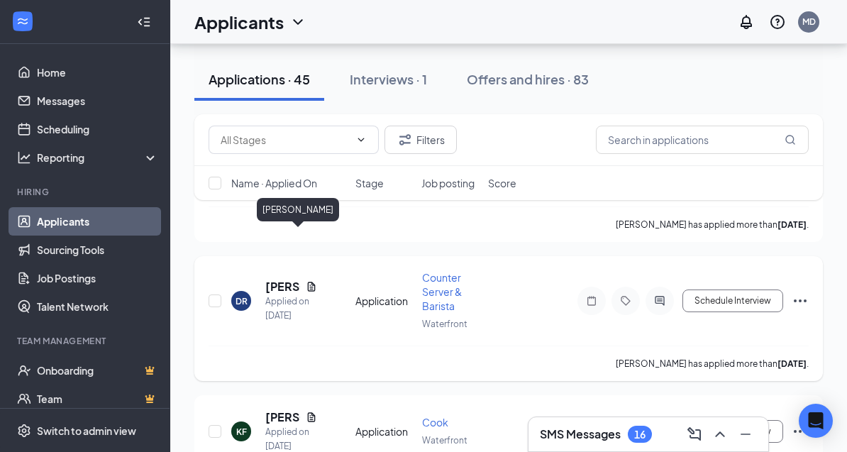
click at [275, 279] on h5 "[PERSON_NAME]" at bounding box center [282, 287] width 35 height 16
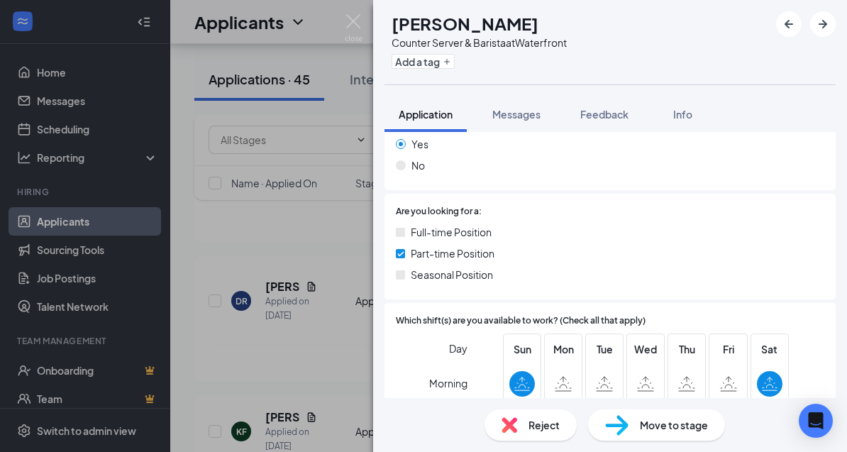
scroll to position [192, 0]
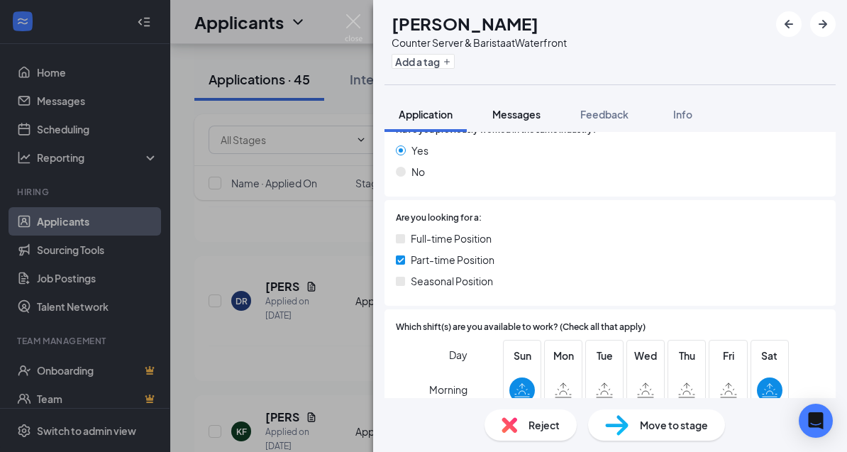
click at [520, 117] on span "Messages" at bounding box center [516, 114] width 48 height 13
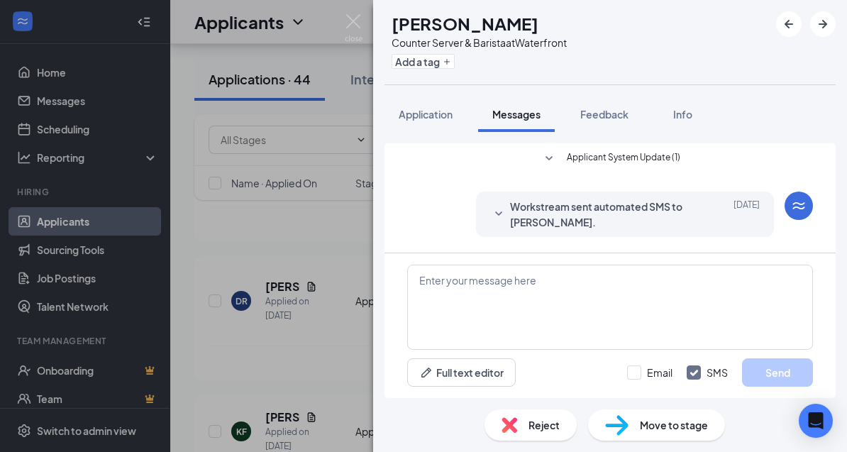
scroll to position [45, 0]
click at [450, 350] on textarea at bounding box center [610, 307] width 406 height 85
paste textarea "Good Morning! Thank you for your application, If you are still interested I wou…"
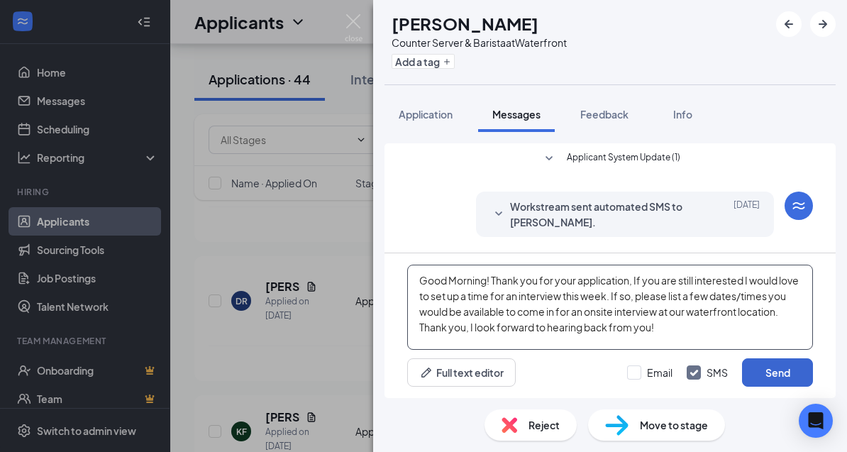
type textarea "Good Morning! Thank you for your application, If you are still interested I wou…"
click at [782, 387] on button "Send" at bounding box center [777, 372] width 71 height 28
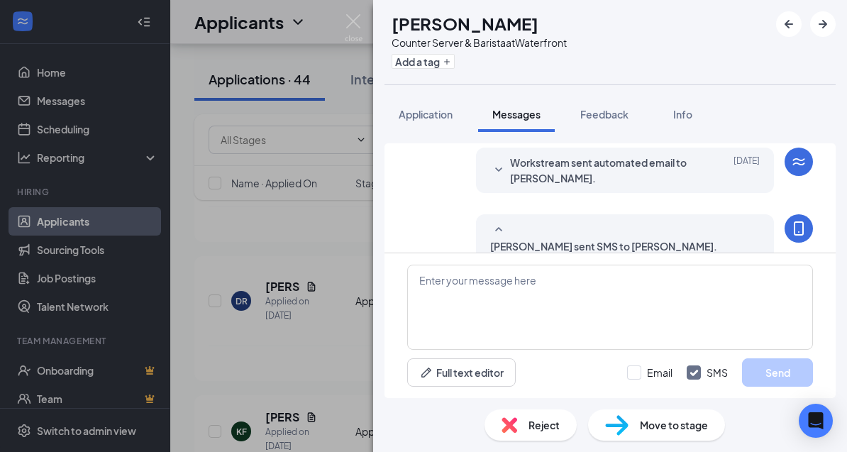
scroll to position [2, 0]
click at [442, 114] on span "Application" at bounding box center [426, 114] width 54 height 13
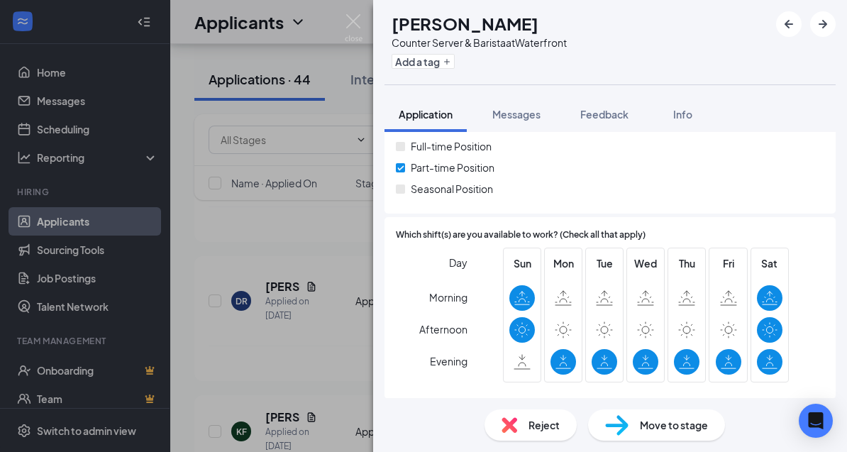
scroll to position [261, 0]
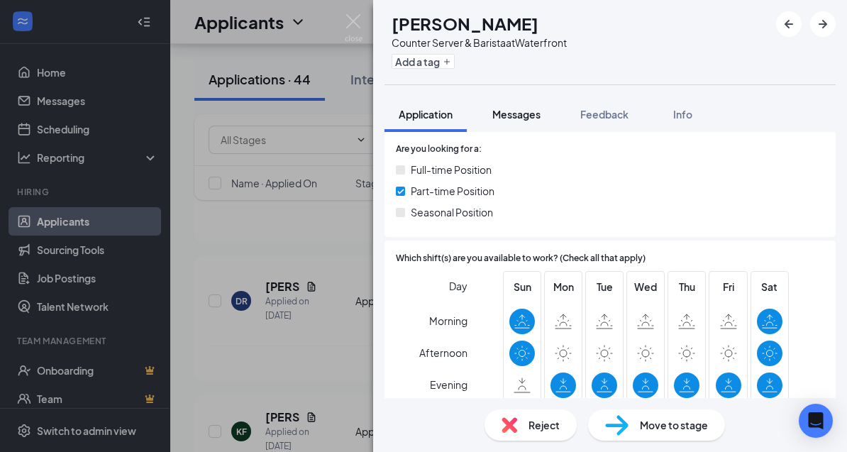
click at [519, 108] on span "Messages" at bounding box center [516, 114] width 48 height 13
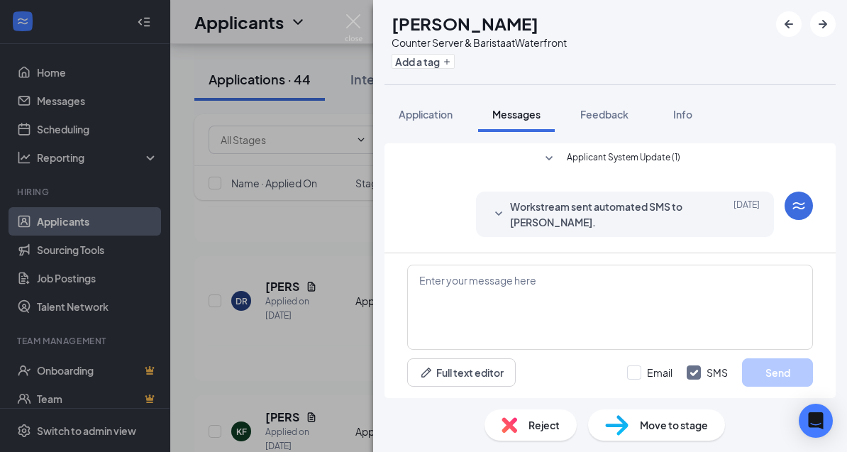
scroll to position [45, 0]
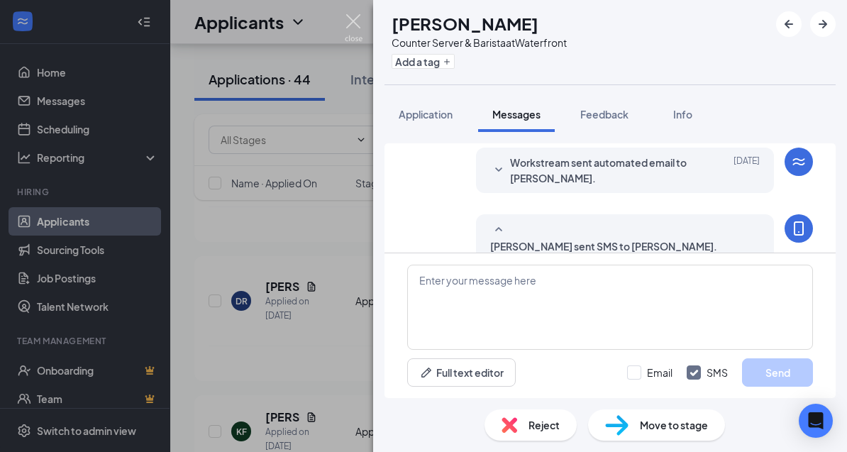
click at [350, 25] on img at bounding box center [354, 28] width 18 height 28
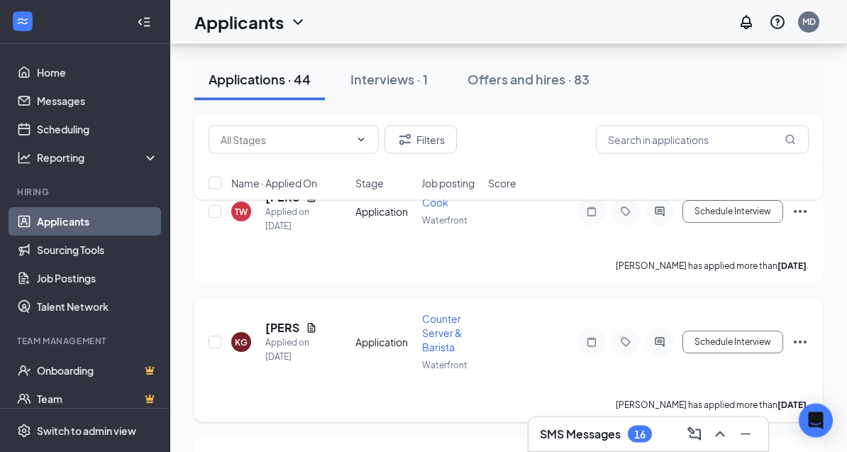
scroll to position [4775, 0]
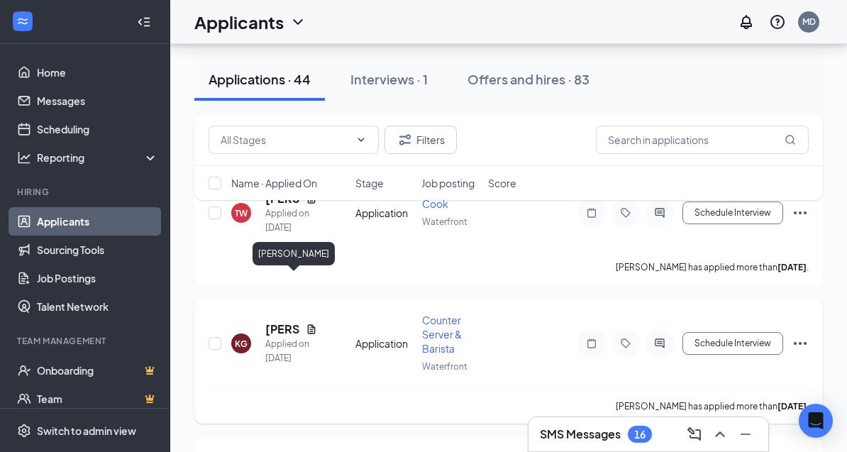
click at [282, 321] on h5 "[PERSON_NAME]" at bounding box center [282, 329] width 35 height 16
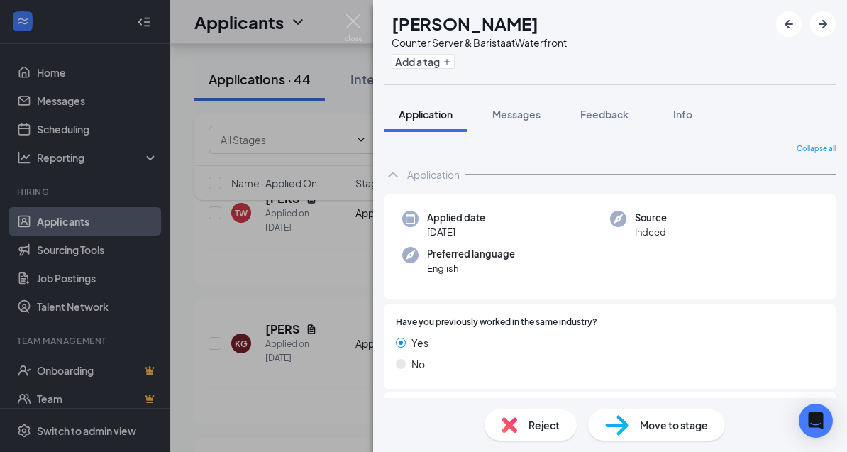
click at [255, 298] on div "KG [PERSON_NAME] Counter Server & Barista at Waterfront Add a tag Application M…" at bounding box center [423, 226] width 847 height 452
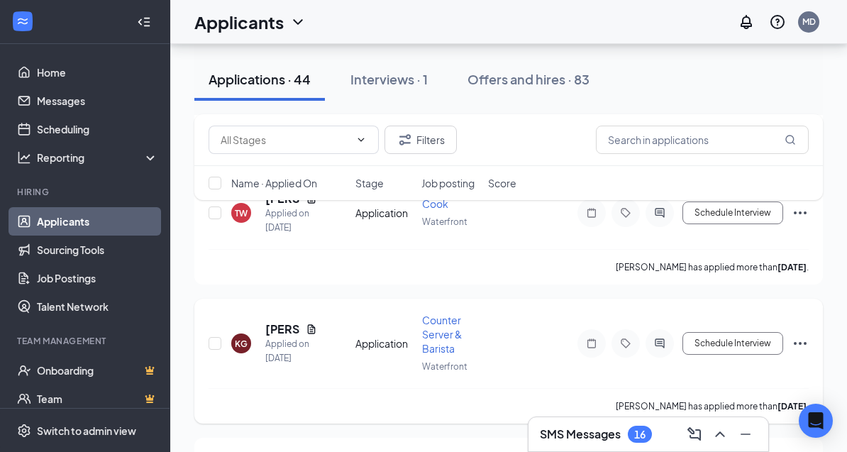
click at [310, 324] on icon "Document" at bounding box center [311, 329] width 11 height 11
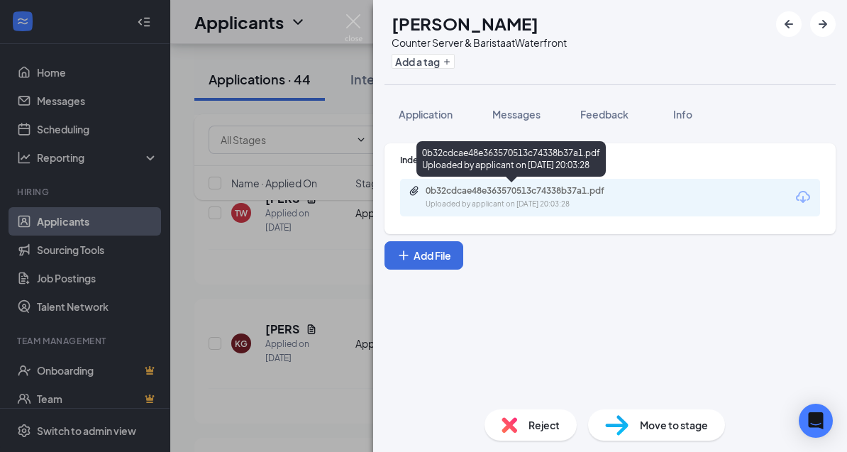
click at [485, 181] on div "0b32cdcae48e363570513c74338b37a1.pdf Uploaded by applicant on [DATE] 20:03:28" at bounding box center [510, 161] width 189 height 41
click at [480, 195] on div "0b32cdcae48e363570513c74338b37a1.pdf" at bounding box center [525, 190] width 199 height 11
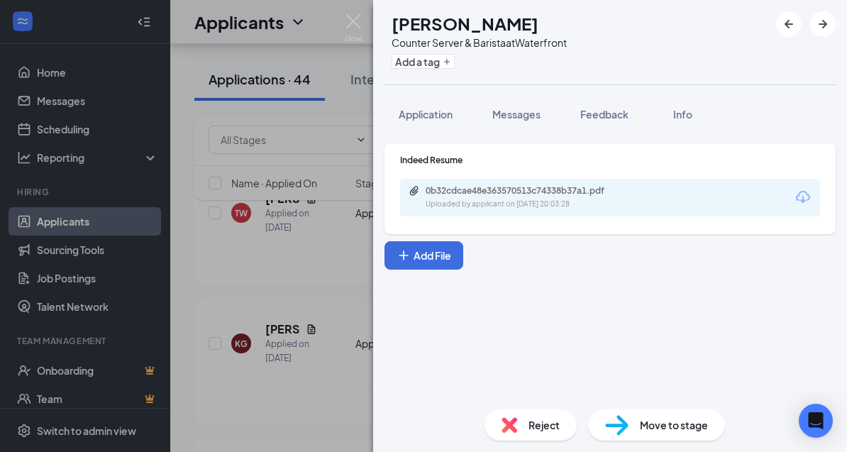
click at [226, 273] on div "KG [PERSON_NAME] Counter Server & Barista at Waterfront Add a tag Application M…" at bounding box center [423, 226] width 847 height 452
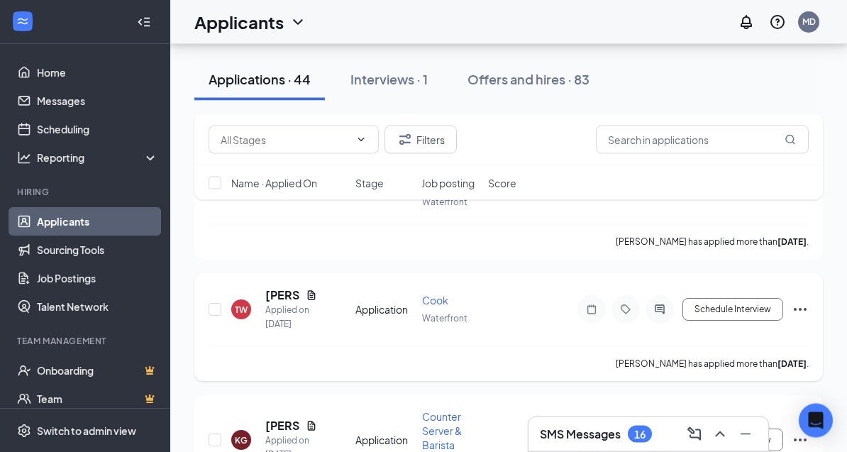
scroll to position [4663, 0]
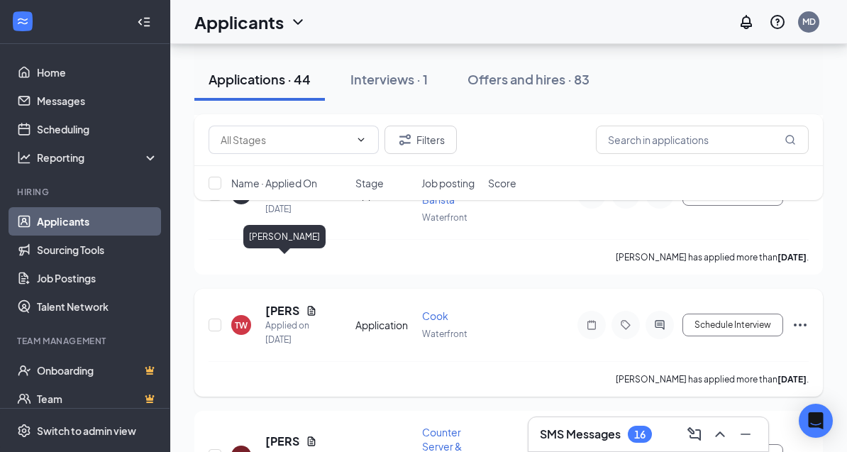
click at [285, 303] on h5 "[PERSON_NAME]" at bounding box center [282, 311] width 35 height 16
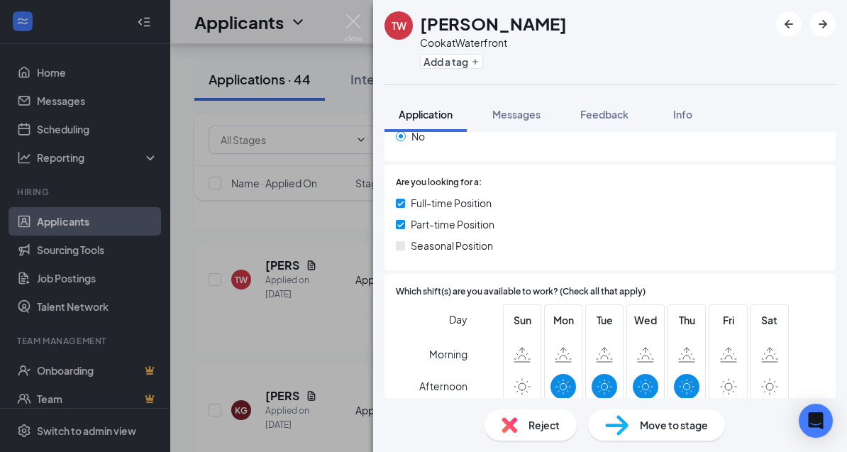
scroll to position [159, 0]
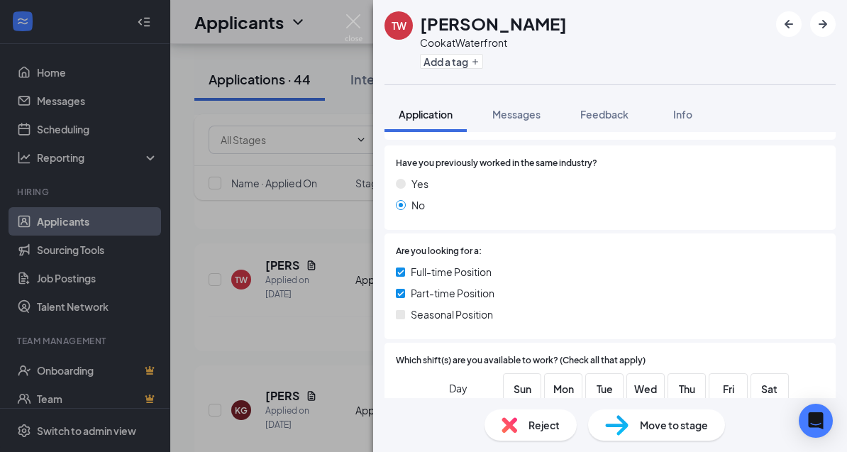
click at [306, 270] on div "TW [PERSON_NAME] at Waterfront Add a tag Application Messages Feedback Info Col…" at bounding box center [423, 226] width 847 height 452
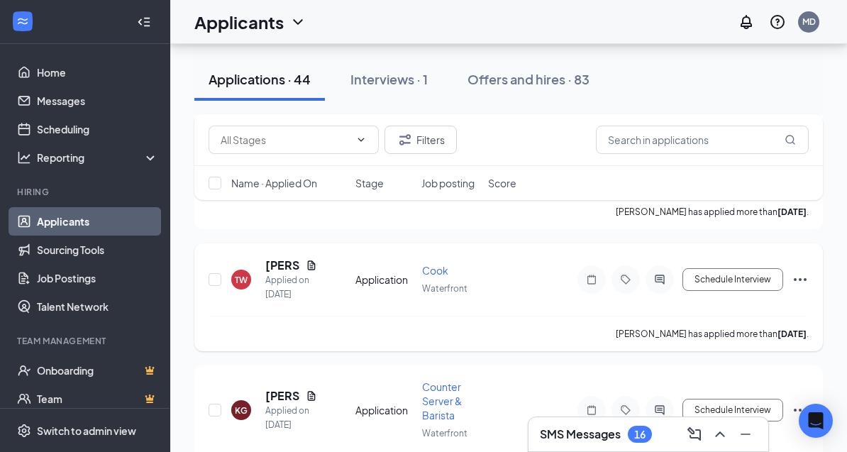
click at [807, 271] on icon "Ellipses" at bounding box center [800, 279] width 17 height 17
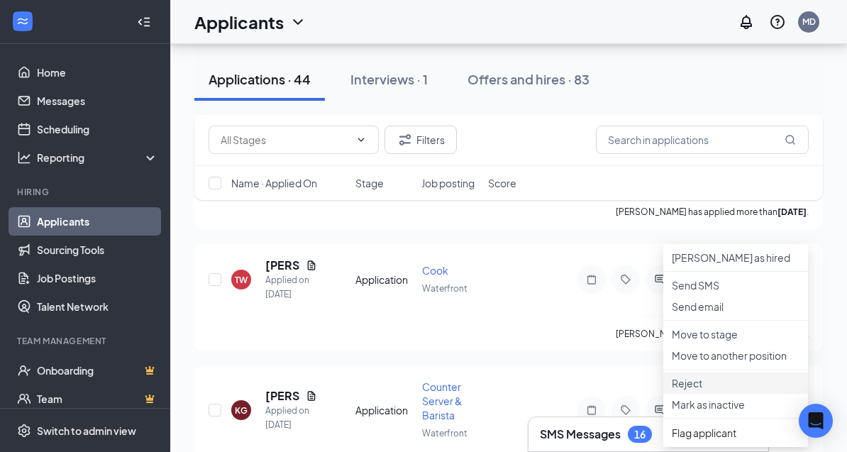
click at [710, 394] on li "Reject" at bounding box center [735, 382] width 145 height 21
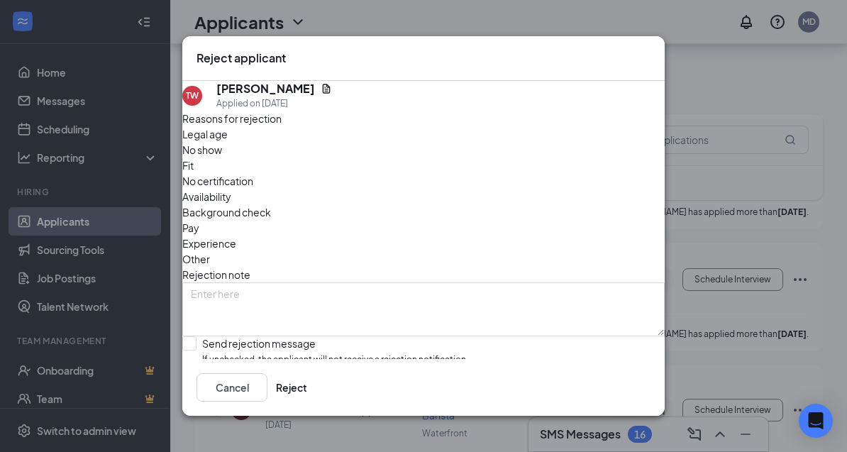
click at [231, 189] on span "Availability" at bounding box center [206, 197] width 49 height 16
click at [307, 402] on button "Reject" at bounding box center [291, 387] width 31 height 28
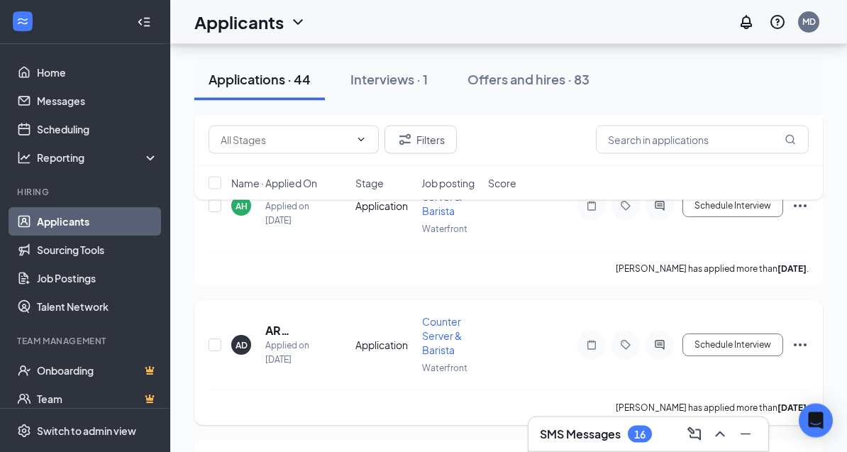
scroll to position [4512, 0]
click at [297, 323] on h5 "AR [PERSON_NAME]" at bounding box center [291, 331] width 52 height 16
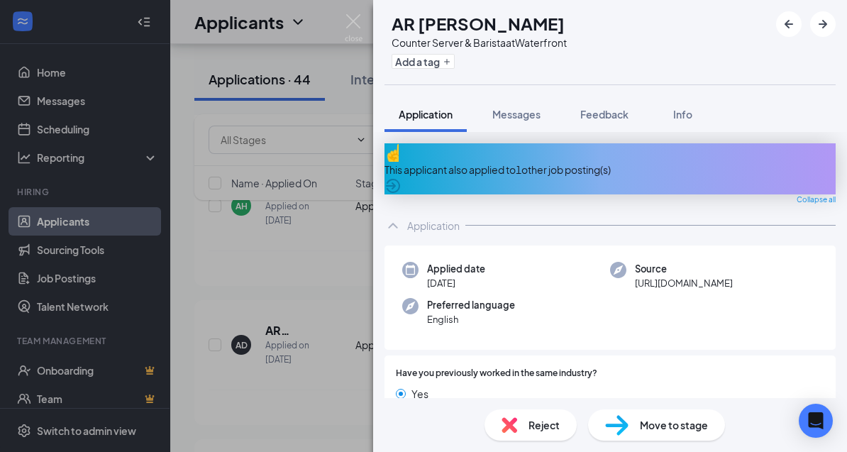
click at [328, 277] on div "AD AR [PERSON_NAME] Counter Server & Barista at Waterfront Add a tag Applicatio…" at bounding box center [423, 226] width 847 height 452
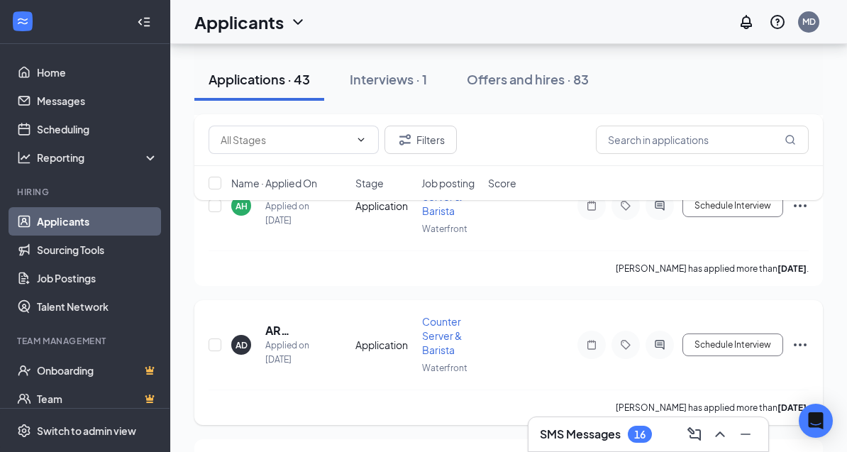
click at [797, 336] on icon "Ellipses" at bounding box center [800, 344] width 17 height 17
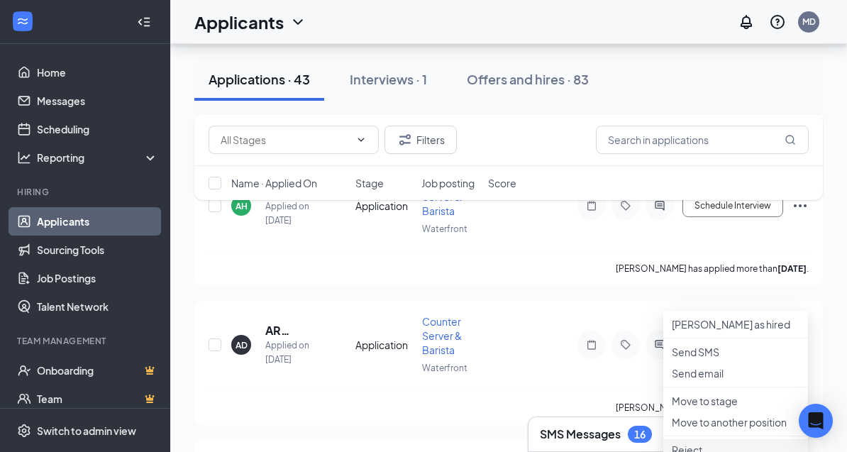
click at [725, 457] on p "Reject" at bounding box center [736, 450] width 128 height 14
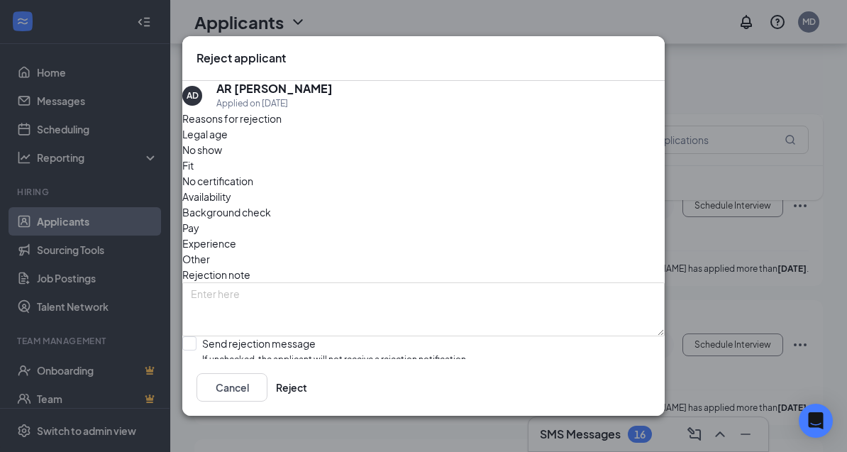
click at [210, 251] on span "Other" at bounding box center [196, 259] width 28 height 16
click at [307, 402] on button "Reject" at bounding box center [291, 387] width 31 height 28
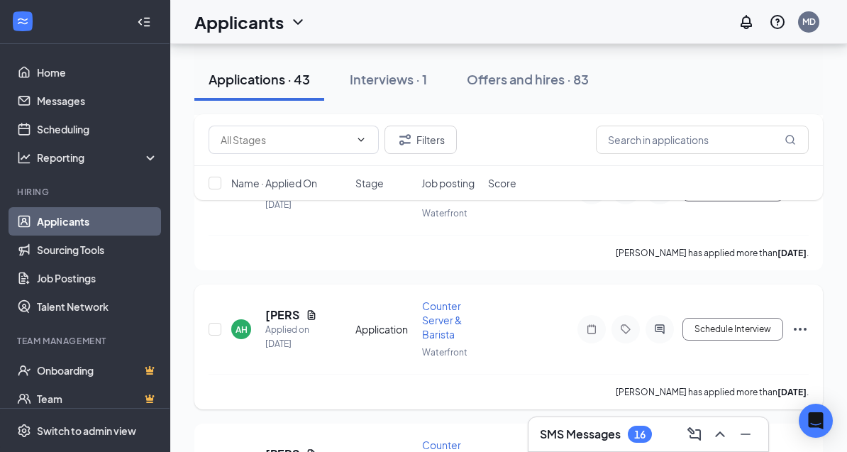
scroll to position [4386, 0]
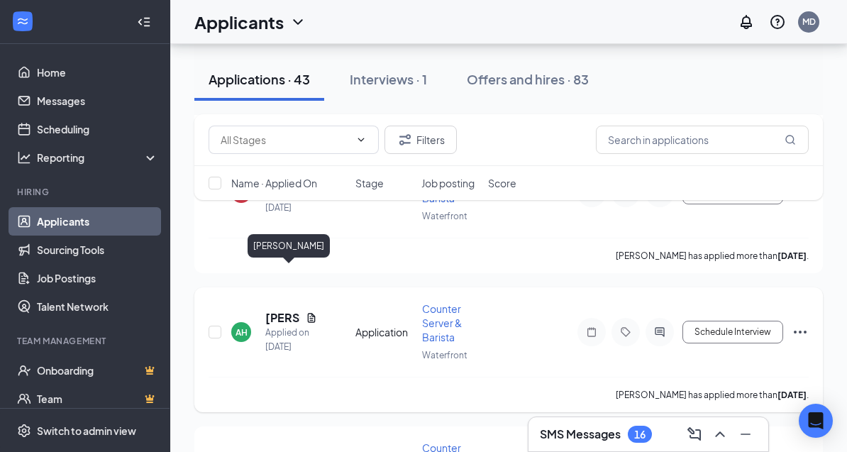
click at [283, 310] on h5 "[PERSON_NAME]" at bounding box center [282, 318] width 35 height 16
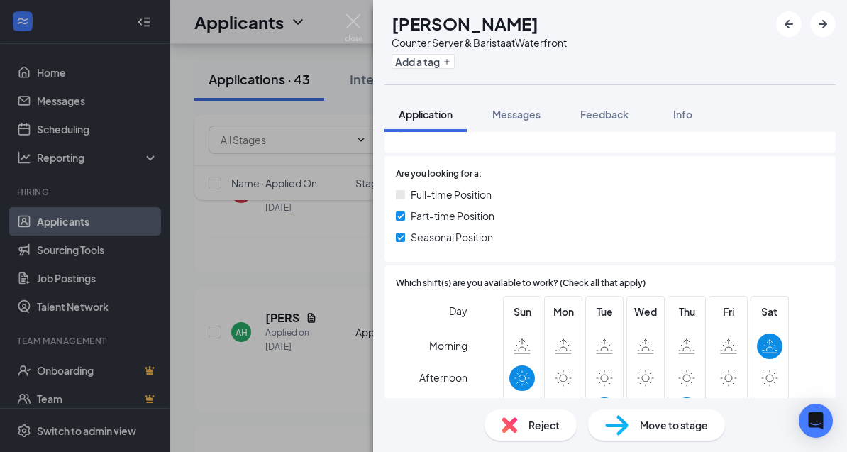
scroll to position [237, 0]
click at [336, 276] on div "AH [PERSON_NAME] Counter Server & Barista at Waterfront Add a tag Application M…" at bounding box center [423, 226] width 847 height 452
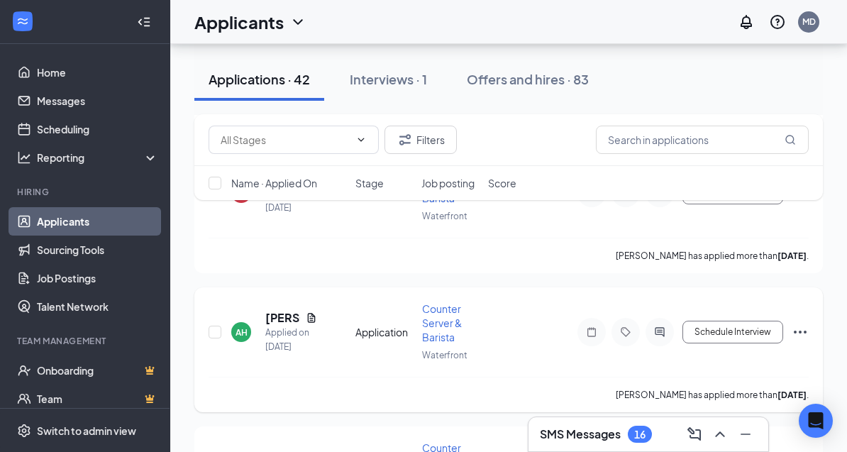
click at [795, 331] on icon "Ellipses" at bounding box center [800, 332] width 13 height 3
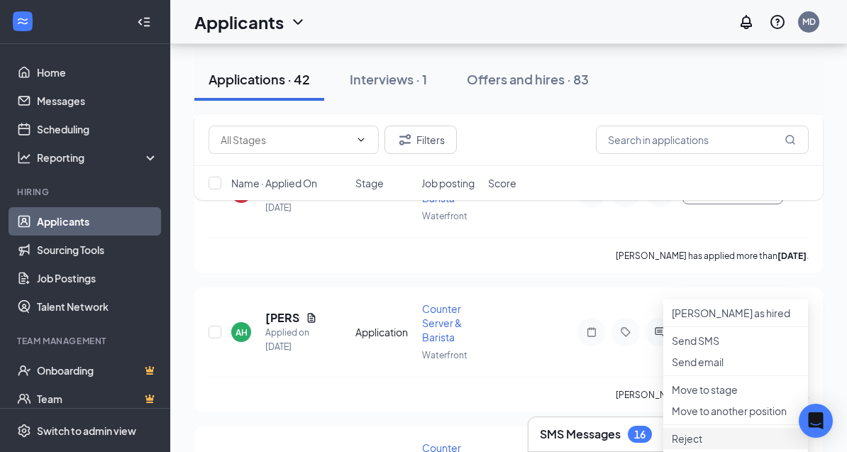
click at [695, 446] on p "Reject" at bounding box center [736, 438] width 128 height 14
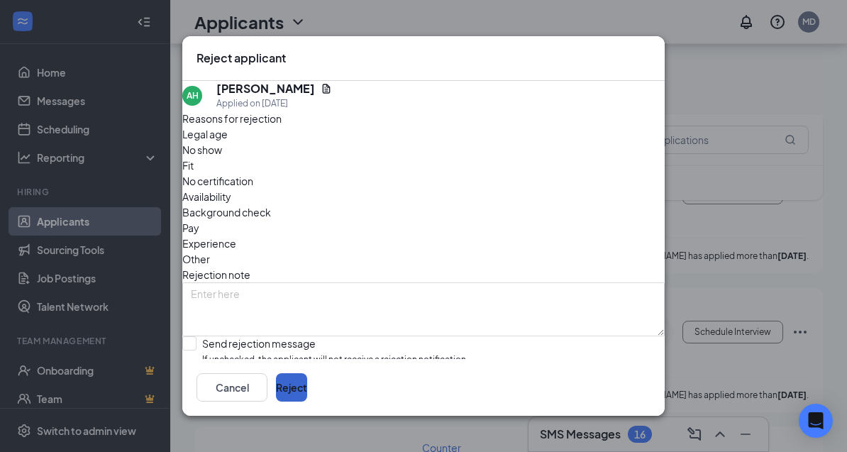
click at [307, 402] on button "Reject" at bounding box center [291, 387] width 31 height 28
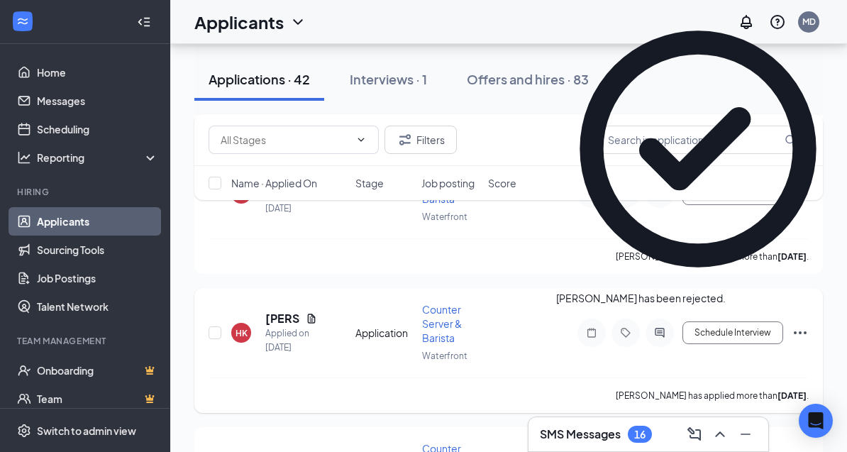
scroll to position [4229, 0]
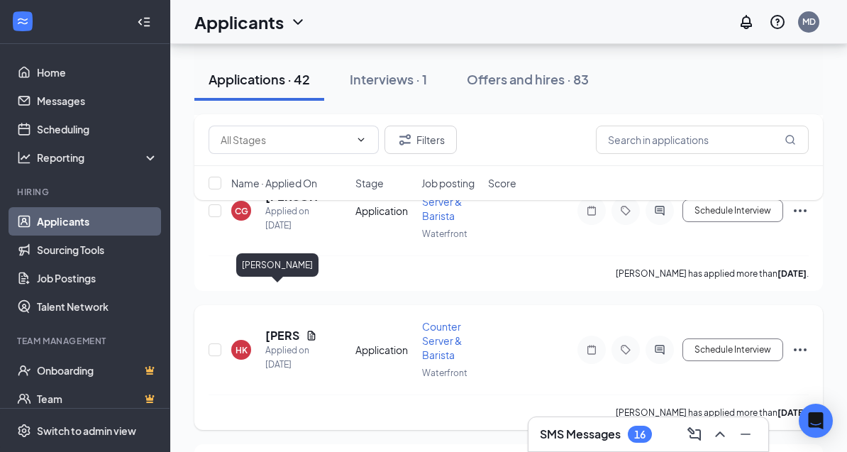
click at [281, 328] on h5 "[PERSON_NAME]" at bounding box center [282, 336] width 35 height 16
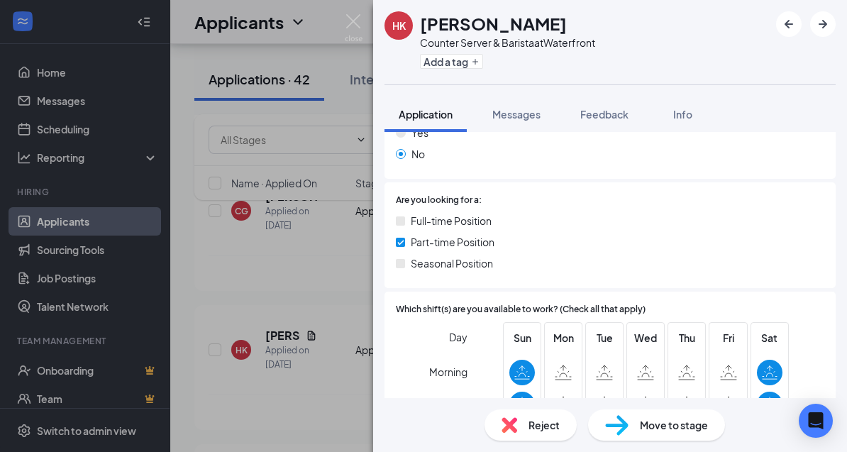
scroll to position [211, 0]
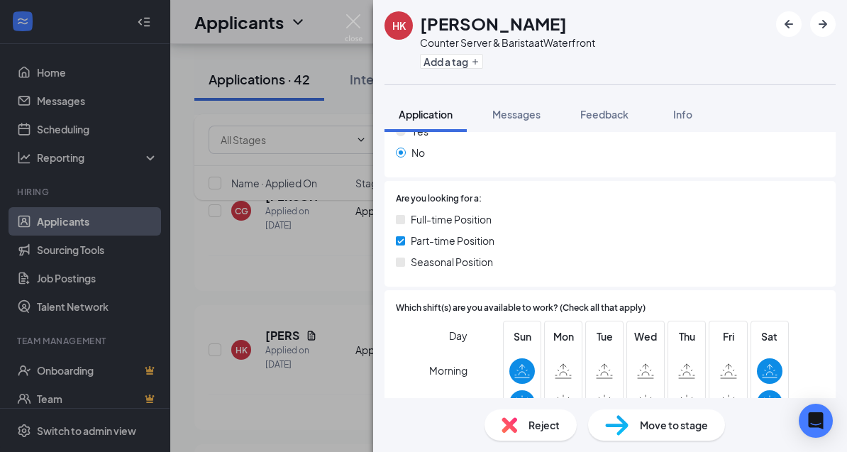
click at [320, 269] on div "HK [PERSON_NAME] Counter Server & Barista at Waterfront Add a tag Application M…" at bounding box center [423, 226] width 847 height 452
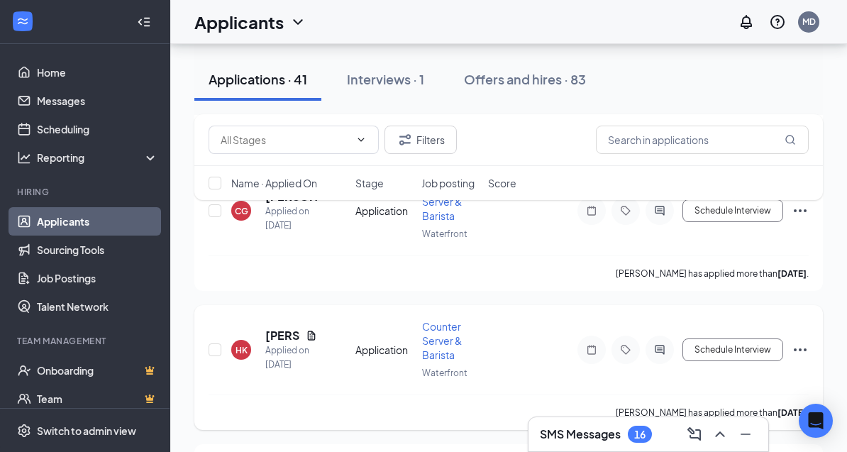
click at [802, 341] on icon "Ellipses" at bounding box center [800, 349] width 17 height 17
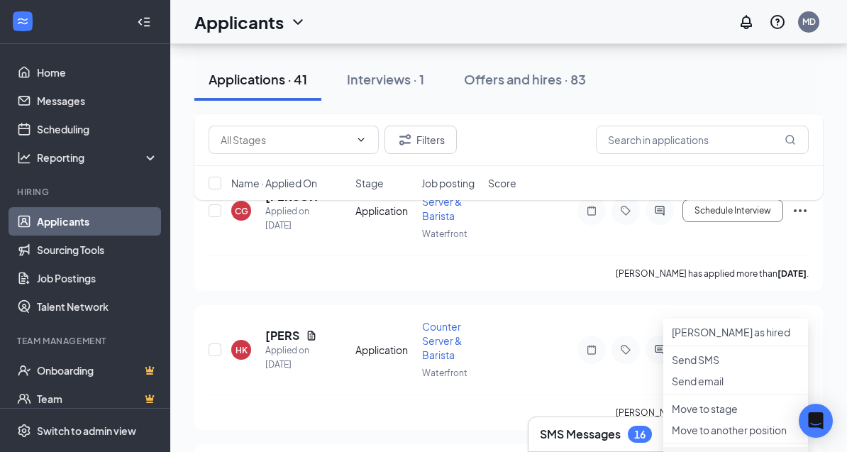
click at [698, 465] on p "Reject" at bounding box center [736, 458] width 128 height 14
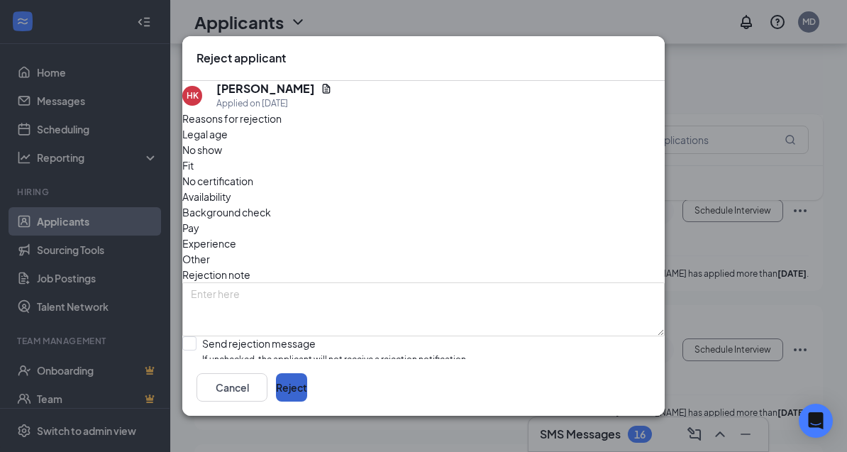
click at [307, 402] on button "Reject" at bounding box center [291, 387] width 31 height 28
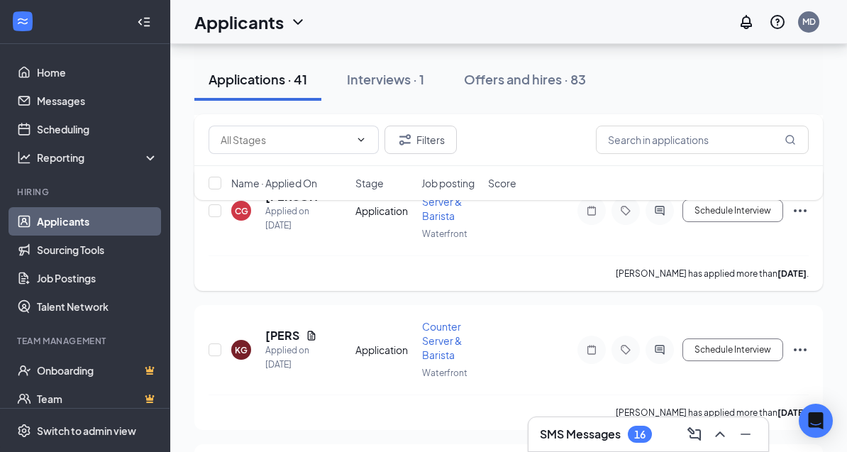
scroll to position [4126, 0]
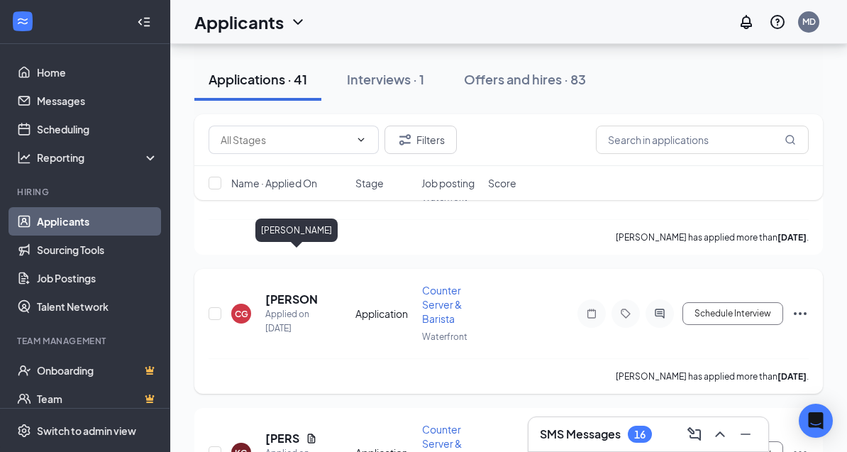
click at [283, 292] on h5 "[PERSON_NAME]" at bounding box center [291, 300] width 52 height 16
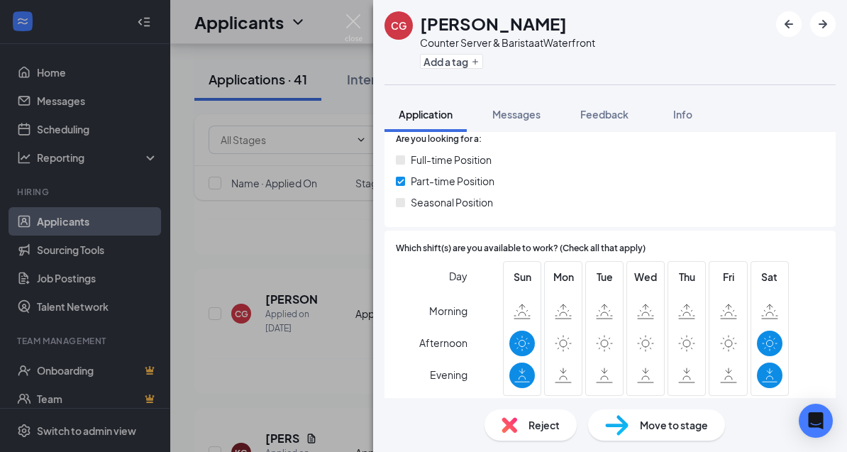
scroll to position [275, 0]
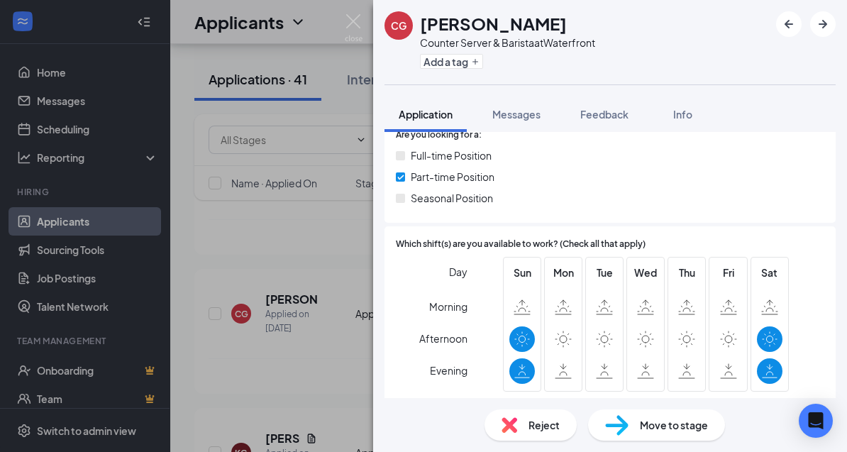
click at [346, 338] on div "CG Cailley [PERSON_NAME] Counter Server & Barista at Waterfront Add a tag Appli…" at bounding box center [423, 226] width 847 height 452
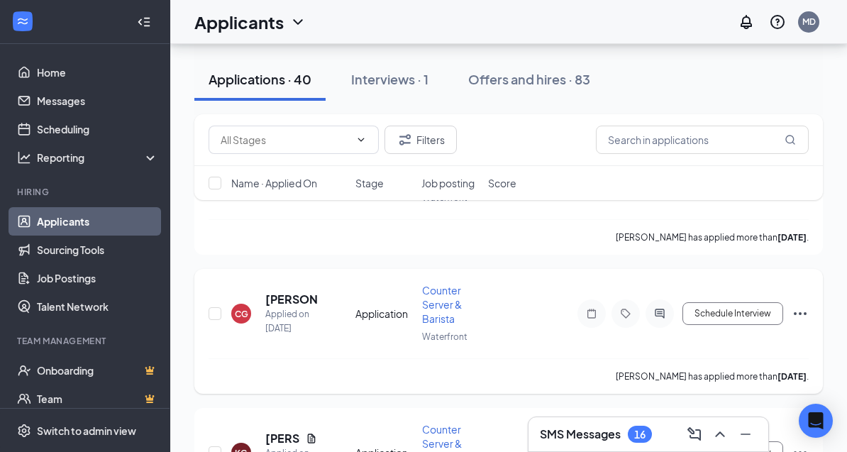
click at [800, 312] on icon "Ellipses" at bounding box center [800, 313] width 13 height 3
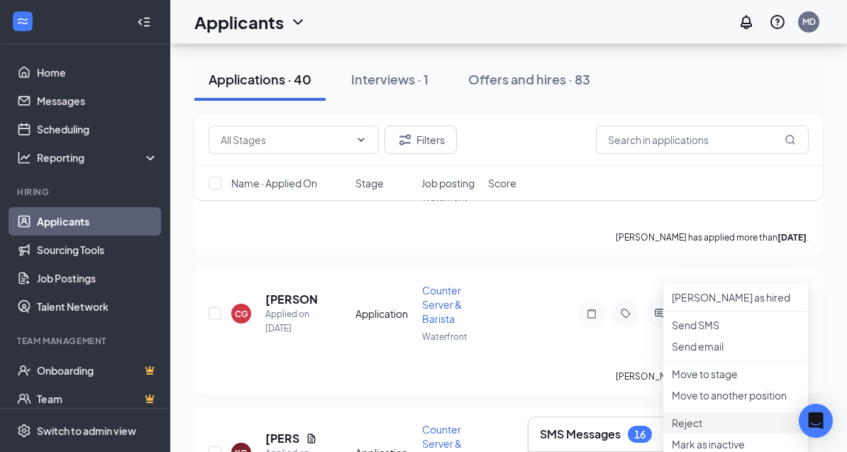
click at [709, 433] on li "Reject" at bounding box center [735, 422] width 145 height 21
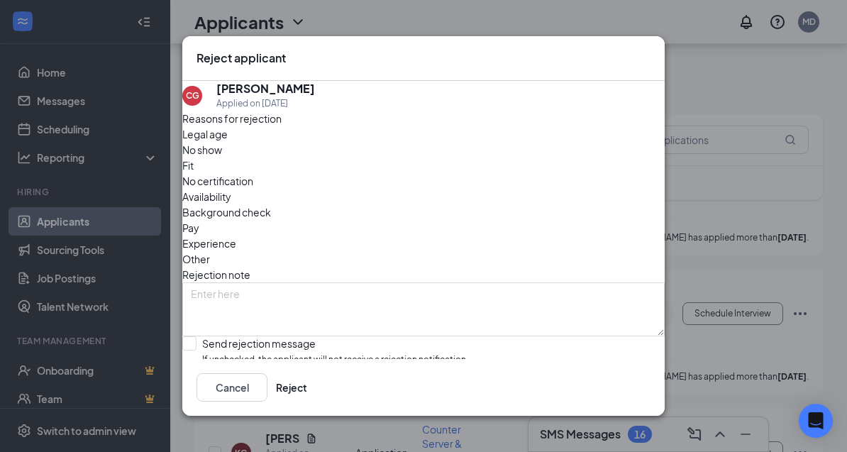
click at [231, 189] on span "Availability" at bounding box center [206, 197] width 49 height 16
click at [307, 402] on button "Reject" at bounding box center [291, 387] width 31 height 28
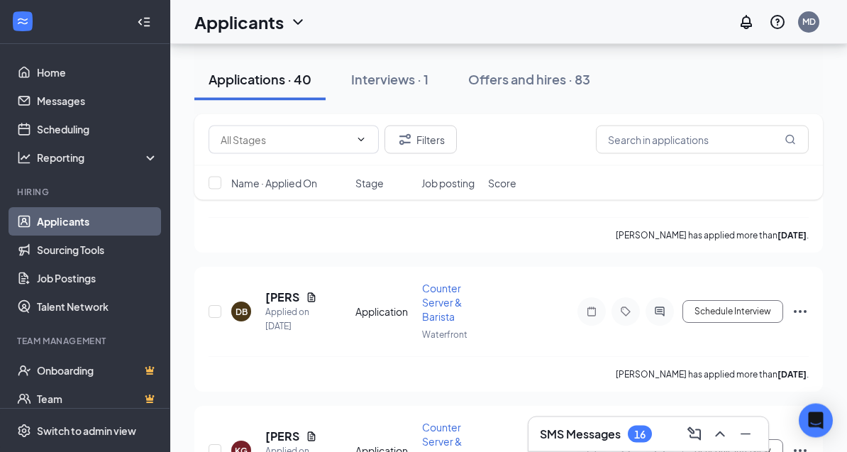
scroll to position [3988, 0]
click at [282, 291] on h5 "[PERSON_NAME]" at bounding box center [282, 299] width 35 height 16
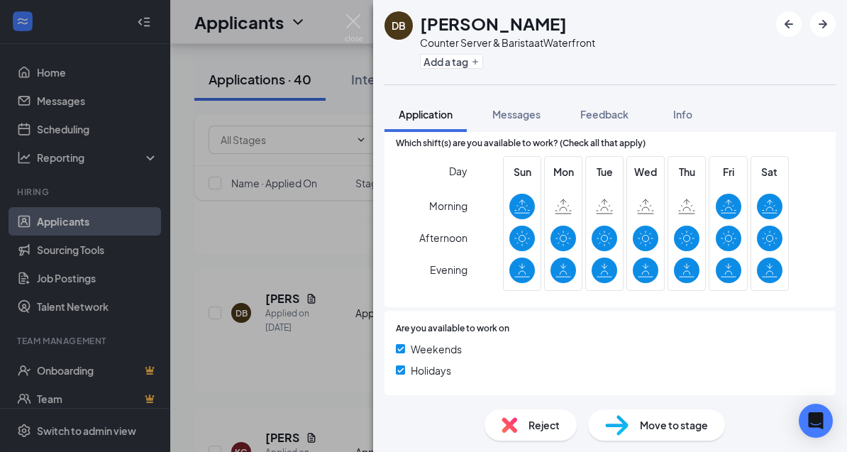
scroll to position [377, 0]
click at [521, 115] on span "Messages" at bounding box center [516, 114] width 48 height 13
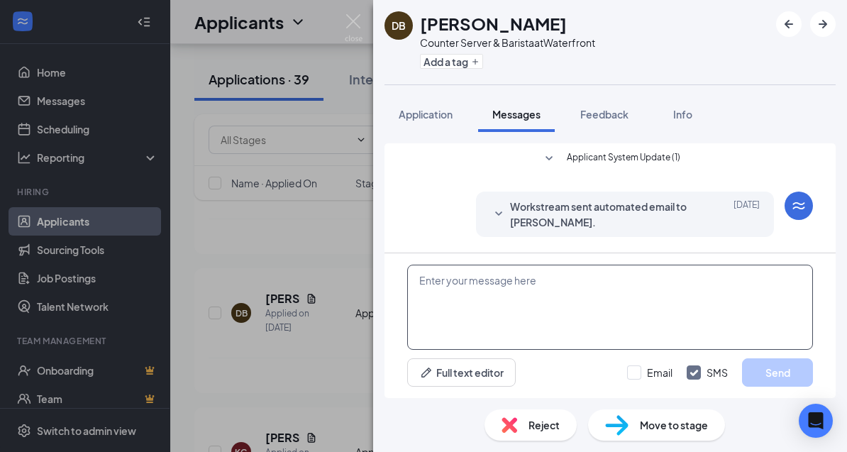
scroll to position [45, 0]
click at [506, 345] on textarea at bounding box center [610, 307] width 406 height 85
click at [528, 344] on textarea at bounding box center [610, 307] width 406 height 85
click at [438, 192] on div "Workstream sent automated email to [PERSON_NAME]. [DATE] Hi [PERSON_NAME], Than…" at bounding box center [610, 218] width 406 height 53
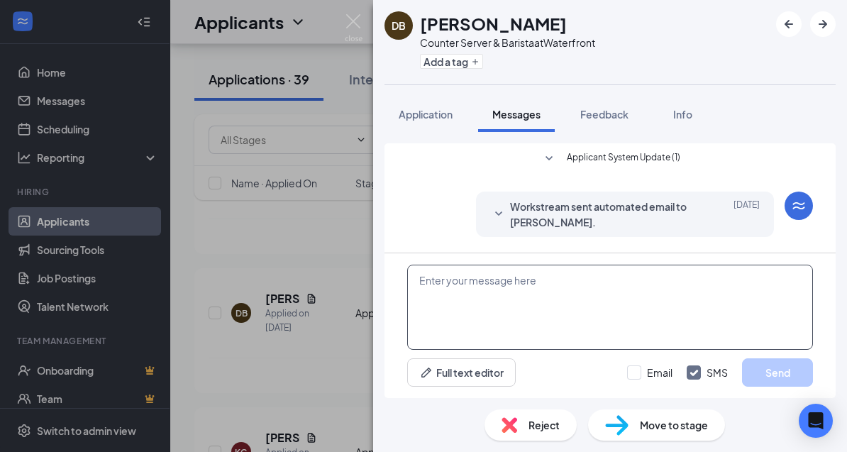
click at [485, 346] on textarea at bounding box center [610, 307] width 406 height 85
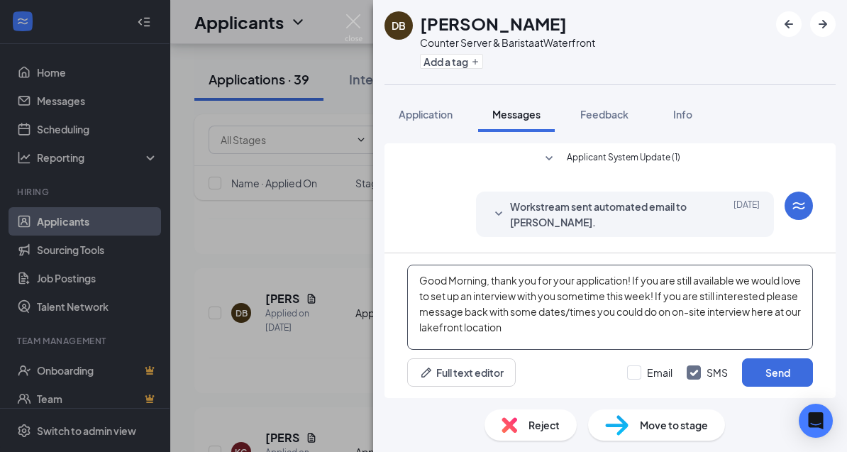
click at [700, 350] on textarea "Good Morning, thank you for your application! If you are still available we wou…" at bounding box center [610, 307] width 406 height 85
click at [685, 350] on textarea "Good Morning, thank you for your application! If you are still available we wou…" at bounding box center [610, 307] width 406 height 85
click at [670, 350] on textarea "Good Morning, thank you for your application! If you are still available we wou…" at bounding box center [610, 307] width 406 height 85
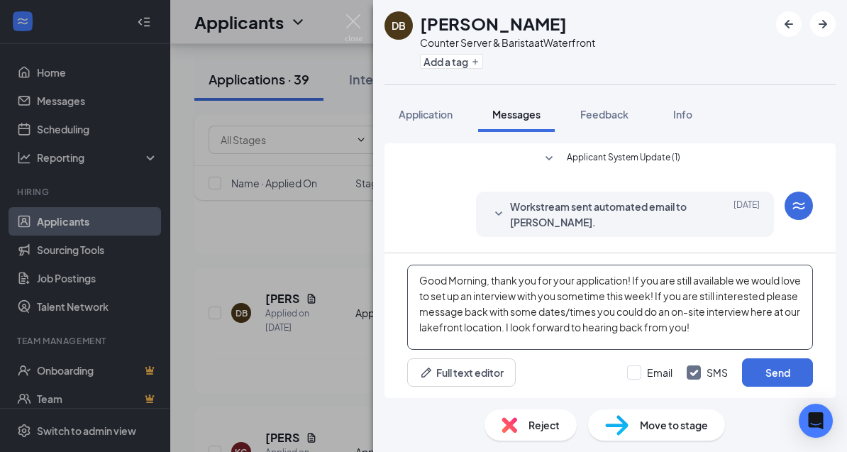
click at [764, 350] on textarea "Good Morning, thank you for your application! If you are still available we wou…" at bounding box center [610, 307] width 406 height 85
type textarea "Good Morning, thank you for your application! If you are still available we wou…"
click at [776, 387] on button "Send" at bounding box center [777, 372] width 71 height 28
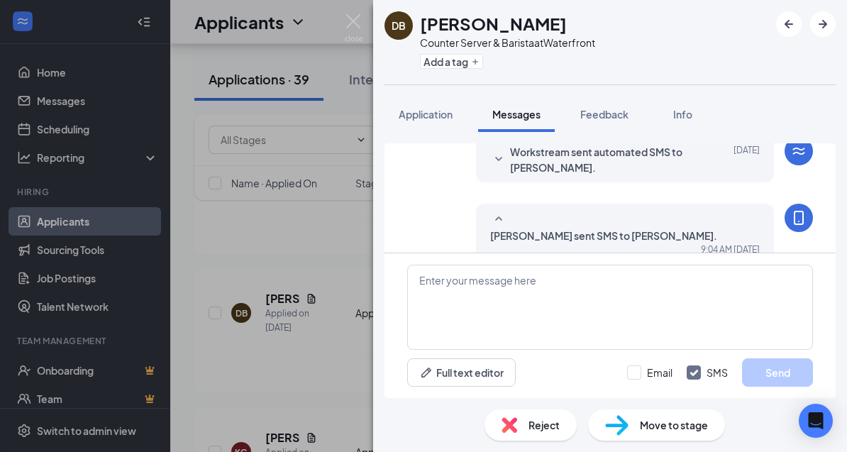
scroll to position [125, 0]
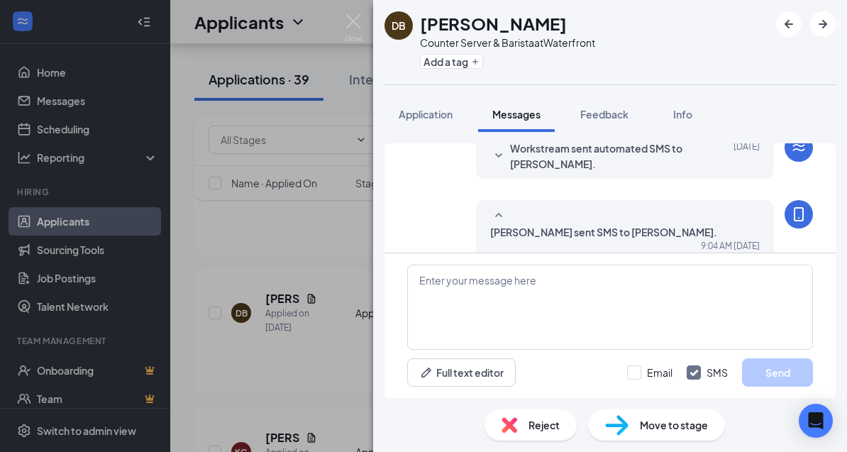
click at [299, 246] on div "DB [PERSON_NAME] Counter Server & Barista at Waterfront Add a tag Application M…" at bounding box center [423, 226] width 847 height 452
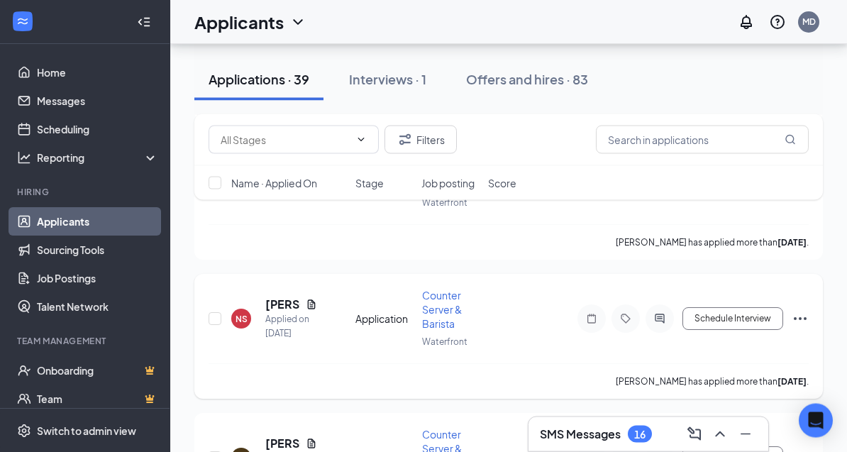
scroll to position [3844, 0]
click at [281, 296] on h5 "[PERSON_NAME]" at bounding box center [282, 304] width 35 height 16
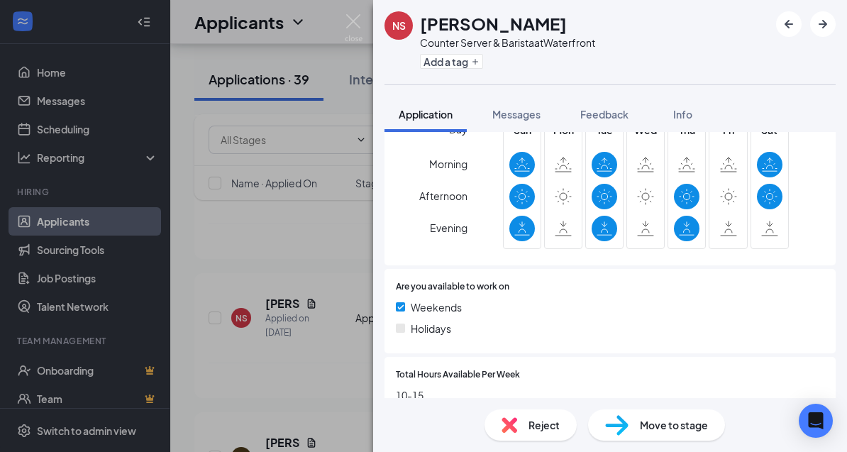
scroll to position [417, 0]
click at [357, 370] on div "NS [PERSON_NAME] Counter Server & Barista at Waterfront Add a tag Application M…" at bounding box center [423, 226] width 847 height 452
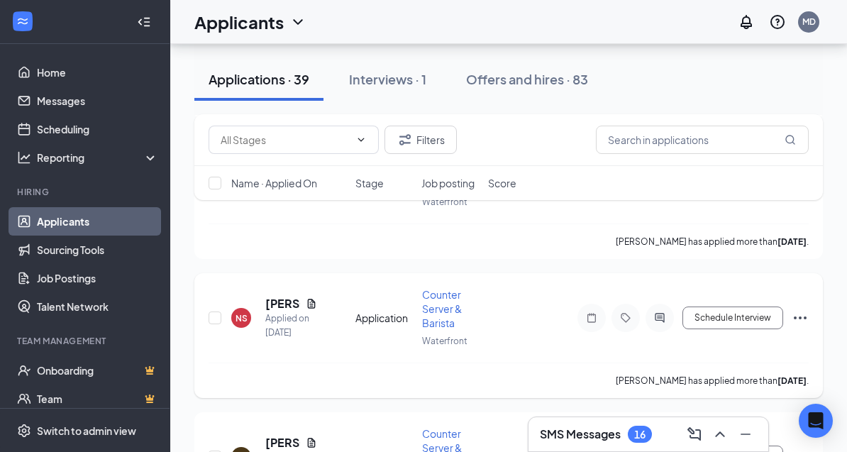
click at [800, 309] on icon "Ellipses" at bounding box center [800, 317] width 17 height 17
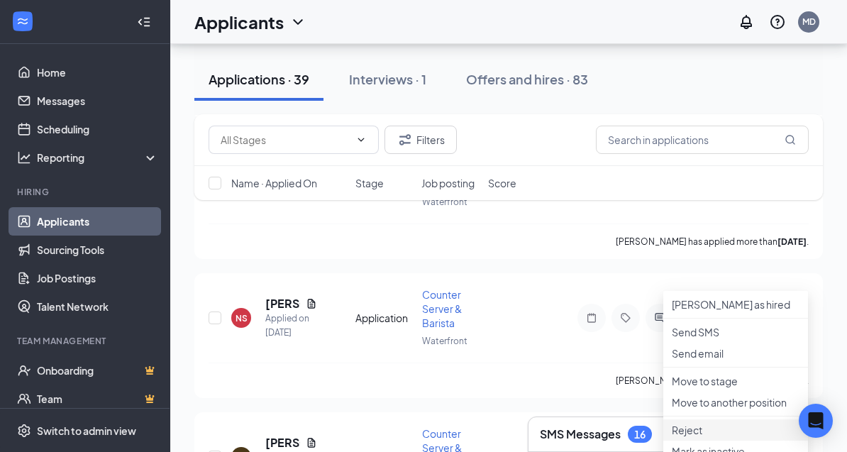
click at [705, 437] on p "Reject" at bounding box center [736, 430] width 128 height 14
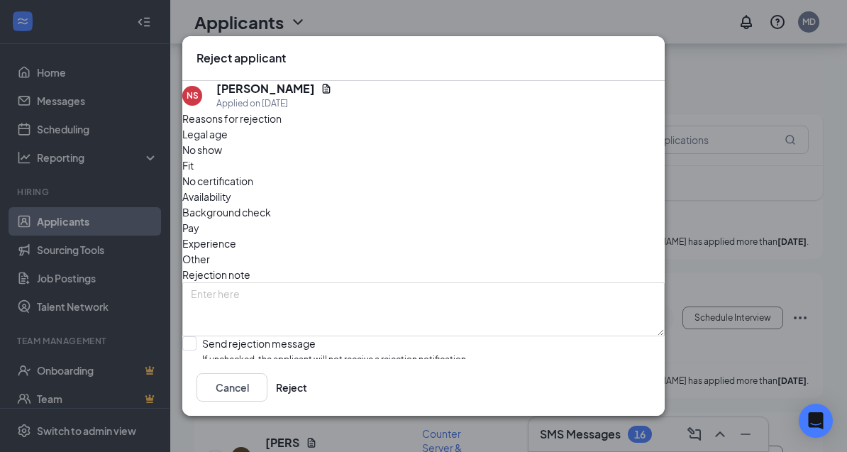
click at [515, 189] on div "Availability" at bounding box center [423, 197] width 482 height 16
click at [307, 402] on button "Reject" at bounding box center [291, 387] width 31 height 28
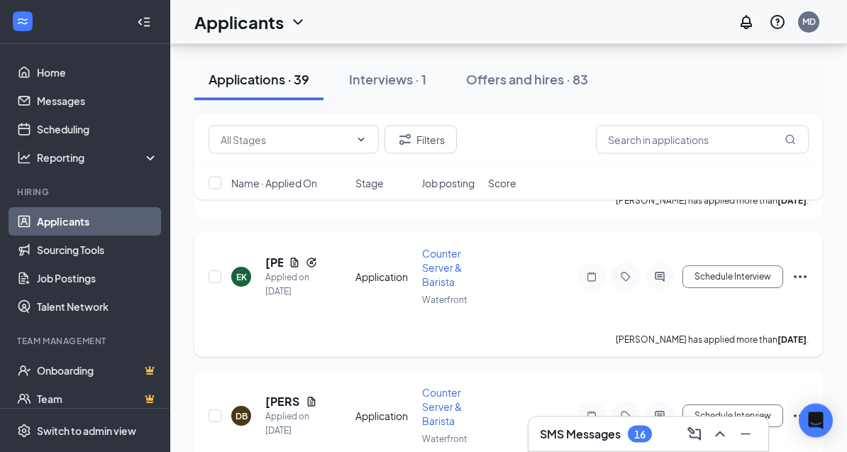
scroll to position [3682, 0]
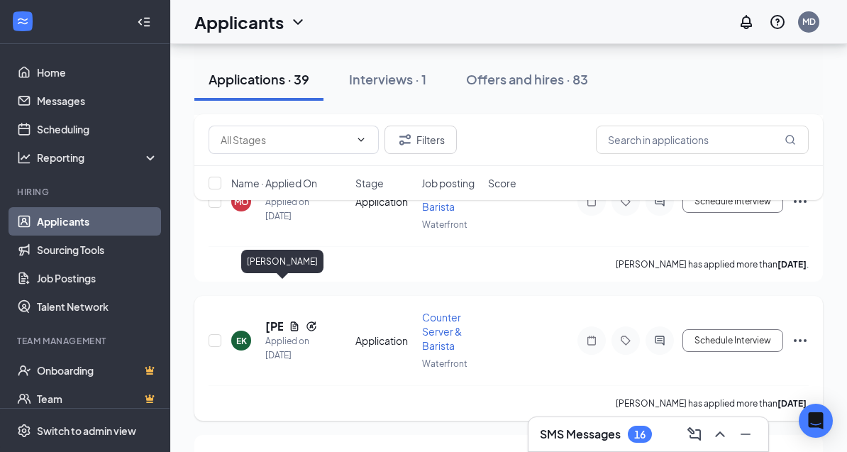
click at [272, 319] on h5 "[PERSON_NAME]" at bounding box center [274, 327] width 18 height 16
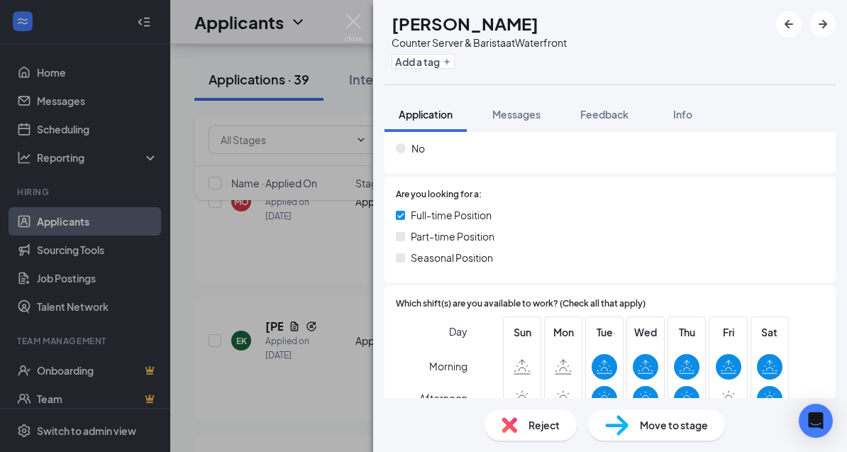
scroll to position [267, 0]
click at [332, 283] on div "EK [PERSON_NAME] Counter Server & Barista at Waterfront Add a tag Application M…" at bounding box center [423, 226] width 847 height 452
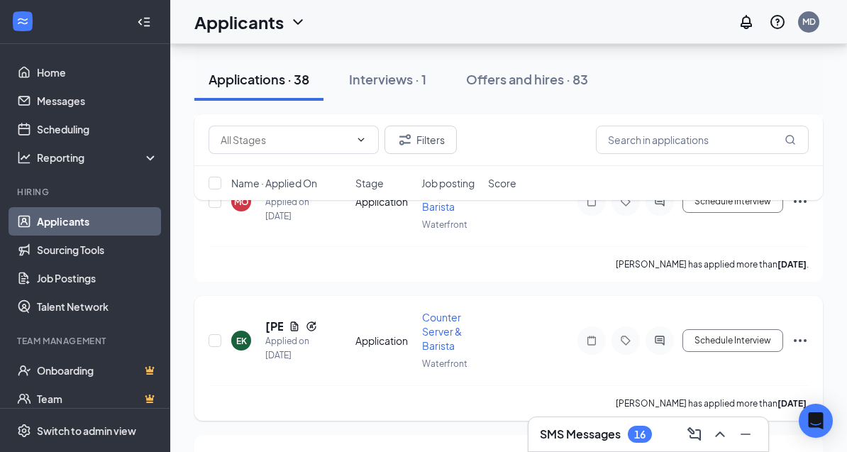
click at [801, 332] on icon "Ellipses" at bounding box center [800, 340] width 17 height 17
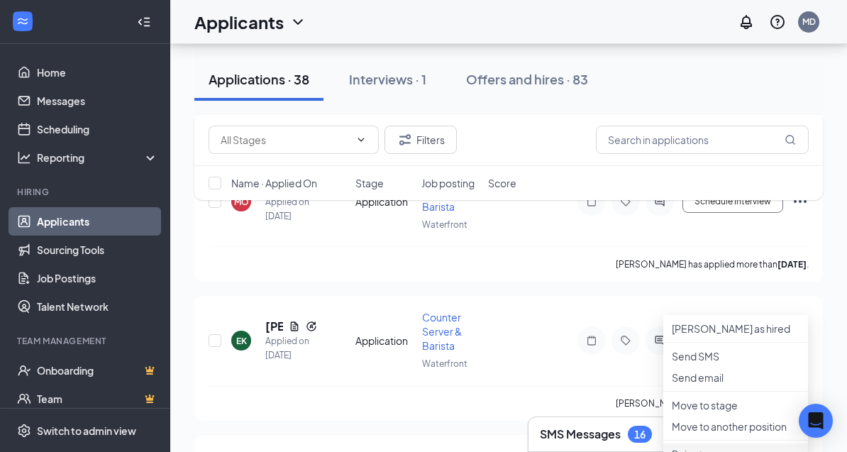
click at [688, 461] on p "Reject" at bounding box center [736, 454] width 128 height 14
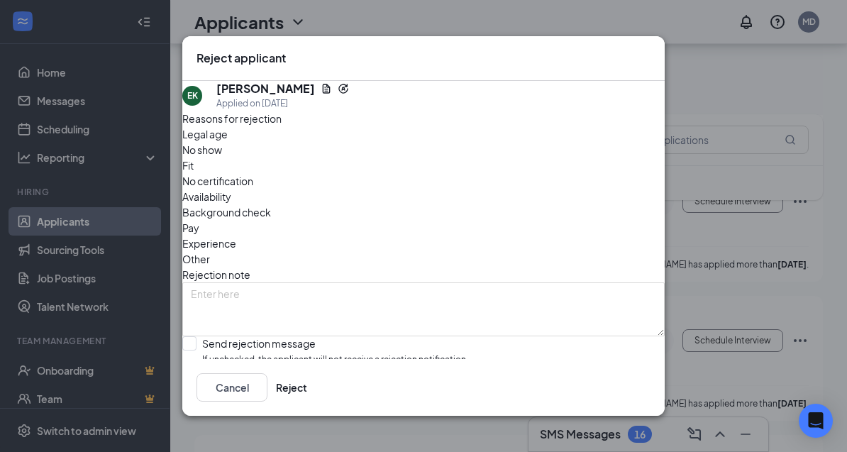
click at [231, 189] on span "Availability" at bounding box center [206, 197] width 49 height 16
click at [307, 402] on button "Reject" at bounding box center [291, 387] width 31 height 28
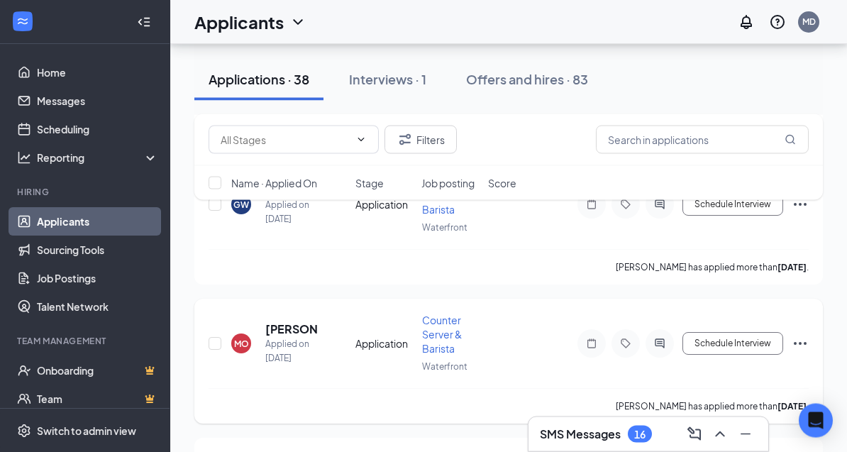
scroll to position [3540, 0]
click at [295, 321] on h5 "[PERSON_NAME]" at bounding box center [291, 329] width 52 height 16
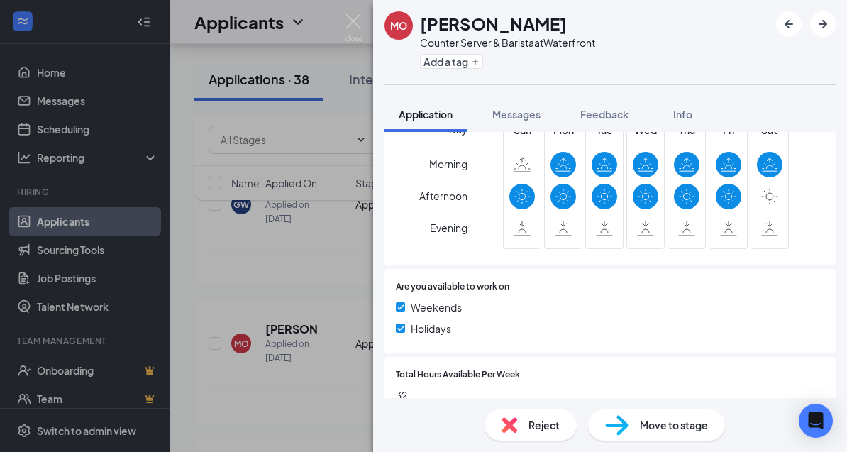
scroll to position [417, 0]
click at [292, 370] on div "MO [PERSON_NAME] Counter Server & Barista at Waterfront Add a tag Application M…" at bounding box center [423, 226] width 847 height 452
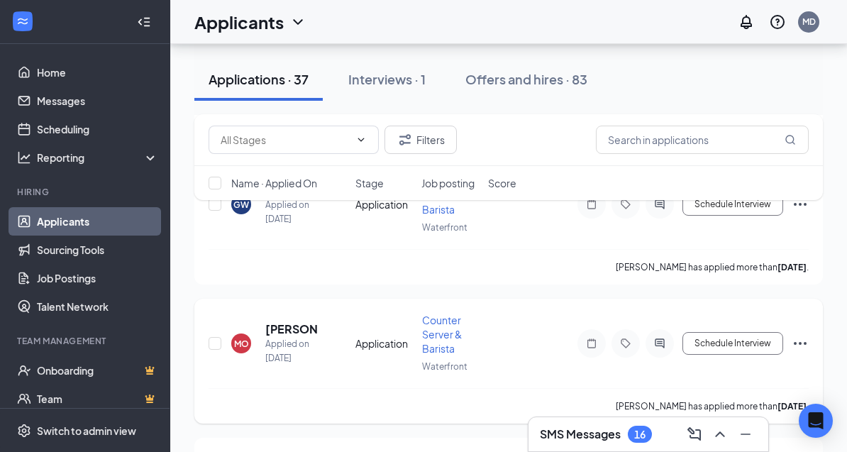
click at [802, 335] on icon "Ellipses" at bounding box center [800, 343] width 17 height 17
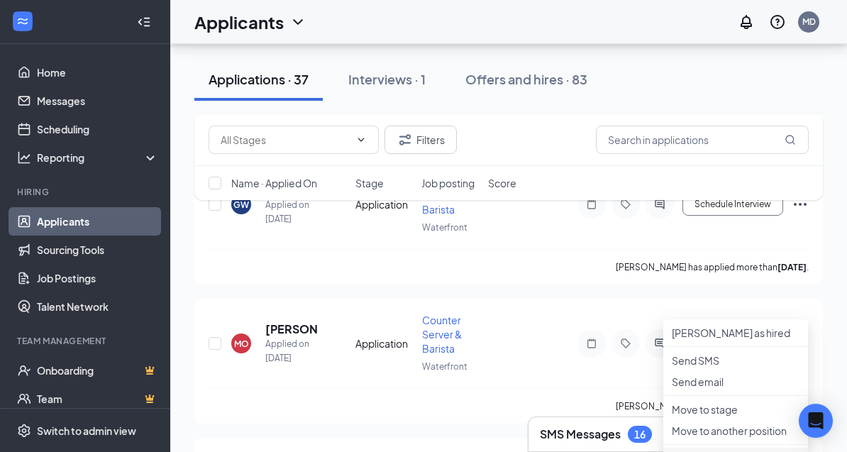
click at [706, 465] on p "Reject" at bounding box center [736, 458] width 128 height 14
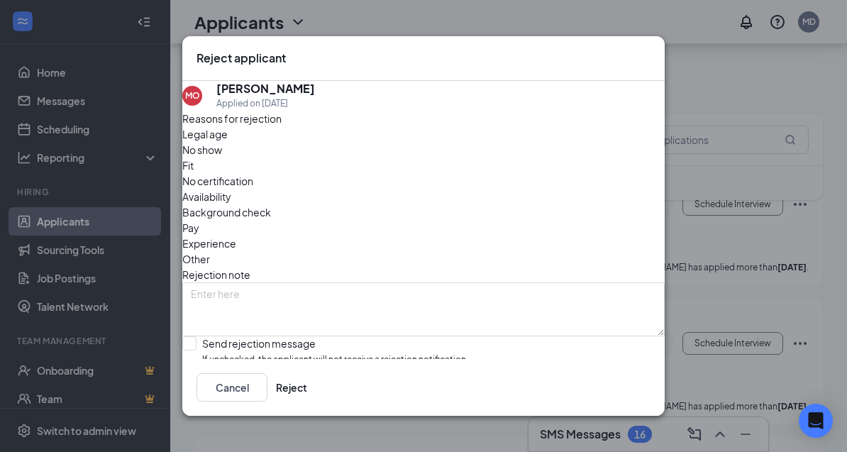
click at [231, 189] on span "Availability" at bounding box center [206, 197] width 49 height 16
click at [307, 402] on button "Reject" at bounding box center [291, 387] width 31 height 28
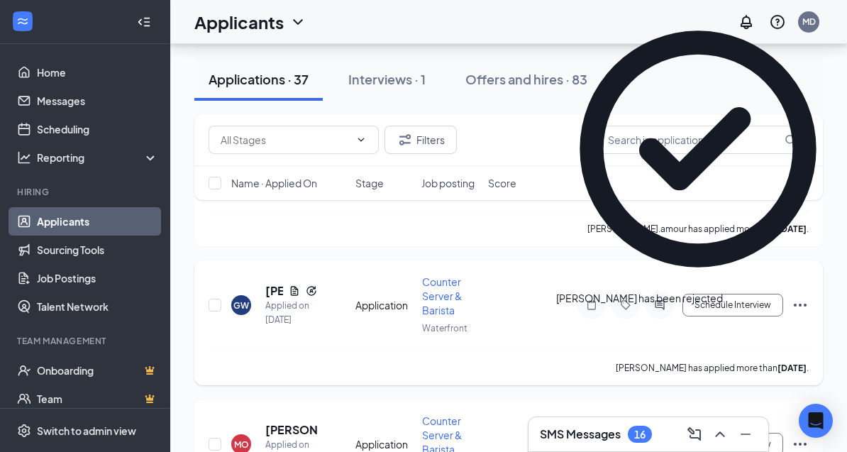
scroll to position [3433, 0]
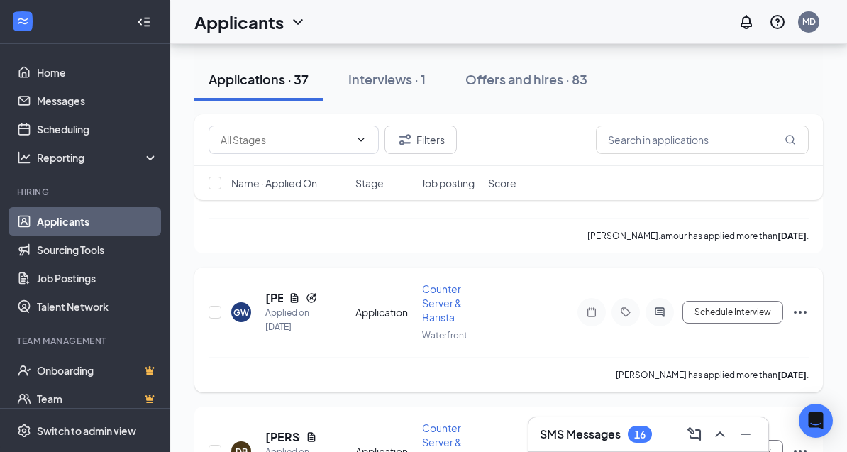
click at [239, 306] on div "GW" at bounding box center [241, 312] width 16 height 12
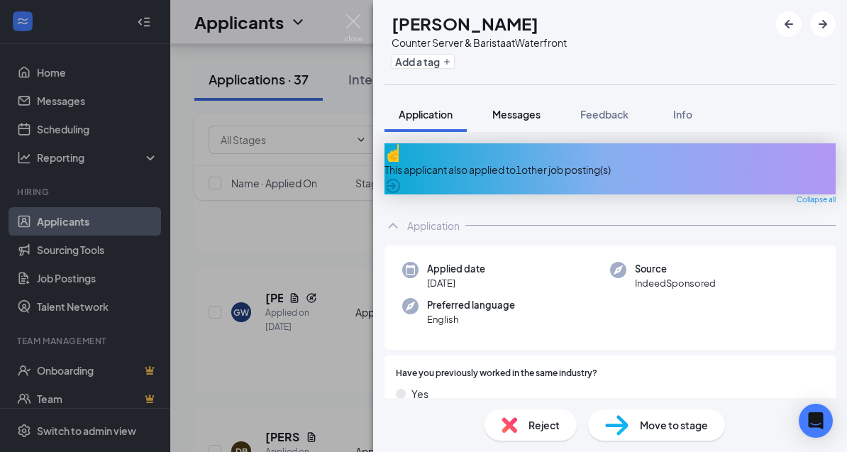
click at [521, 108] on span "Messages" at bounding box center [516, 114] width 48 height 13
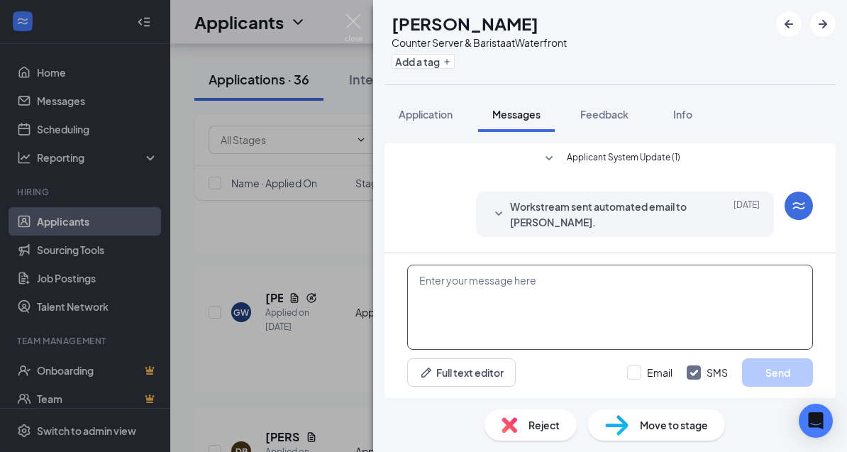
scroll to position [45, 0]
click at [579, 350] on textarea at bounding box center [610, 307] width 406 height 85
paste textarea "Good Morning, thank you for your application! If you are still available we wou…"
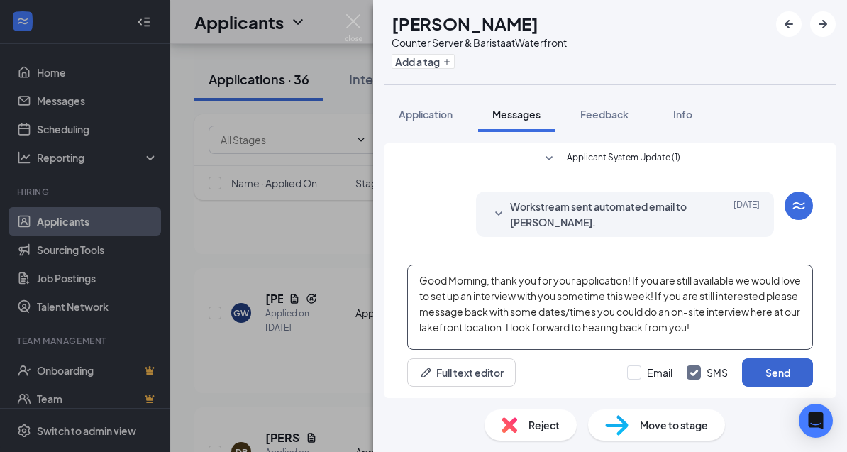
type textarea "Good Morning, thank you for your application! If you are still available we wou…"
click at [792, 387] on button "Send" at bounding box center [777, 372] width 71 height 28
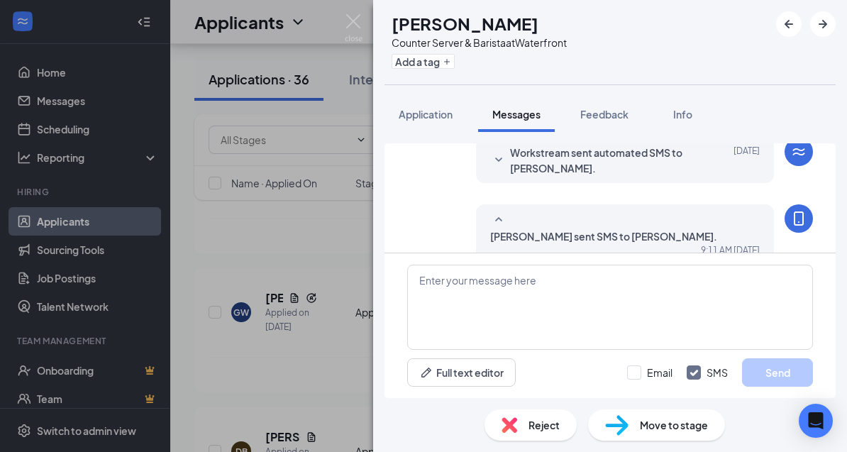
scroll to position [125, 0]
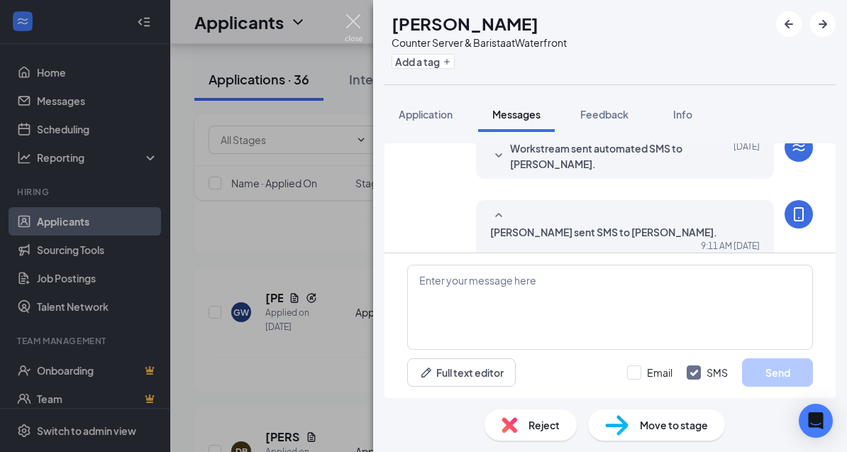
click at [358, 25] on img at bounding box center [354, 28] width 18 height 28
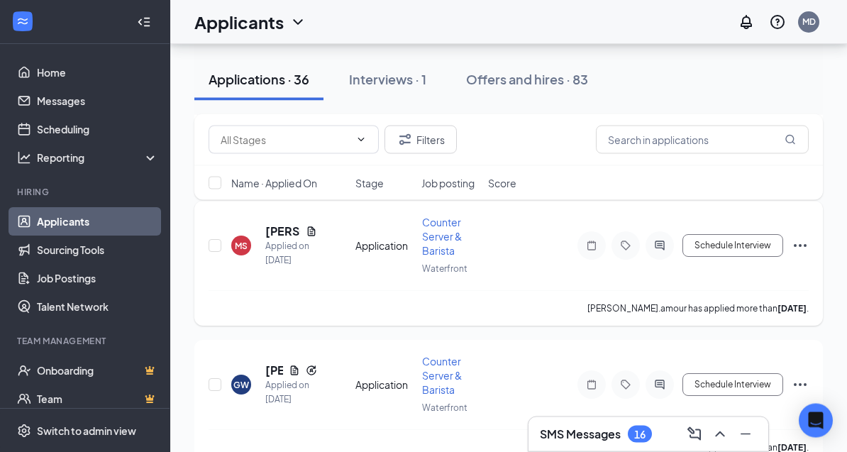
scroll to position [3354, 0]
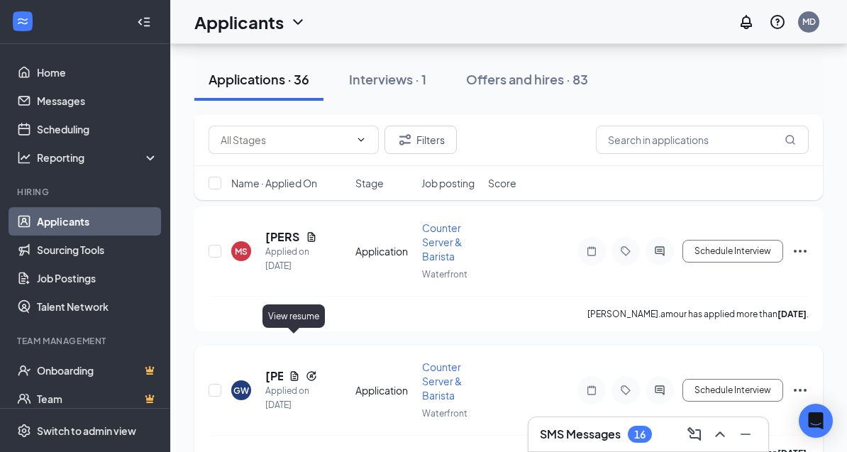
click at [293, 371] on icon "Document" at bounding box center [295, 375] width 8 height 9
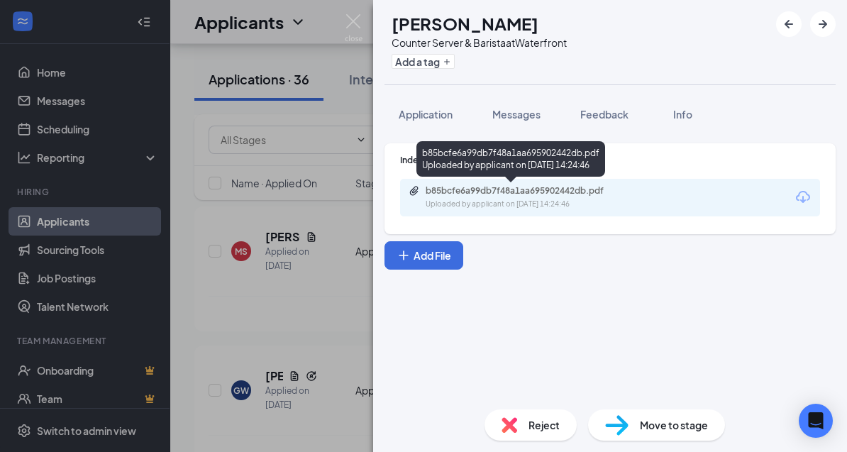
click at [520, 192] on div "b85bcfe6a99db7f48a1aa695902442db.pdf" at bounding box center [525, 190] width 199 height 11
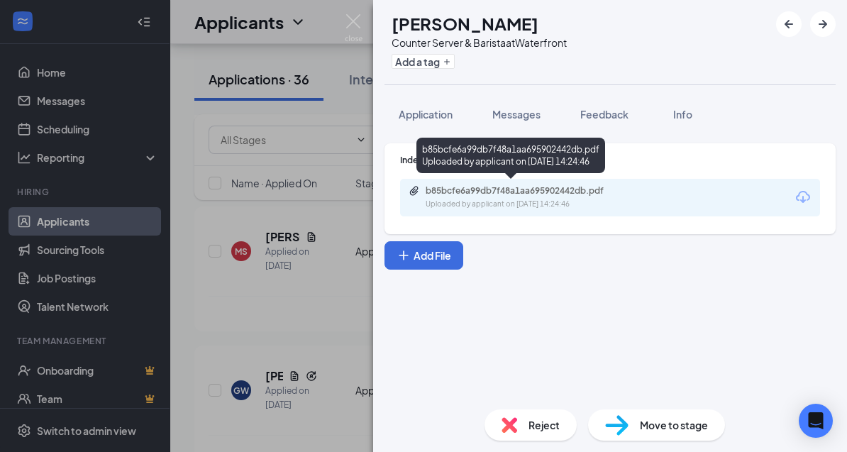
scroll to position [3351, 0]
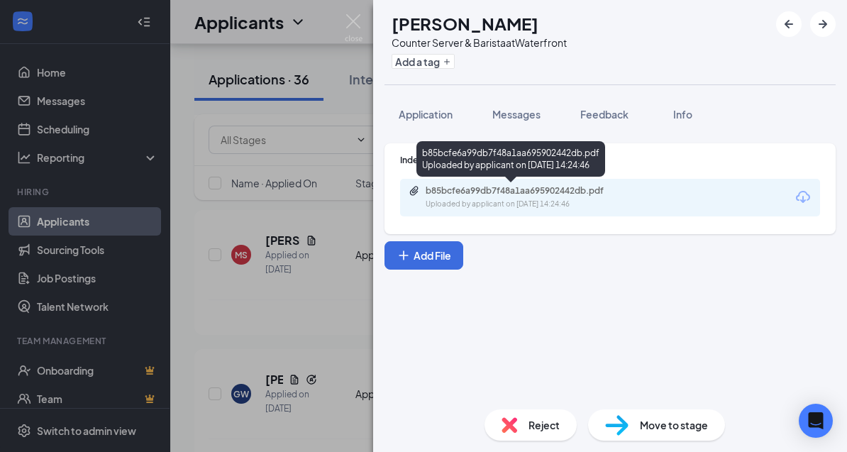
click at [301, 182] on div "GW Giada [PERSON_NAME] Counter Server & Barista at Waterfront Add a tag Applica…" at bounding box center [423, 226] width 847 height 452
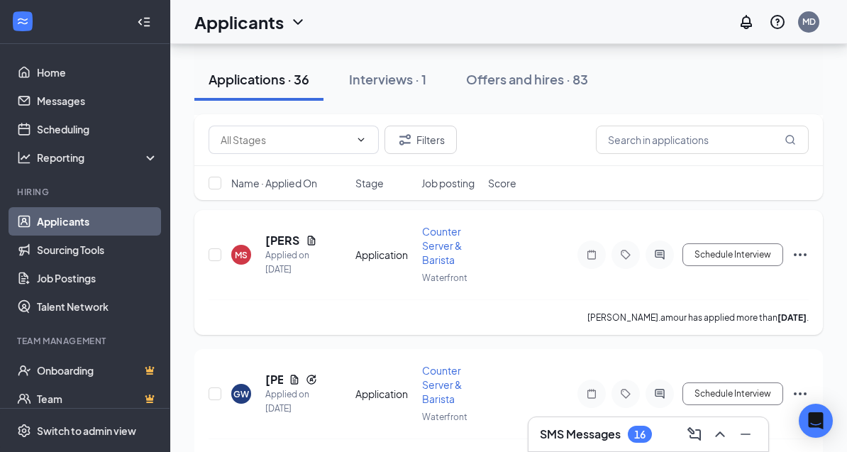
scroll to position [3298, 0]
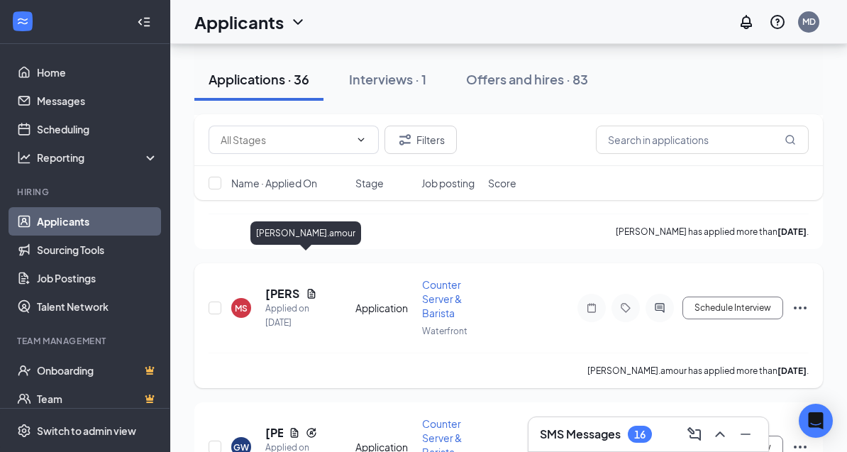
click at [281, 286] on h5 "[PERSON_NAME].amour" at bounding box center [282, 294] width 35 height 16
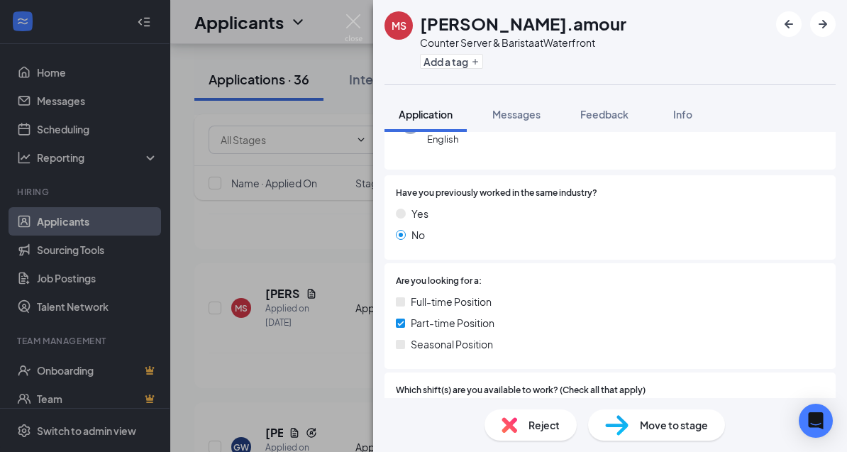
scroll to position [204, 0]
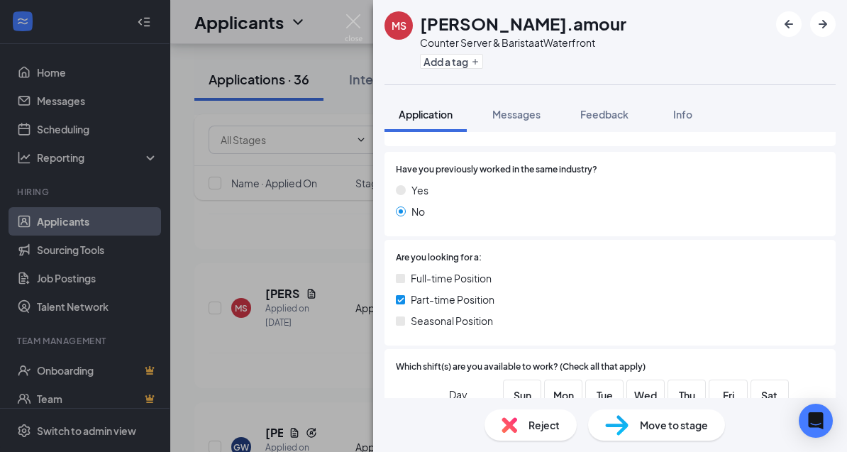
click at [301, 331] on div "MS [PERSON_NAME].amour Counter Server & Barista at Waterfront Add a tag Applica…" at bounding box center [423, 226] width 847 height 452
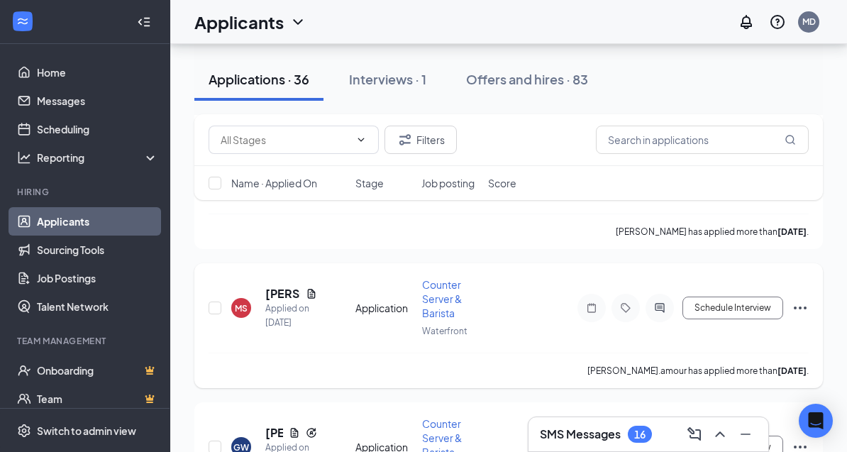
click at [800, 299] on icon "Ellipses" at bounding box center [800, 307] width 17 height 17
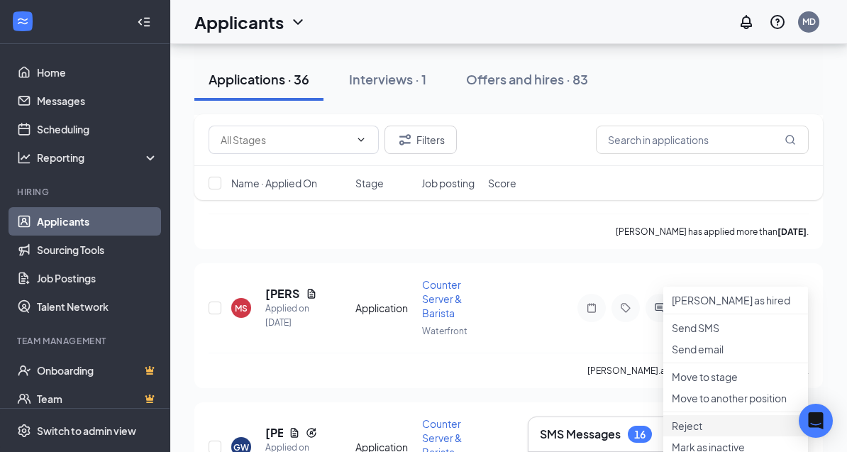
click at [711, 433] on p "Reject" at bounding box center [736, 426] width 128 height 14
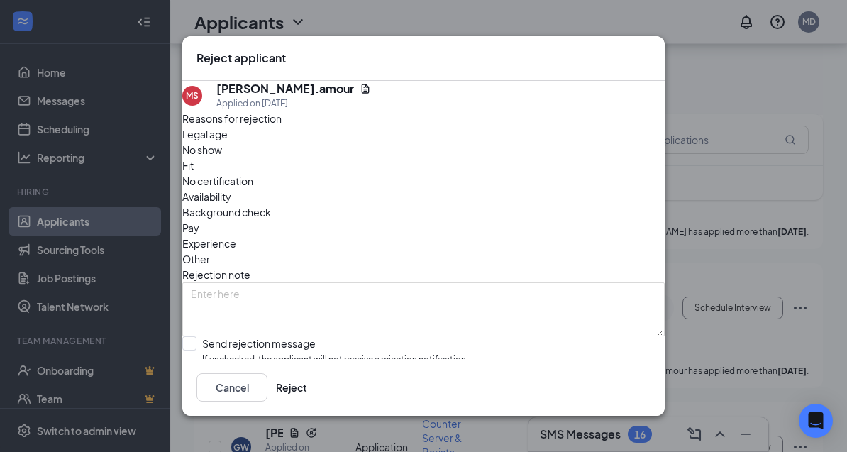
click at [231, 189] on span "Availability" at bounding box center [206, 197] width 49 height 16
click at [307, 402] on button "Reject" at bounding box center [291, 387] width 31 height 28
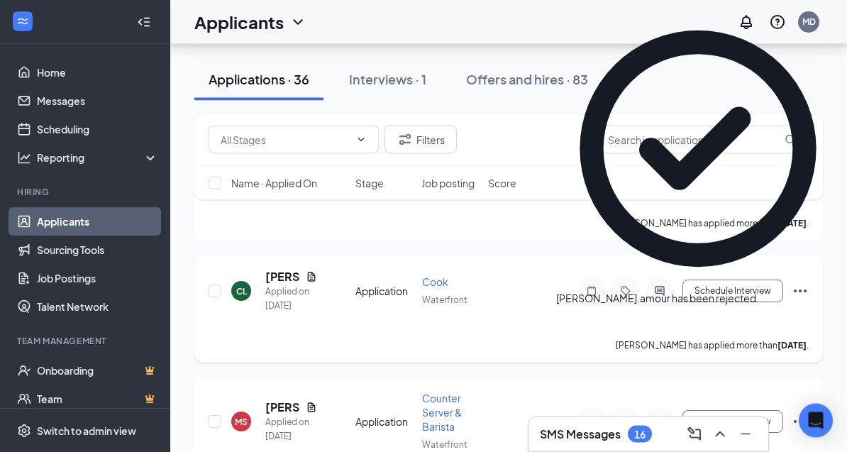
scroll to position [3160, 0]
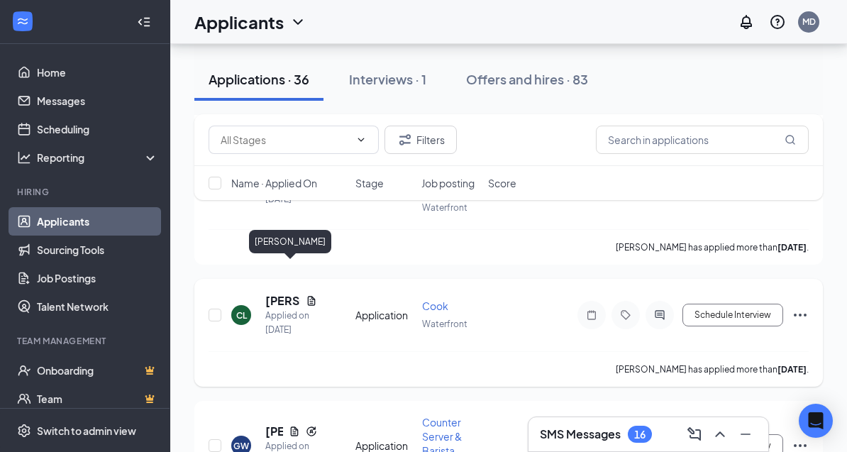
click at [279, 293] on h5 "[PERSON_NAME]" at bounding box center [282, 301] width 35 height 16
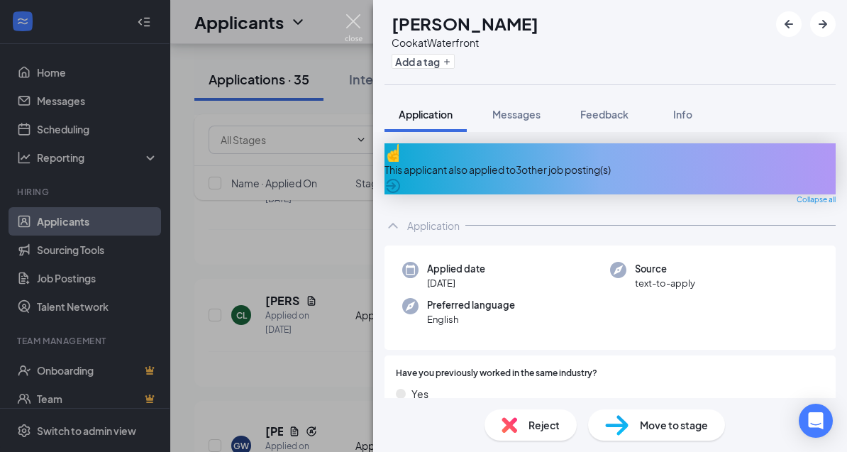
click at [358, 28] on img at bounding box center [354, 28] width 18 height 28
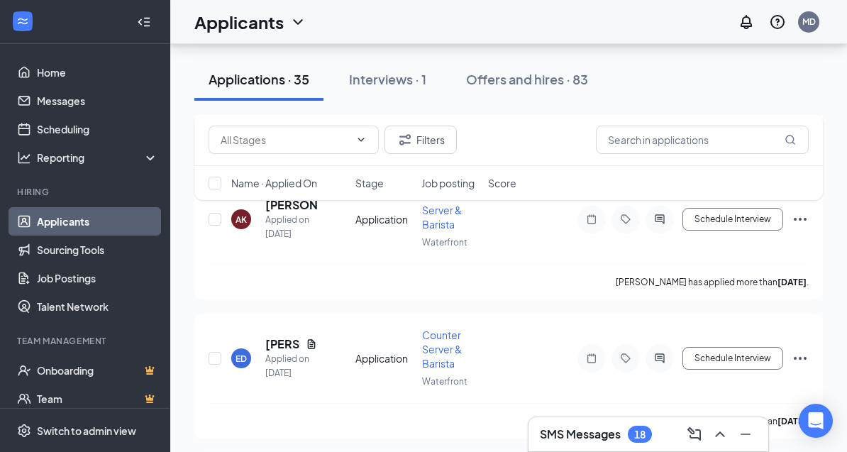
scroll to position [3040, 0]
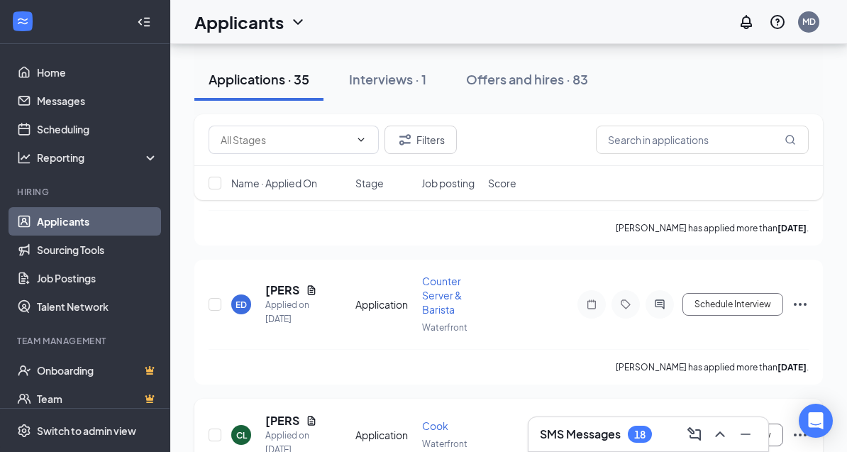
click at [799, 426] on icon "Ellipses" at bounding box center [800, 434] width 17 height 17
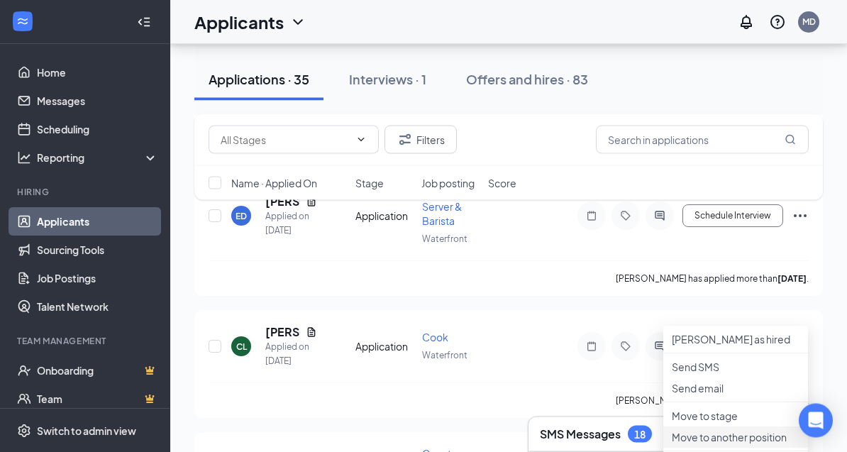
scroll to position [3129, 0]
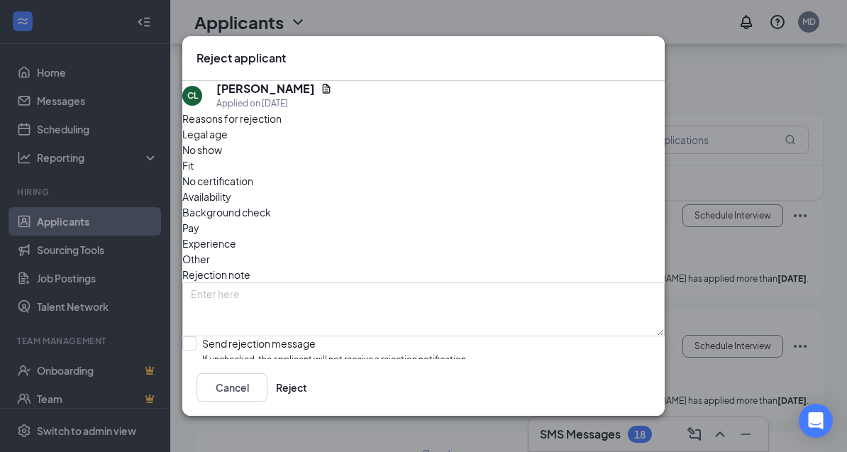
click at [231, 195] on span "Availability" at bounding box center [206, 197] width 49 height 16
click at [307, 402] on button "Reject" at bounding box center [291, 387] width 31 height 28
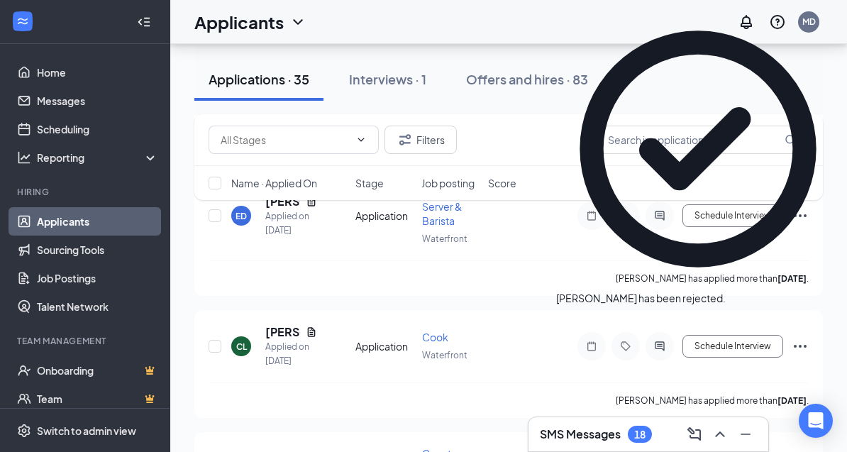
click at [615, 442] on h3 "SMS Messages" at bounding box center [580, 434] width 81 height 16
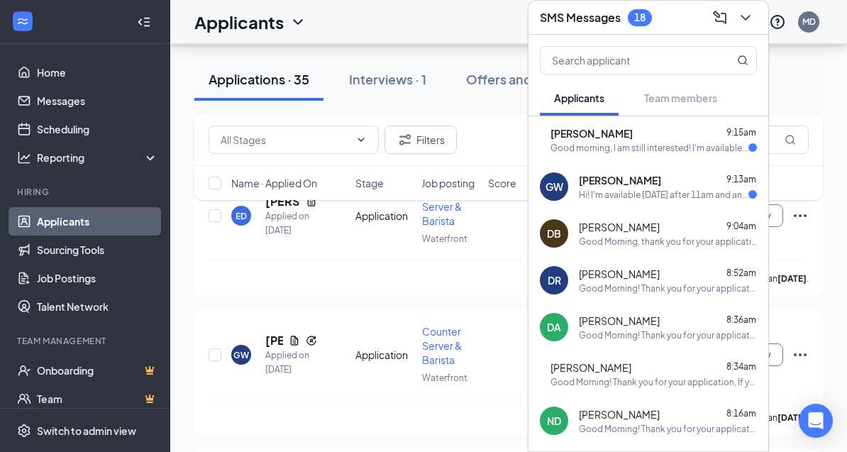
click at [698, 201] on div "Hi! I'm available [DATE] after 11am and any other weekday after 2pm" at bounding box center [664, 195] width 170 height 12
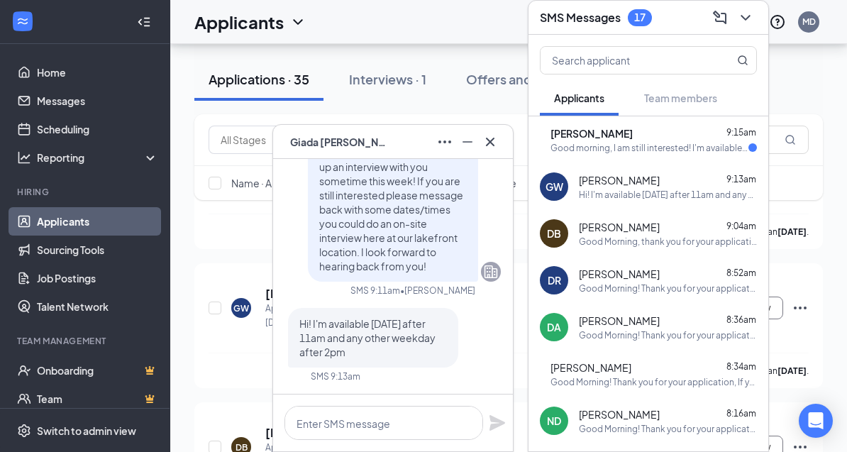
scroll to position [3179, 0]
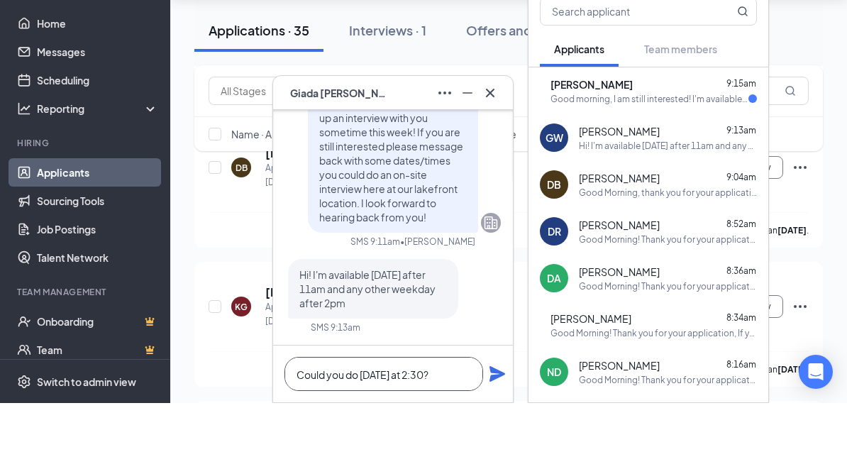
click at [359, 440] on textarea "Could you do [DATE] at 2:30?" at bounding box center [384, 423] width 199 height 34
click at [462, 440] on textarea "Could you do [DATE] at 2:30?" at bounding box center [384, 423] width 199 height 34
click at [411, 440] on textarea "Could you do [DATE] at 2:30?" at bounding box center [384, 423] width 199 height 34
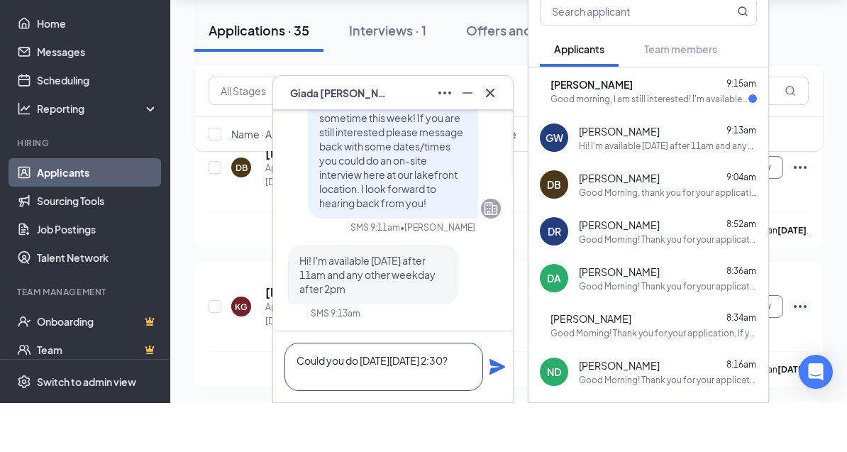
type textarea "Could you do [DATE][DATE] 2:30?"
click at [499, 424] on icon "Plane" at bounding box center [497, 415] width 17 height 17
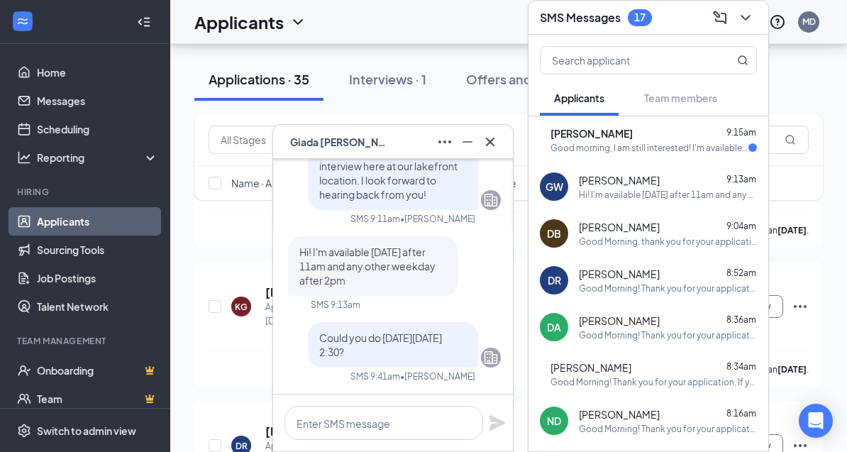
click at [660, 154] on div "Good morning, I am still interested! I'm available all day [DATE] and [DATE] fo…" at bounding box center [650, 148] width 198 height 12
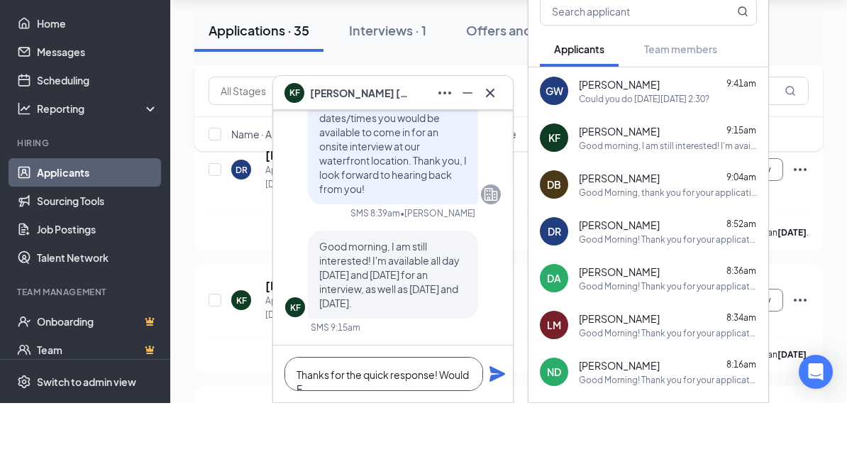
scroll to position [1, 0]
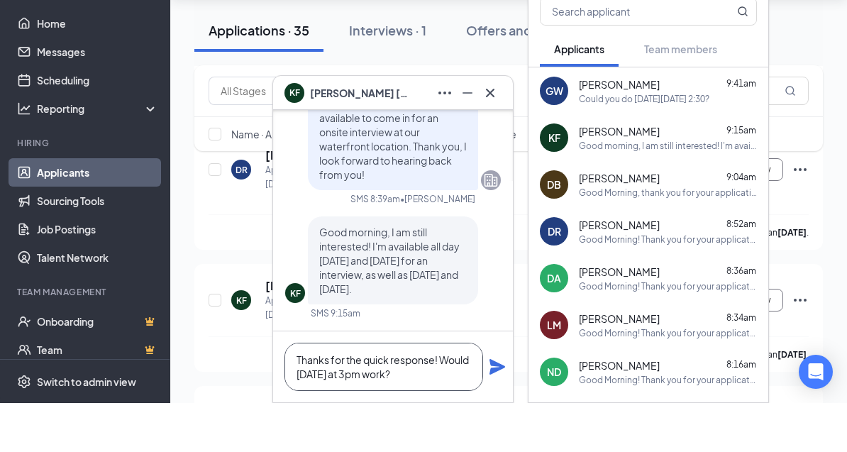
click at [472, 440] on textarea "Thanks for the quick response! Would Friday at 3pm work?" at bounding box center [384, 416] width 199 height 48
type textarea "Thanks for the quick response! Would This Friday at 3pm work?"
click at [500, 424] on icon "Plane" at bounding box center [498, 416] width 16 height 16
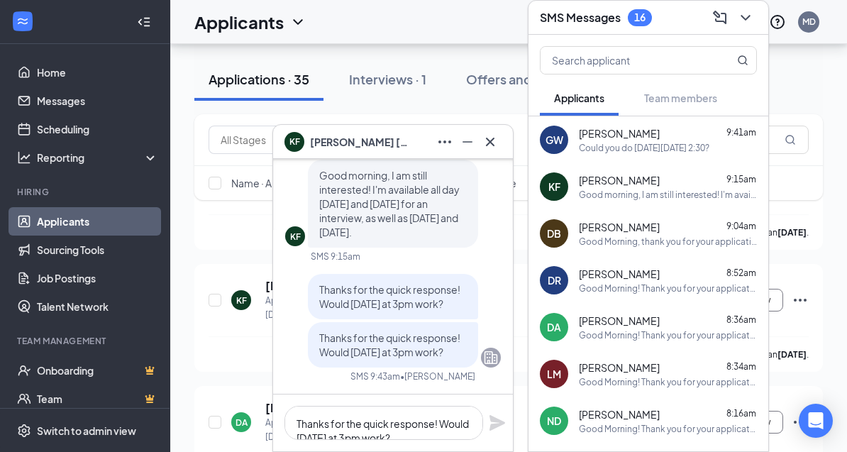
scroll to position [0, 0]
click at [495, 150] on icon "Cross" at bounding box center [490, 141] width 17 height 17
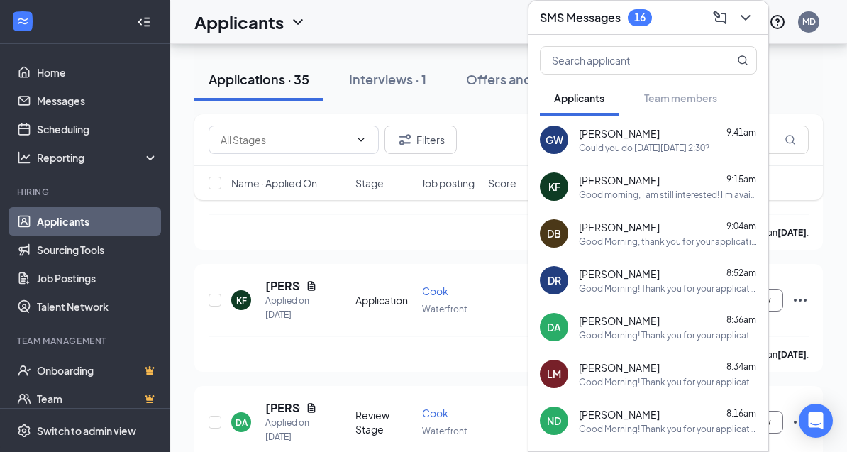
click at [629, 140] on span "[PERSON_NAME]" at bounding box center [619, 133] width 81 height 14
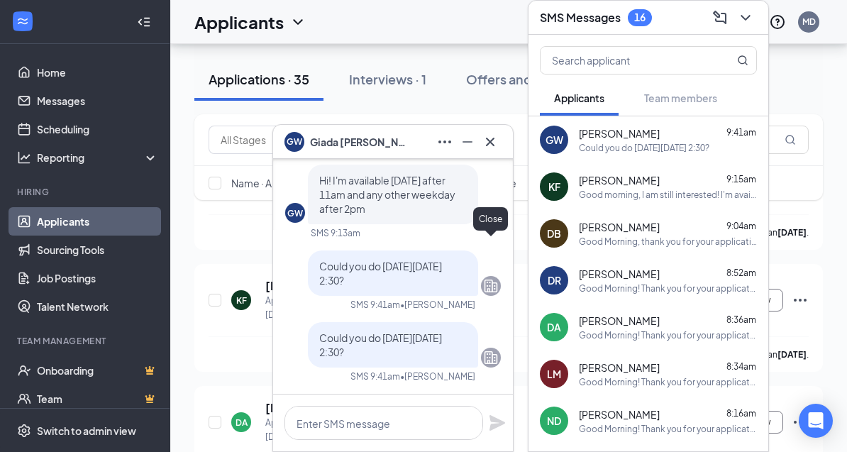
click at [493, 150] on icon "Cross" at bounding box center [490, 141] width 17 height 17
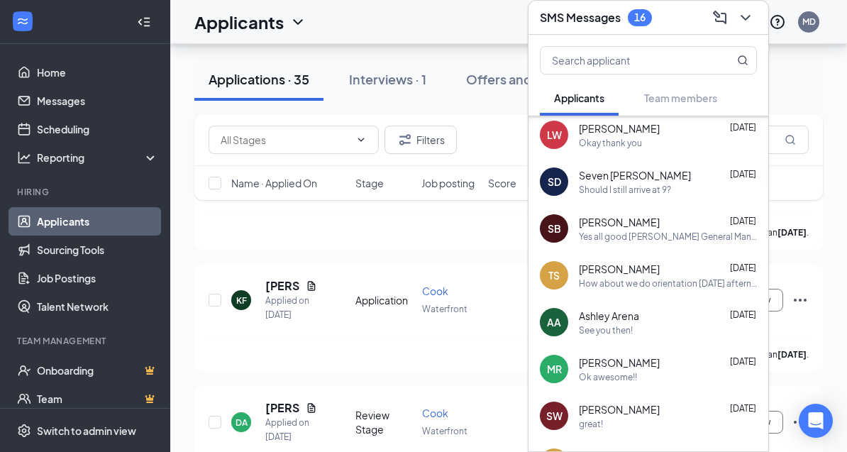
scroll to position [1223, 0]
click at [687, 251] on div "SB Sage Buhner May 31, 2024 Yes all good Justin Cahill General Manager Burlingt…" at bounding box center [649, 227] width 240 height 47
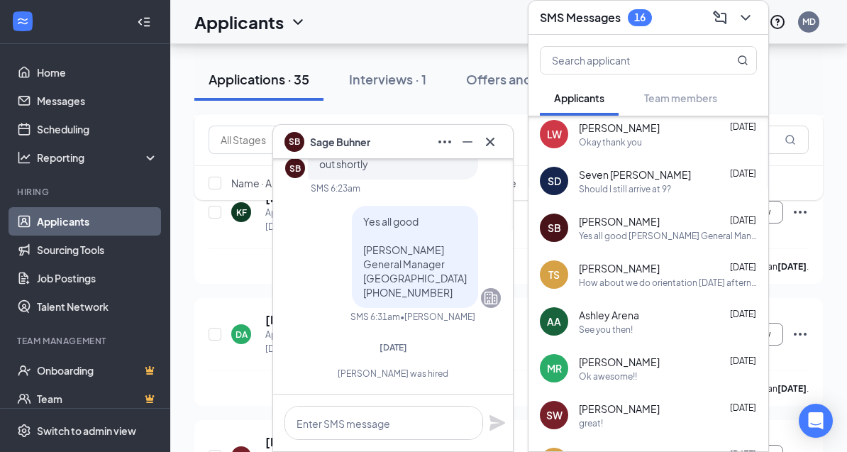
scroll to position [0, 0]
click at [493, 150] on icon "Cross" at bounding box center [490, 141] width 17 height 17
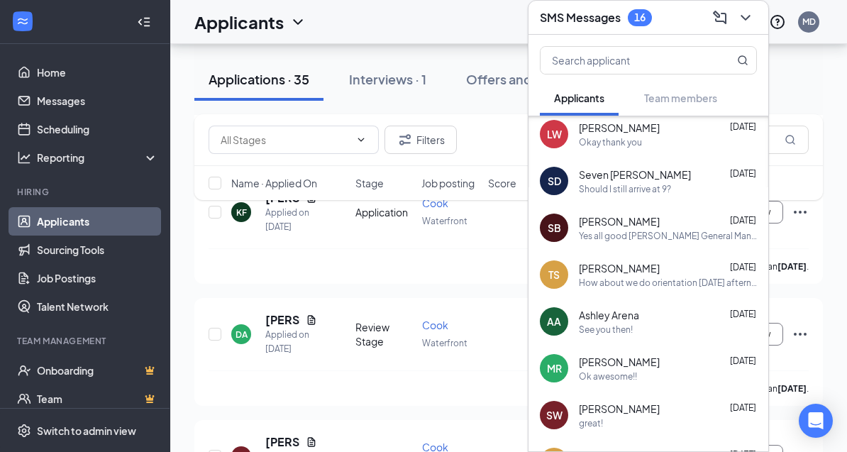
click at [626, 195] on div "Should I still arrive at 9?" at bounding box center [625, 189] width 92 height 12
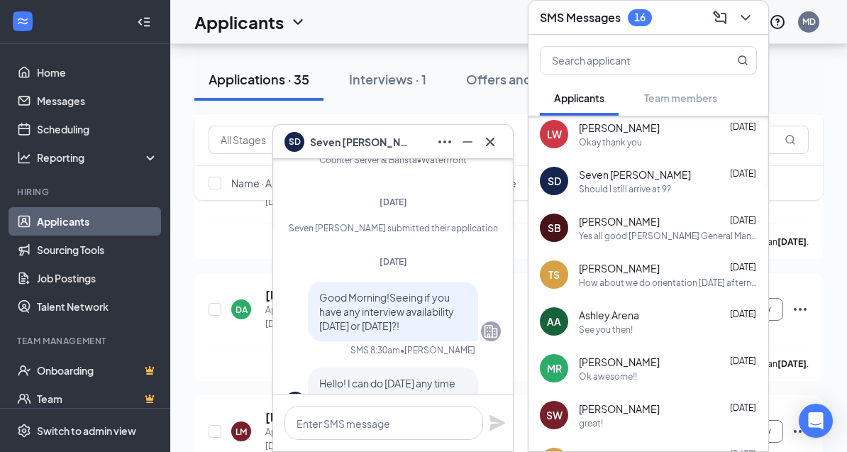
scroll to position [-890, 0]
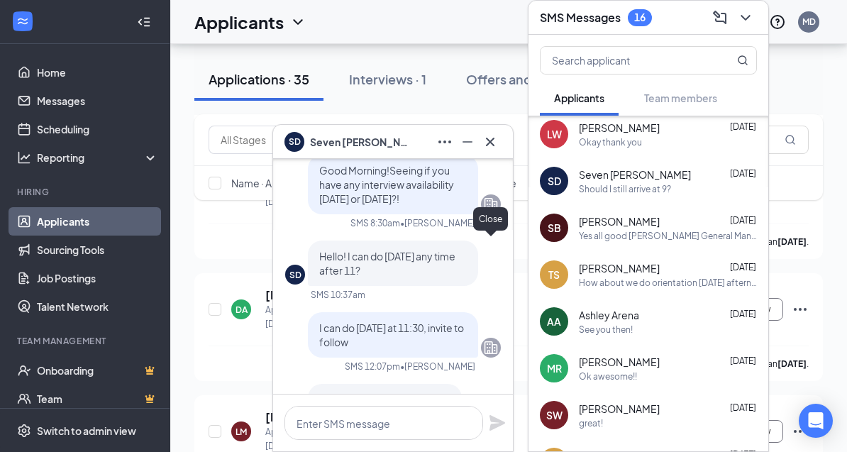
click at [490, 150] on icon "Cross" at bounding box center [490, 141] width 17 height 17
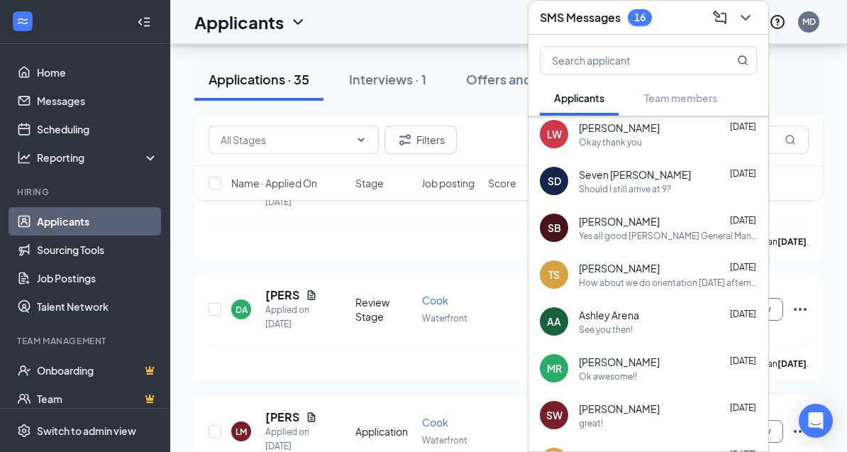
click at [662, 289] on div "How about we do orientation Friday afternoon around 2? Justin Cahill General Ma…" at bounding box center [668, 283] width 178 height 12
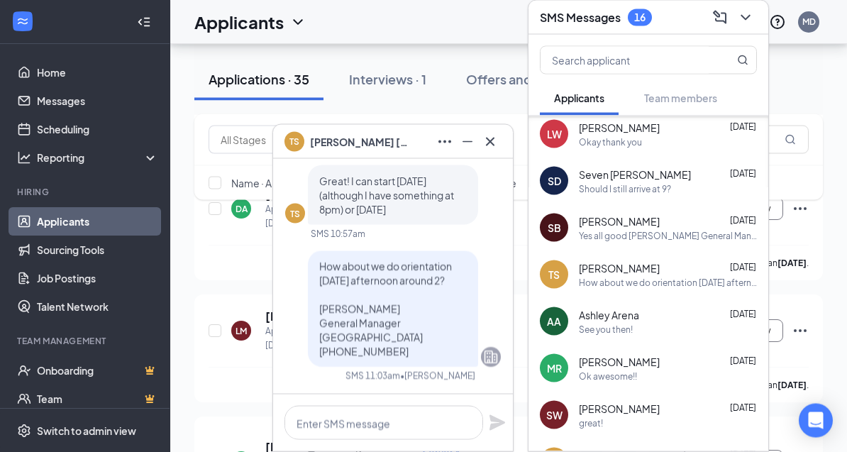
scroll to position [3945, 0]
click at [495, 150] on icon "Cross" at bounding box center [490, 141] width 17 height 17
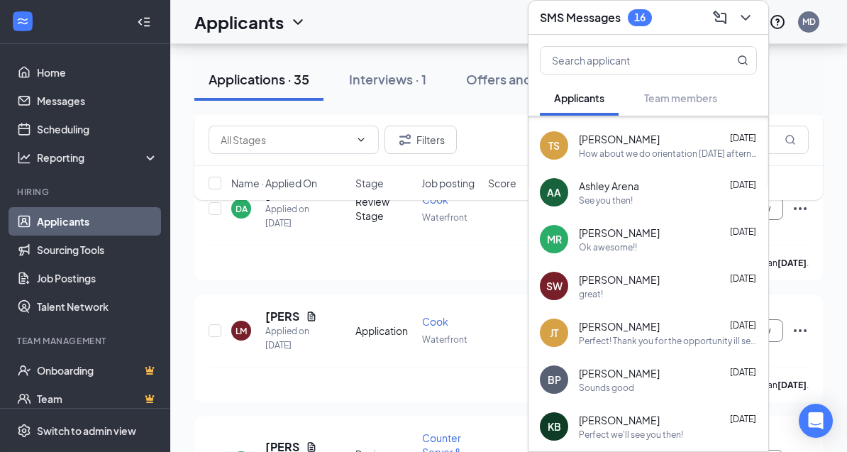
scroll to position [1368, 0]
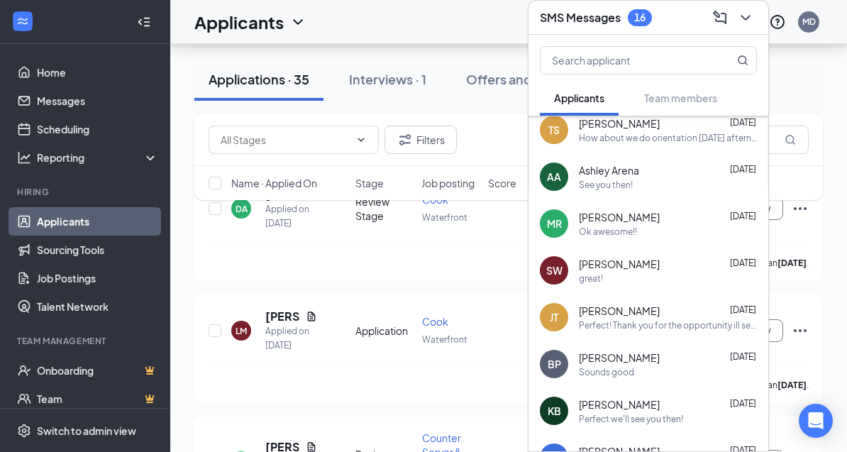
click at [641, 238] on div "Ok awesome!!" at bounding box center [668, 232] width 178 height 12
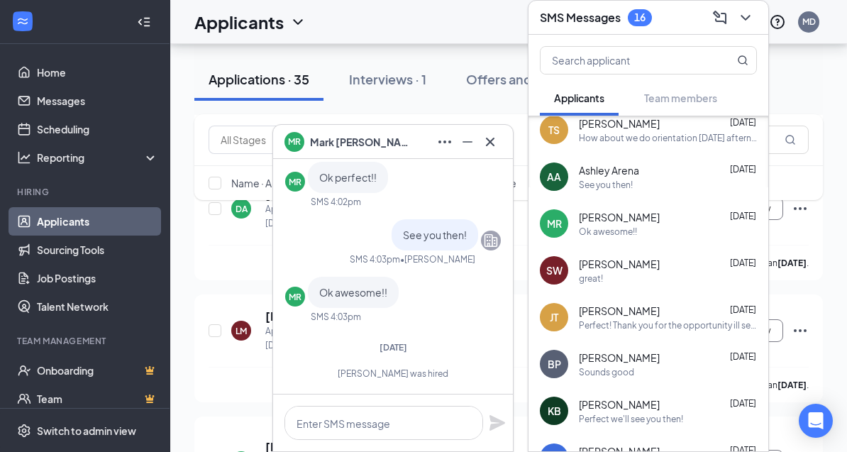
click at [658, 412] on div "Kate Boget Apr 29, 2024" at bounding box center [668, 404] width 178 height 14
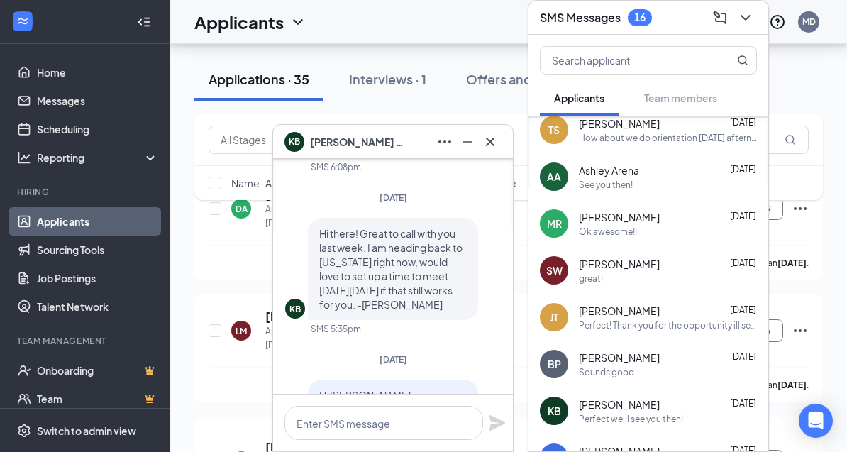
scroll to position [-297, 0]
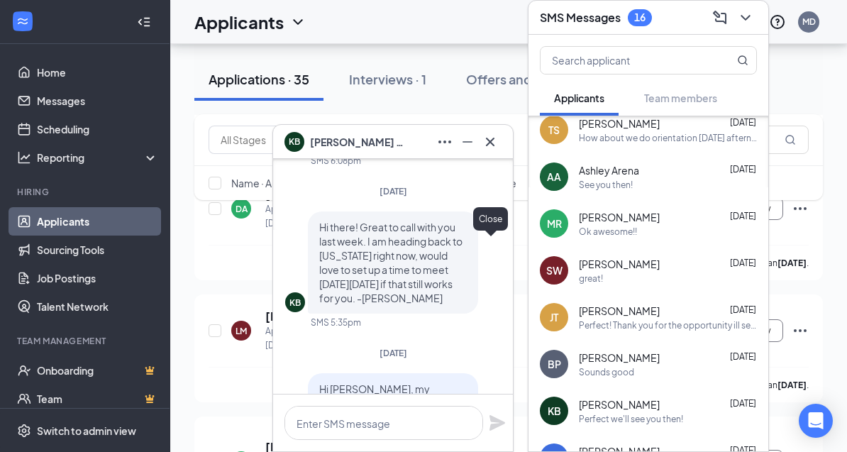
click at [492, 145] on icon "Cross" at bounding box center [490, 141] width 9 height 9
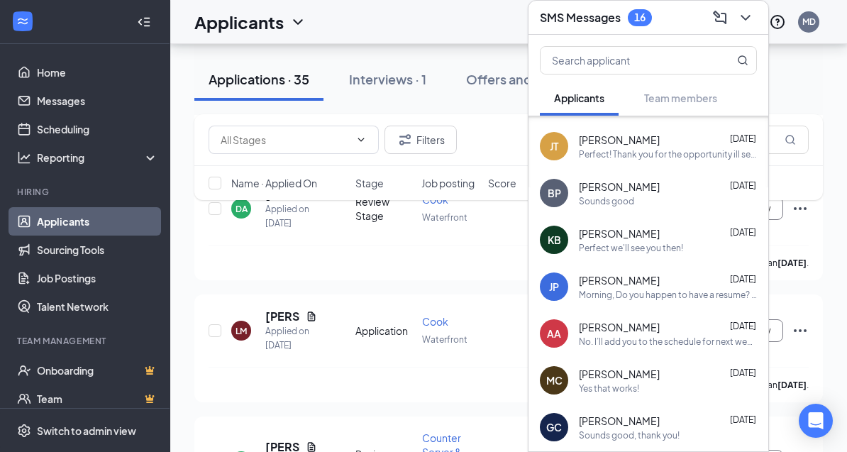
scroll to position [1540, 0]
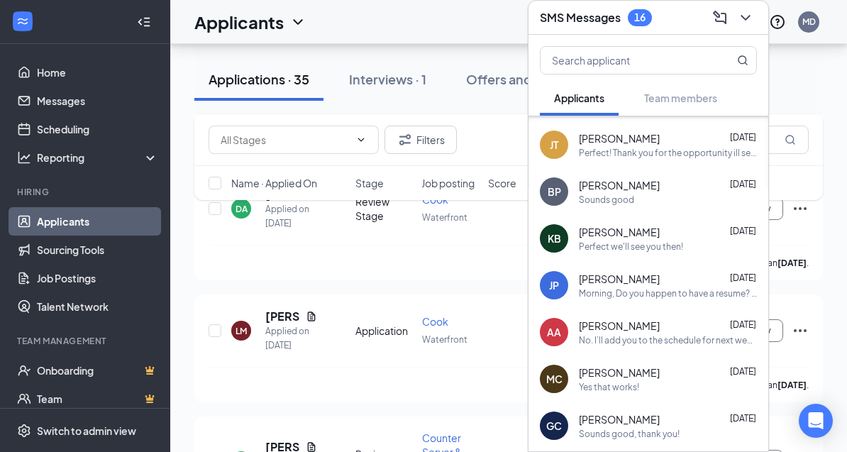
click at [665, 286] on div "Jason Podell Apr 26, 2024" at bounding box center [668, 279] width 178 height 14
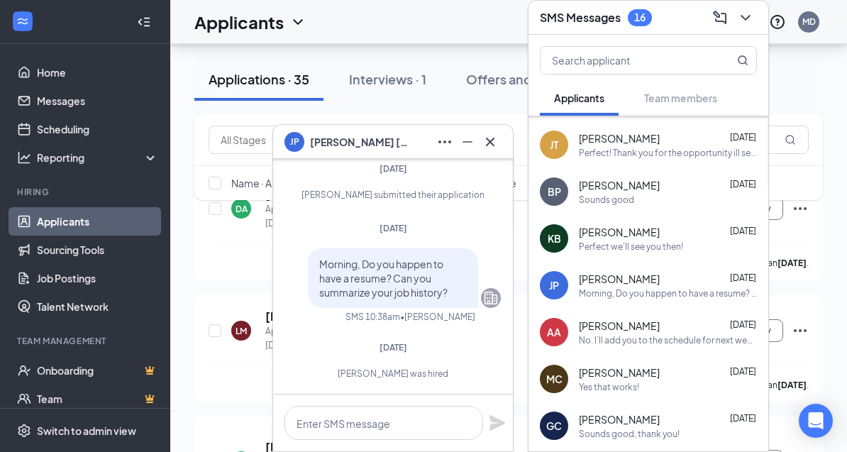
scroll to position [0, 0]
click at [494, 150] on icon "Cross" at bounding box center [490, 141] width 17 height 17
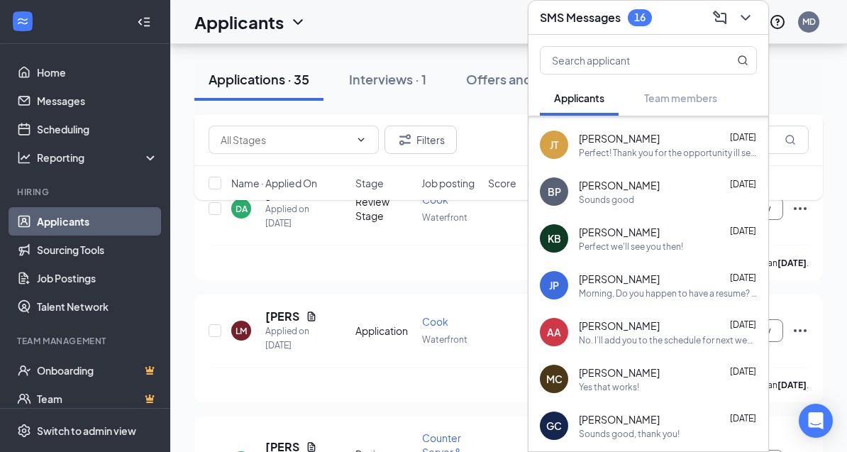
click at [702, 333] on div "Avery Adamson Apr 25, 2024" at bounding box center [668, 326] width 178 height 14
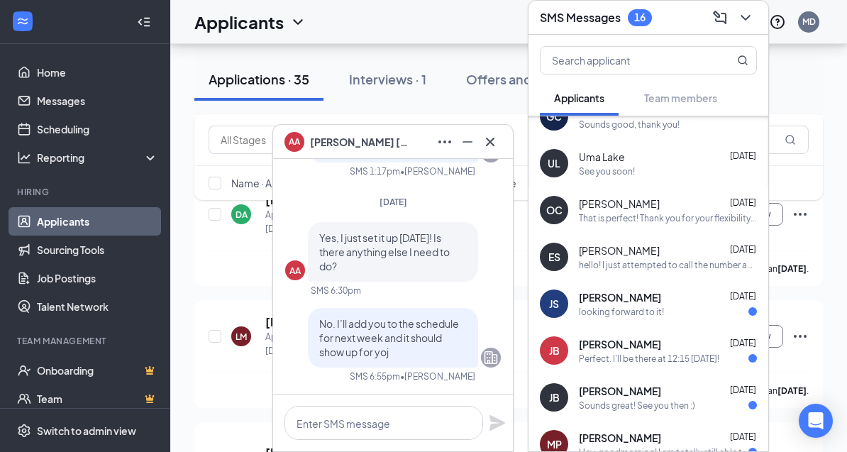
scroll to position [1851, 0]
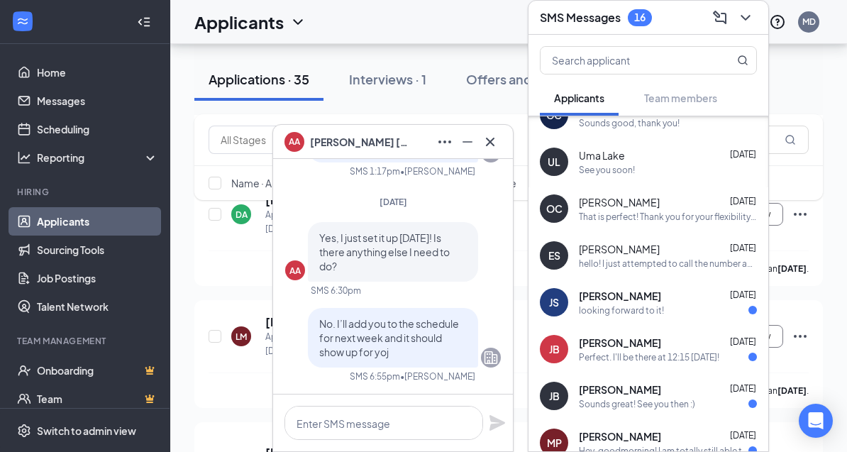
click at [678, 303] on div "Julia Streger Apr 19, 2024" at bounding box center [668, 296] width 178 height 14
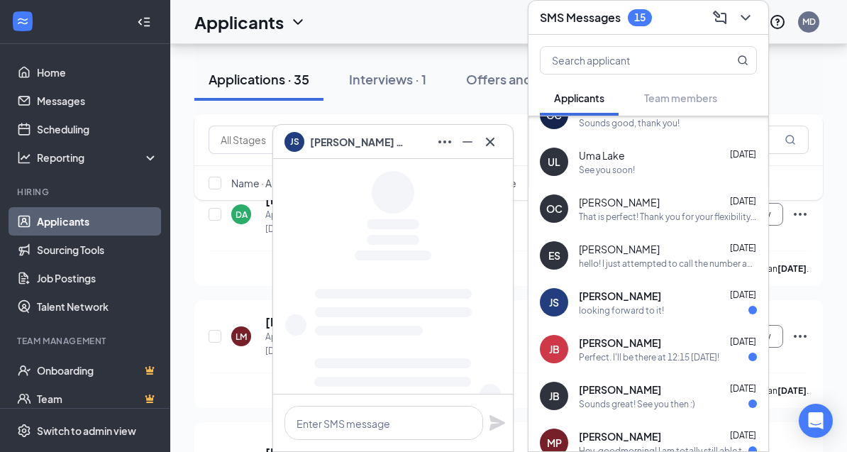
scroll to position [1916, 0]
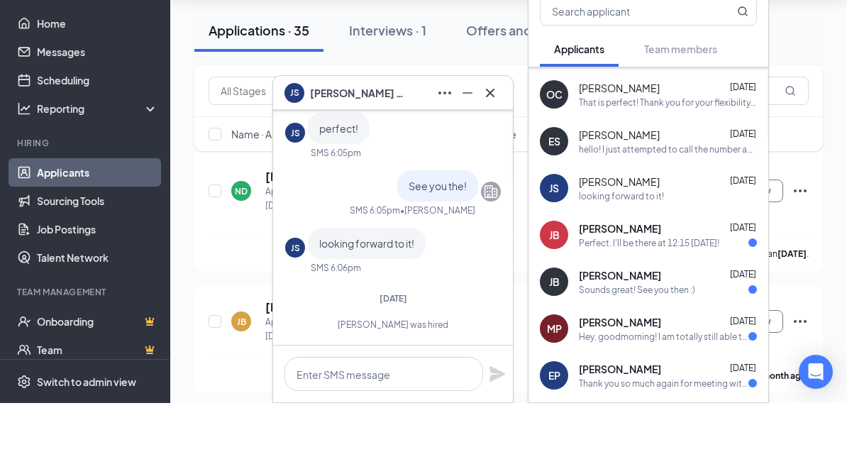
click at [666, 285] on div "Jill Brody Apr 19, 2024" at bounding box center [668, 277] width 178 height 14
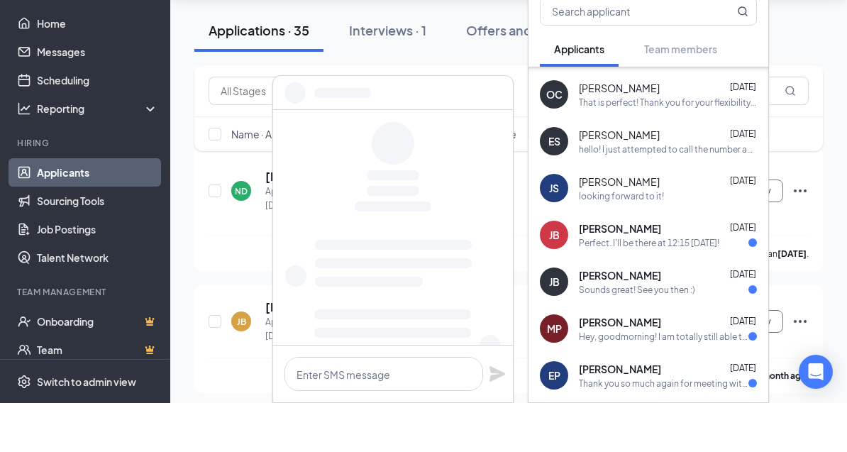
scroll to position [4215, 0]
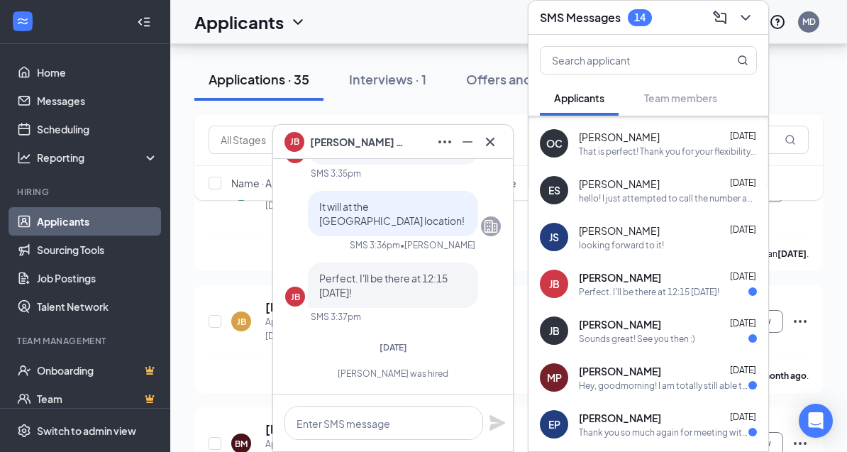
click at [680, 345] on div "Sounds great! See you then :)" at bounding box center [637, 339] width 116 height 12
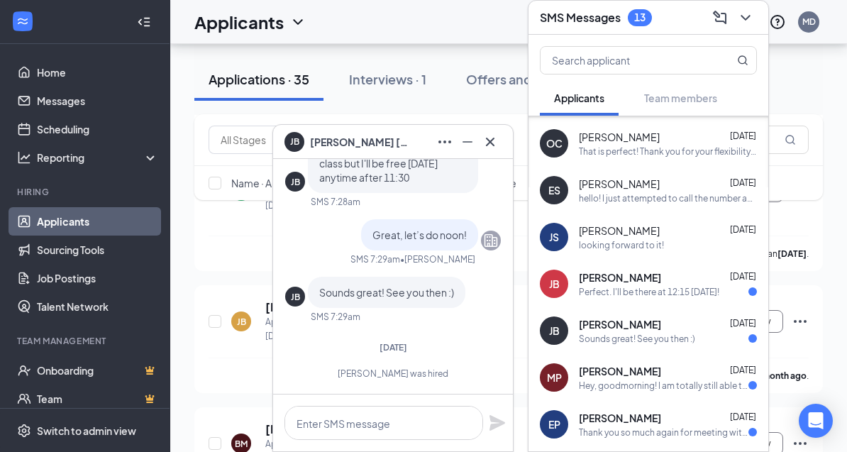
click at [673, 298] on div "Perfect. I'll be there at 12:15 Monday!" at bounding box center [649, 292] width 140 height 12
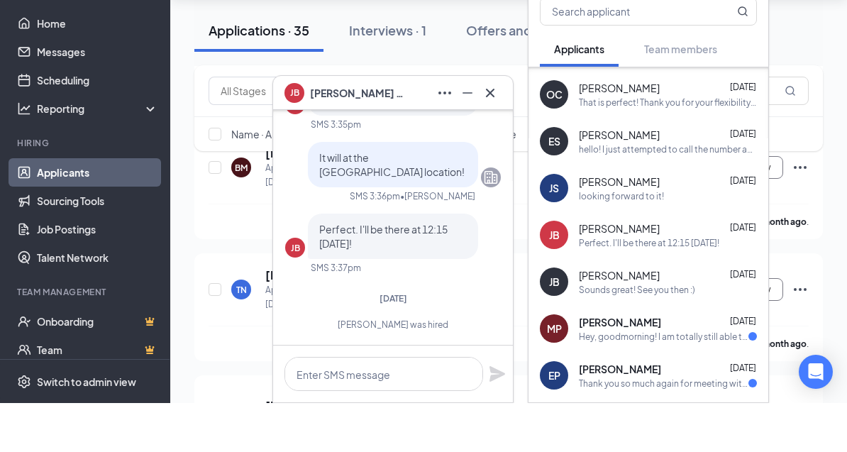
click at [688, 378] on div "Madison Perham Apr 4, 2024" at bounding box center [668, 371] width 178 height 14
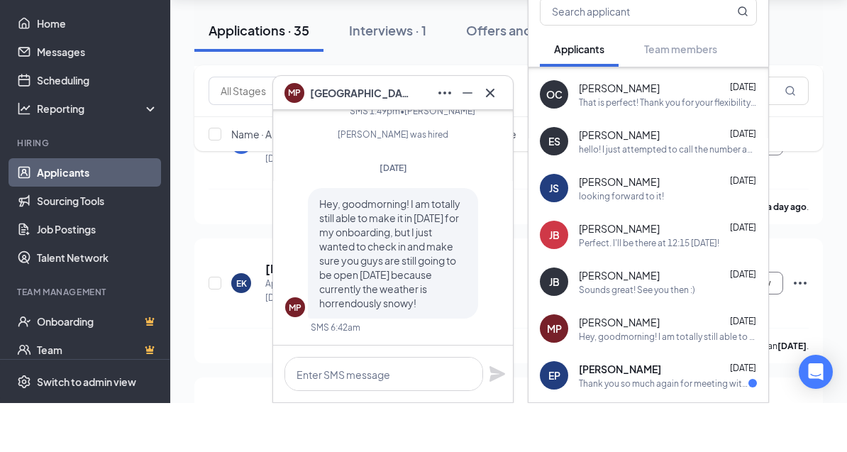
click at [682, 425] on div "Emma Peterson Apr 3, 2024" at bounding box center [668, 418] width 178 height 14
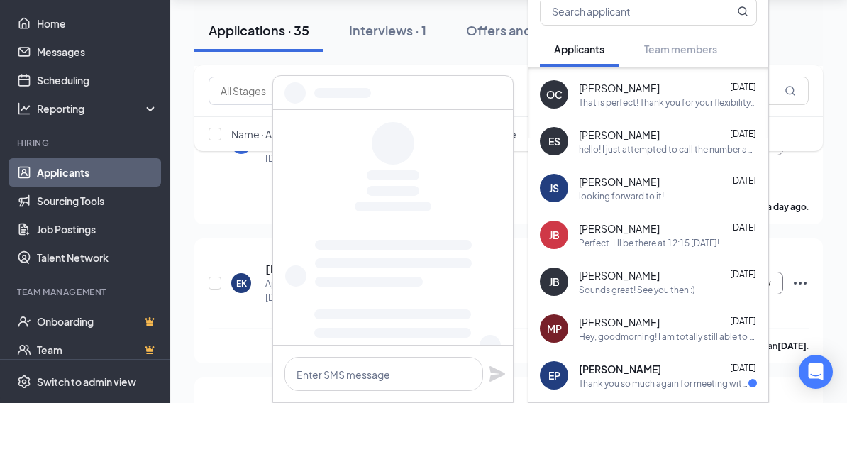
scroll to position [4767, 0]
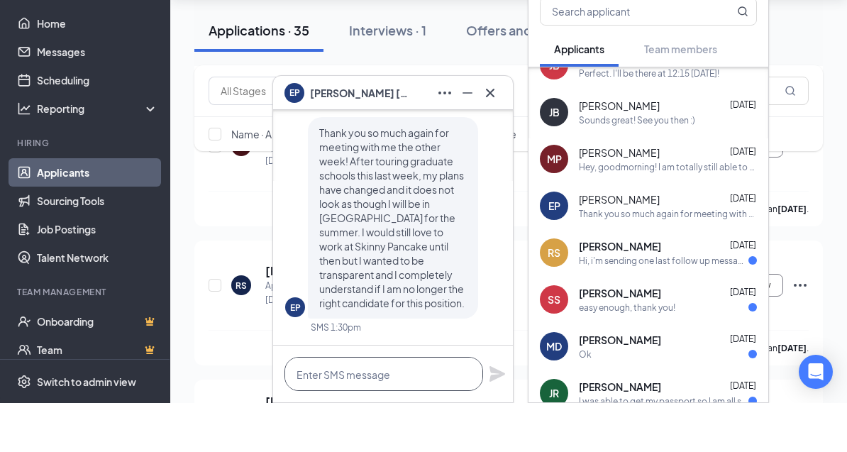
scroll to position [2094, 0]
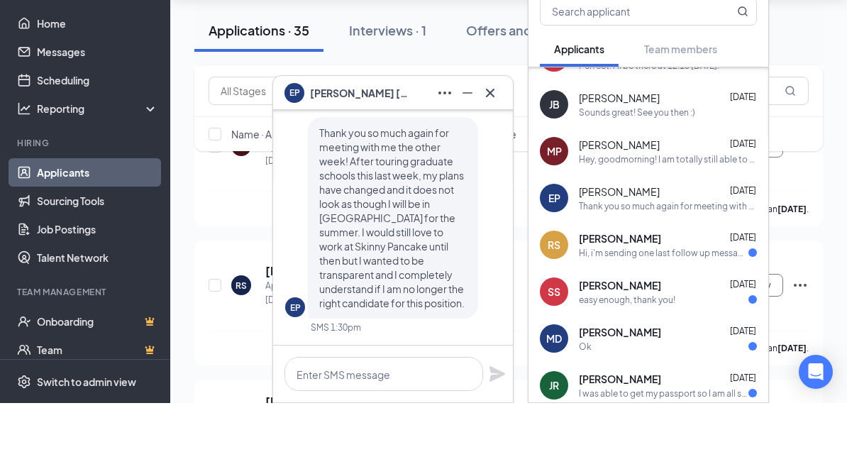
click at [665, 308] on div "Riya Sawyer Apr 1, 2024 Hi, i'm sending one last follow up message, i'd really …" at bounding box center [668, 294] width 178 height 28
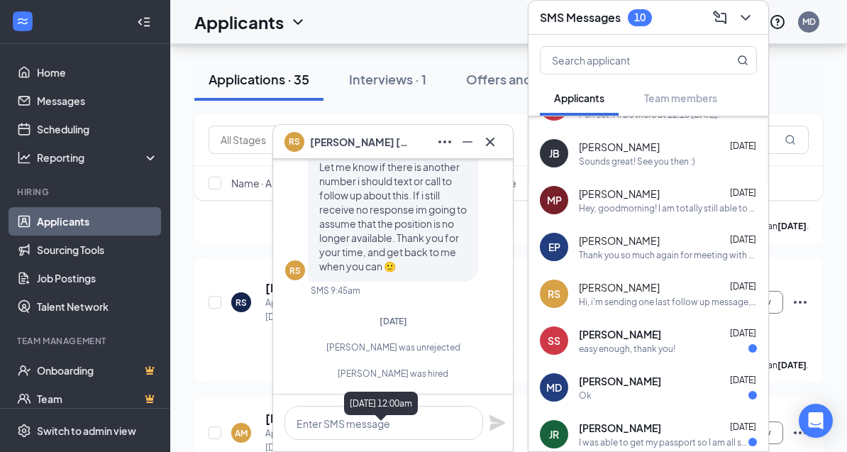
scroll to position [0, 0]
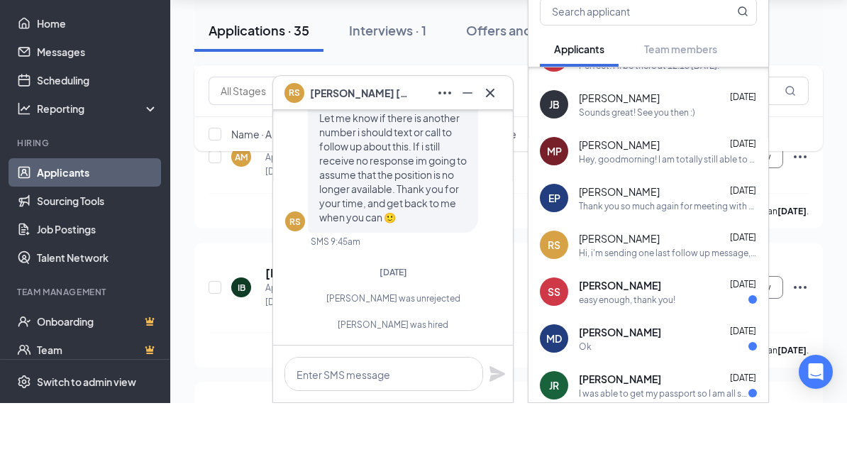
click at [630, 355] on div "easy enough, thank you!" at bounding box center [627, 349] width 96 height 12
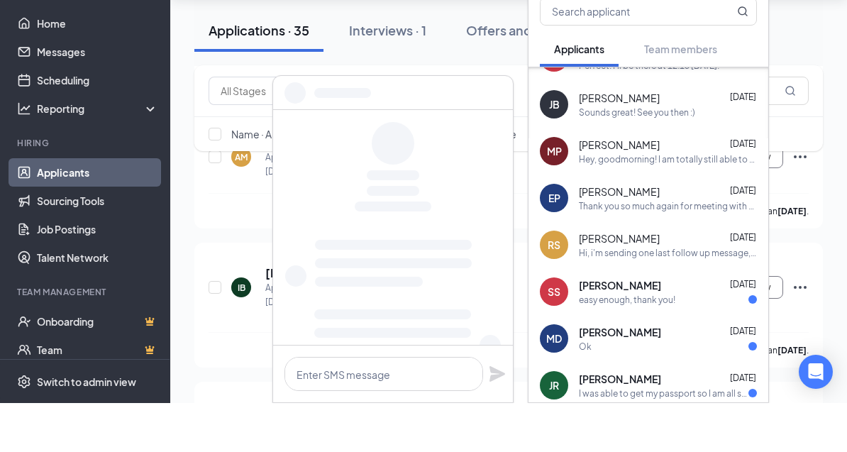
scroll to position [5302, 0]
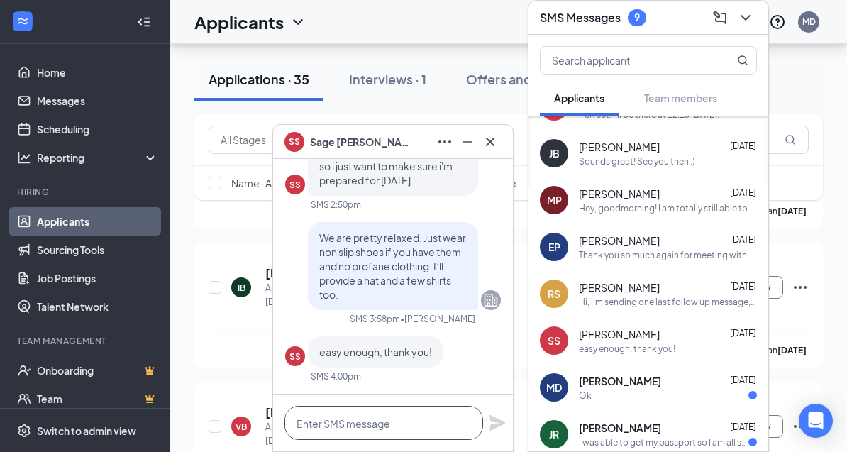
drag, startPoint x: 409, startPoint y: 531, endPoint x: 409, endPoint y: 807, distance: 276.0
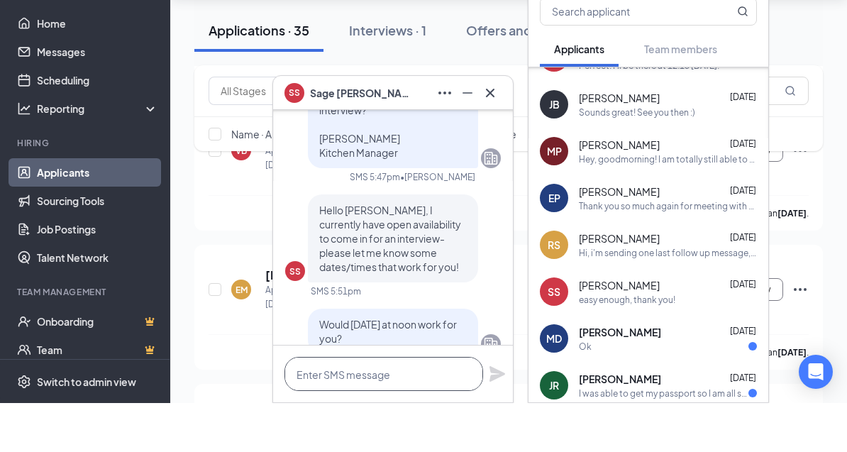
scroll to position [-1282, 0]
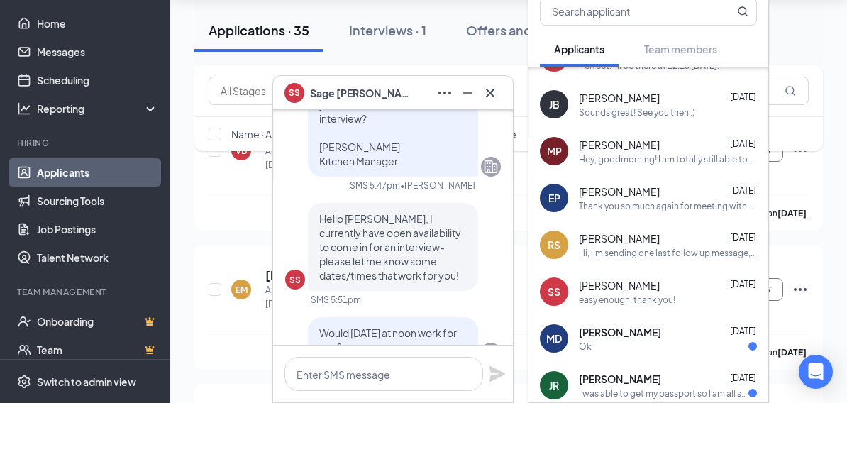
click at [668, 388] on div "Maddie Davis Mar 30, 2024" at bounding box center [668, 381] width 178 height 14
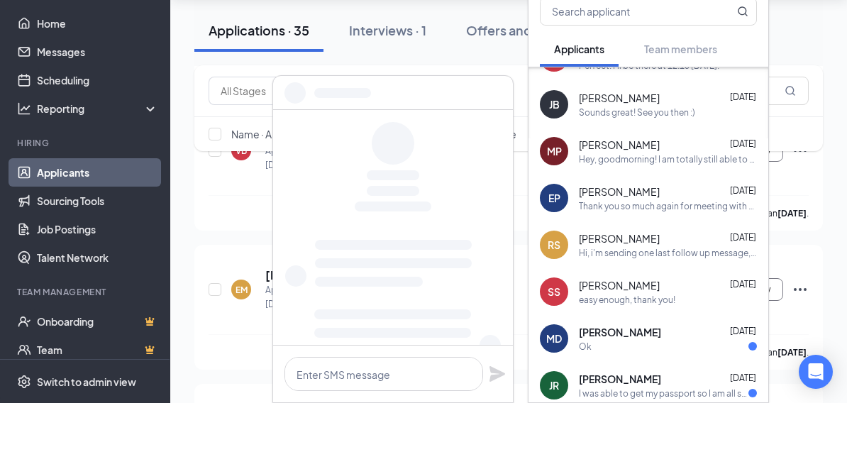
scroll to position [0, 0]
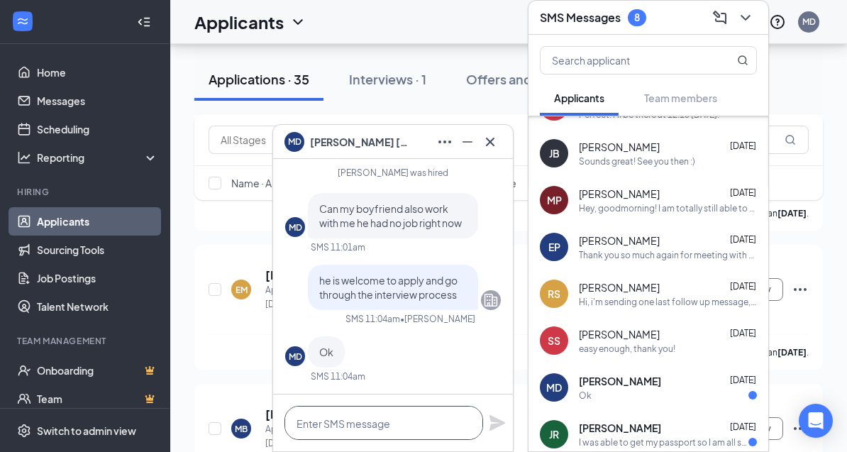
click at [402, 440] on textarea at bounding box center [384, 423] width 199 height 34
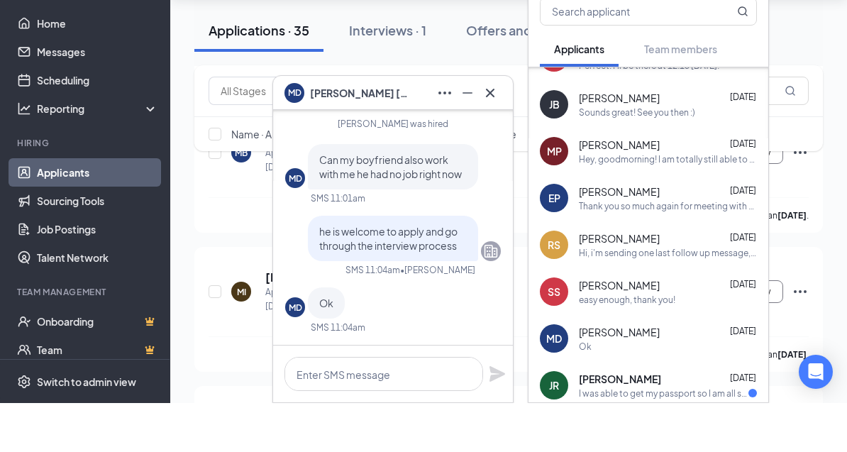
click at [669, 435] on div "Josie Rand Mar 28, 2024" at bounding box center [668, 428] width 178 height 14
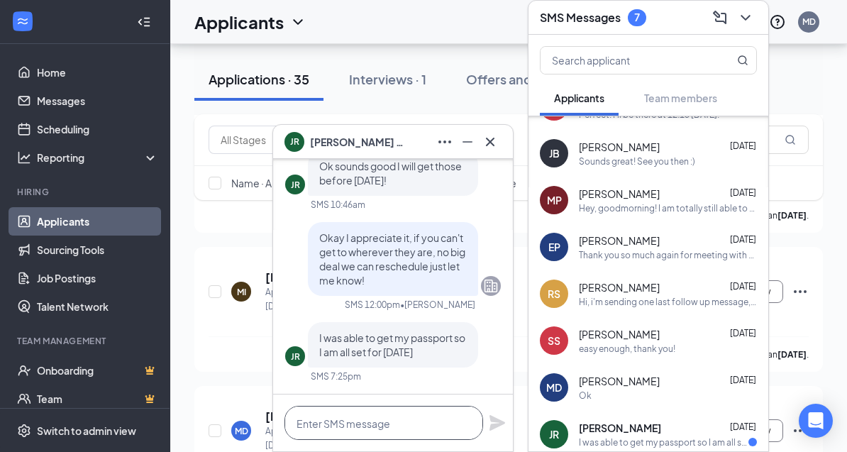
drag, startPoint x: 396, startPoint y: 529, endPoint x: 396, endPoint y: 805, distance: 276.0
click at [396, 451] on div "JR Josie Rand JR Josie Rand Applicant Counter Server & Barista • Waterfront Mar…" at bounding box center [508, 280] width 677 height 12181
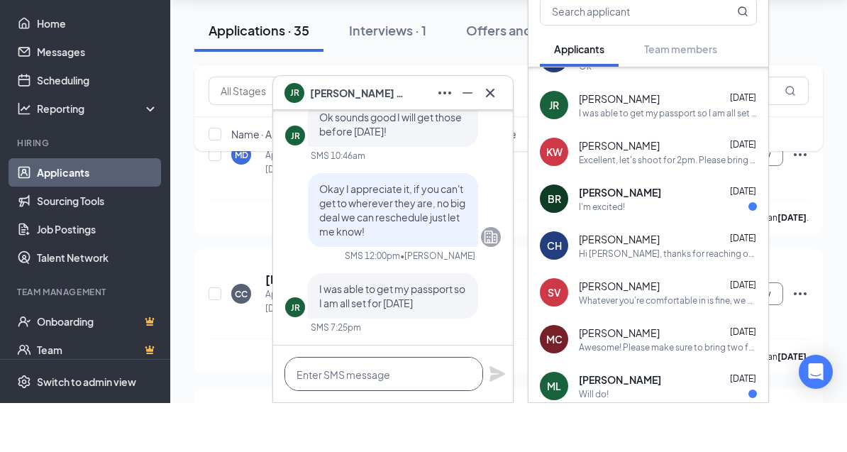
scroll to position [2382, 0]
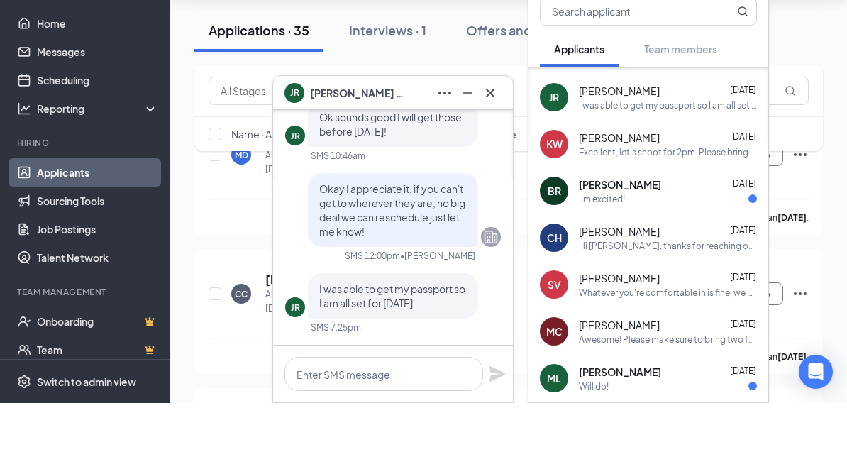
click at [671, 254] on div "I'm excited!" at bounding box center [668, 248] width 178 height 12
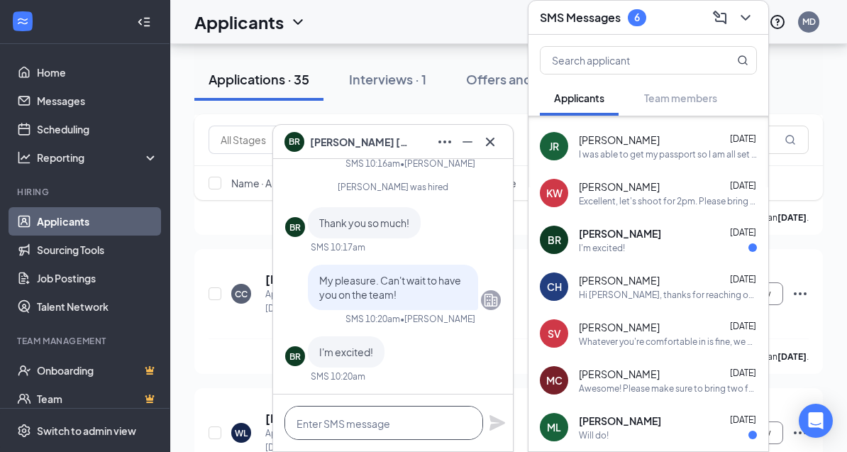
click at [409, 451] on div "BR Brady Roupp BR Brady Roupp Applicant Counter Server & Barista • Waterfront M…" at bounding box center [508, 4] width 677 height 12181
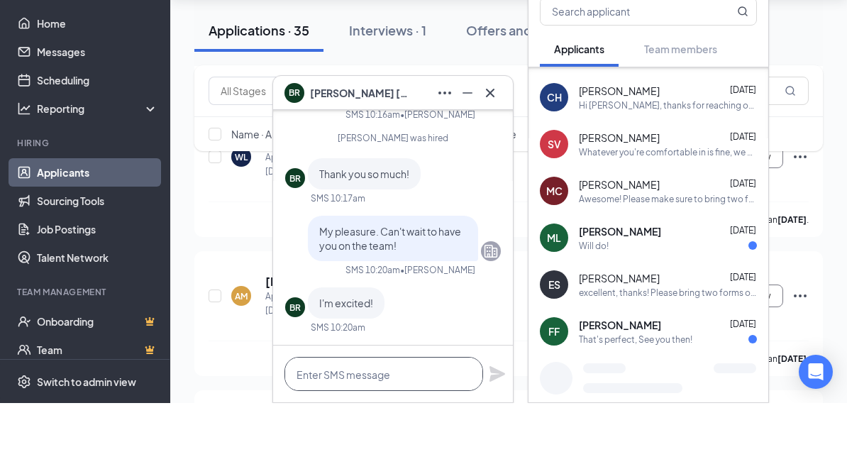
scroll to position [2546, 0]
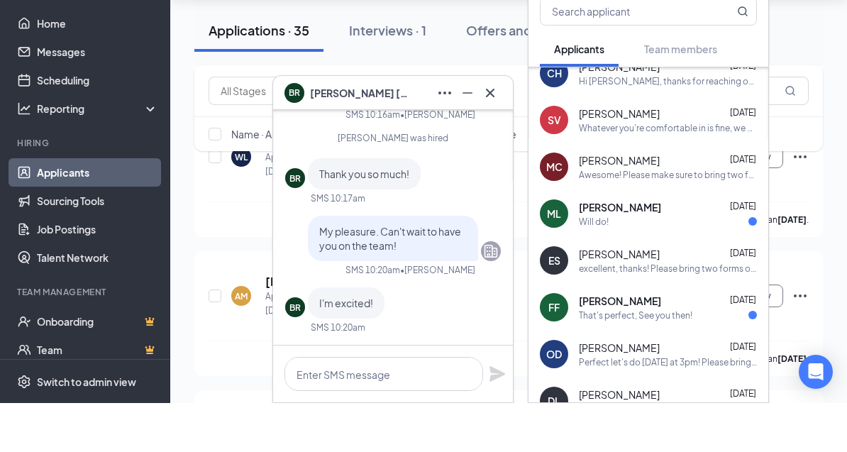
click at [663, 277] on div "Will do!" at bounding box center [668, 271] width 178 height 12
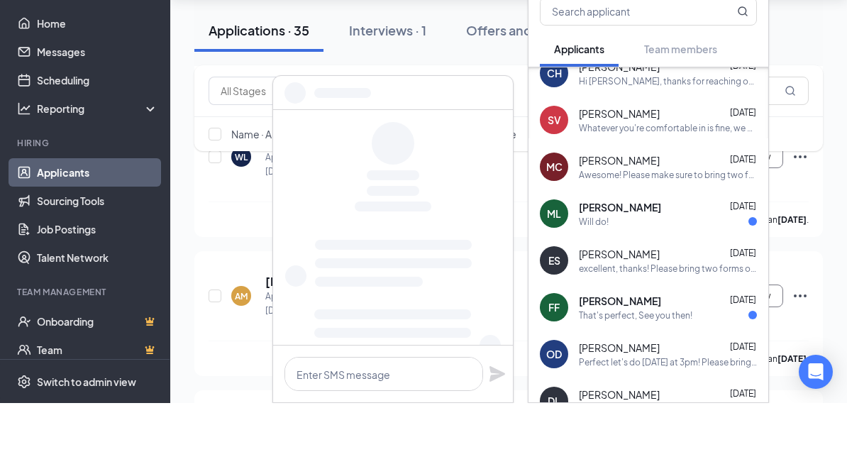
scroll to position [6406, 0]
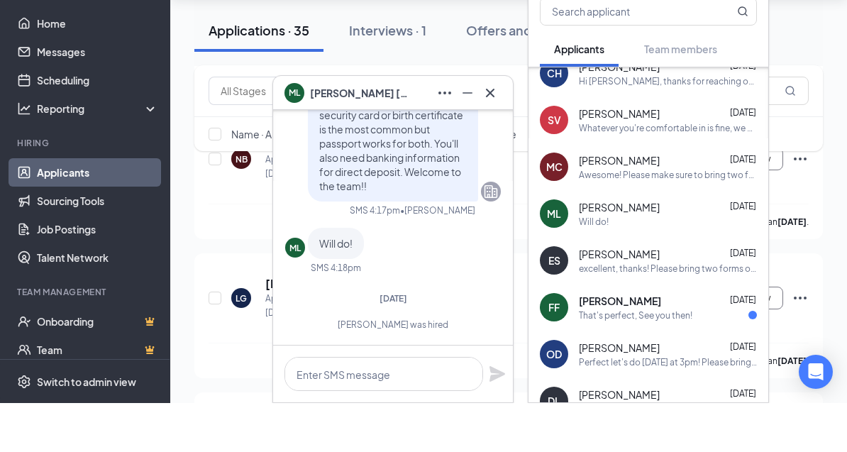
click at [693, 370] on div "That's perfect, See you then!" at bounding box center [668, 364] width 178 height 12
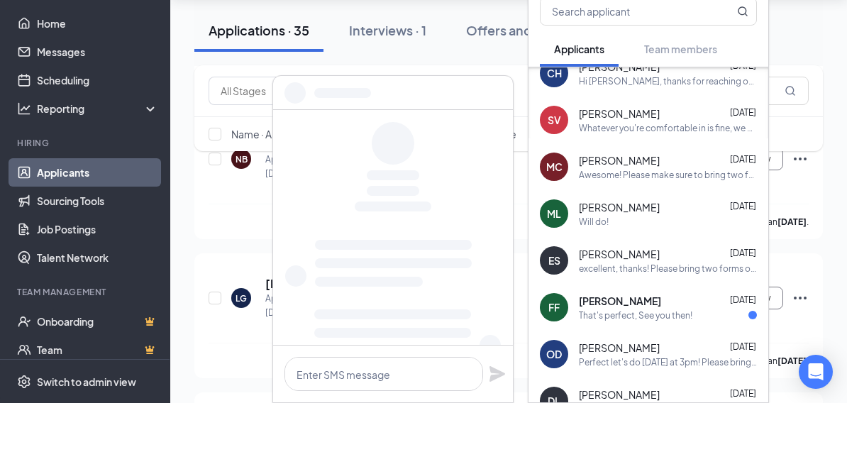
scroll to position [6682, 0]
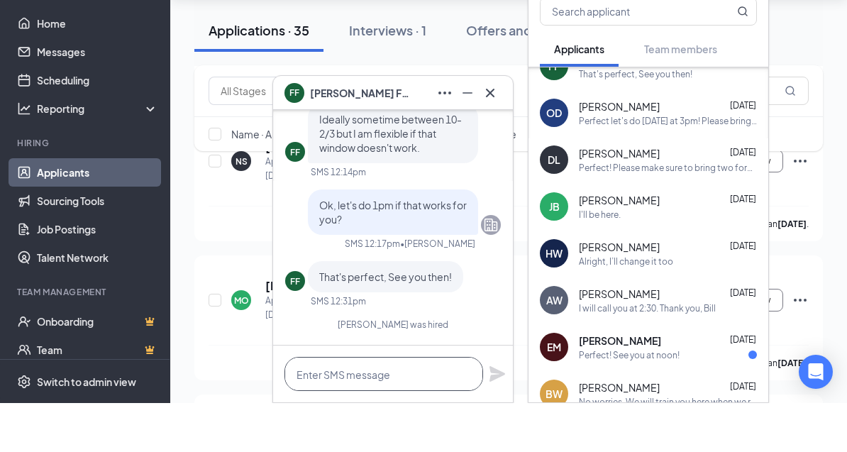
scroll to position [2809, 0]
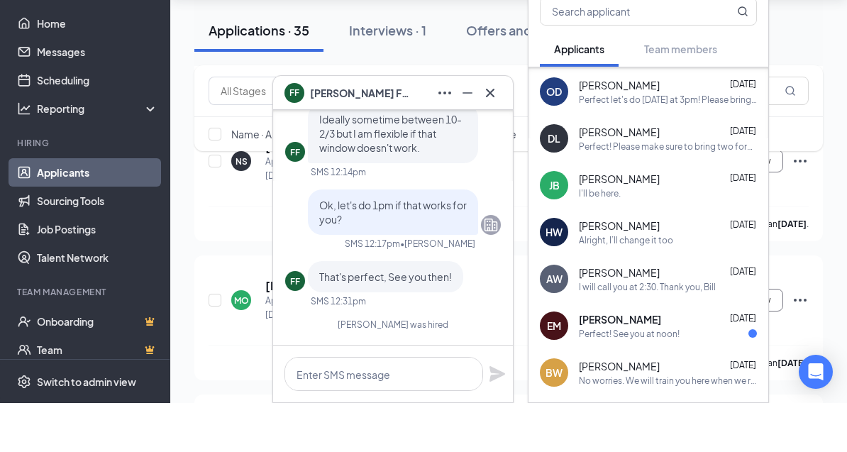
click at [671, 201] on div "Perfect! Please make sure to bring two forms of ID for your I9 (drivers licence…" at bounding box center [668, 195] width 178 height 12
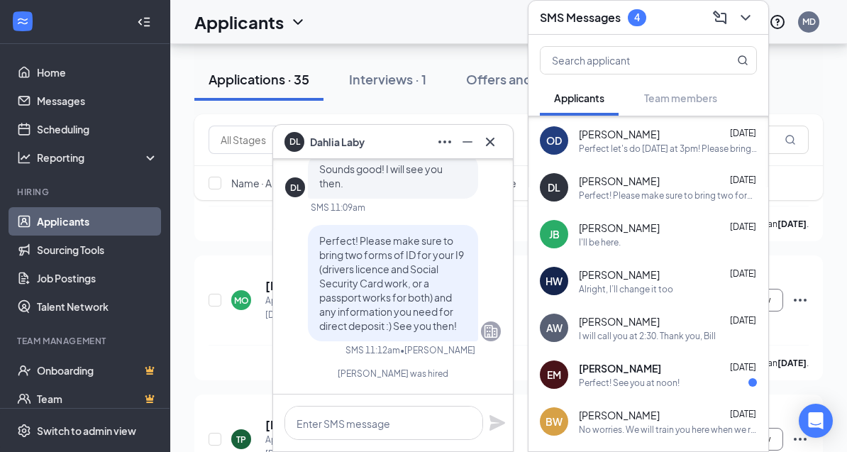
scroll to position [0, 0]
click at [490, 150] on icon "Cross" at bounding box center [490, 141] width 17 height 17
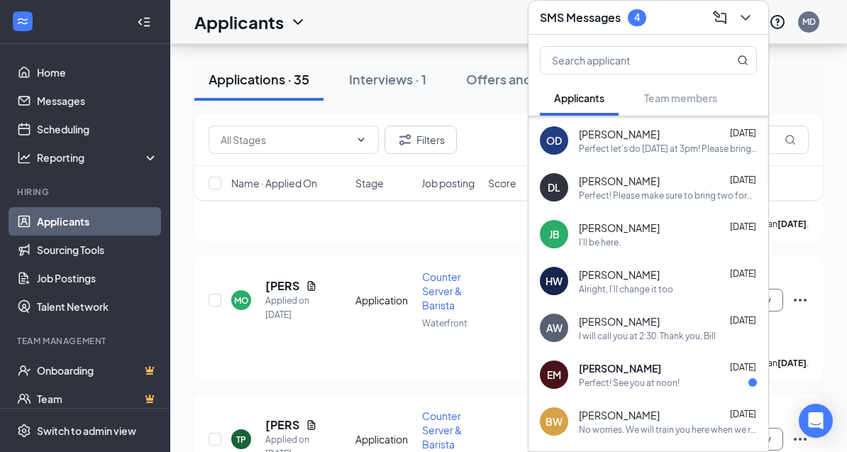
click at [648, 389] on div "Perfect! See you at noon!" at bounding box center [629, 383] width 101 height 12
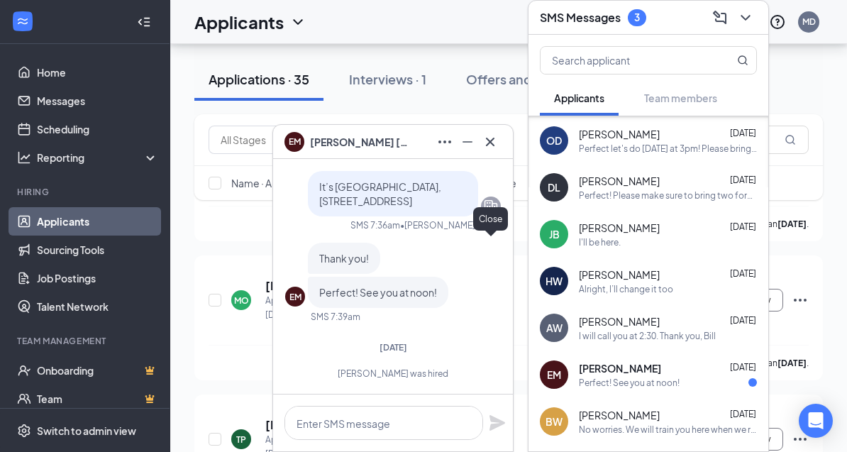
click at [490, 150] on icon "Cross" at bounding box center [490, 141] width 17 height 17
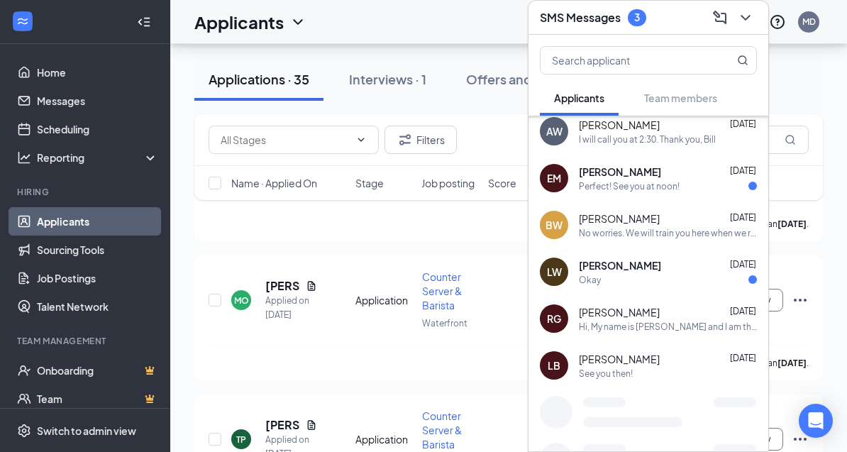
scroll to position [3006, 0]
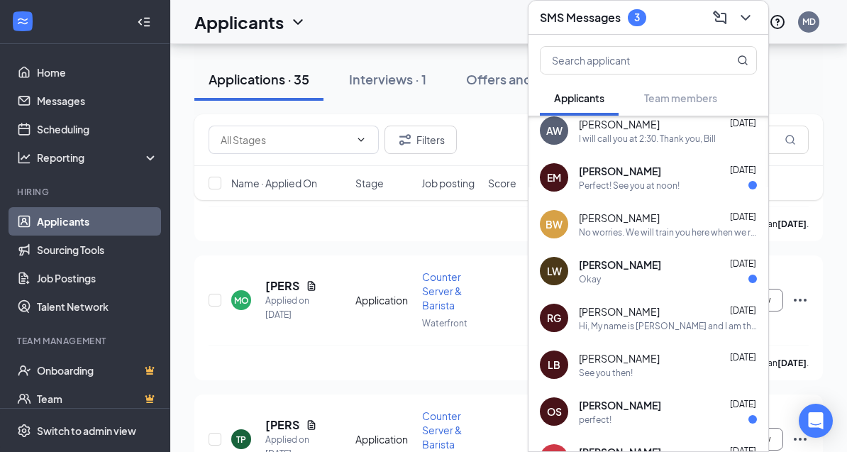
click at [663, 285] on div "Okay" at bounding box center [668, 279] width 178 height 12
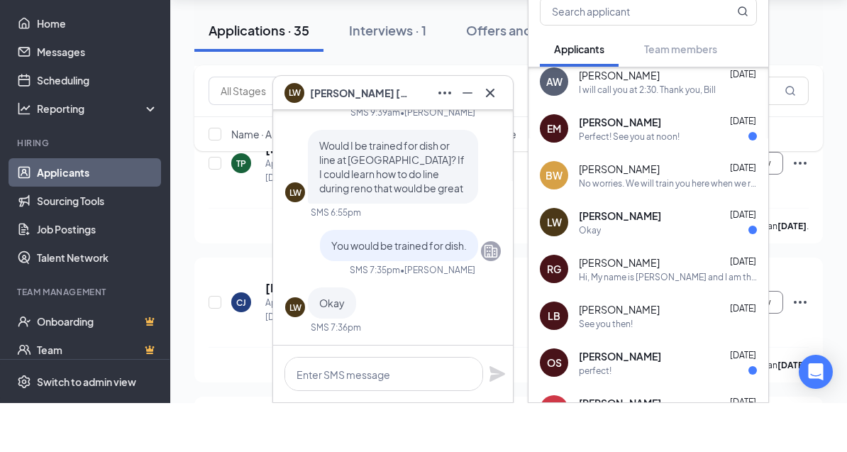
click at [631, 285] on div "Okay" at bounding box center [668, 279] width 178 height 12
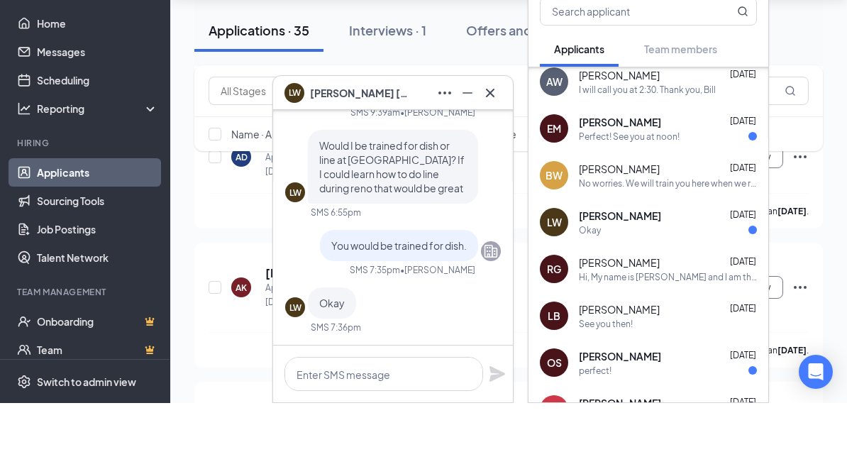
click at [629, 178] on span "Elizabeth Mather" at bounding box center [620, 171] width 82 height 14
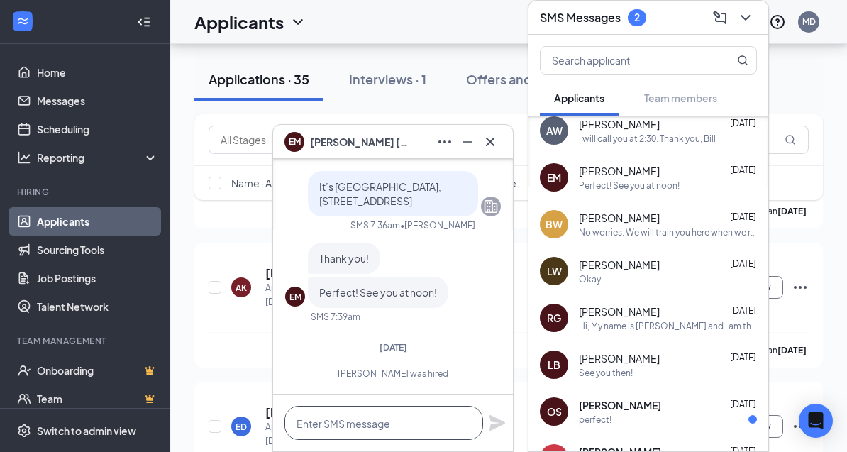
scroll to position [7737, 0]
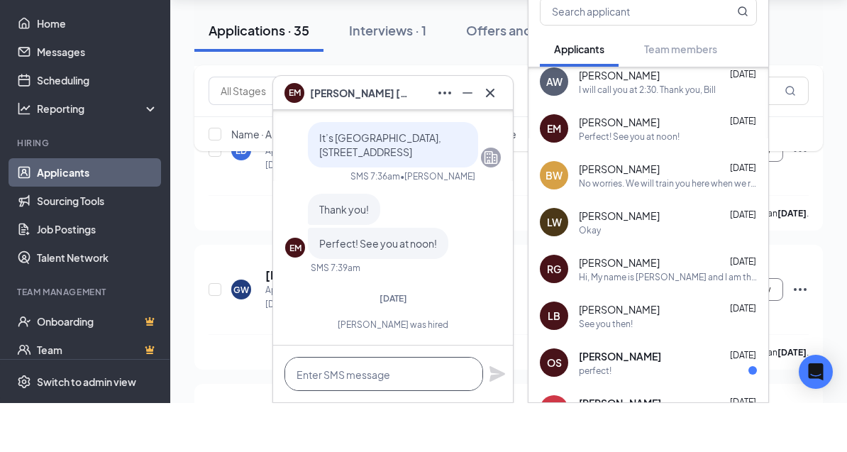
drag, startPoint x: 382, startPoint y: 530, endPoint x: 382, endPoint y: 254, distance: 276.0
click at [382, 254] on div "EM Elizabeth Mather Applicant Dishwasher • Waterfront Feb 24, 2024 Elizabeth Ma…" at bounding box center [393, 305] width 240 height 292
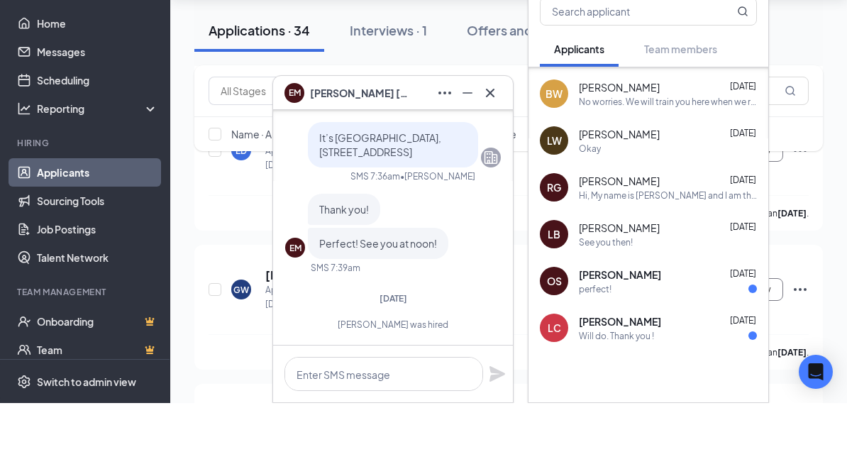
click at [656, 331] on span "Oliver Schroeder" at bounding box center [620, 323] width 82 height 14
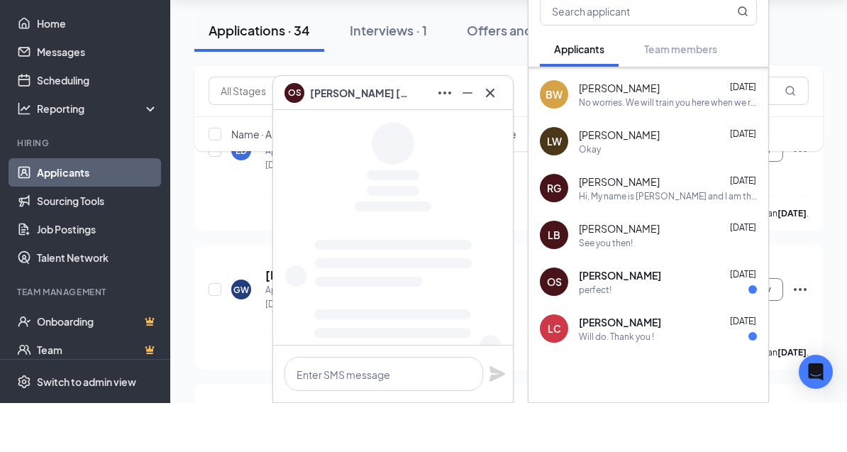
scroll to position [7786, 0]
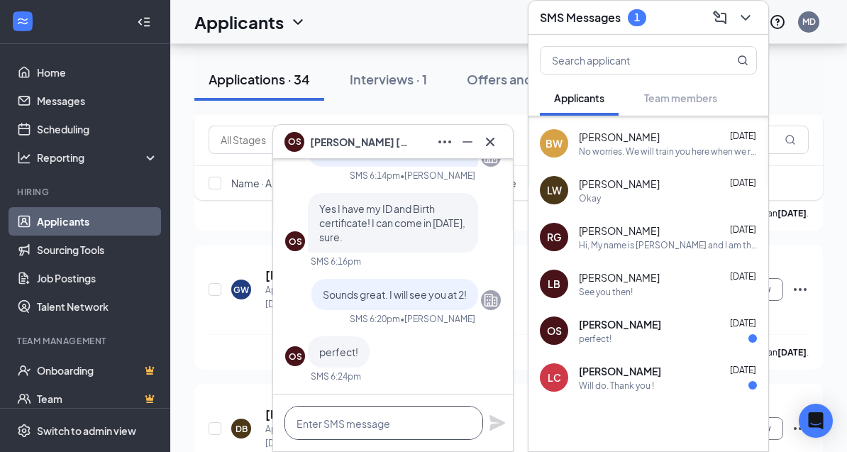
click at [402, 440] on textarea at bounding box center [384, 423] width 199 height 34
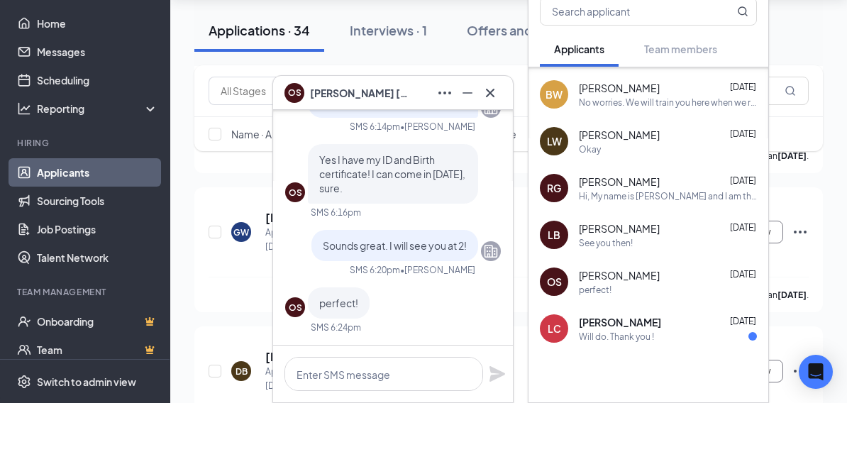
click at [666, 378] on div "Louis Carratie Oct 9, 2023" at bounding box center [668, 371] width 178 height 14
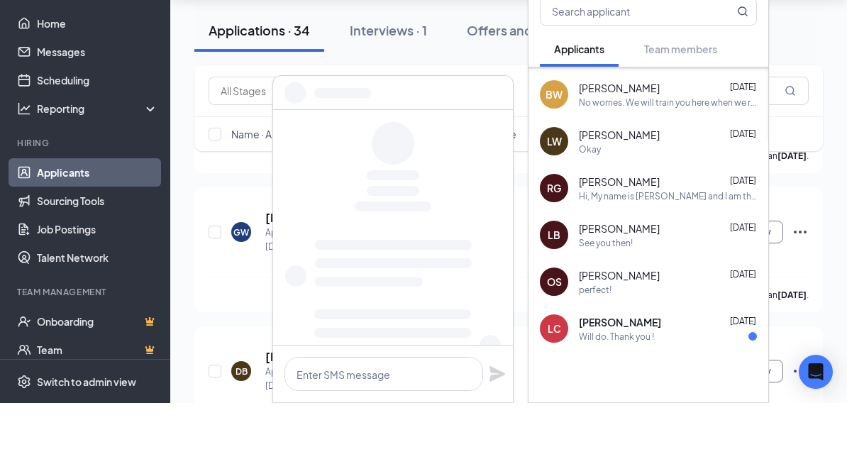
scroll to position [7844, 0]
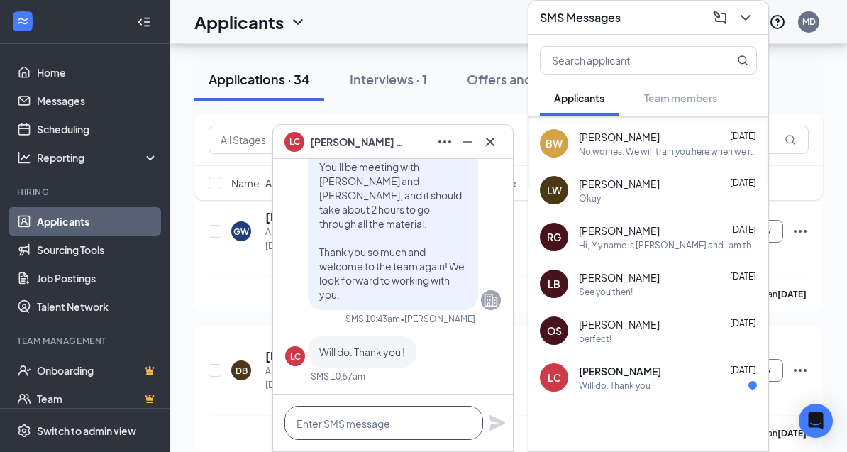
click at [394, 252] on div "LC Louis Carratie Applicant Cook • Waterfront Sep 27, 2023 Louis Carratie submi…" at bounding box center [393, 305] width 240 height 292
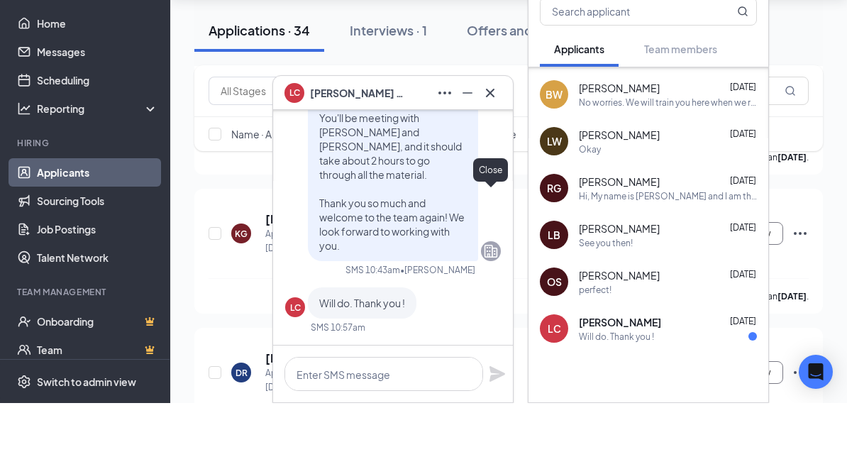
click at [493, 145] on icon "Cross" at bounding box center [490, 141] width 9 height 9
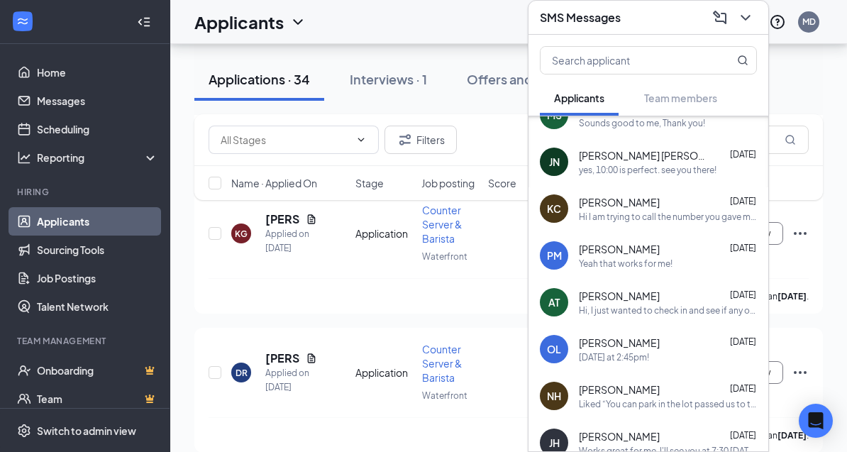
scroll to position [773, 0]
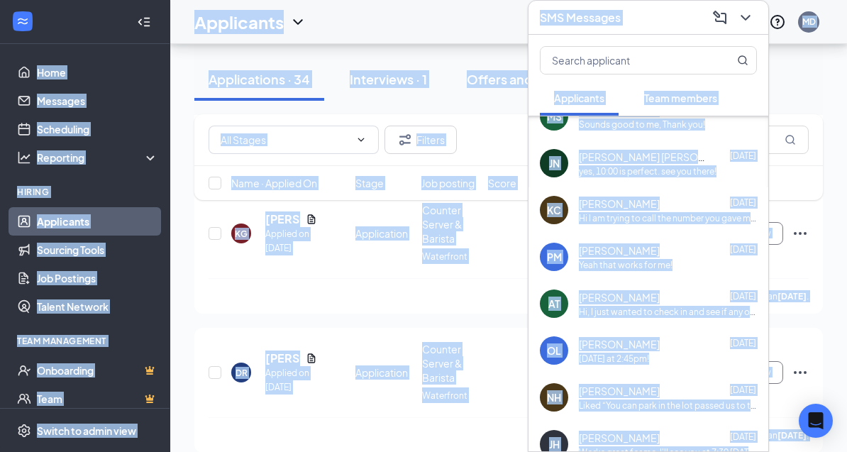
click at [661, 258] on div "Parker Morse Sep 20, 2024" at bounding box center [668, 250] width 178 height 14
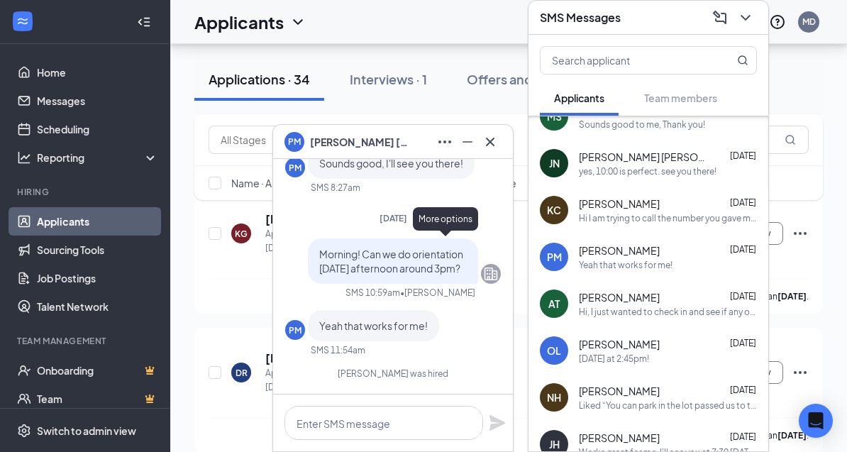
click at [444, 150] on icon "Ellipses" at bounding box center [444, 141] width 17 height 17
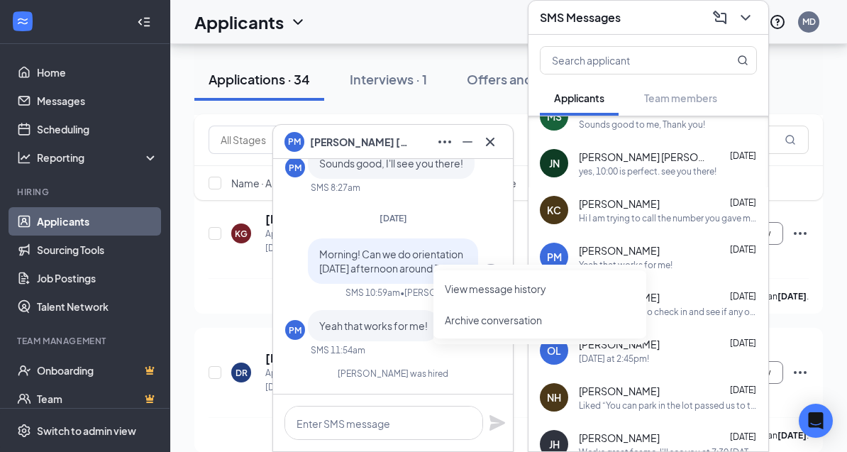
click at [509, 320] on button "Archive conversation" at bounding box center [493, 320] width 97 height 14
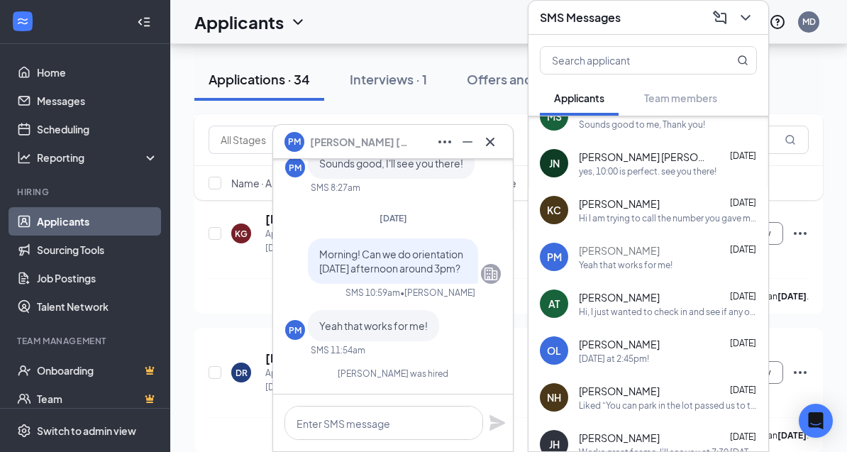
click at [654, 271] on div "Yeah that works for me!" at bounding box center [626, 265] width 94 height 12
click at [664, 318] on div "Hi, I just wanted to check in and see if any of the times I gave you yesterday …" at bounding box center [668, 312] width 178 height 12
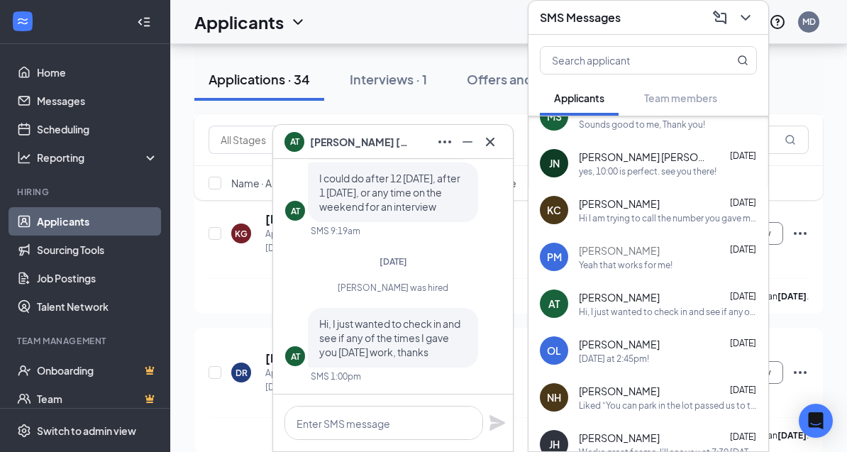
click at [672, 271] on div "Parker Morse Sep 20, 2024 Yeah that works for me!" at bounding box center [668, 257] width 178 height 28
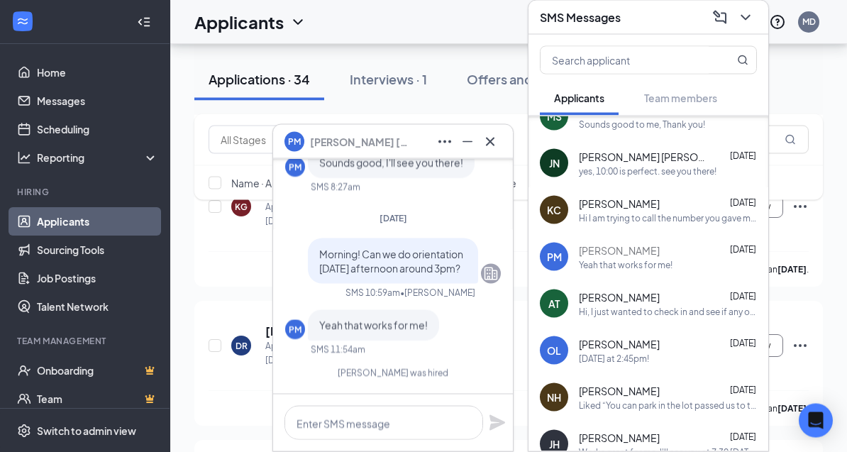
scroll to position [8147, 0]
click at [447, 150] on icon "Ellipses" at bounding box center [444, 141] width 17 height 17
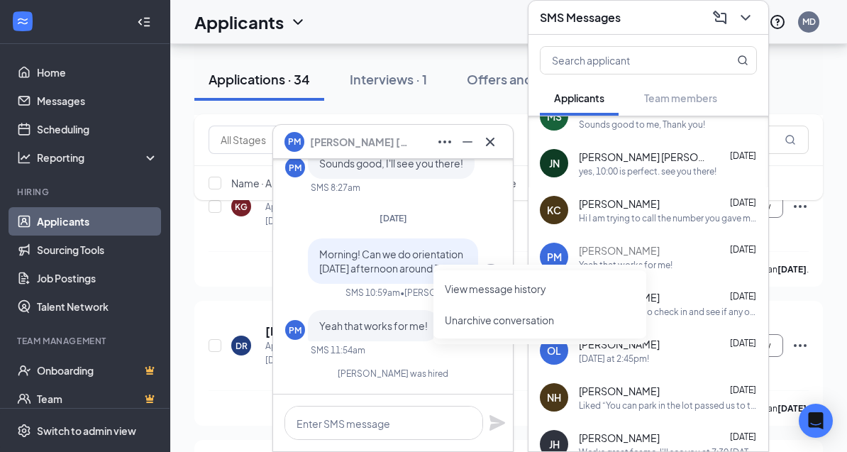
click at [485, 322] on button "Unarchive conversation" at bounding box center [499, 320] width 109 height 14
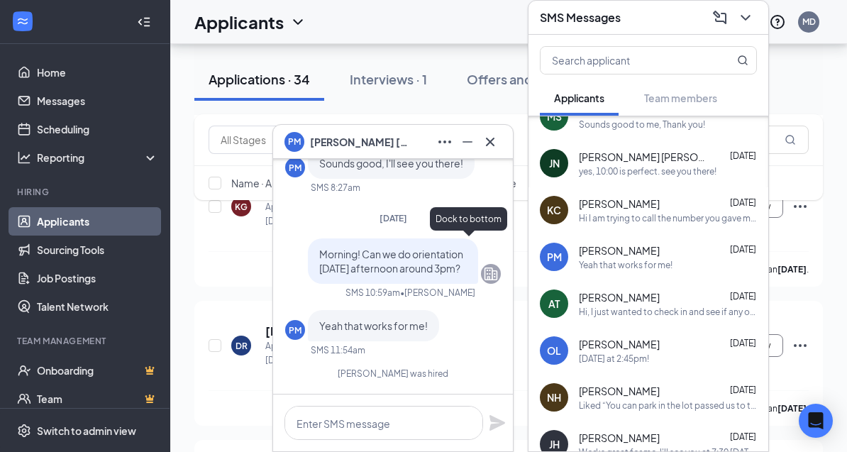
click at [471, 150] on icon "Minimize" at bounding box center [467, 141] width 17 height 17
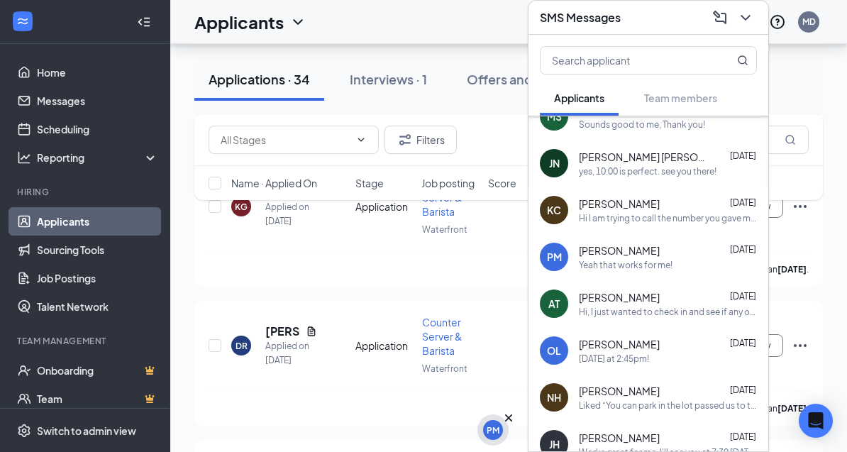
click at [495, 436] on div "PM" at bounding box center [493, 430] width 13 height 12
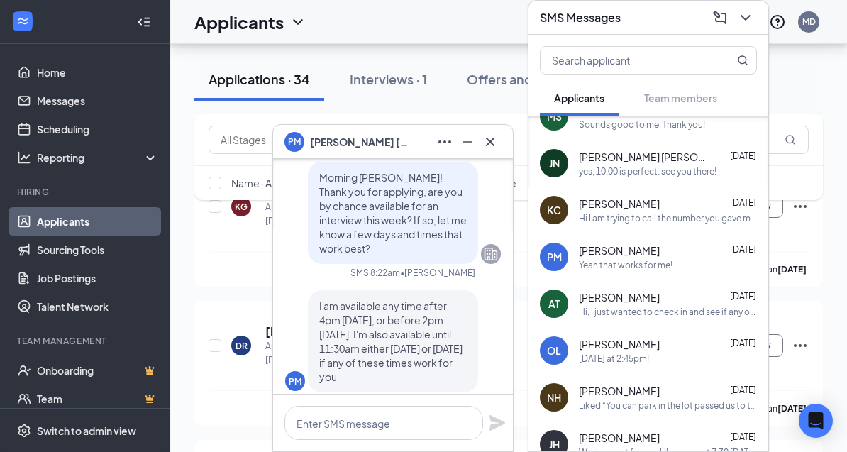
scroll to position [-331, 0]
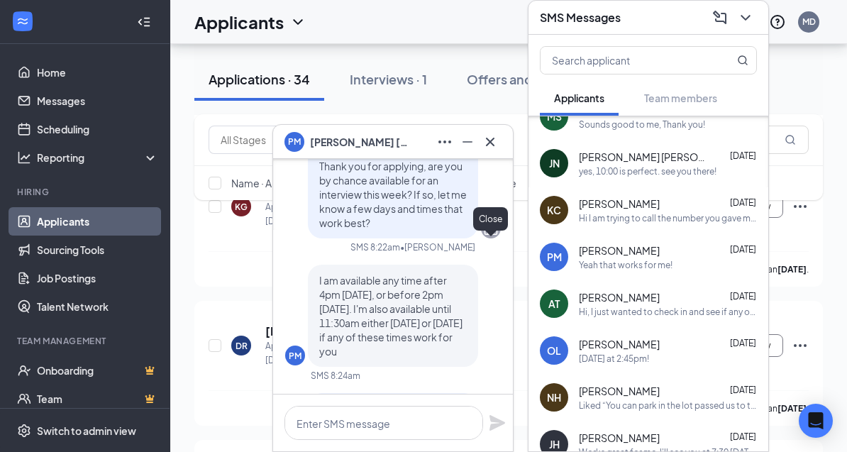
click at [492, 150] on icon "Cross" at bounding box center [490, 141] width 17 height 17
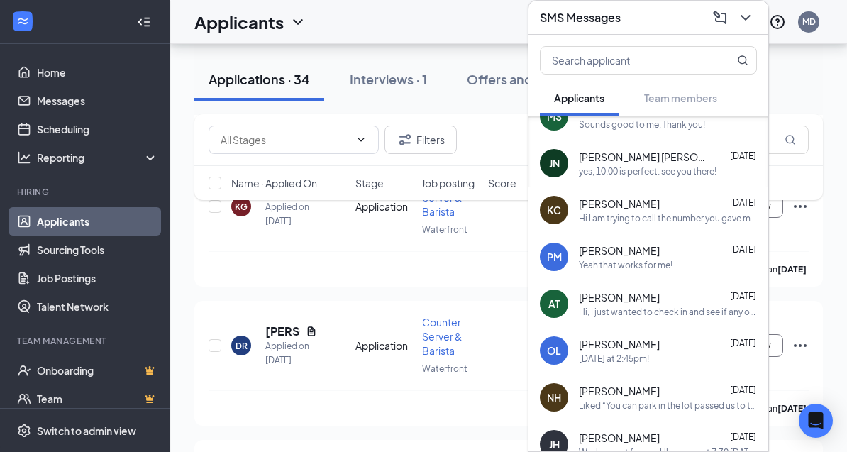
click at [654, 177] on div "yes, 10:00 is perfect. see you there!" at bounding box center [648, 171] width 138 height 12
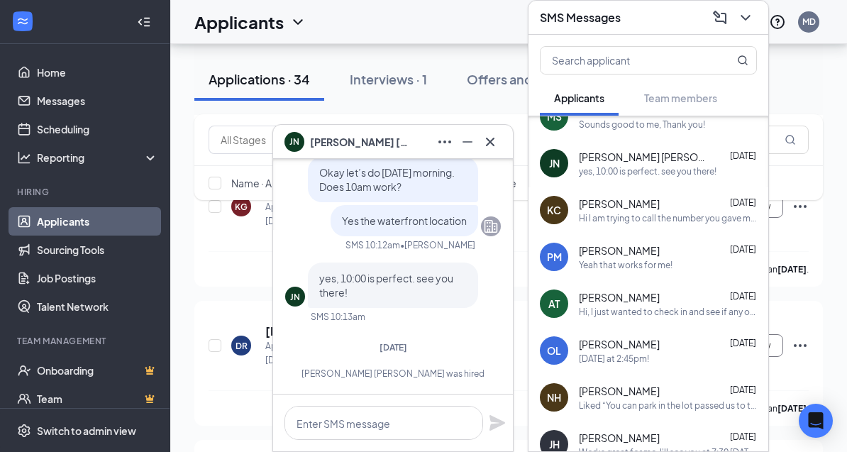
scroll to position [0, 0]
click at [489, 150] on icon "Cross" at bounding box center [490, 141] width 17 height 17
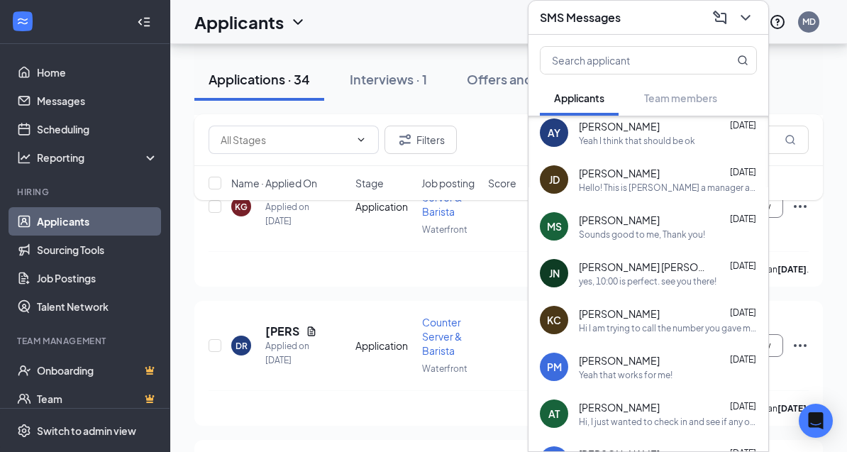
scroll to position [636, 0]
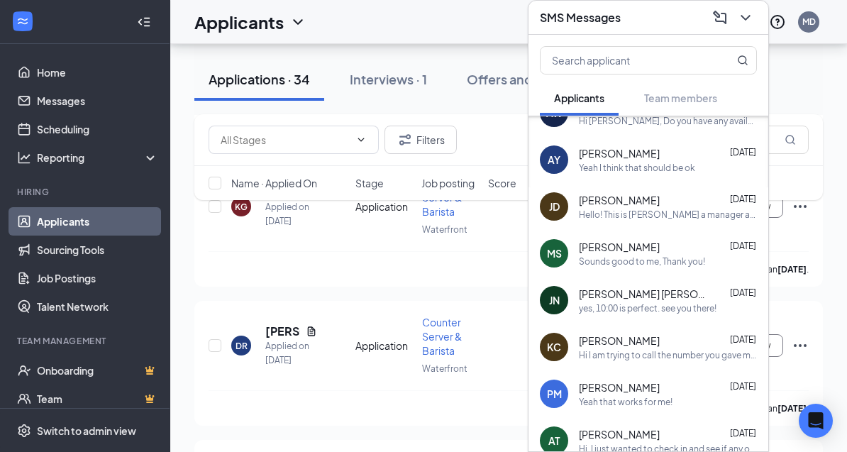
click at [663, 348] on div "Karina Curcio Dec 12, 2024" at bounding box center [668, 340] width 178 height 14
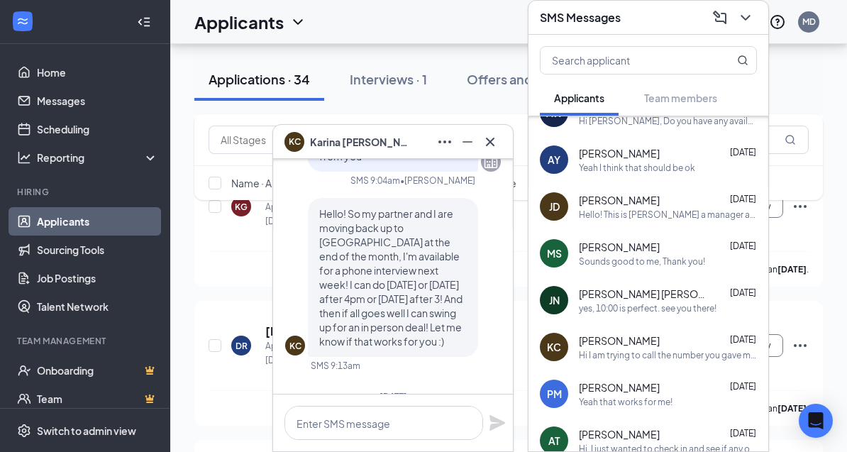
scroll to position [-680, 0]
click at [490, 150] on icon "Cross" at bounding box center [490, 141] width 17 height 17
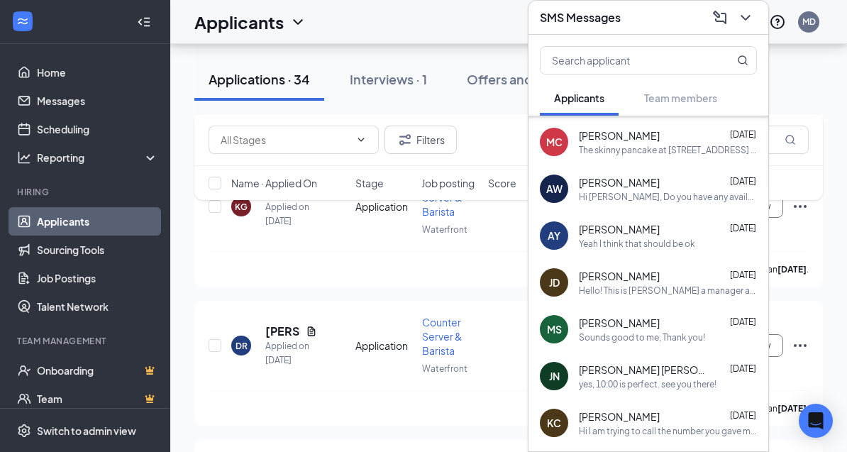
scroll to position [556, 0]
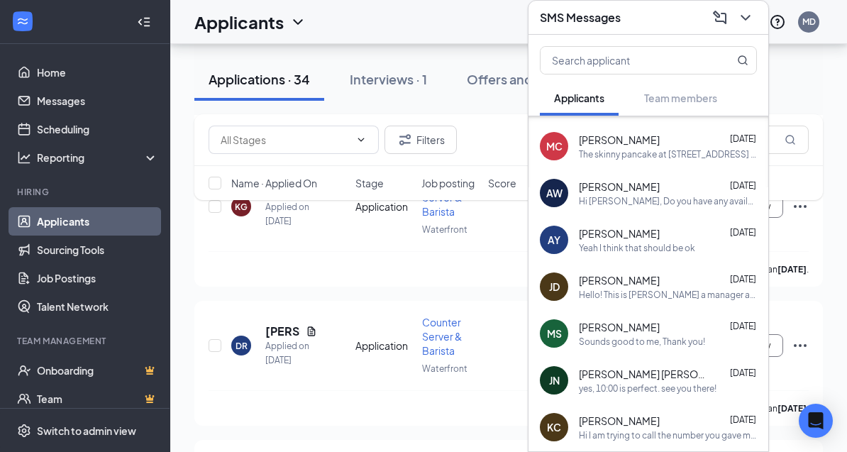
click at [673, 301] on div "Hello! This is Megan a manager at The Skinny Pancake. We would like to invite y…" at bounding box center [668, 295] width 178 height 12
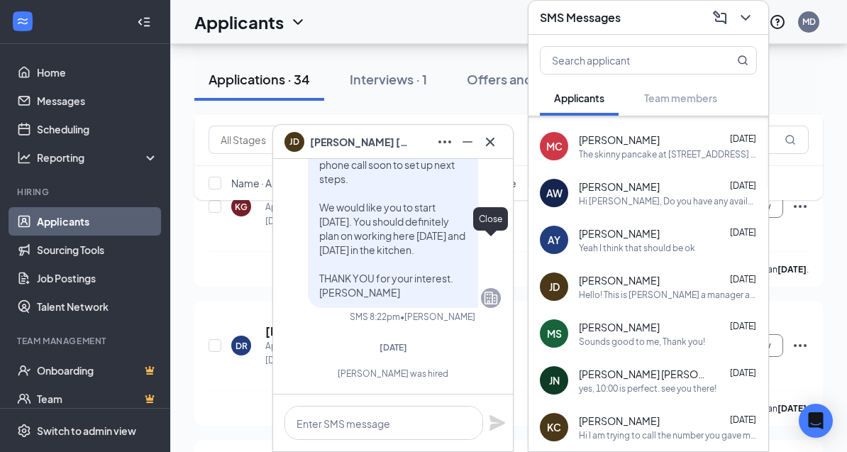
click at [487, 150] on icon "Cross" at bounding box center [490, 141] width 17 height 17
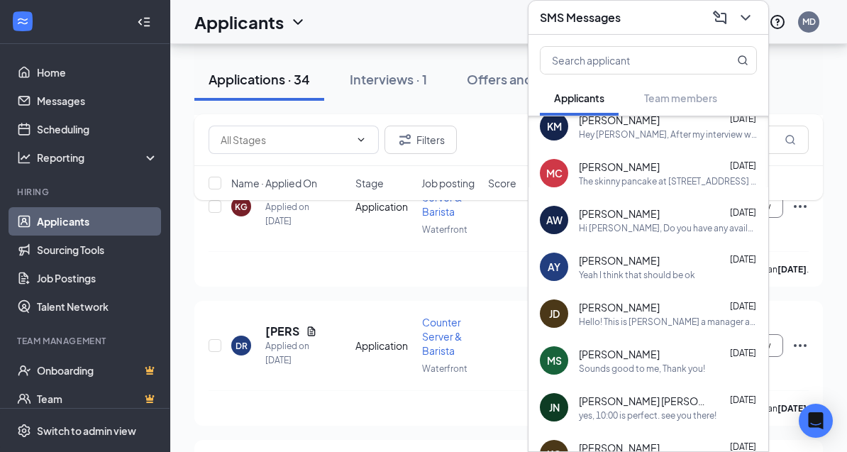
scroll to position [530, 0]
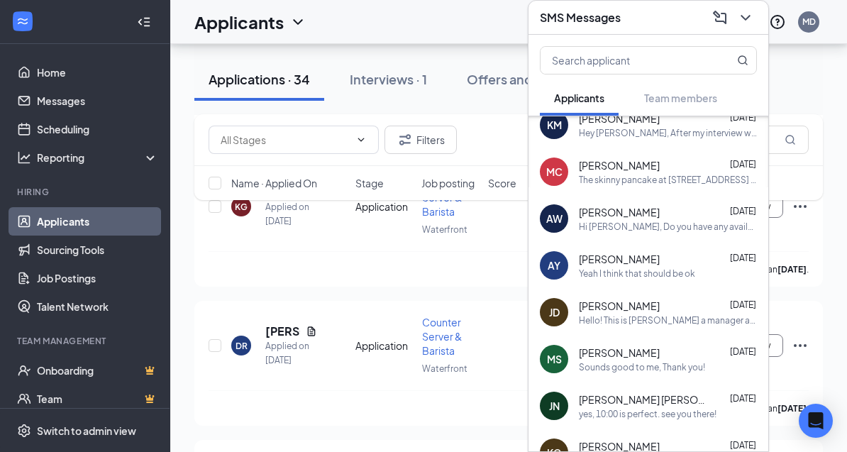
click at [683, 373] on div "Mohammed Siddiqui Apr 7 Sounds good to me, Thank you!" at bounding box center [668, 360] width 178 height 28
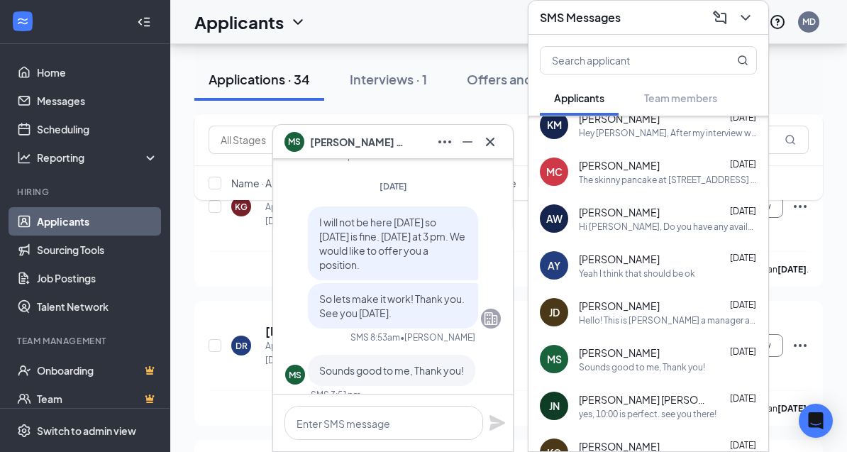
scroll to position [-81, 0]
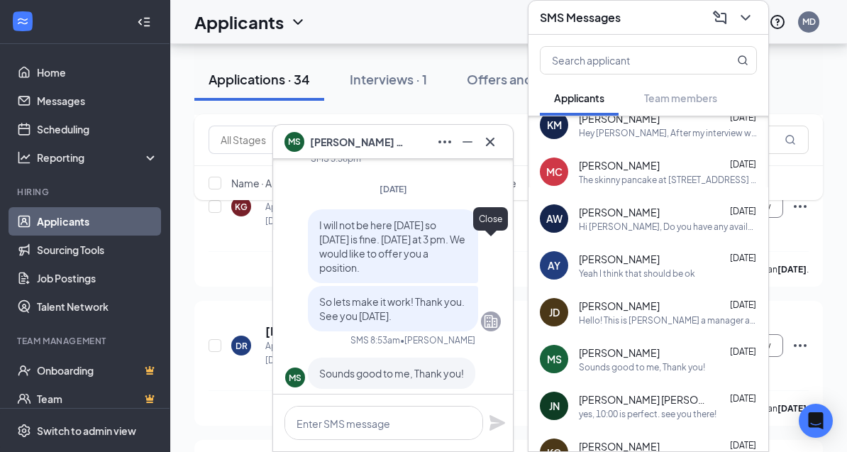
click at [495, 150] on icon "Cross" at bounding box center [490, 141] width 17 height 17
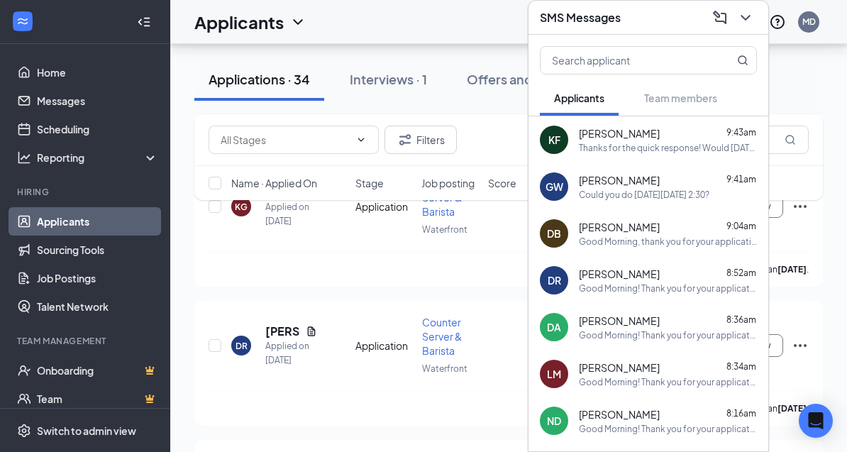
scroll to position [0, 0]
click at [745, 26] on icon "ChevronDown" at bounding box center [745, 17] width 17 height 17
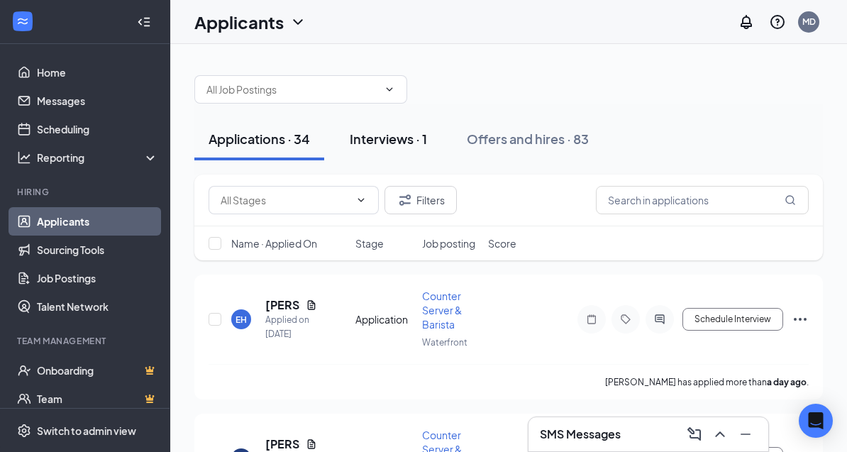
click at [410, 150] on button "Interviews · 1" at bounding box center [389, 139] width 106 height 43
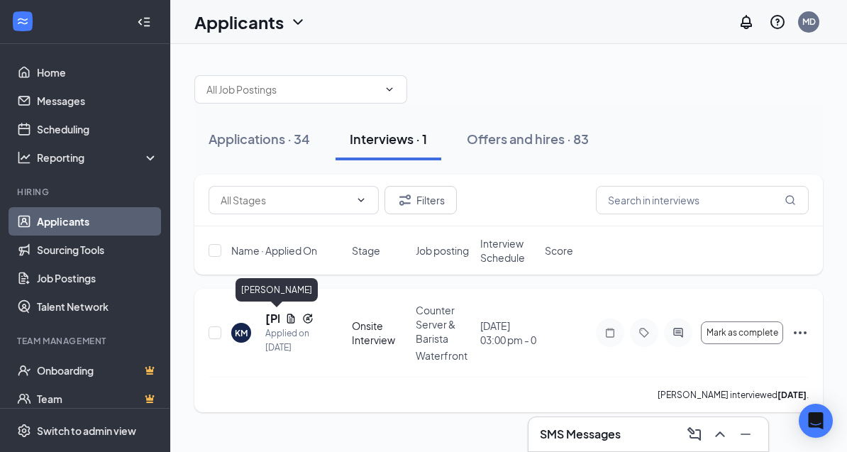
click at [267, 320] on h5 "[PERSON_NAME]" at bounding box center [272, 319] width 14 height 16
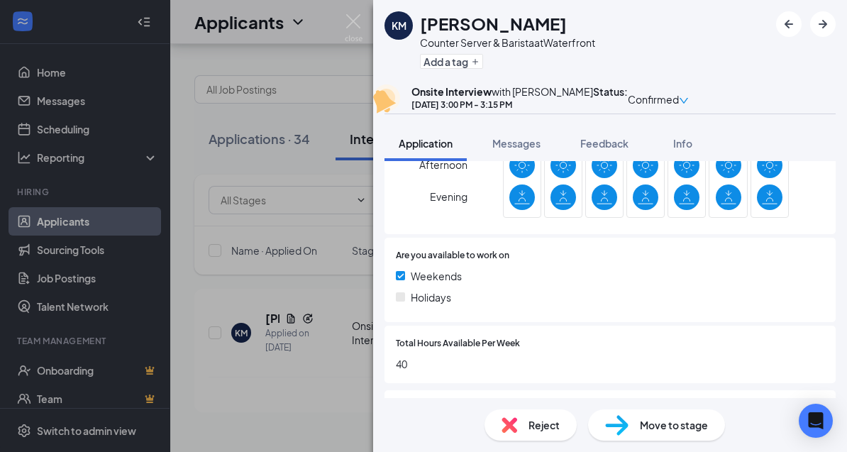
scroll to position [517, 0]
click at [313, 301] on div "KM Katrina McCord Counter Server & Barista at Waterfront Add a tag Onsite Inter…" at bounding box center [423, 226] width 847 height 452
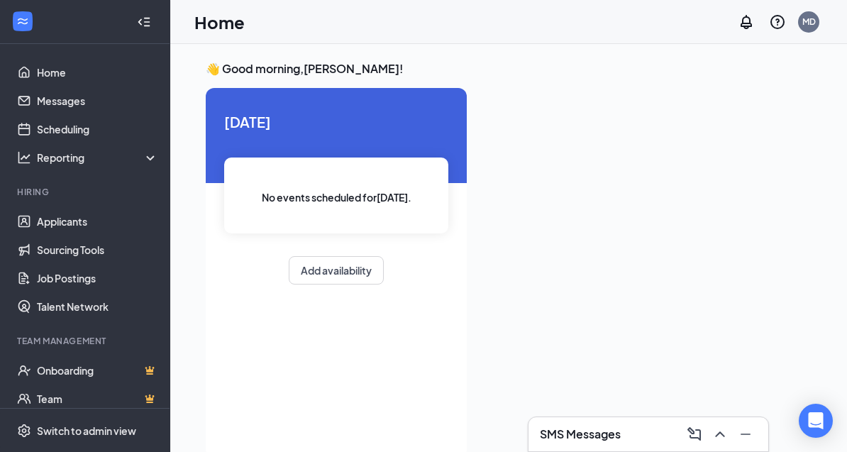
click at [73, 205] on li "Hiring Applicants Sourcing Tools Job Postings Talent Network" at bounding box center [85, 253] width 170 height 135
click at [77, 228] on link "Applicants" at bounding box center [97, 221] width 121 height 28
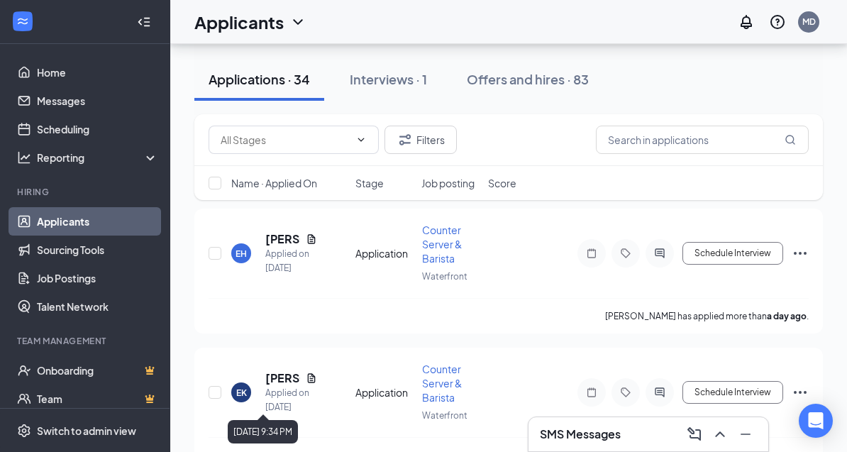
scroll to position [81, 0]
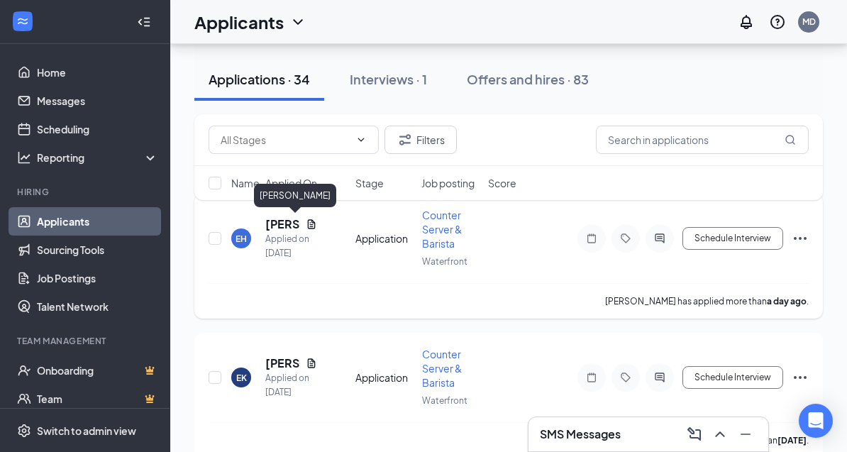
click at [279, 223] on h5 "[PERSON_NAME]" at bounding box center [282, 224] width 35 height 16
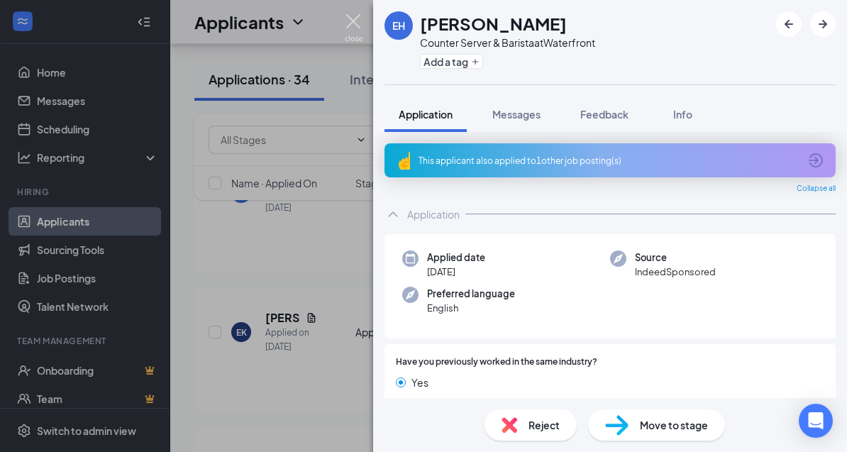
click at [359, 21] on img at bounding box center [354, 28] width 18 height 28
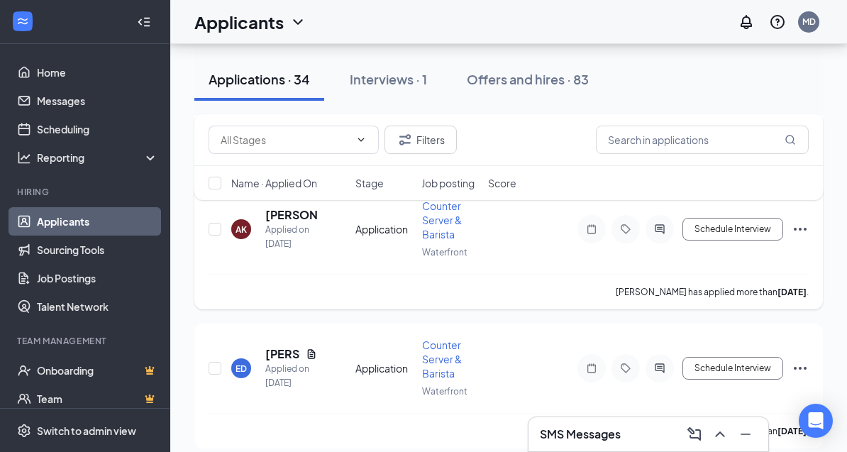
scroll to position [2976, 0]
click at [277, 347] on h5 "[PERSON_NAME]" at bounding box center [282, 355] width 35 height 16
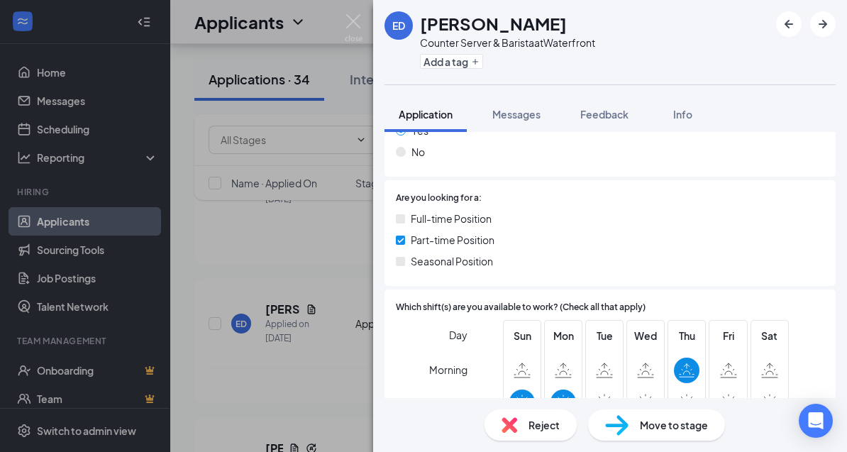
scroll to position [253, 0]
click at [322, 285] on div "ED Ella Doyle Counter Server & Barista at Waterfront Add a tag Application Mess…" at bounding box center [423, 226] width 847 height 452
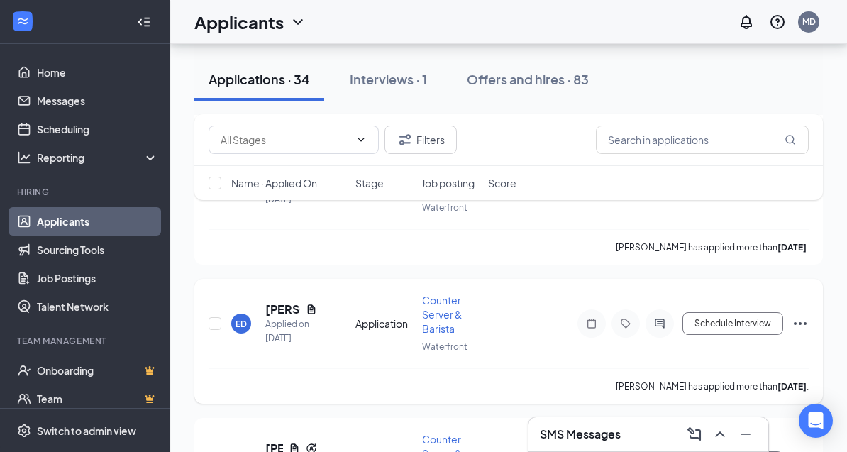
click at [798, 315] on icon "Ellipses" at bounding box center [800, 323] width 17 height 17
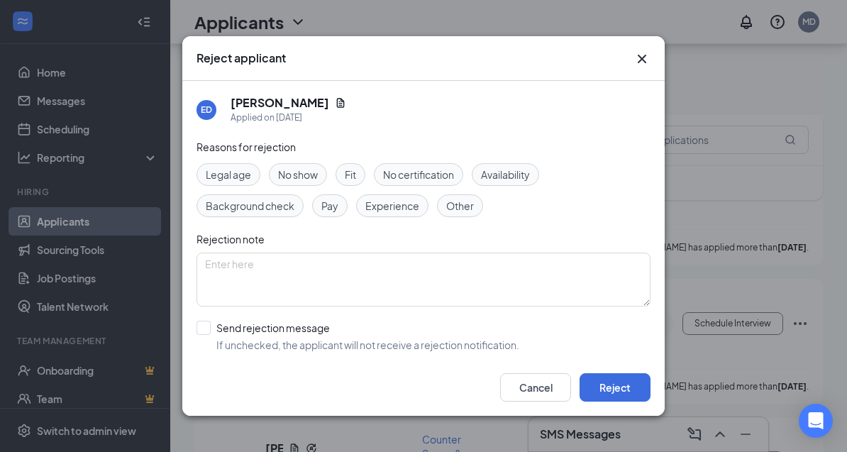
click at [516, 177] on span "Availability" at bounding box center [505, 175] width 49 height 16
click at [617, 402] on button "Reject" at bounding box center [615, 387] width 71 height 28
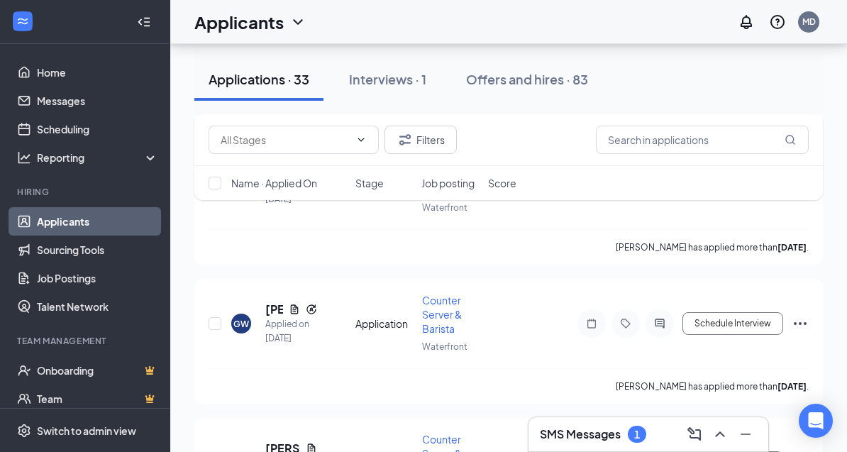
click at [654, 446] on div "SMS Messages 1" at bounding box center [648, 434] width 217 height 23
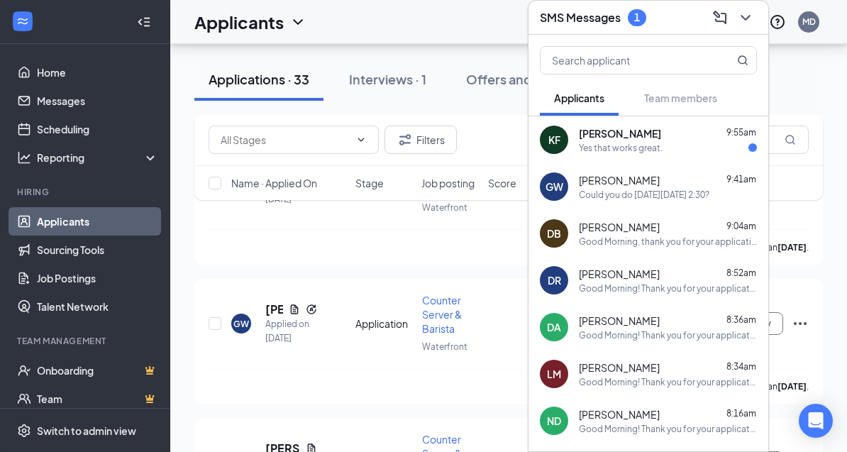
click at [658, 140] on div "Kenny Fontaine 9:55am" at bounding box center [668, 133] width 178 height 14
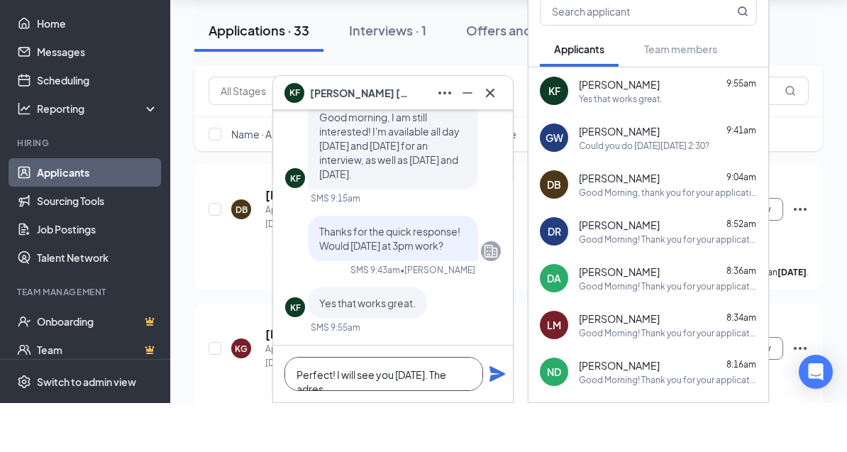
scroll to position [1, 0]
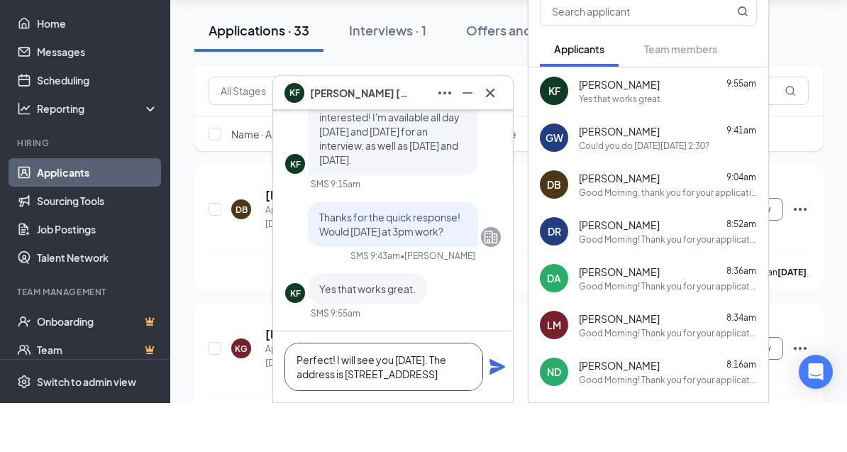
type textarea "Perfect! I will see you Friday. The address is 60 lake st"
click at [497, 424] on icon "Plane" at bounding box center [498, 416] width 16 height 16
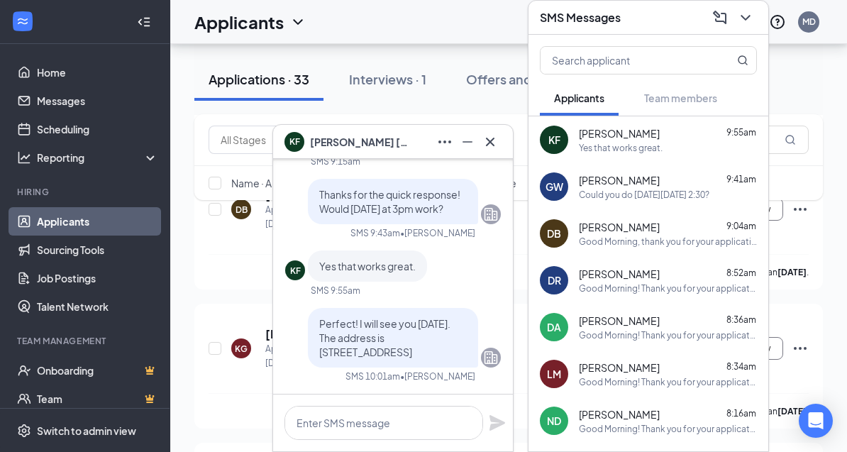
scroll to position [0, 0]
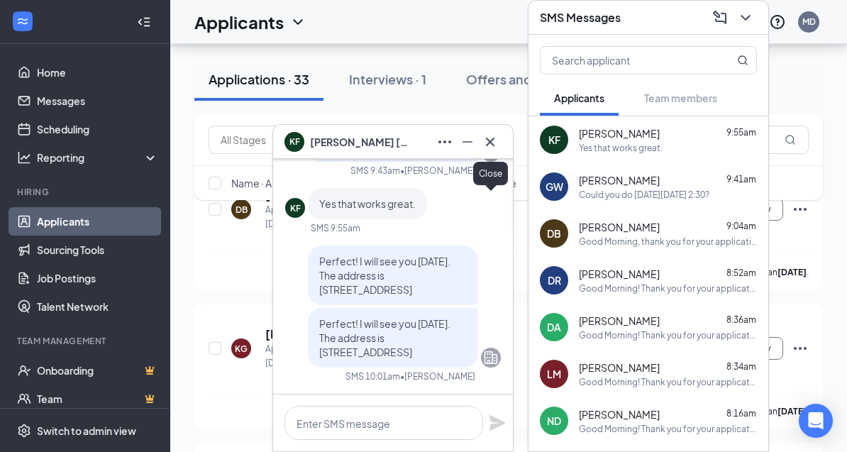
click at [487, 145] on icon "Cross" at bounding box center [490, 141] width 9 height 9
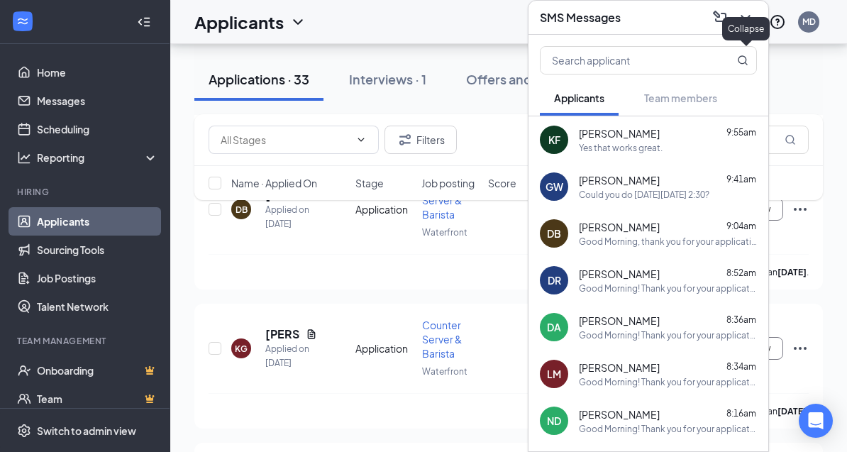
click at [746, 26] on icon "ChevronDown" at bounding box center [745, 17] width 17 height 17
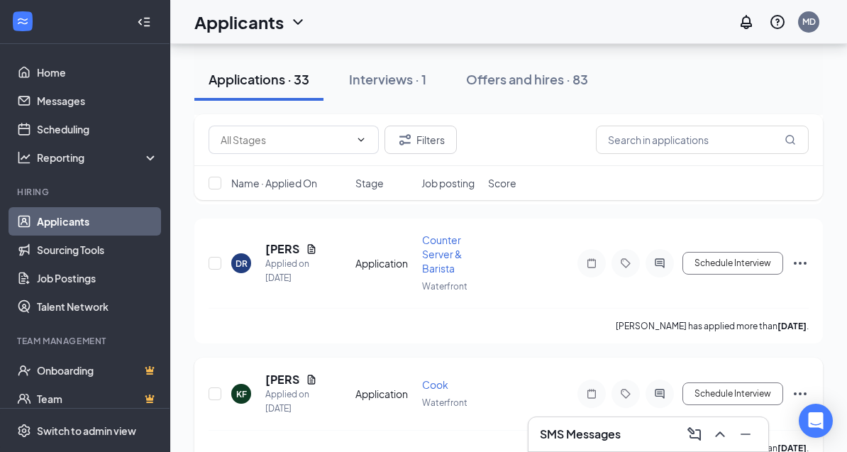
scroll to position [3499, 0]
click at [751, 382] on button "Schedule Interview" at bounding box center [733, 393] width 101 height 23
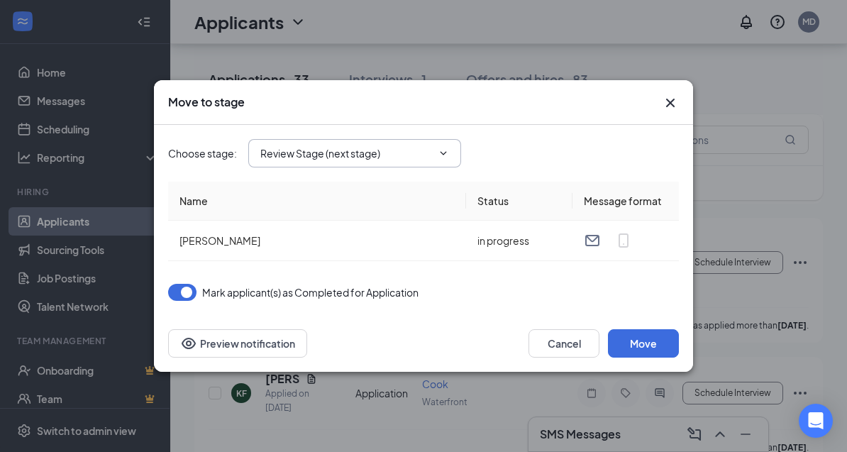
click at [426, 161] on input "Review Stage (next stage)" at bounding box center [346, 153] width 172 height 16
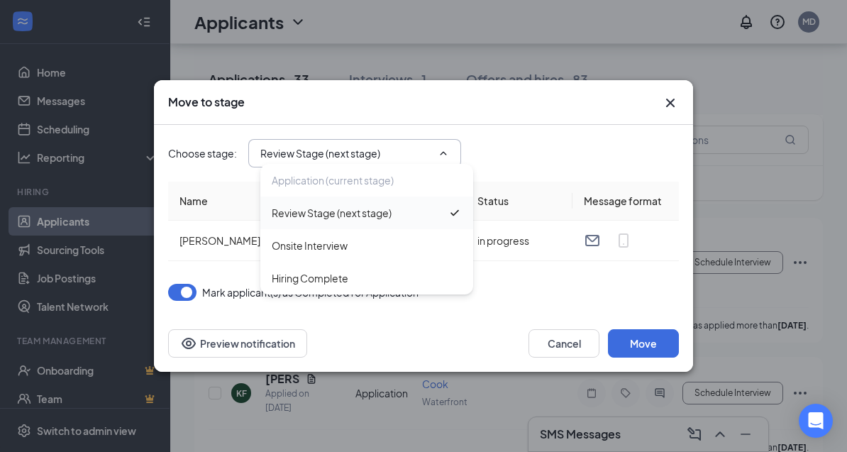
click at [377, 253] on div "Onsite Interview" at bounding box center [367, 246] width 190 height 16
type input "Onsite Interview"
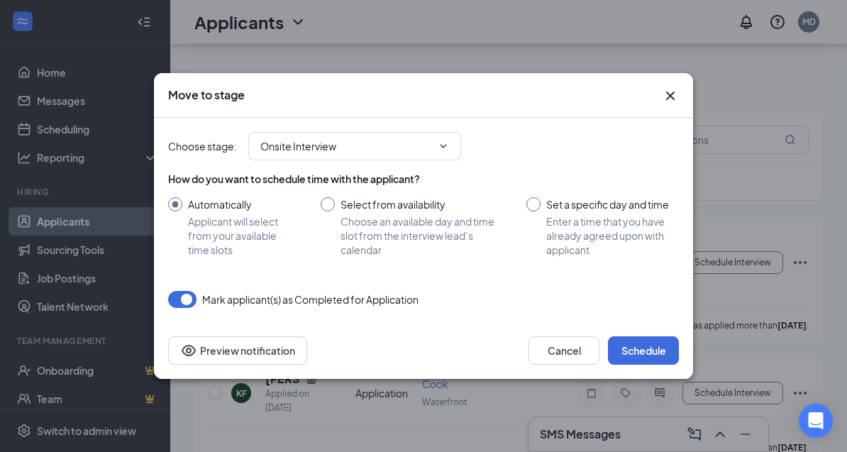
click at [534, 237] on input "Set a specific day and time Enter a time that you have already agreed upon with…" at bounding box center [602, 227] width 153 height 60
radio input "true"
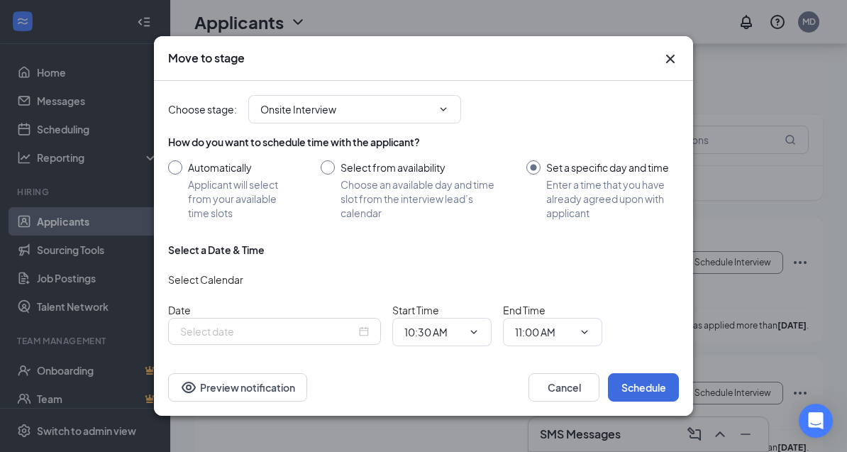
radio input "false"
click at [364, 338] on div "Sep 16, 2025" at bounding box center [274, 332] width 189 height 16
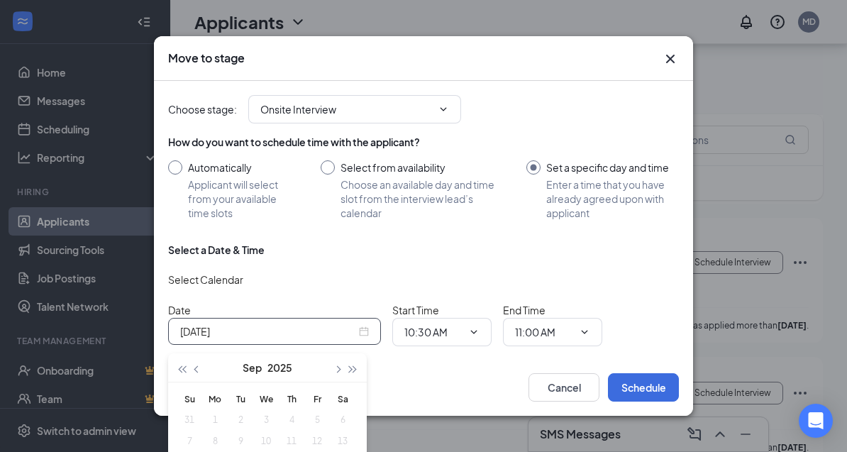
type input "Sep 19, 2025"
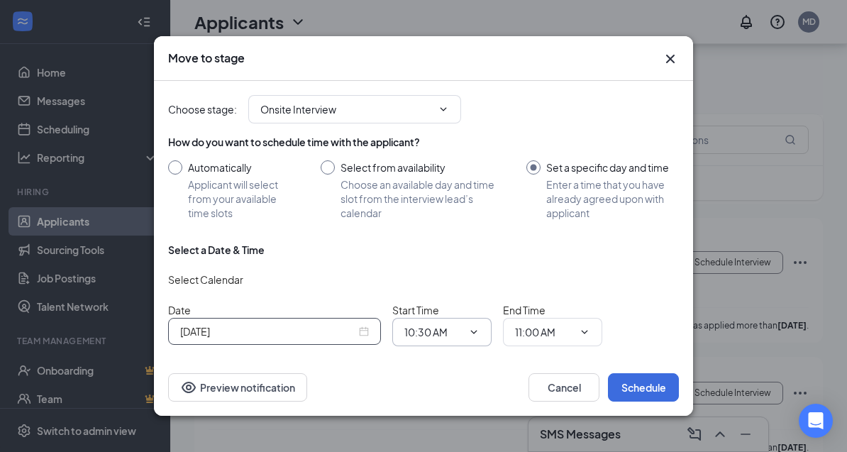
click at [458, 340] on input "10:30 AM" at bounding box center [433, 332] width 58 height 16
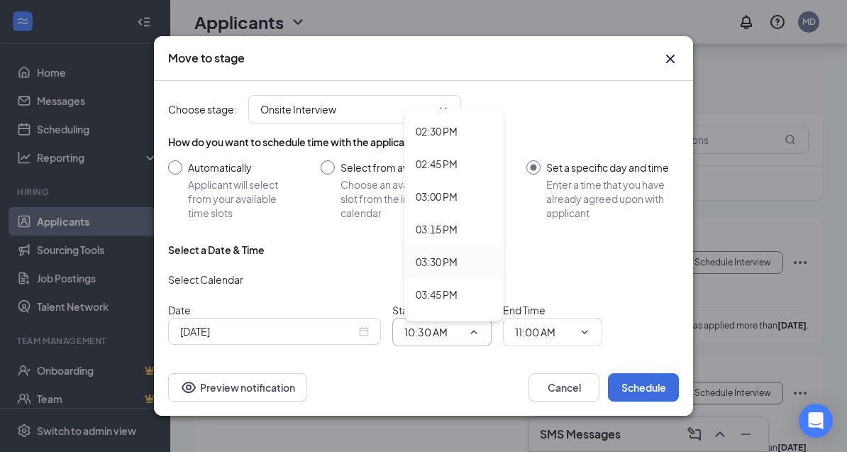
scroll to position [1889, 0]
click at [458, 198] on div "03:00 PM" at bounding box center [437, 194] width 42 height 16
type input "03:00 PM"
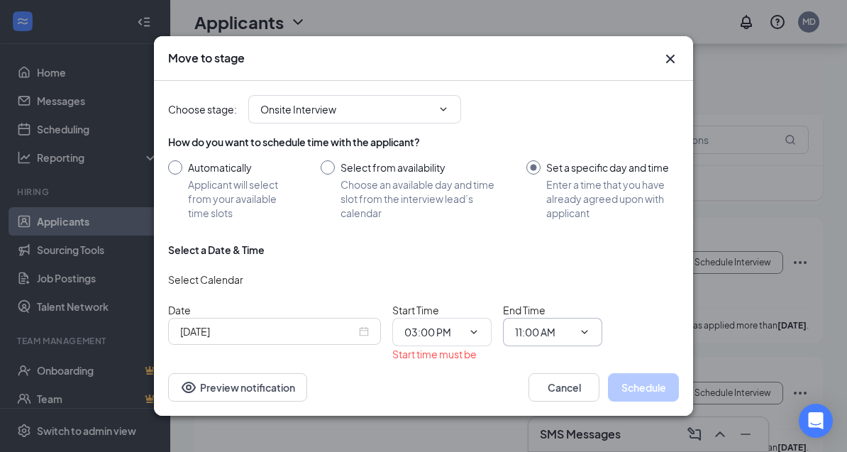
click at [582, 326] on icon "ChevronDown" at bounding box center [584, 331] width 11 height 11
click at [587, 326] on icon "ChevronDown" at bounding box center [584, 331] width 11 height 11
click at [543, 325] on input "11:00 AM" at bounding box center [544, 332] width 58 height 16
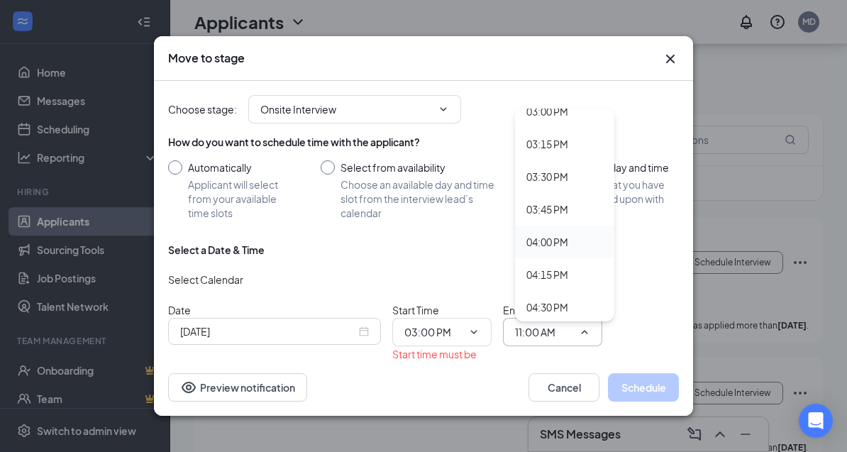
scroll to position [1971, 0]
click at [545, 175] on div "03:30 PM" at bounding box center [564, 177] width 99 height 33
type input "03:30 PM"
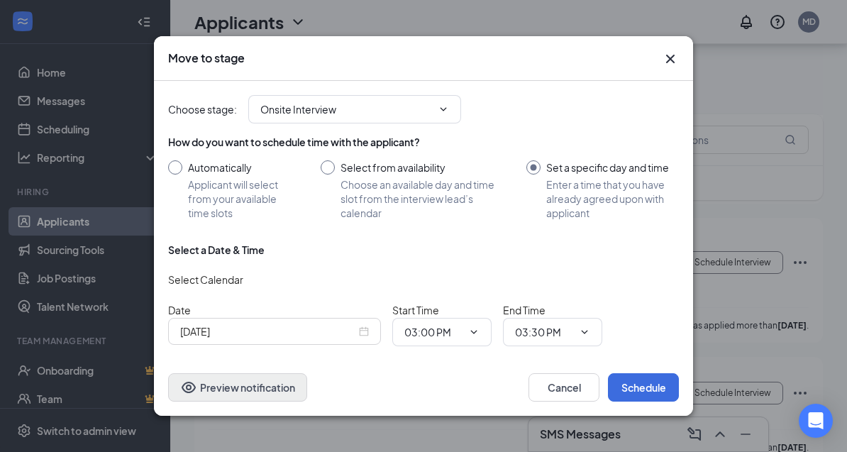
click at [241, 402] on button "Preview notification" at bounding box center [237, 387] width 139 height 28
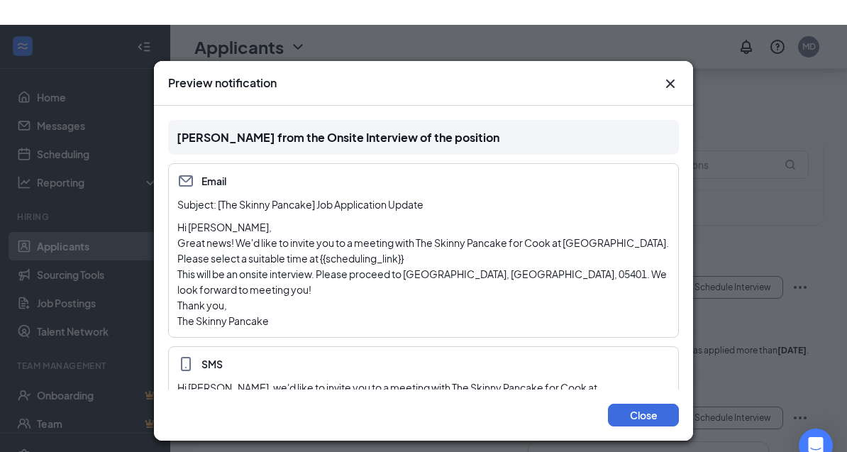
scroll to position [3472, 0]
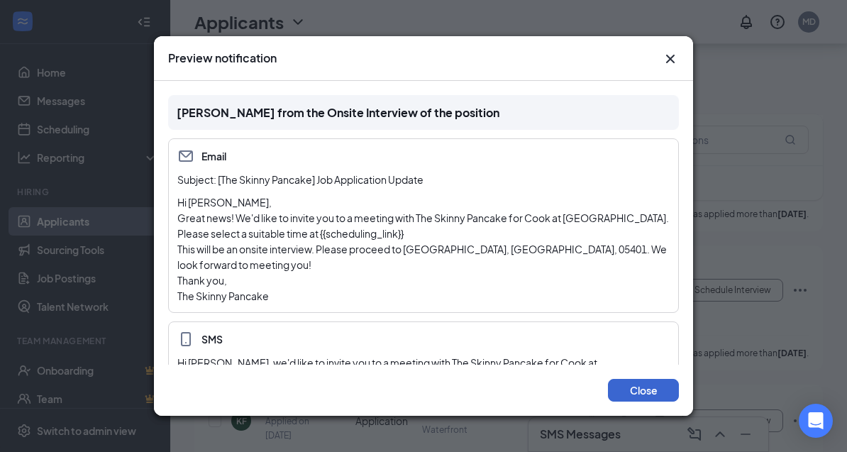
click at [639, 402] on button "Close" at bounding box center [643, 390] width 71 height 23
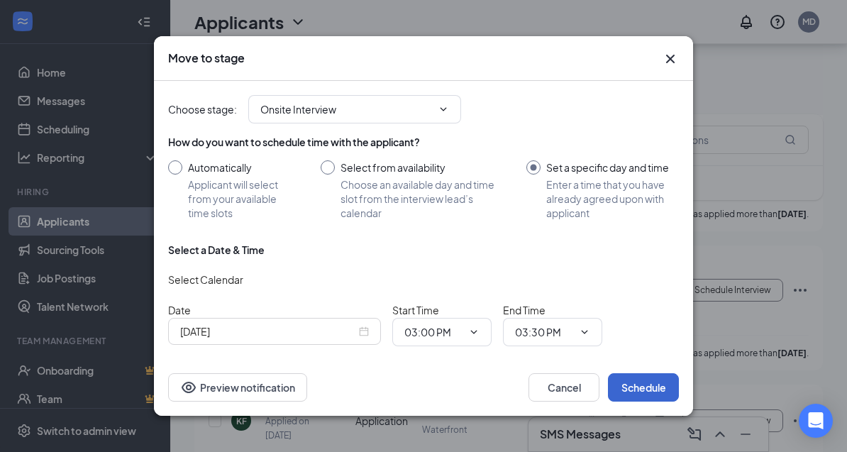
click at [649, 402] on button "Schedule" at bounding box center [643, 387] width 71 height 28
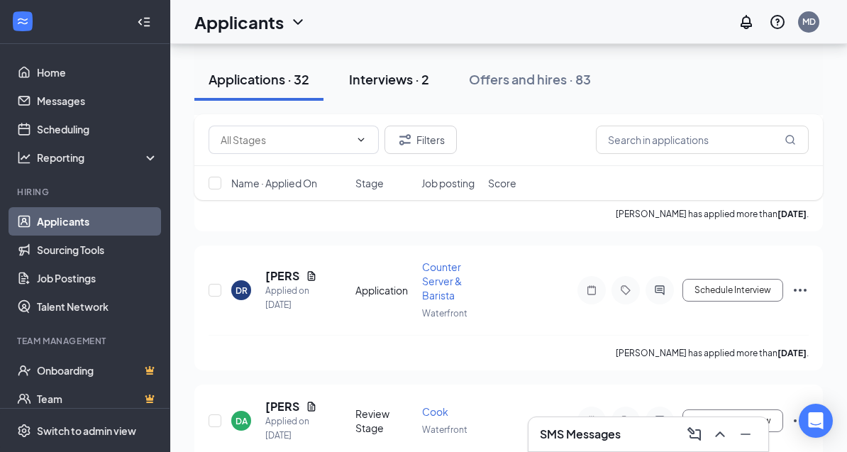
click at [380, 75] on div "Interviews · 2" at bounding box center [389, 79] width 80 height 18
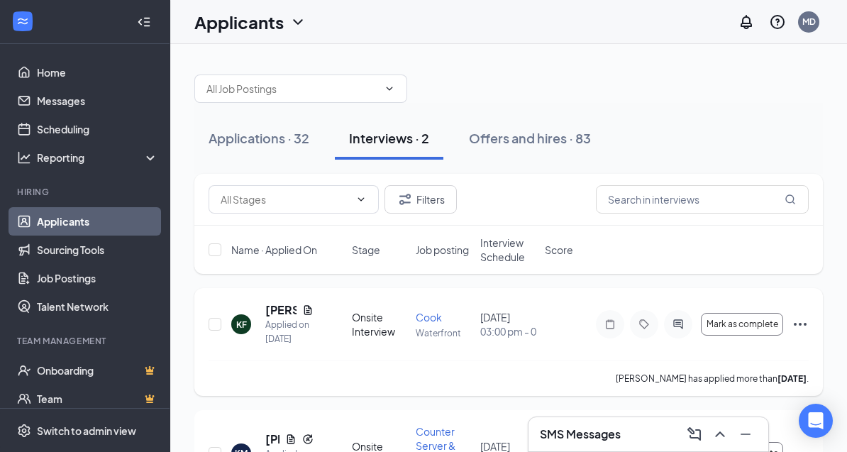
scroll to position [45, 0]
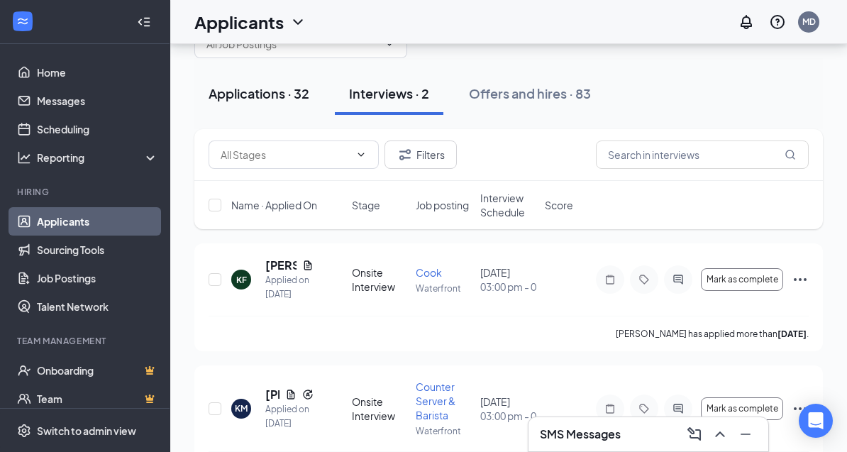
click at [279, 107] on button "Applications · 32" at bounding box center [258, 93] width 129 height 43
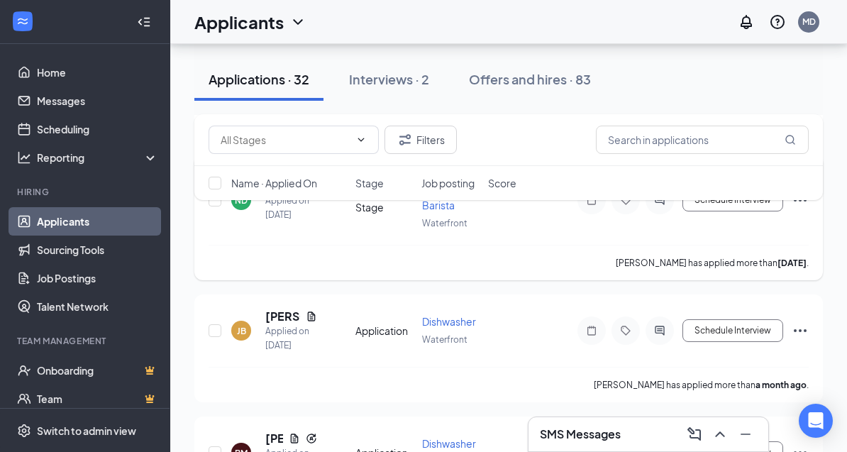
scroll to position [3790, 0]
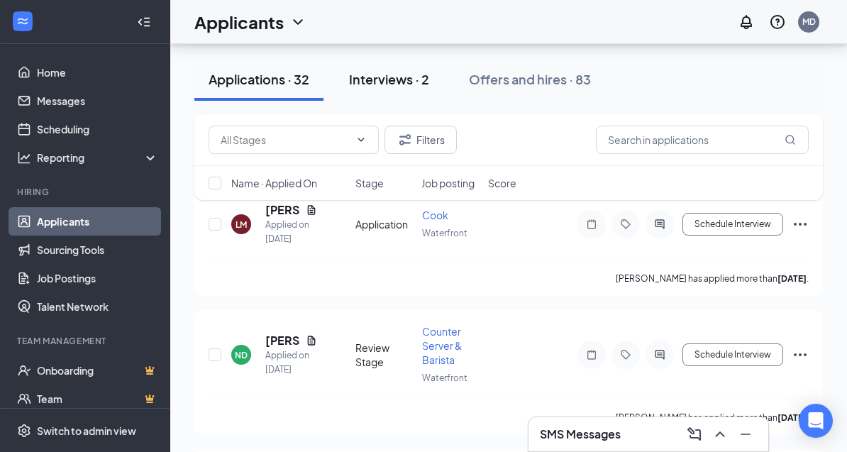
click at [389, 83] on div "Interviews · 2" at bounding box center [389, 79] width 80 height 18
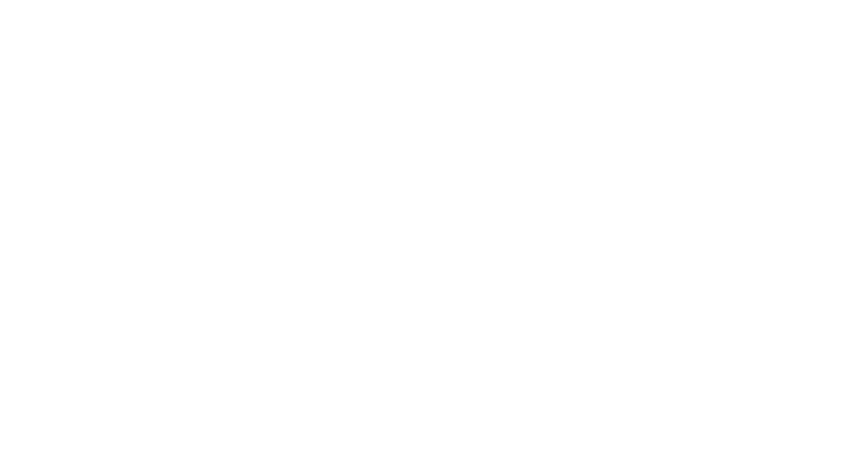
scroll to position [1, 0]
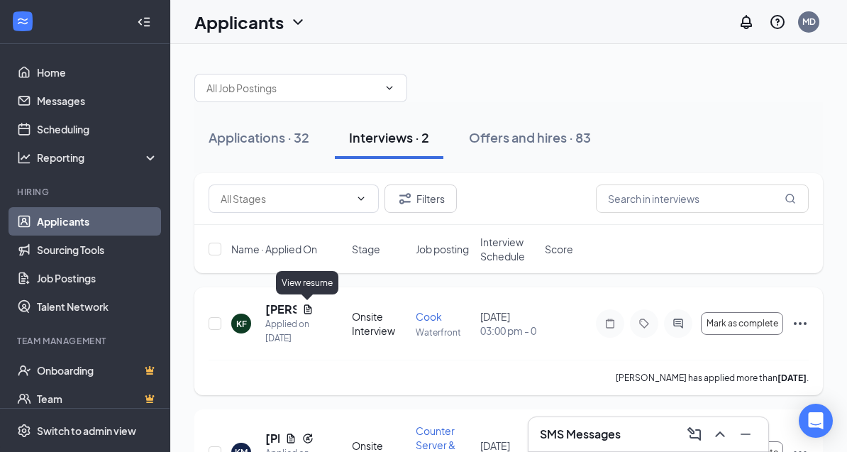
click at [307, 309] on icon "Document" at bounding box center [308, 308] width 8 height 9
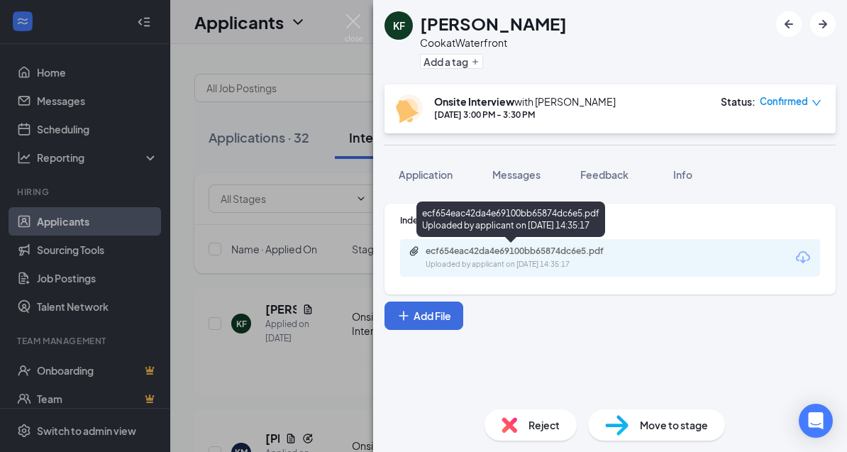
click at [637, 252] on div "ecf654eac42da4e69100bb65874dc6e5.pdf" at bounding box center [524, 250] width 230 height 11
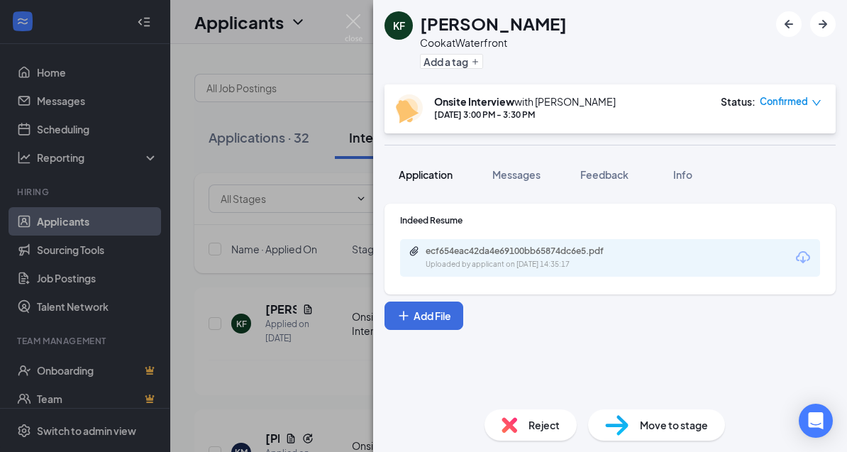
click at [432, 177] on span "Application" at bounding box center [426, 174] width 54 height 13
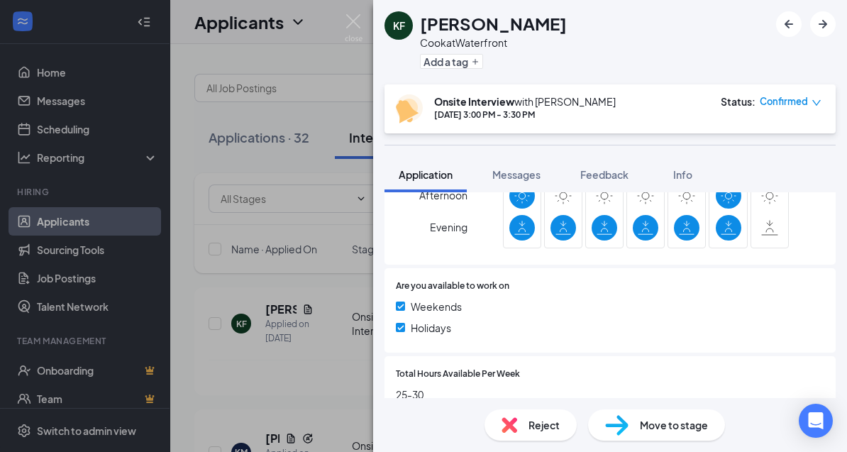
scroll to position [517, 0]
